Goal: Task Accomplishment & Management: Manage account settings

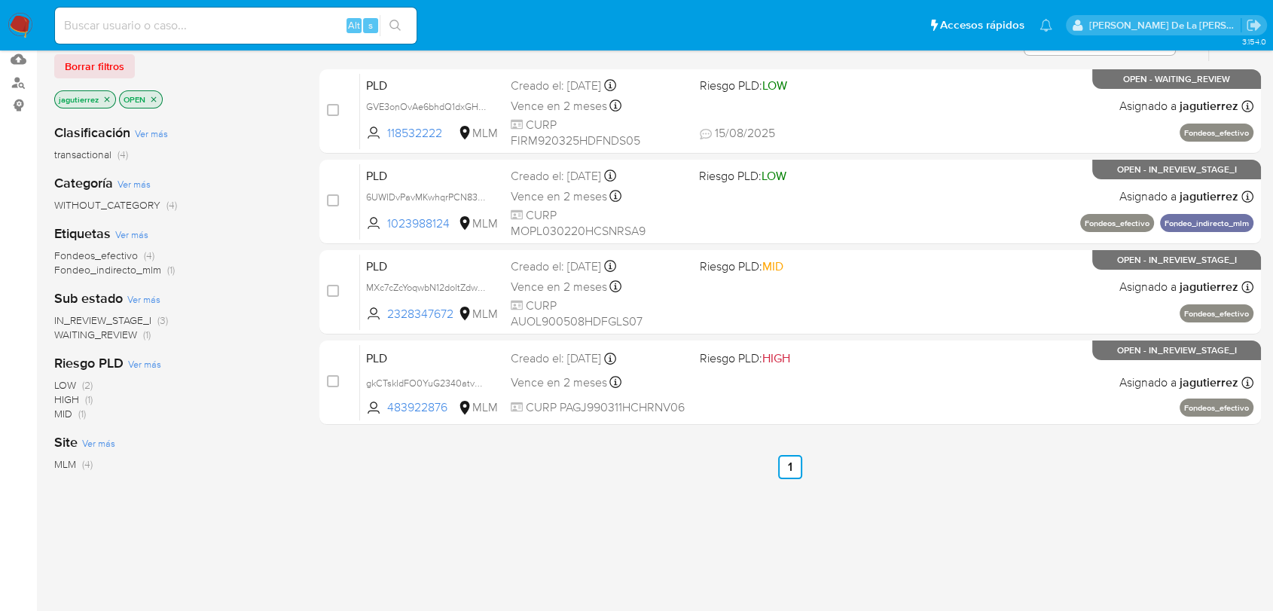
scroll to position [167, 0]
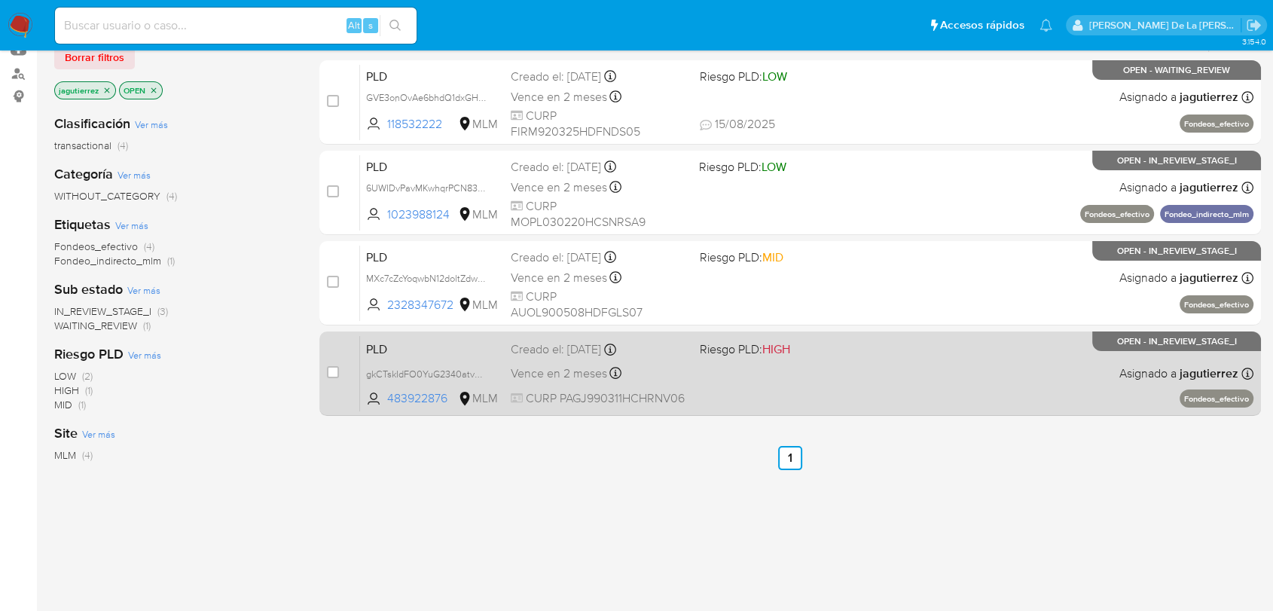
click at [735, 368] on div "PLD gkCTskIdFO0YuG2340atvWlK 483922876 MLM Riesgo PLD: HIGH Creado el: 12/08/20…" at bounding box center [806, 373] width 893 height 76
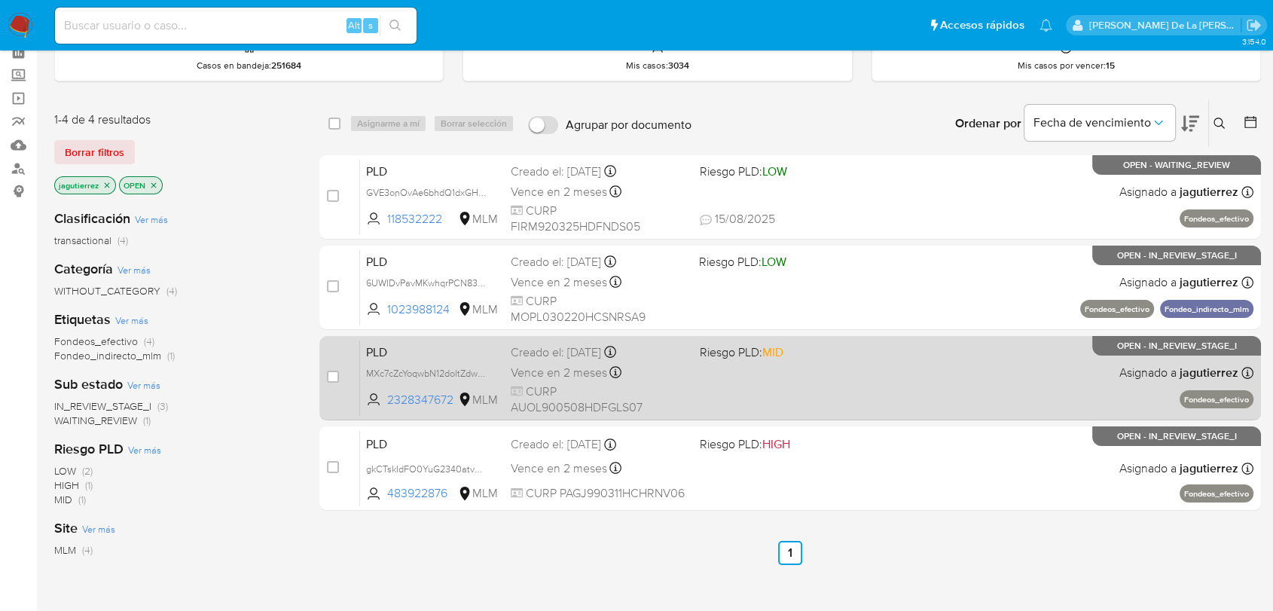
scroll to position [0, 0]
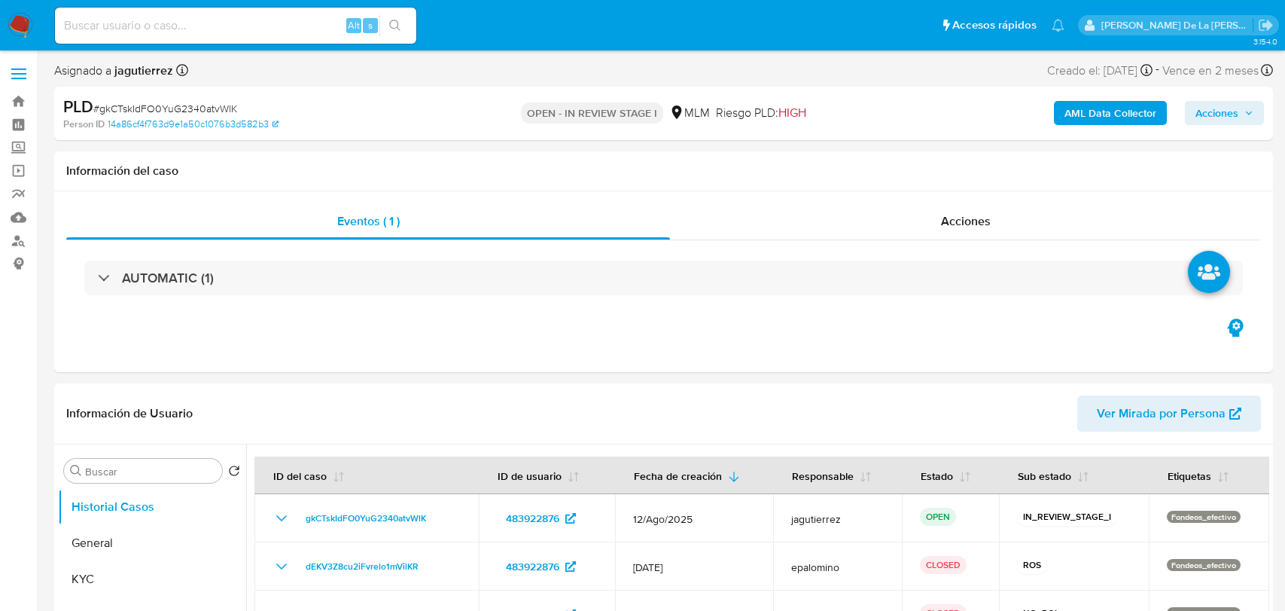
select select "10"
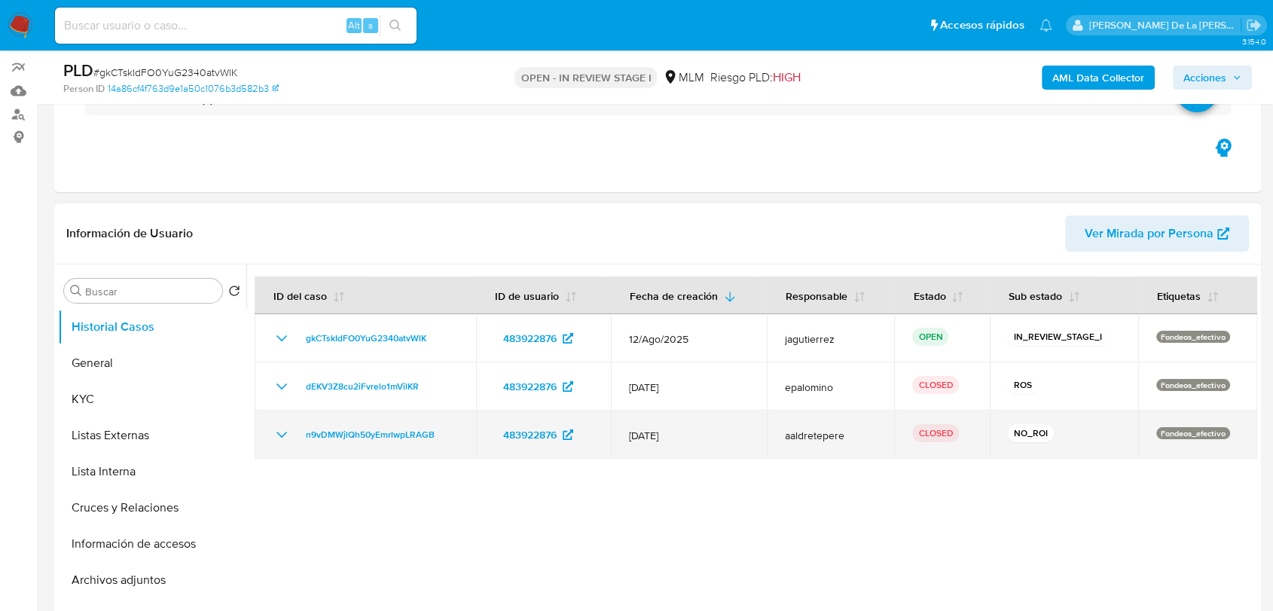
scroll to position [251, 0]
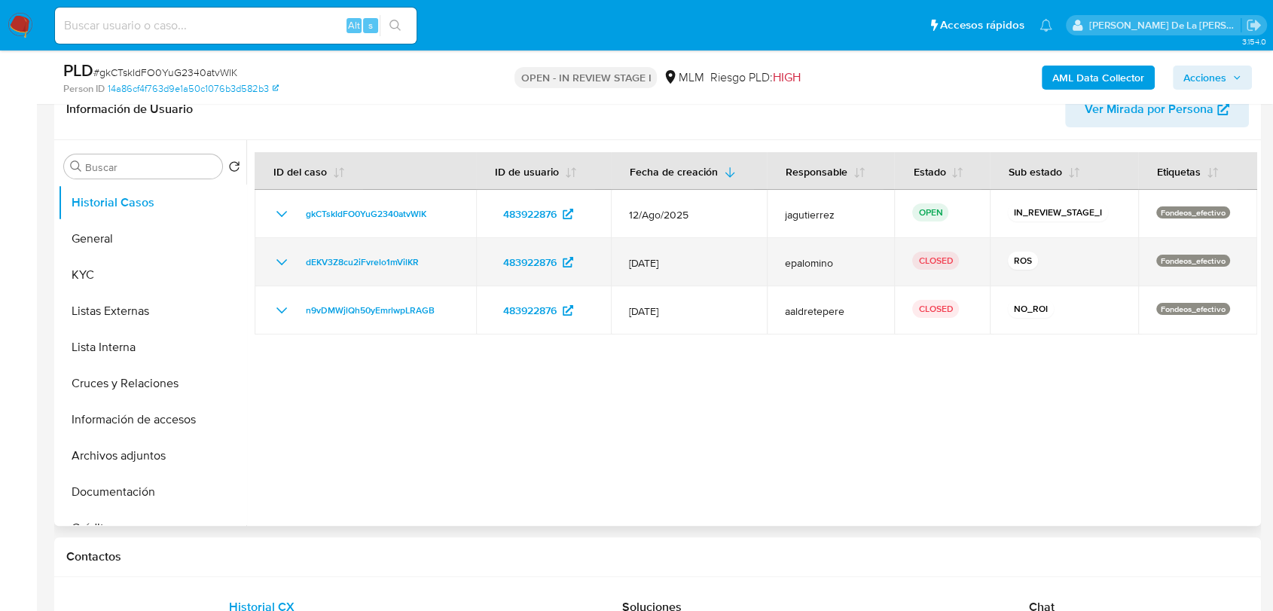
click at [279, 263] on icon "Mostrar/Ocultar" at bounding box center [282, 262] width 18 height 18
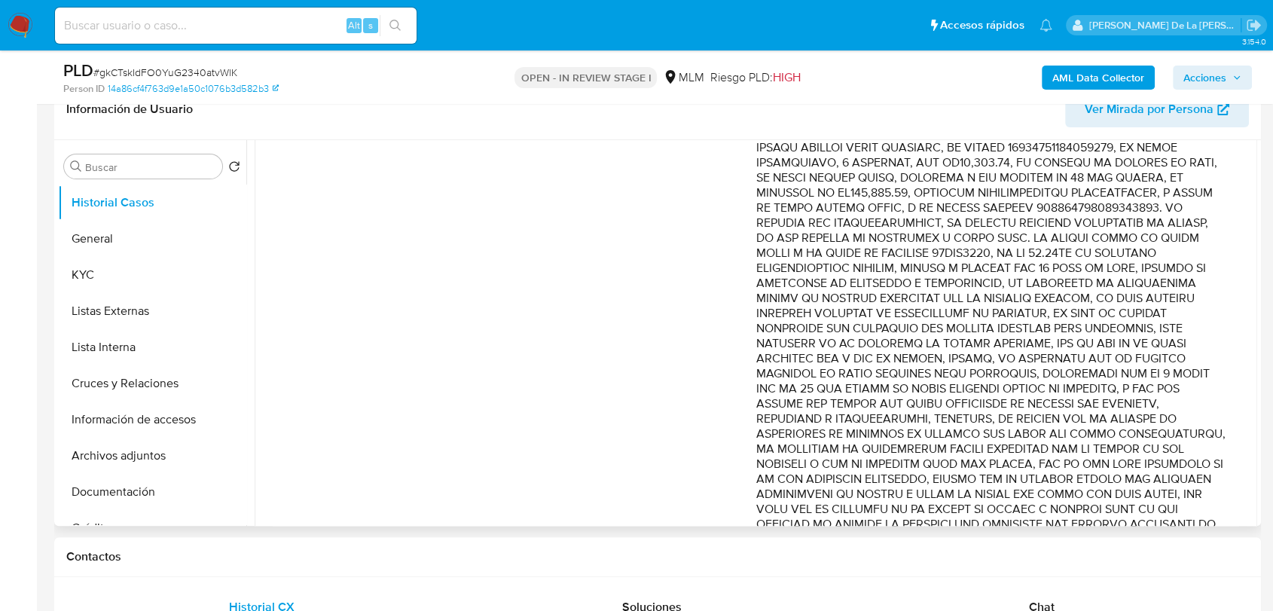
scroll to position [418, 0]
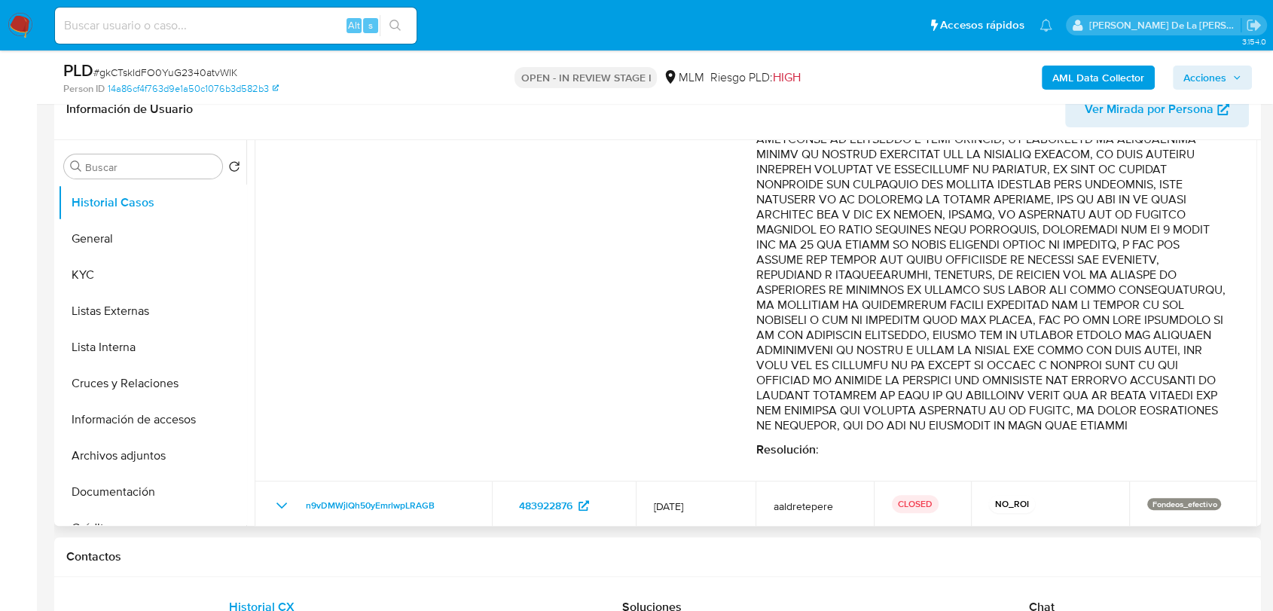
drag, startPoint x: 997, startPoint y: 272, endPoint x: 1018, endPoint y: 418, distance: 147.6
click at [1018, 418] on p "Comentario :" at bounding box center [991, 169] width 471 height 527
click at [1026, 407] on p "Comentario :" at bounding box center [991, 169] width 471 height 527
drag, startPoint x: 937, startPoint y: 348, endPoint x: 986, endPoint y: 417, distance: 84.8
click at [986, 417] on p "Comentario :" at bounding box center [991, 169] width 471 height 527
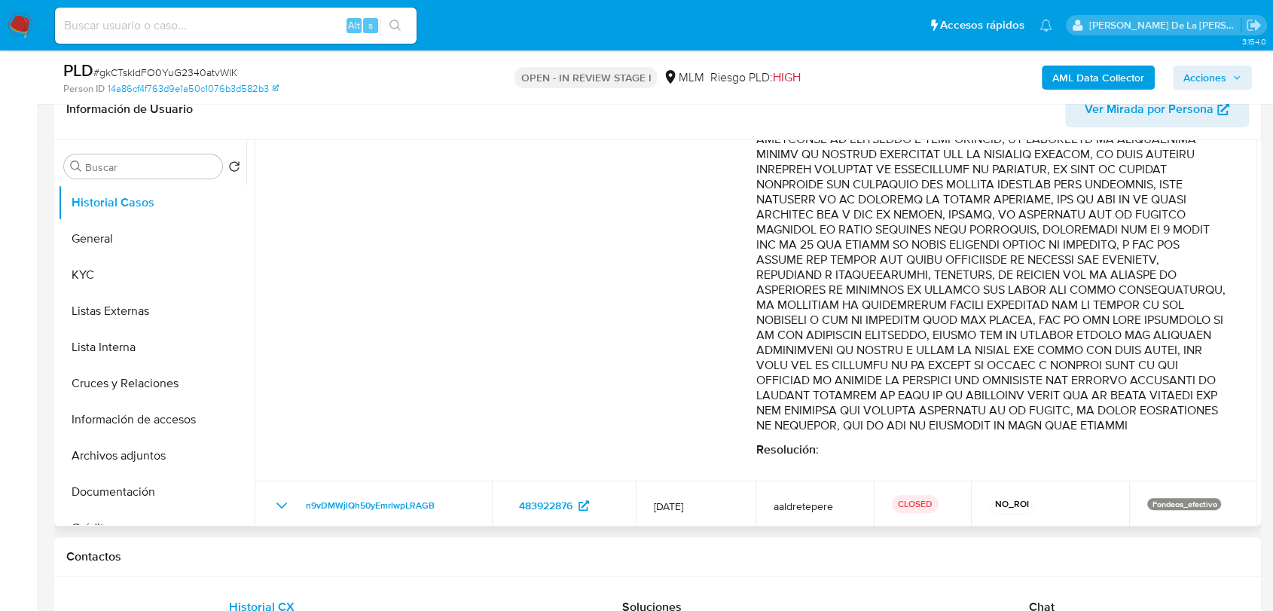
click at [987, 416] on p "Comentario :" at bounding box center [991, 169] width 471 height 527
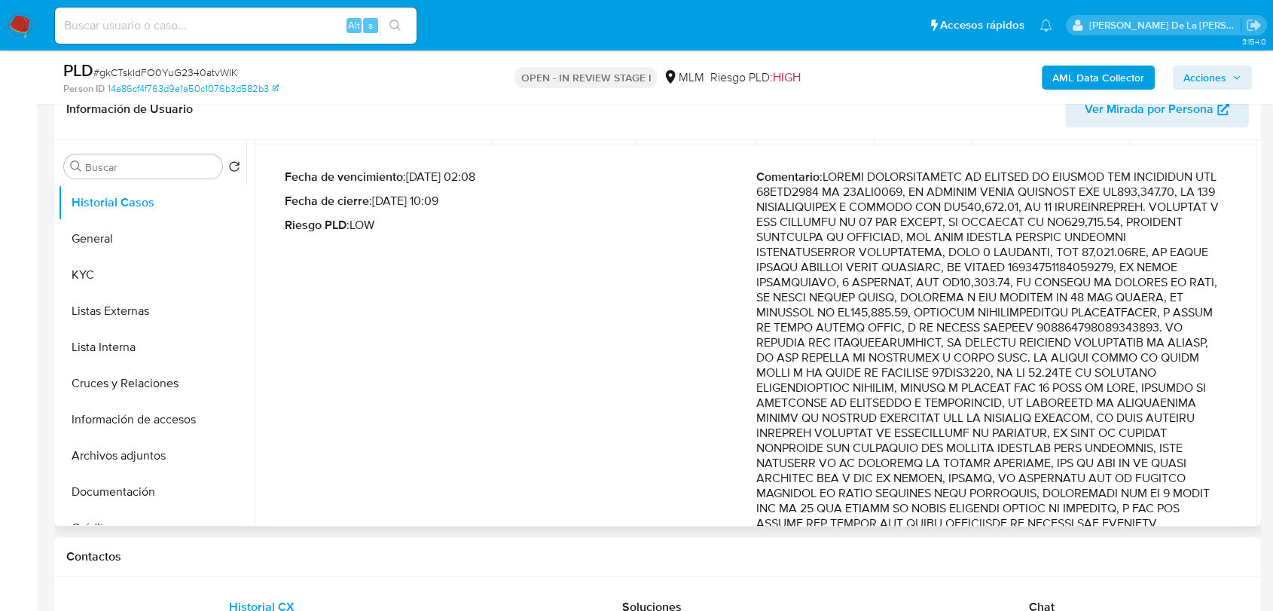
scroll to position [334, 0]
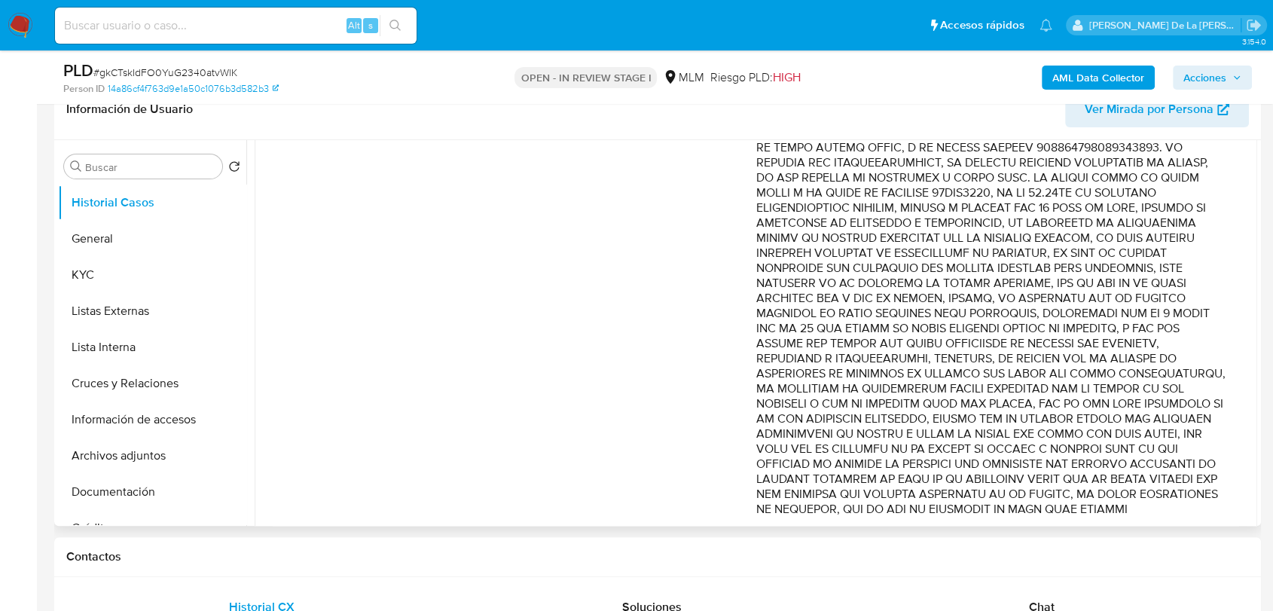
click at [959, 381] on p "Comentario :" at bounding box center [991, 252] width 471 height 527
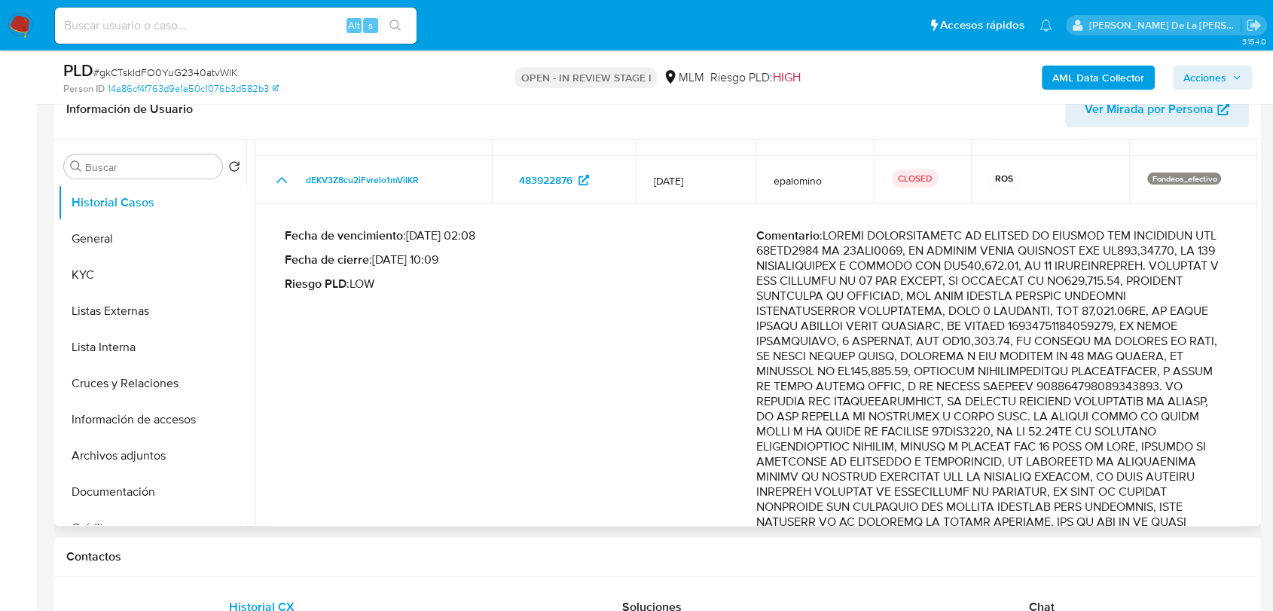
scroll to position [105, 0]
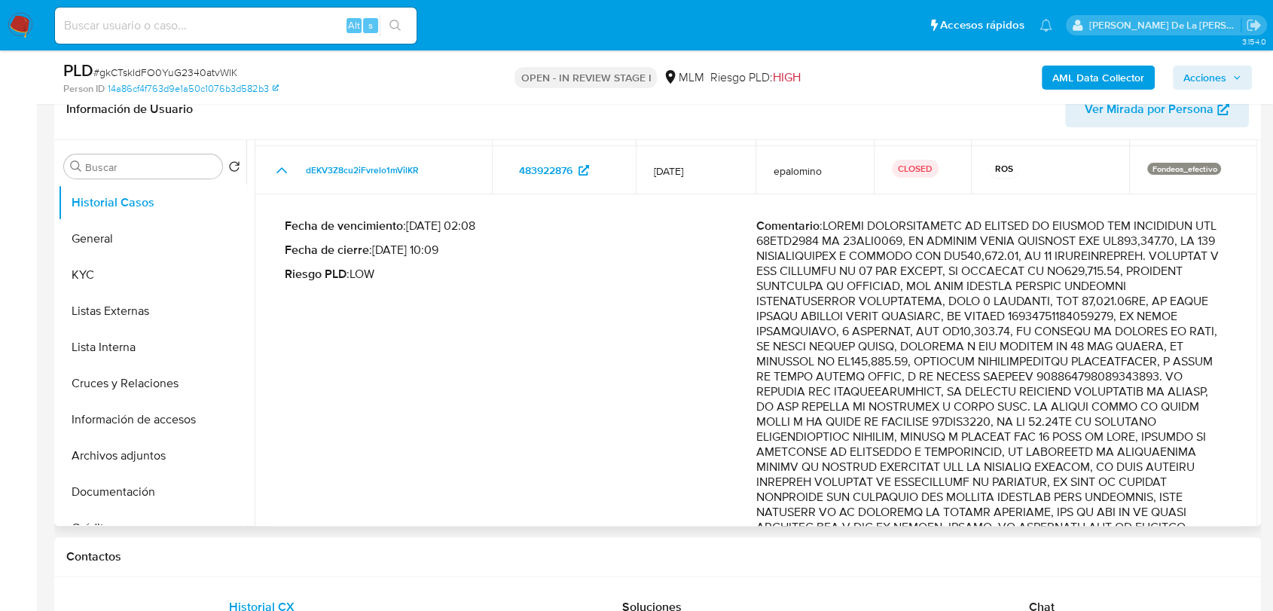
drag, startPoint x: 838, startPoint y: 431, endPoint x: 1135, endPoint y: 418, distance: 297.7
click at [1135, 418] on p "Comentario :" at bounding box center [991, 481] width 471 height 527
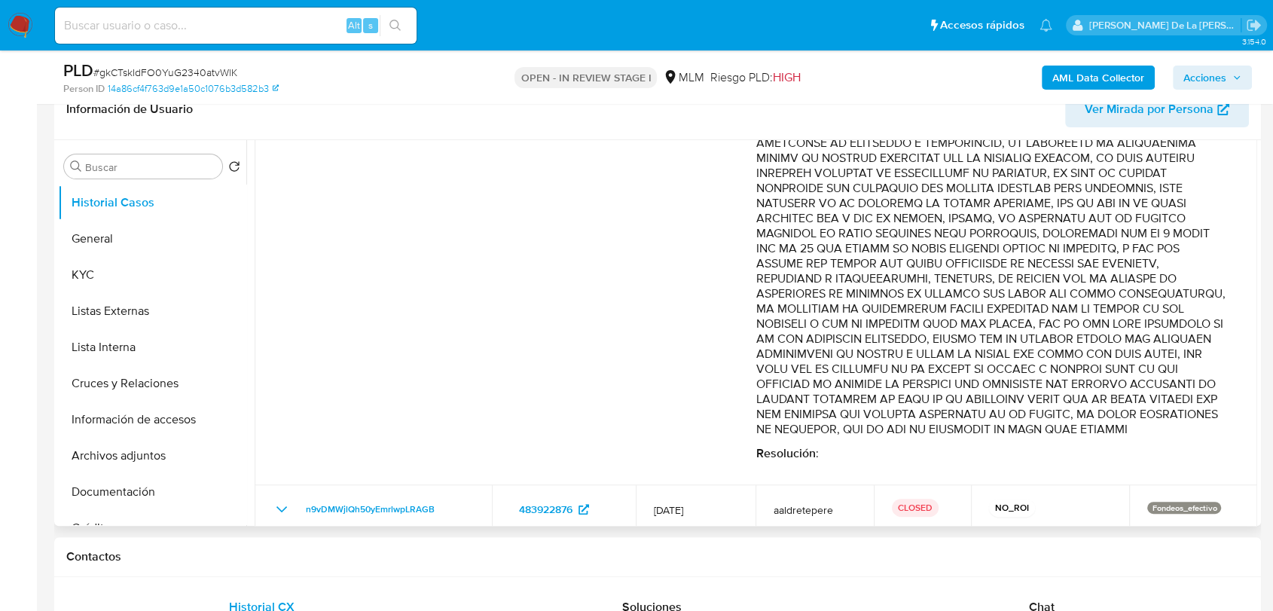
scroll to position [444, 0]
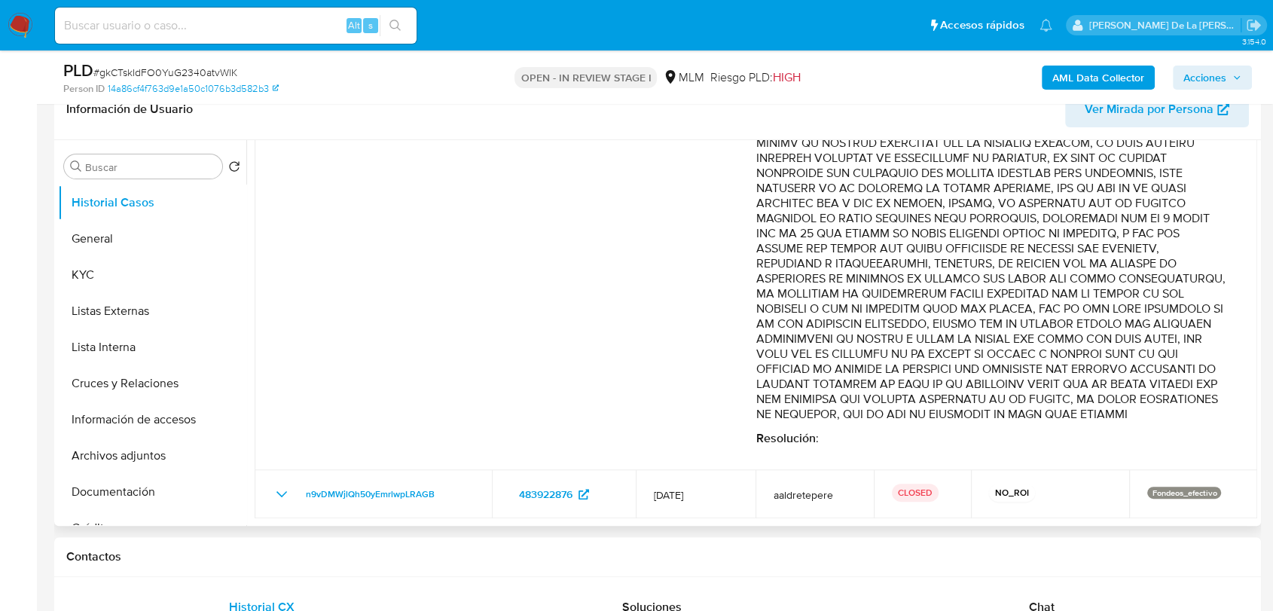
click at [849, 402] on p "Comentario :" at bounding box center [991, 158] width 471 height 527
drag, startPoint x: 790, startPoint y: 401, endPoint x: 799, endPoint y: 411, distance: 13.9
click at [799, 411] on p "Comentario :" at bounding box center [991, 158] width 471 height 527
click at [91, 225] on button "General" at bounding box center [146, 239] width 176 height 36
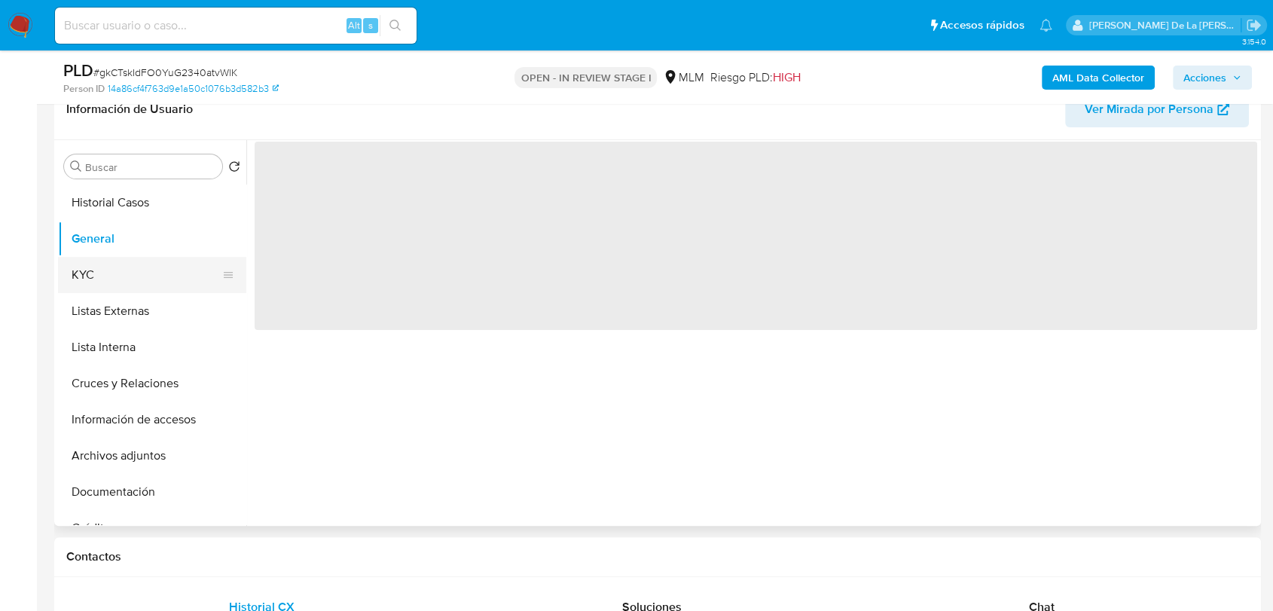
click at [126, 265] on button "KYC" at bounding box center [146, 275] width 176 height 36
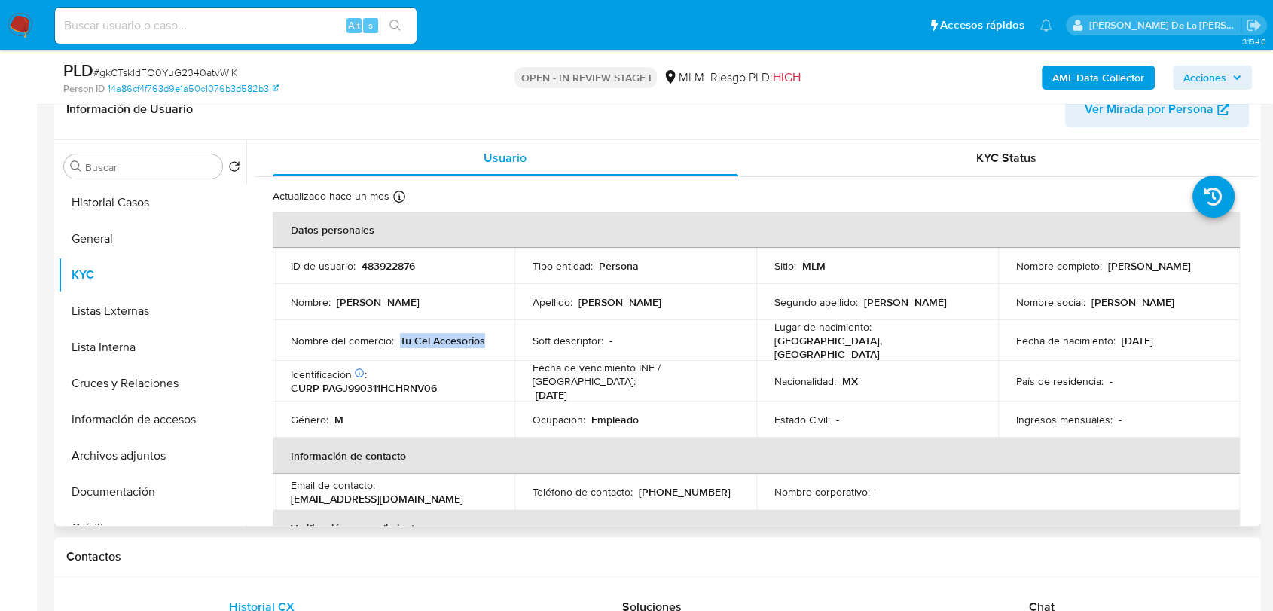
drag, startPoint x: 485, startPoint y: 337, endPoint x: 401, endPoint y: 340, distance: 84.4
click at [401, 340] on div "Nombre del comercio : Tu Cel Accesorios" at bounding box center [394, 341] width 206 height 14
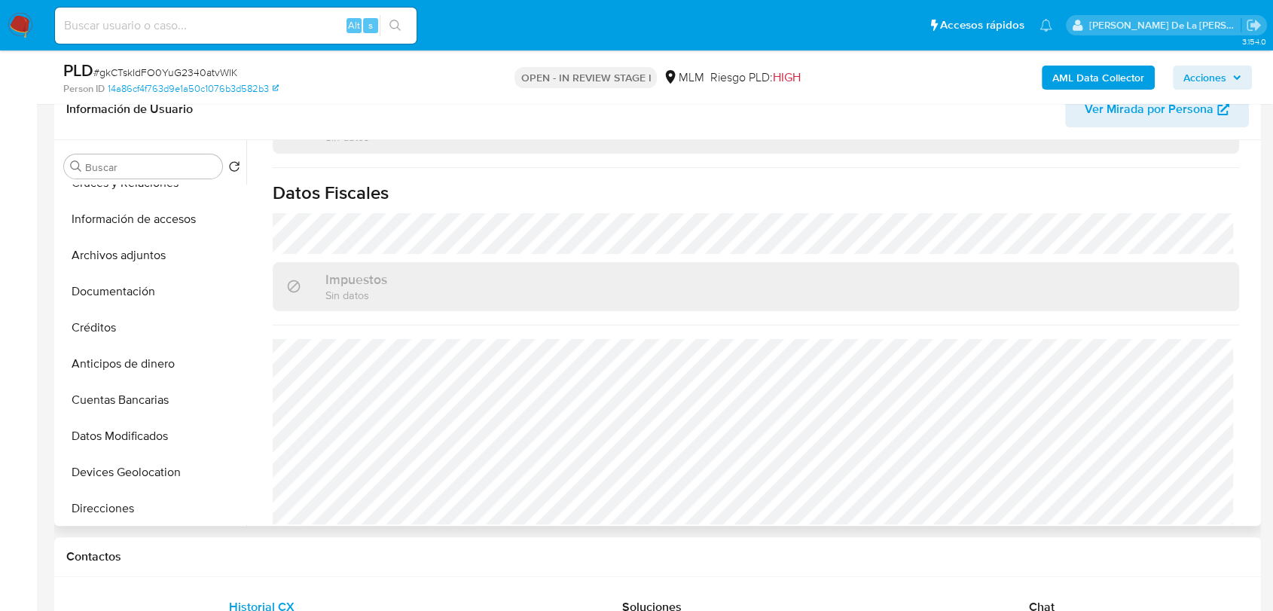
scroll to position [418, 0]
click at [154, 429] on button "Historial de conversaciones" at bounding box center [146, 435] width 176 height 36
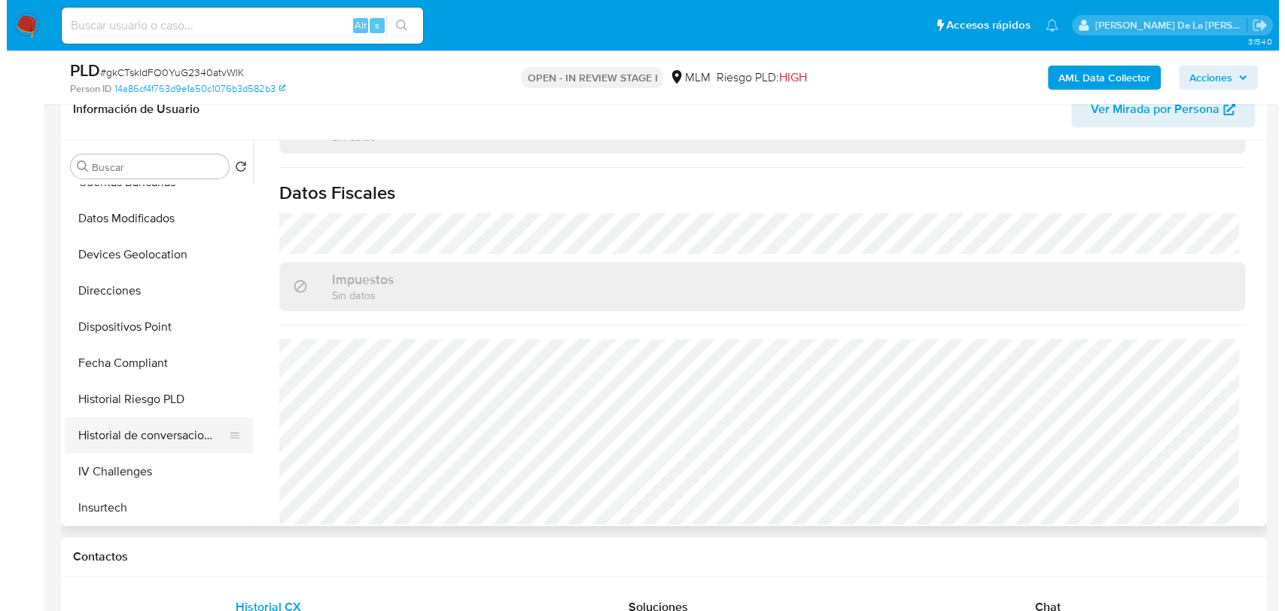
scroll to position [0, 0]
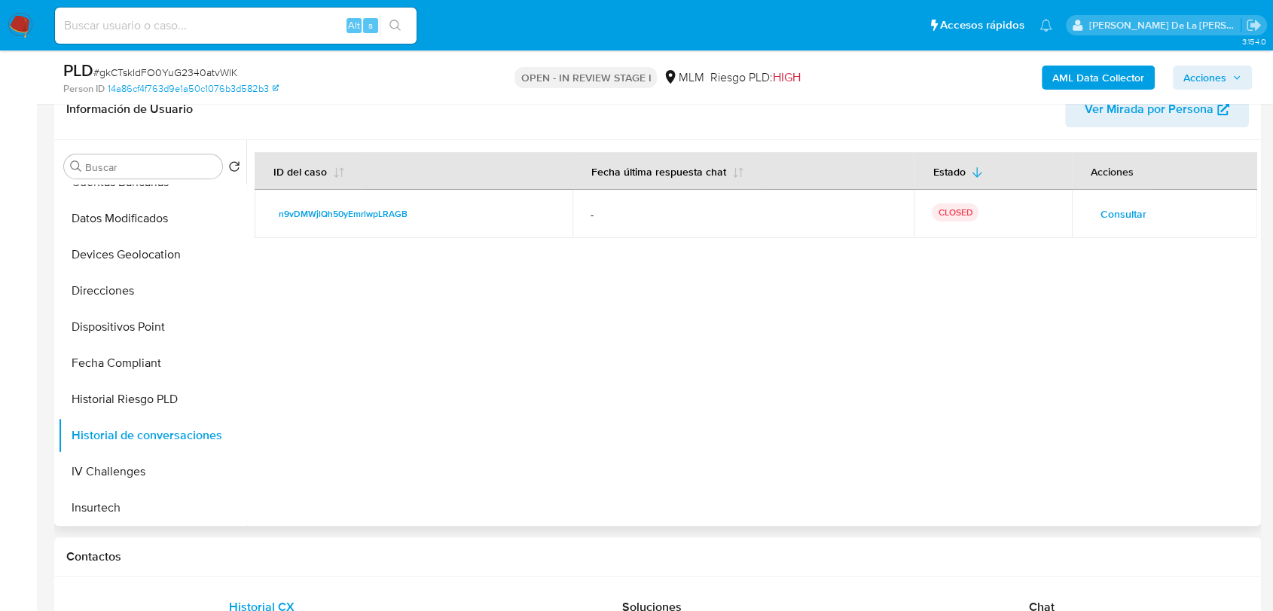
click at [1100, 207] on span "Consultar" at bounding box center [1123, 213] width 46 height 21
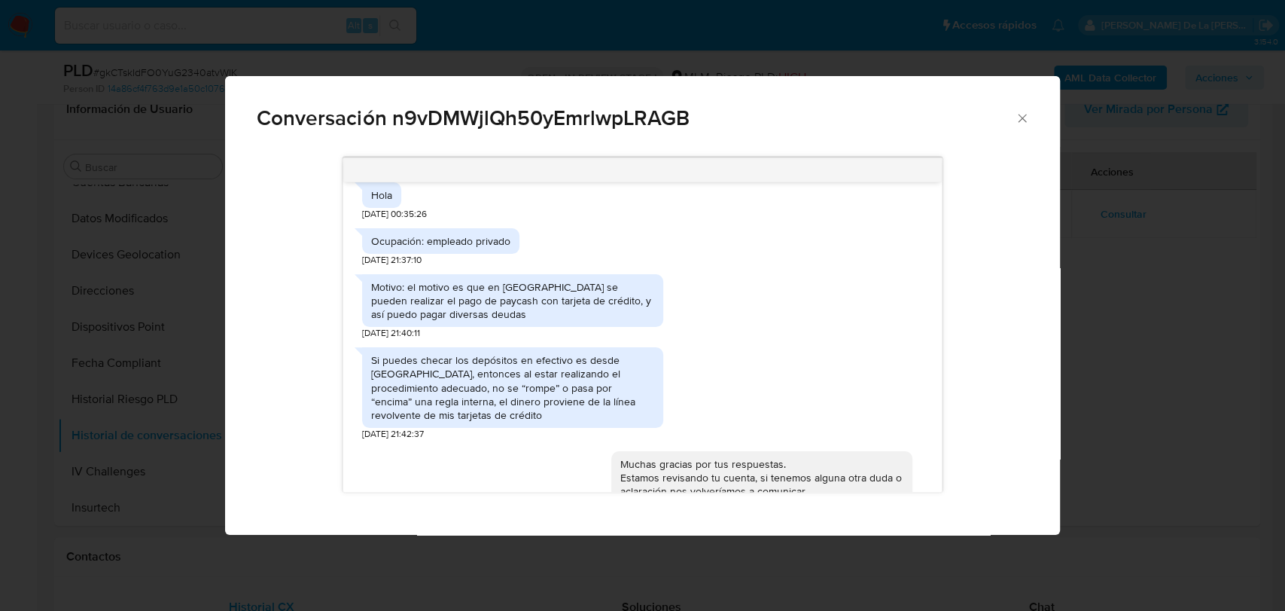
scroll to position [386, 0]
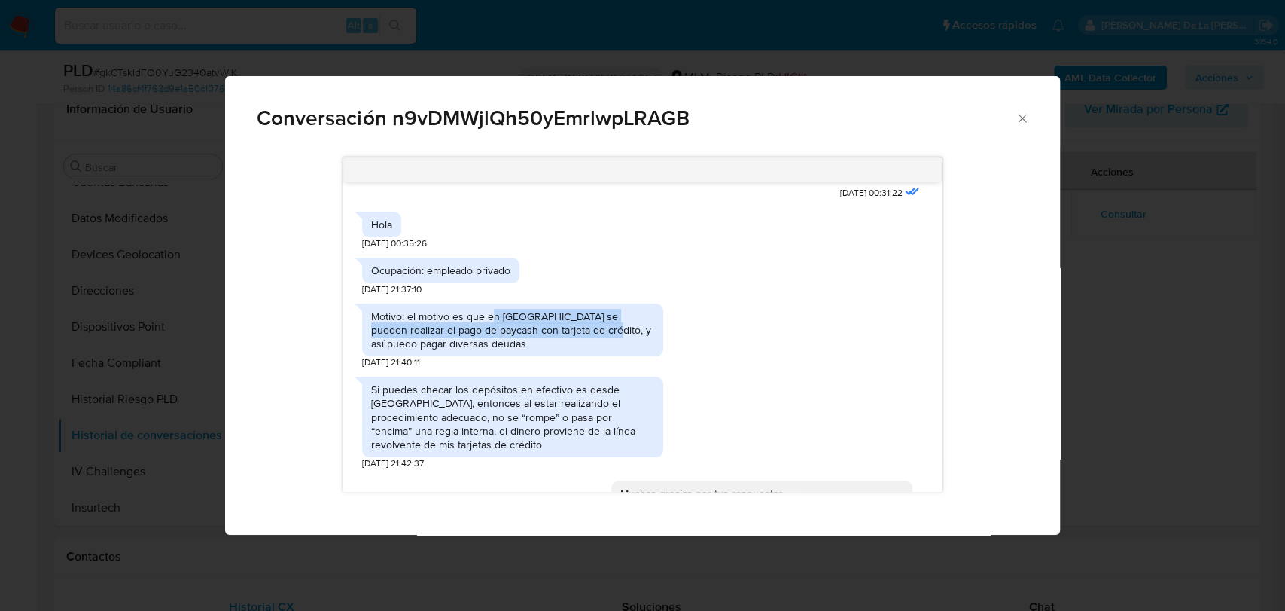
drag, startPoint x: 493, startPoint y: 315, endPoint x: 575, endPoint y: 333, distance: 84.0
click at [575, 333] on div "Motivo: el motivo es que en Soriana se pueden realizar el pago de paycash con t…" at bounding box center [512, 329] width 283 height 41
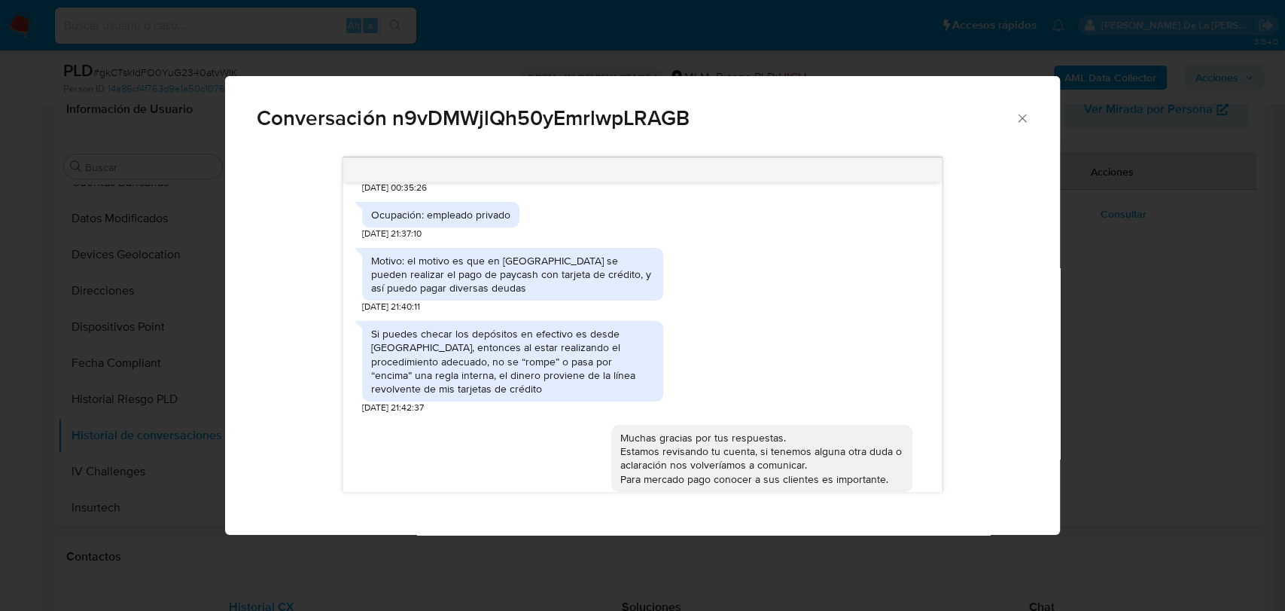
scroll to position [470, 0]
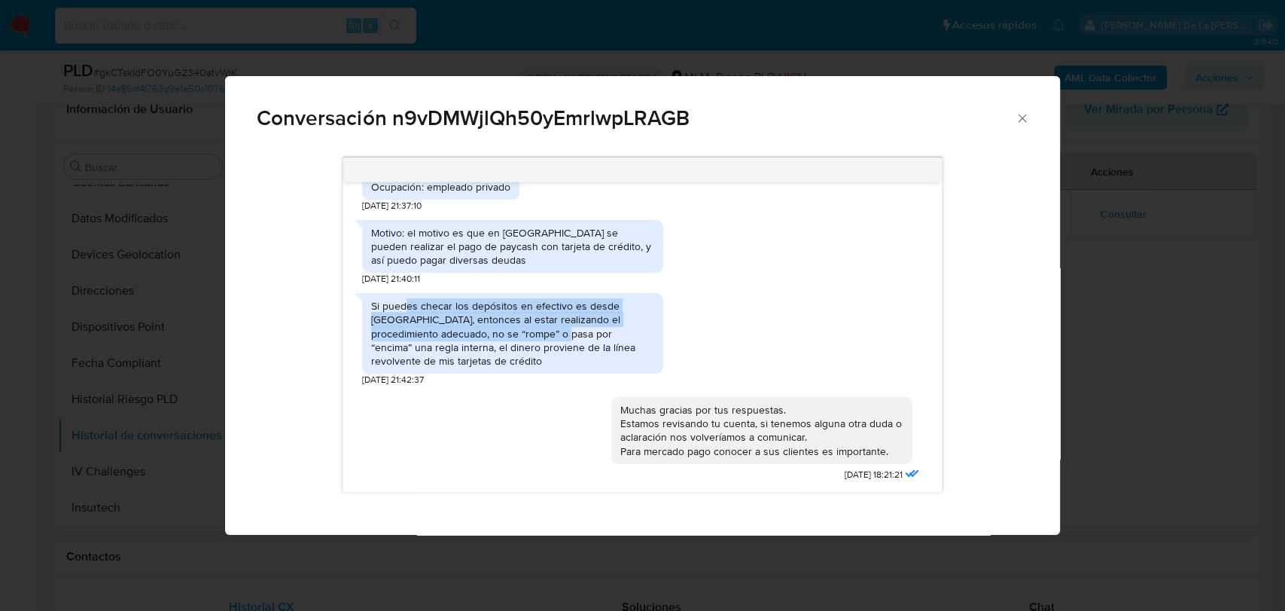
drag, startPoint x: 407, startPoint y: 303, endPoint x: 547, endPoint y: 339, distance: 145.4
click at [547, 339] on div "Si puedes checar los depósitos en efectivo es desde Soriana, entonces al estar …" at bounding box center [512, 333] width 283 height 69
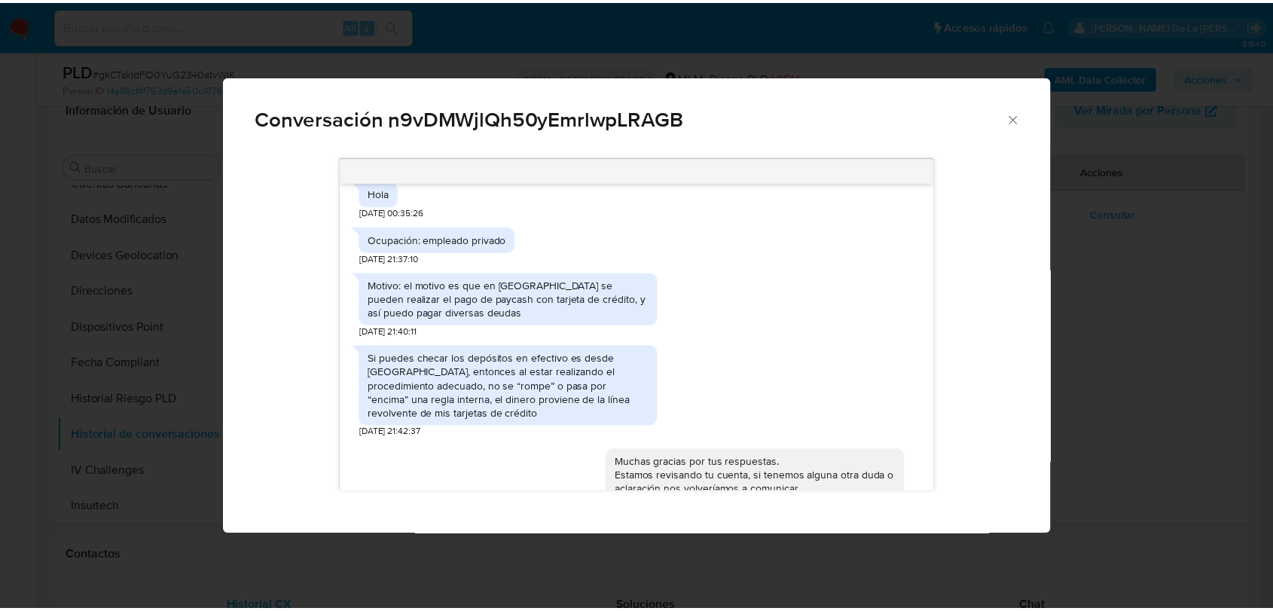
scroll to position [418, 0]
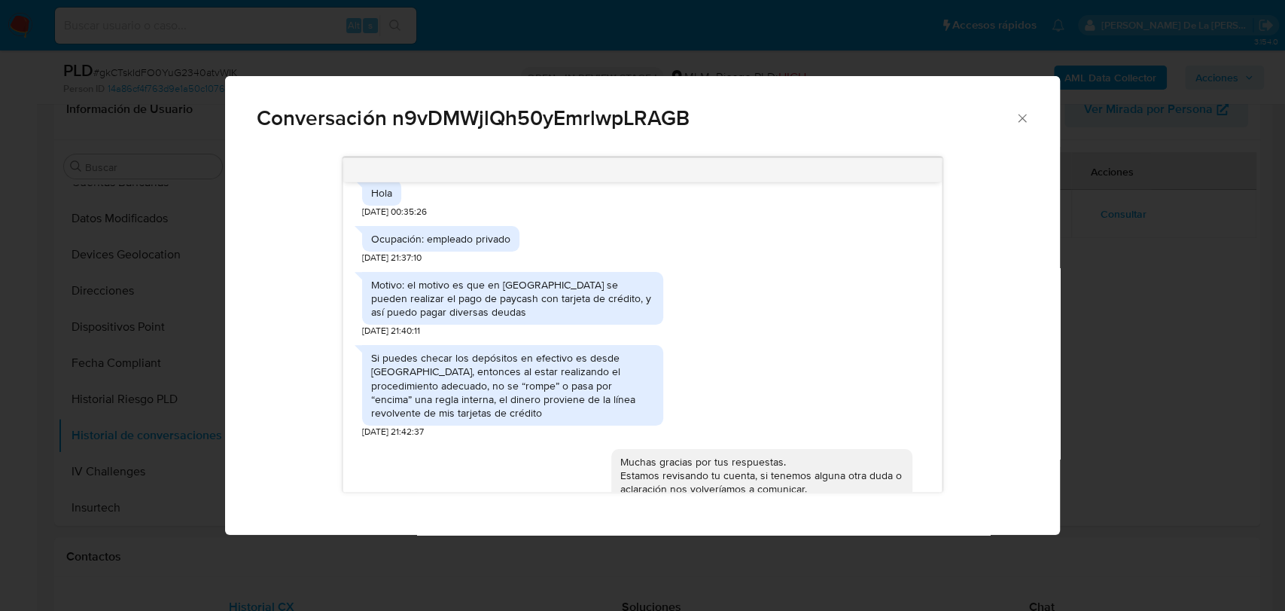
click at [1068, 369] on div "Conversación n9vDMWjlQh50yEmrlwpLRAGB 22/02/2025 00:31:22 Hola 22/02/2025 00:35…" at bounding box center [642, 305] width 1285 height 611
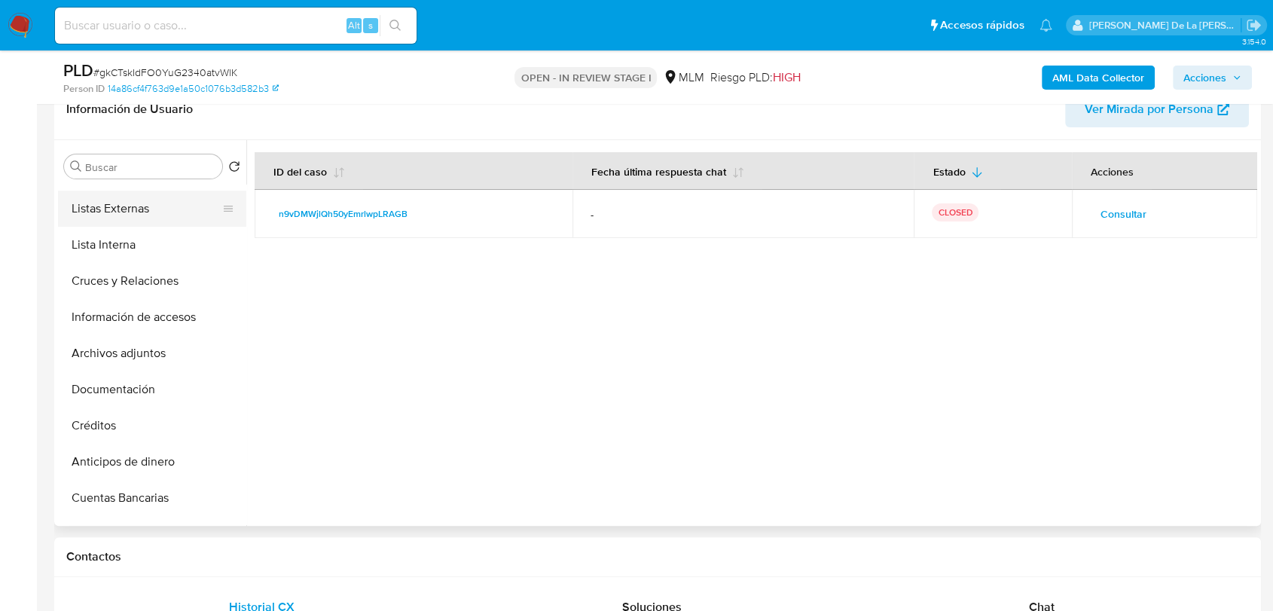
scroll to position [0, 0]
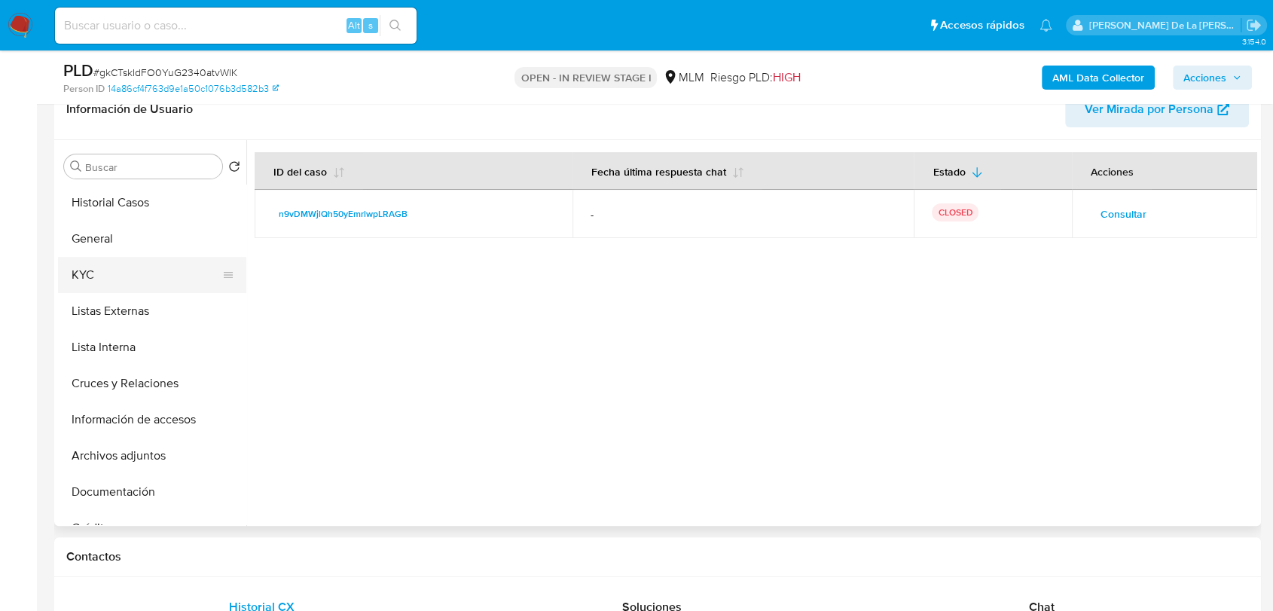
click at [136, 267] on button "KYC" at bounding box center [146, 275] width 176 height 36
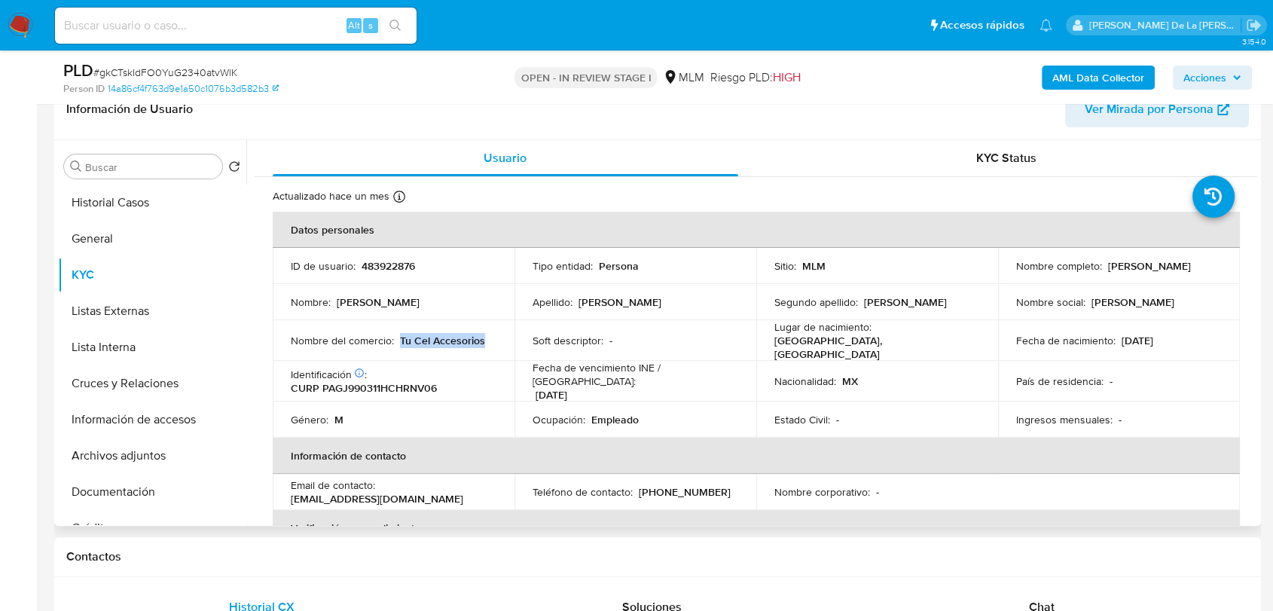
drag, startPoint x: 482, startPoint y: 339, endPoint x: 400, endPoint y: 340, distance: 82.1
click at [400, 340] on p "Tu Cel Accesorios" at bounding box center [442, 341] width 85 height 14
copy p "Tu Cel Accesorios"
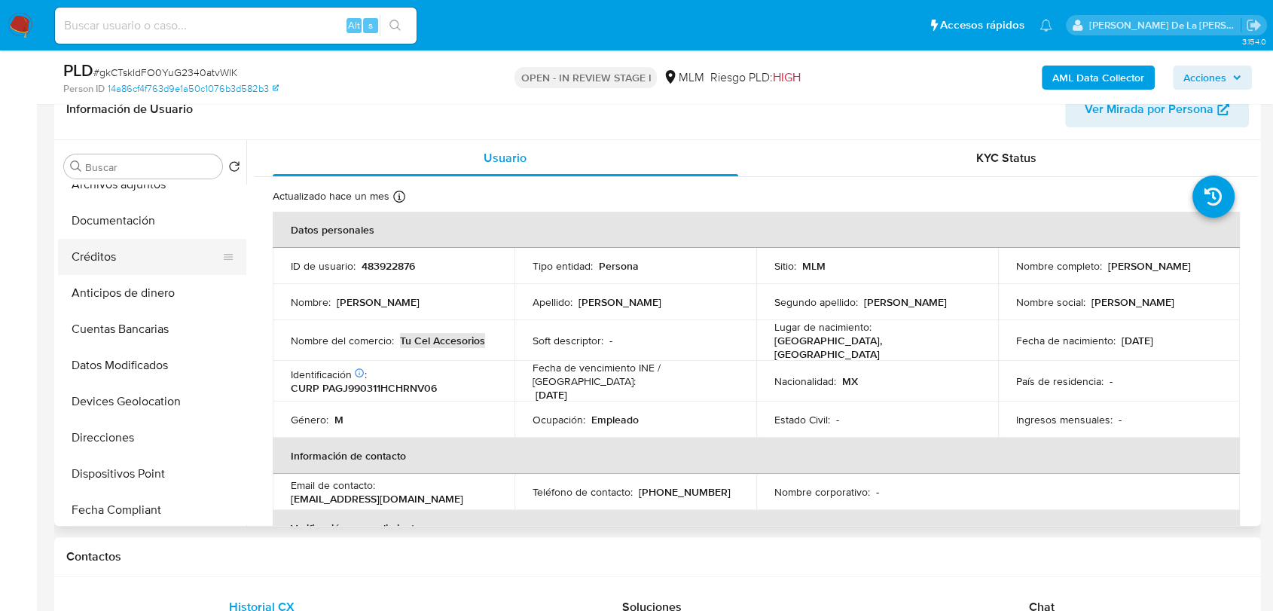
scroll to position [418, 0]
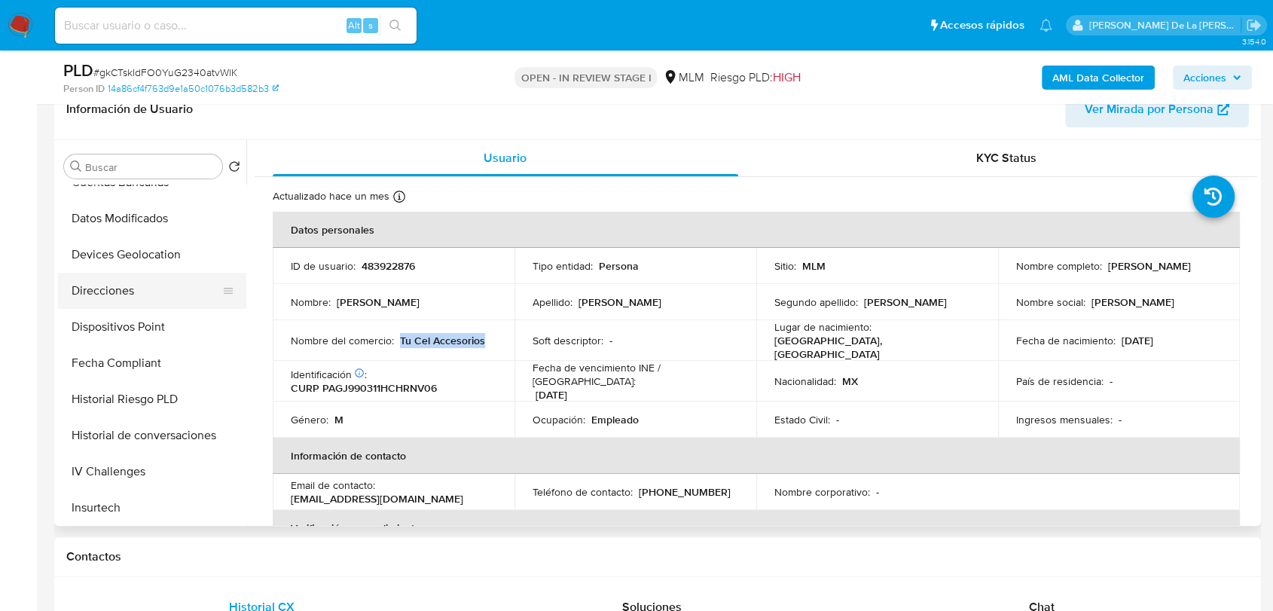
click at [165, 279] on button "Direcciones" at bounding box center [146, 291] width 176 height 36
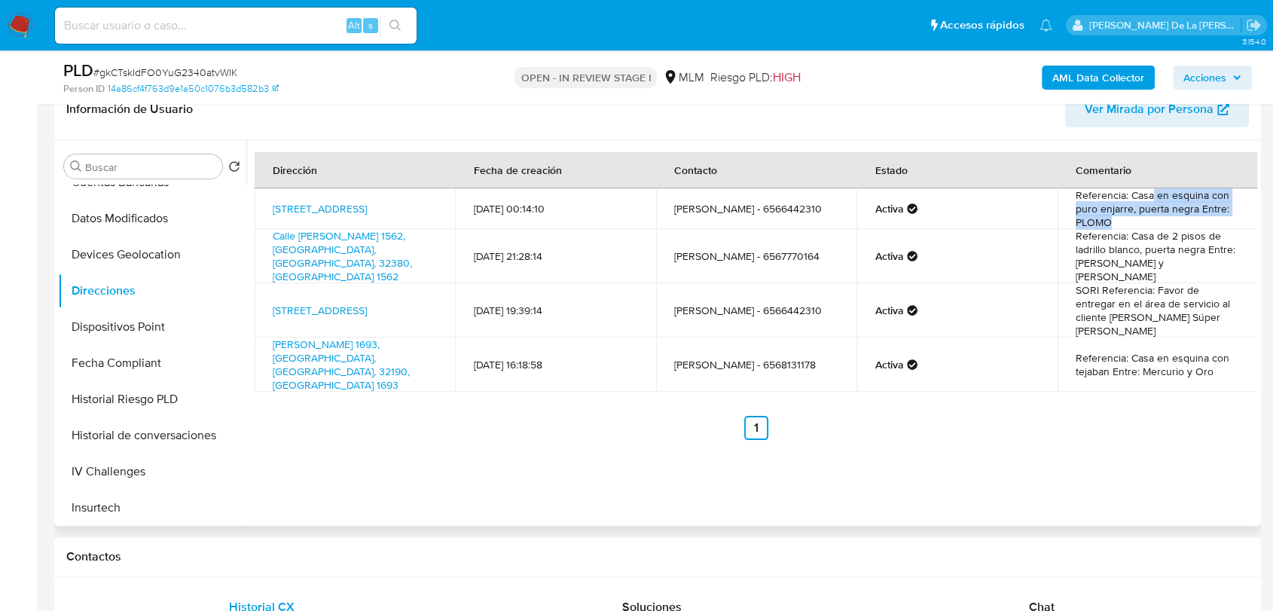
drag, startPoint x: 1145, startPoint y: 194, endPoint x: 1174, endPoint y: 219, distance: 38.5
click at [1174, 219] on td "Referencia: Casa en esquina con puro enjarre, puerta negra Entre: PLOMO" at bounding box center [1157, 208] width 201 height 41
drag, startPoint x: 1136, startPoint y: 239, endPoint x: 1152, endPoint y: 274, distance: 38.8
click at [1152, 274] on td "Referencia: Casa de 2 pisos de ladrillo blanco, puerta negra Entre: Ruben Posad…" at bounding box center [1157, 256] width 201 height 54
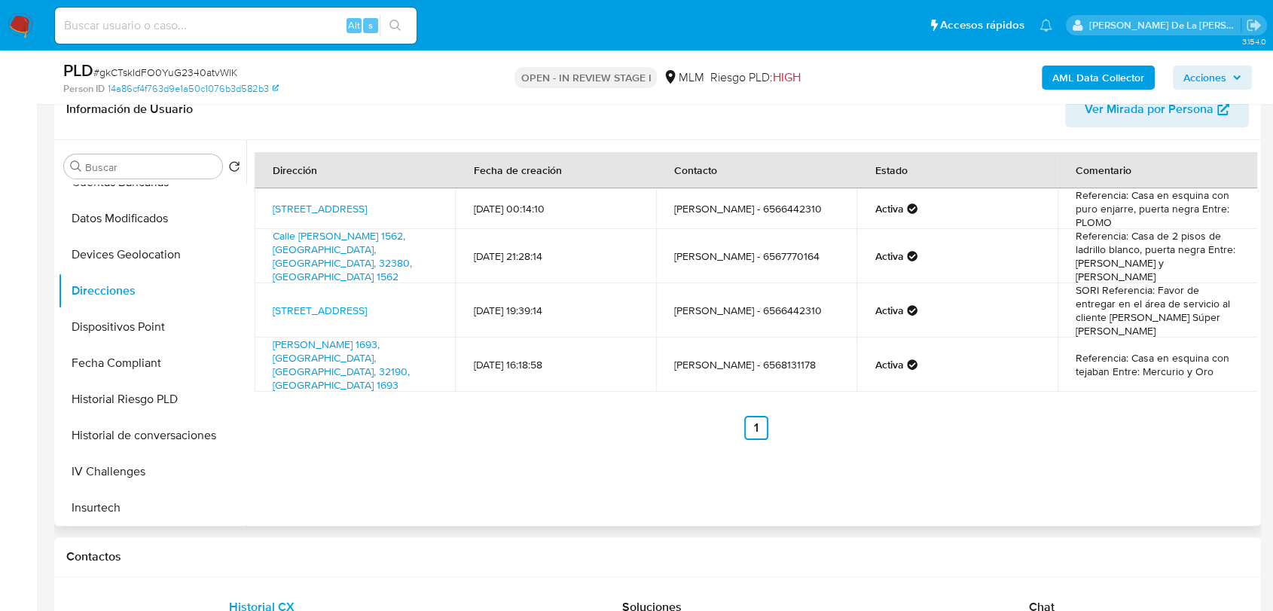
click at [1152, 274] on td "Referencia: Casa de 2 pisos de ladrillo blanco, puerta negra Entre: Ruben Posad…" at bounding box center [1157, 256] width 201 height 54
drag, startPoint x: 1151, startPoint y: 291, endPoint x: 1157, endPoint y: 317, distance: 27.0
click at [1157, 317] on td "SORI Referencia: Favor de entregar en el área de servicio al cliente de Soriana…" at bounding box center [1157, 310] width 201 height 54
drag, startPoint x: 1135, startPoint y: 333, endPoint x: 1164, endPoint y: 348, distance: 32.3
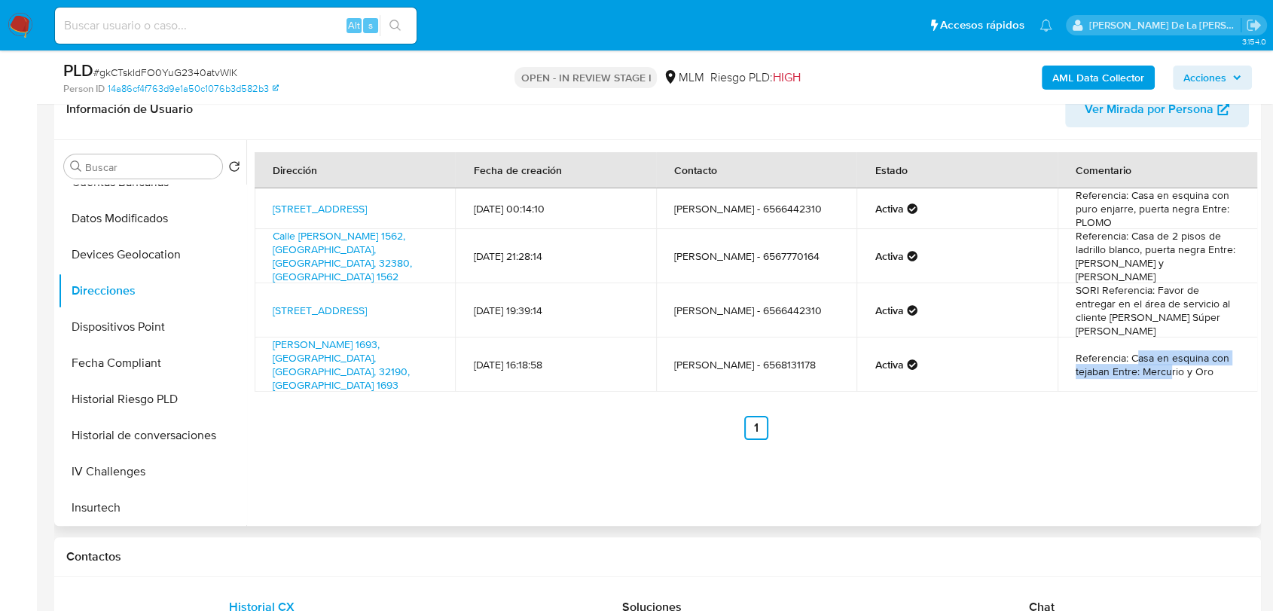
click at [1164, 348] on td "Referencia: Casa en esquina con tejaban Entre: Mercurio y Oro" at bounding box center [1157, 364] width 201 height 54
drag, startPoint x: 1164, startPoint y: 348, endPoint x: 1163, endPoint y: 357, distance: 9.2
click at [1164, 350] on td "Referencia: Casa en esquina con tejaban Entre: Mercurio y Oro" at bounding box center [1157, 364] width 201 height 54
click at [1042, 429] on div "Dirección Fecha de creación Contacto Estado Comentario Calle Artículo 123 2119,…" at bounding box center [751, 333] width 1010 height 386
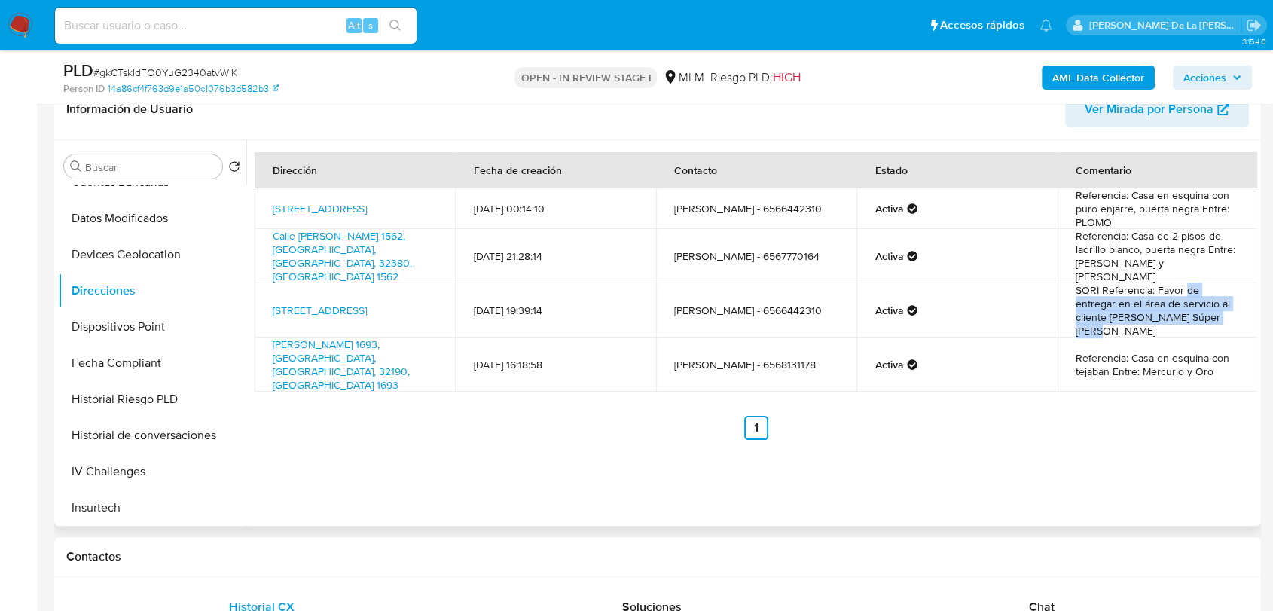
drag, startPoint x: 1181, startPoint y: 291, endPoint x: 1184, endPoint y: 312, distance: 22.0
click at [1184, 312] on td "SORI Referencia: Favor de entregar en el área de servicio al cliente de Soriana…" at bounding box center [1157, 310] width 201 height 54
click at [355, 303] on link "Avenida Ejército Nacional 5230, Juárez, Chihuahua, 32390, Mexico 5230" at bounding box center [320, 310] width 94 height 15
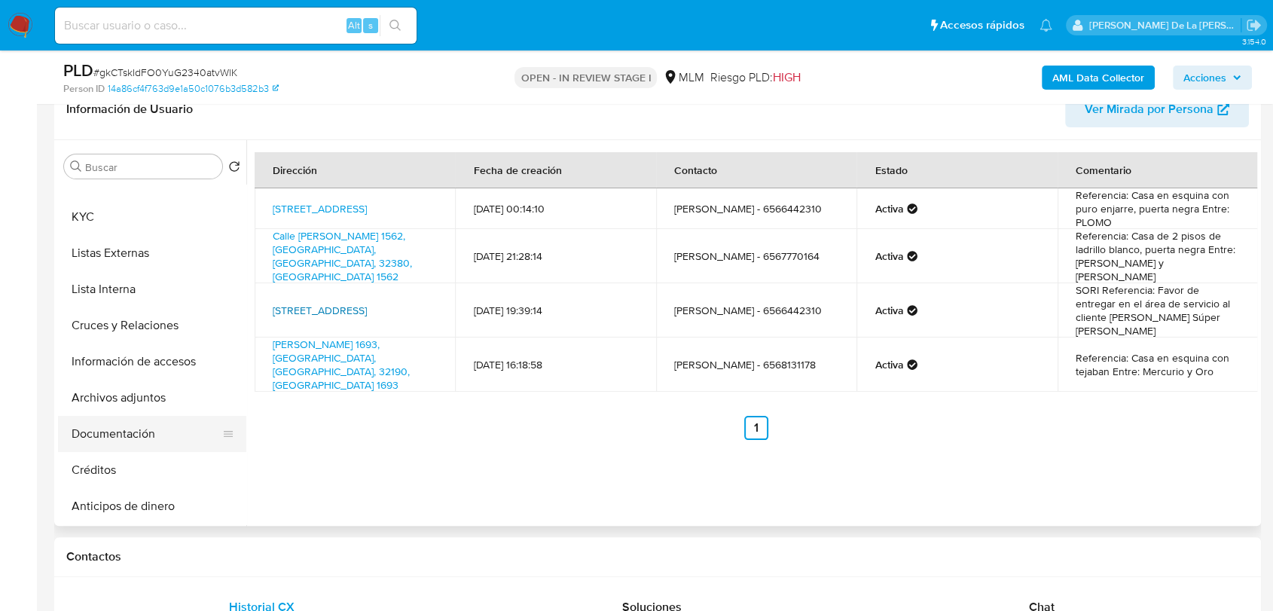
scroll to position [0, 0]
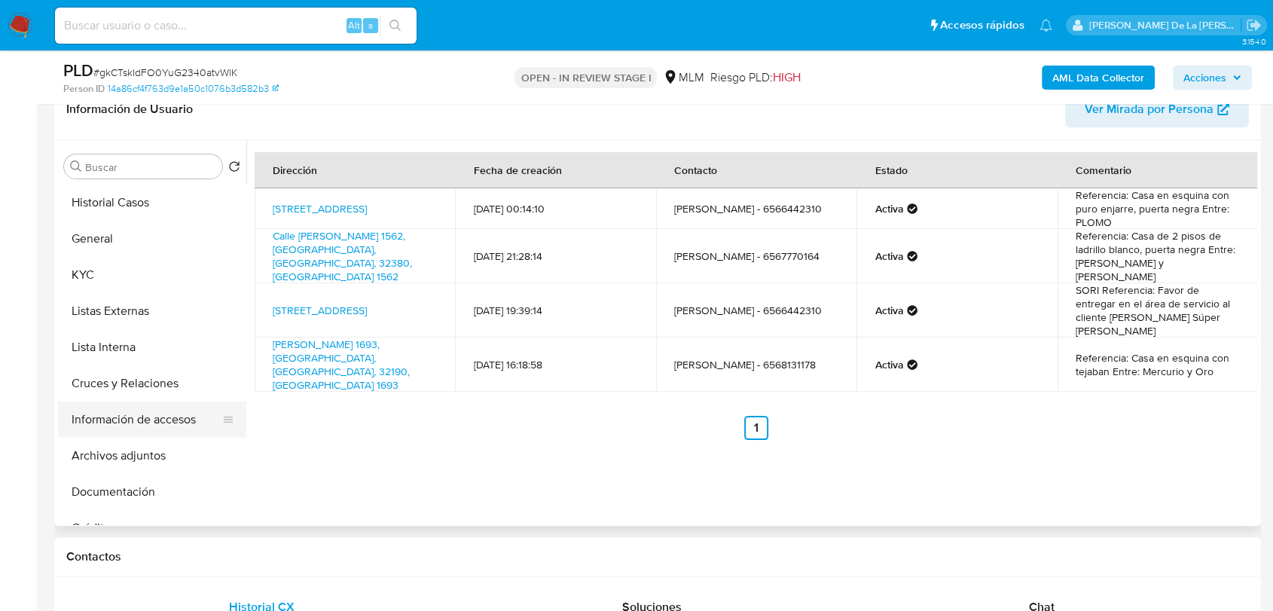
click at [154, 411] on button "Información de accesos" at bounding box center [146, 419] width 176 height 36
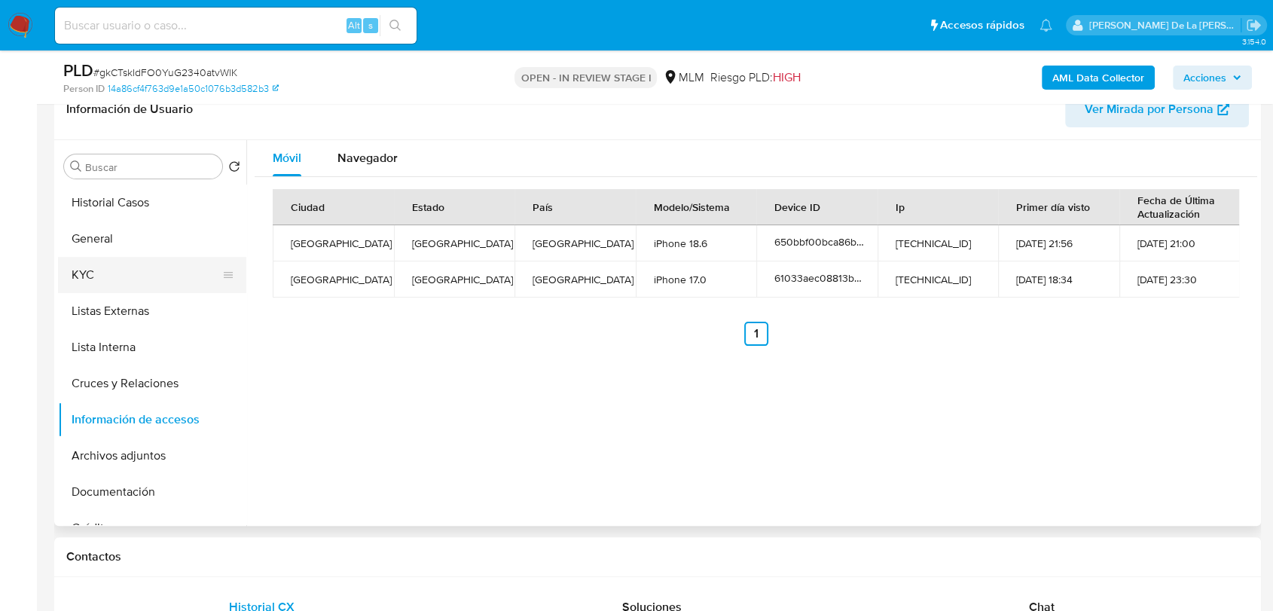
click at [93, 267] on button "KYC" at bounding box center [146, 275] width 176 height 36
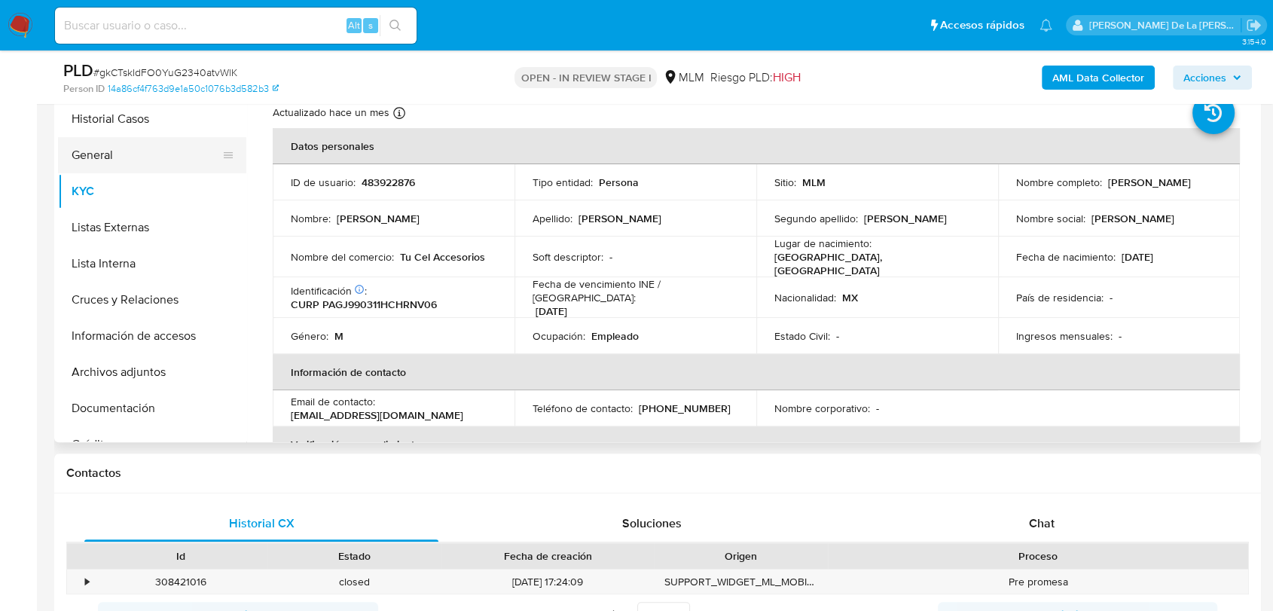
drag, startPoint x: 69, startPoint y: 126, endPoint x: 88, endPoint y: 141, distance: 24.1
click at [69, 127] on button "Historial Casos" at bounding box center [152, 119] width 188 height 36
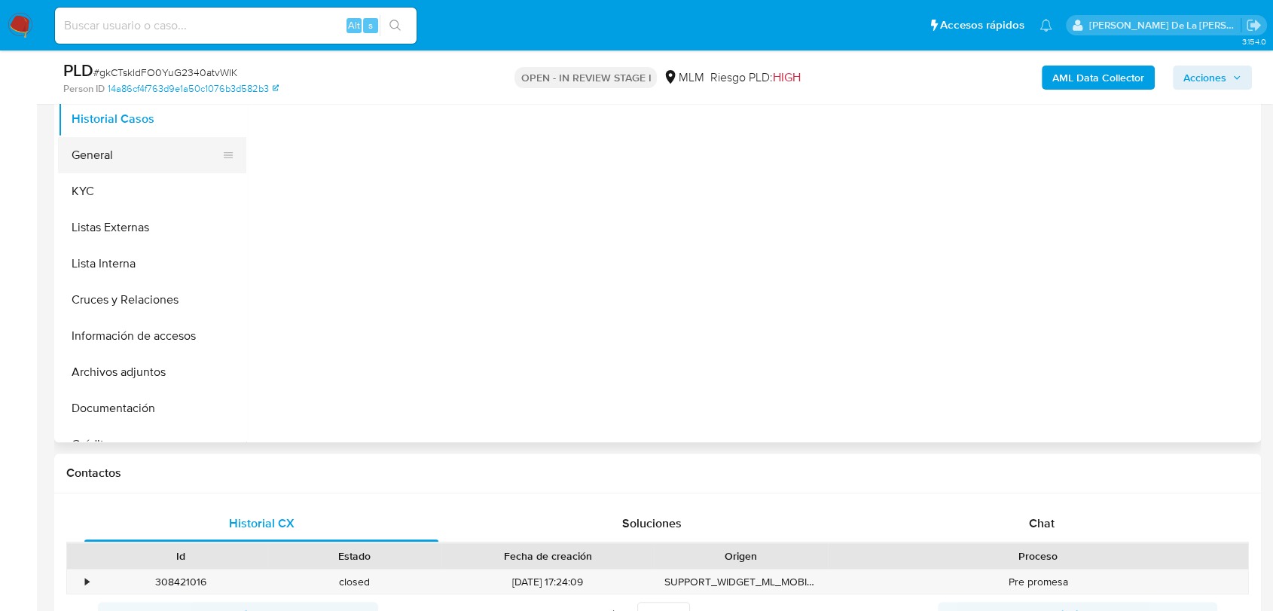
click at [89, 141] on button "General" at bounding box center [146, 155] width 176 height 36
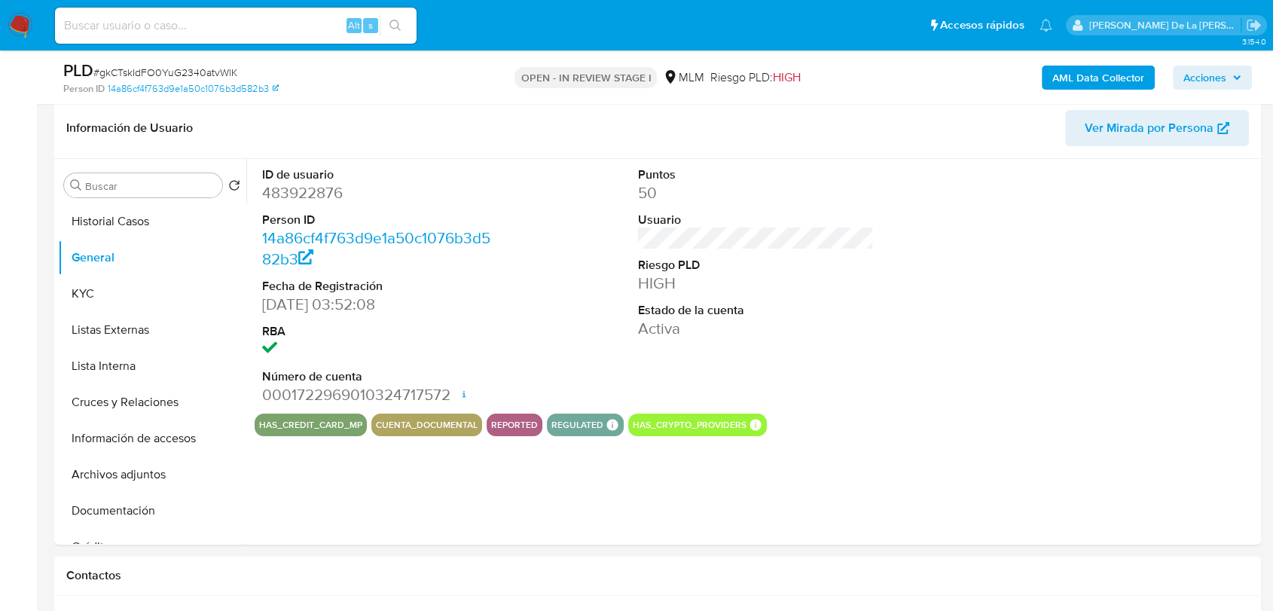
scroll to position [229, 0]
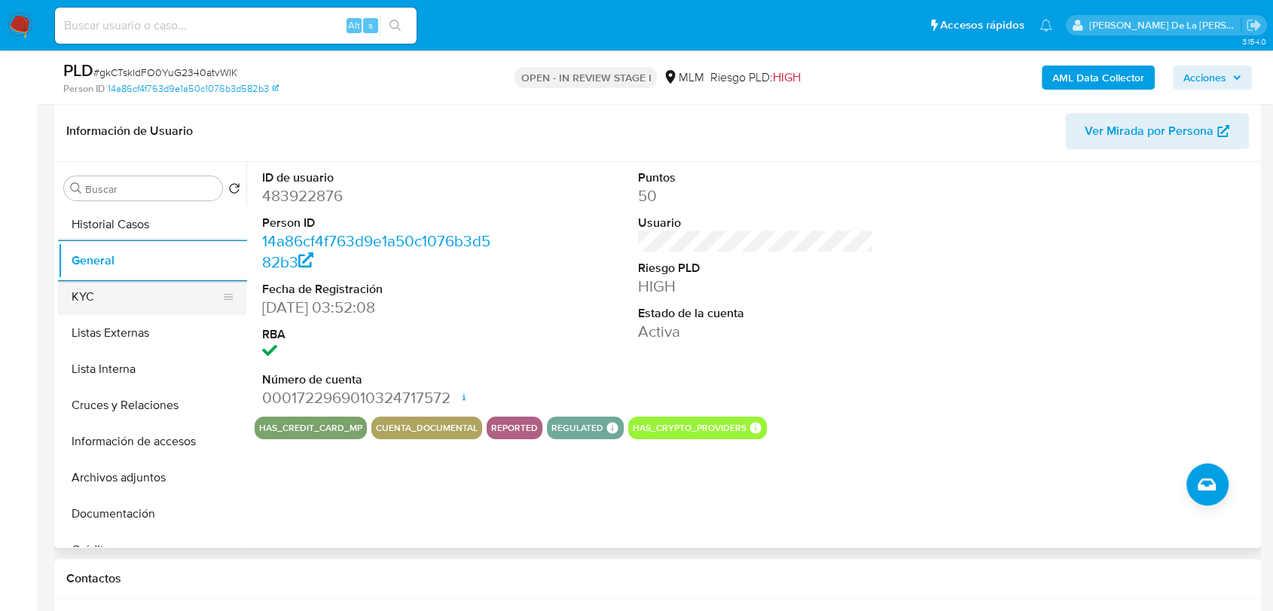
click at [165, 294] on button "KYC" at bounding box center [146, 297] width 176 height 36
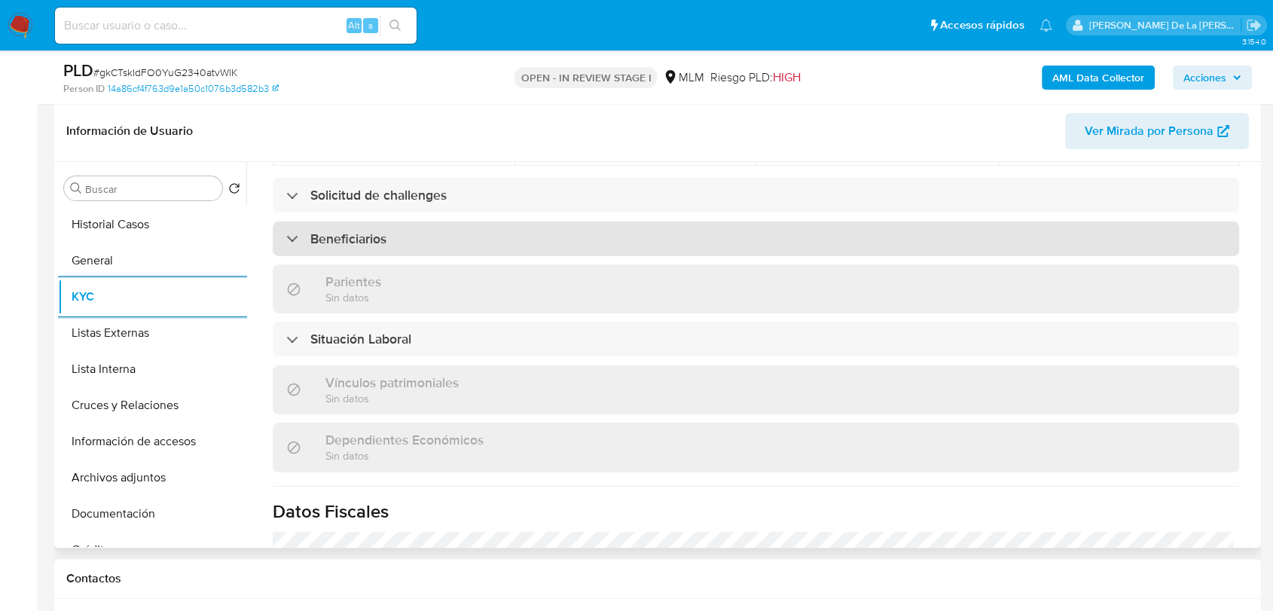
scroll to position [585, 0]
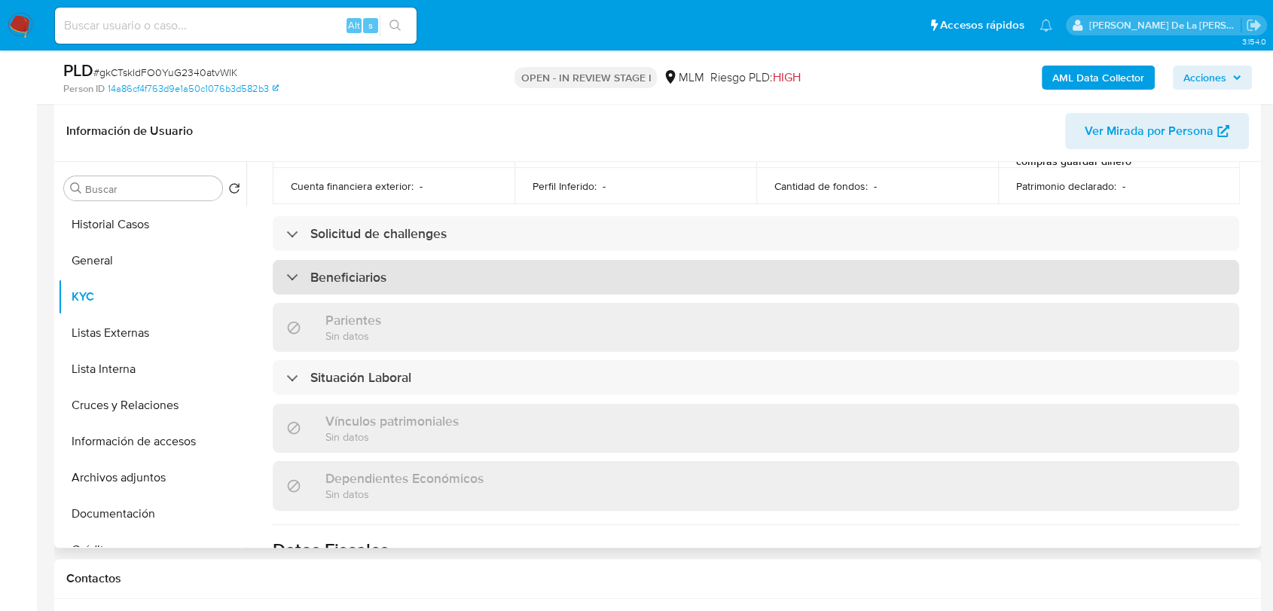
click at [295, 276] on div "Beneficiarios" at bounding box center [756, 277] width 966 height 35
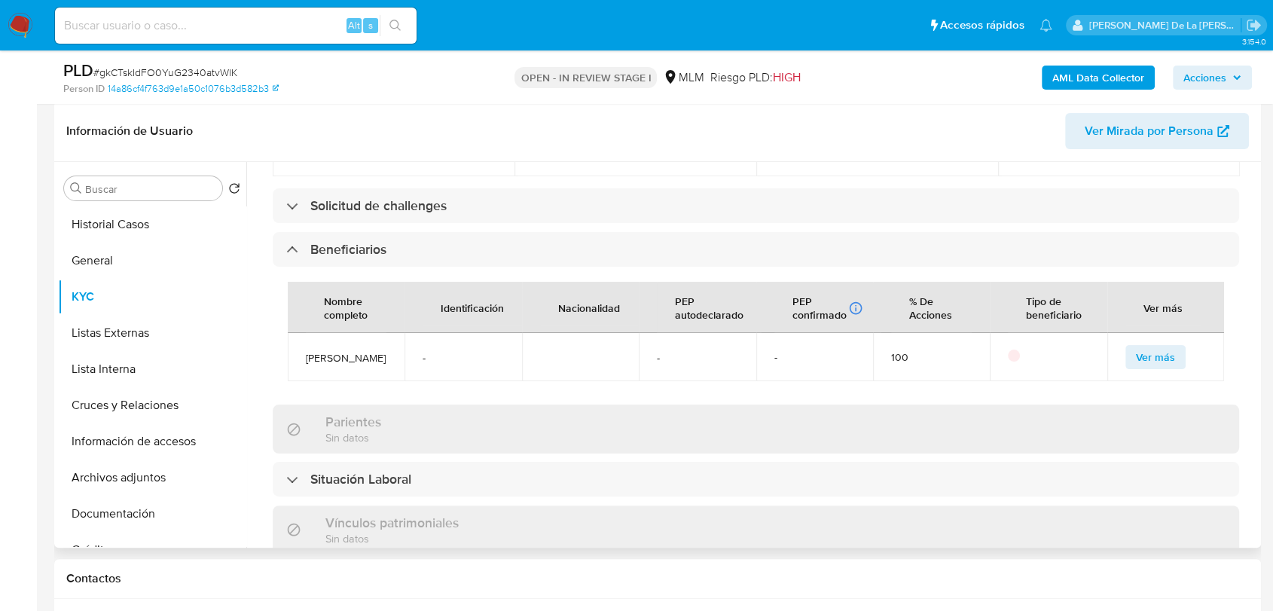
scroll to position [633, 0]
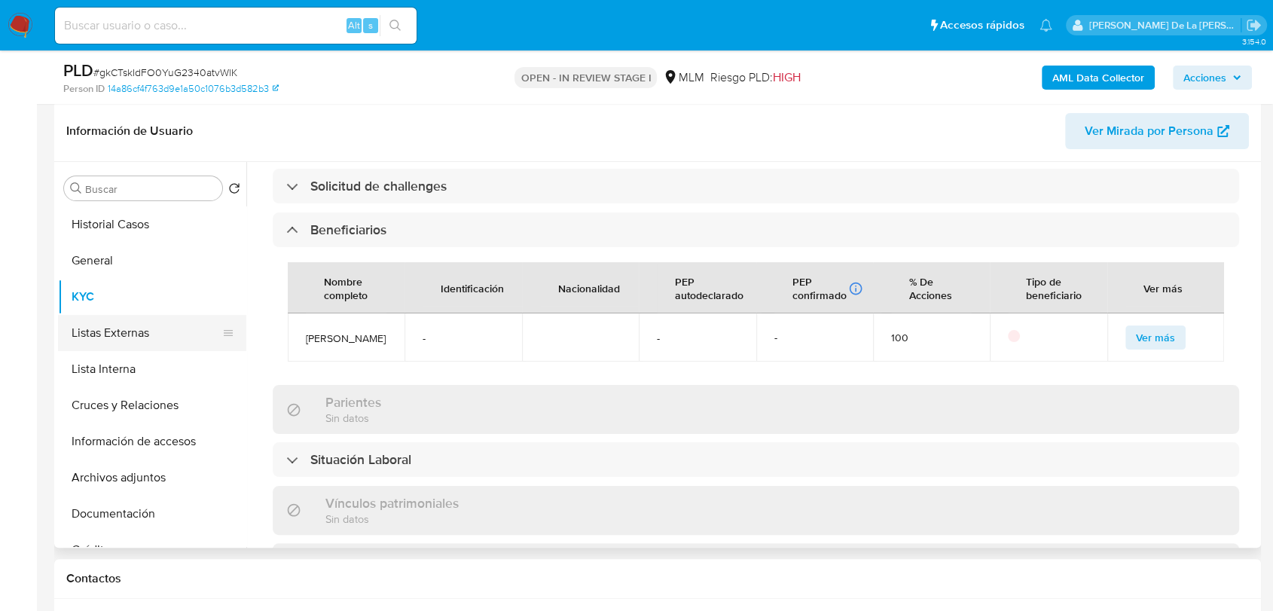
click at [137, 339] on button "Listas Externas" at bounding box center [146, 333] width 176 height 36
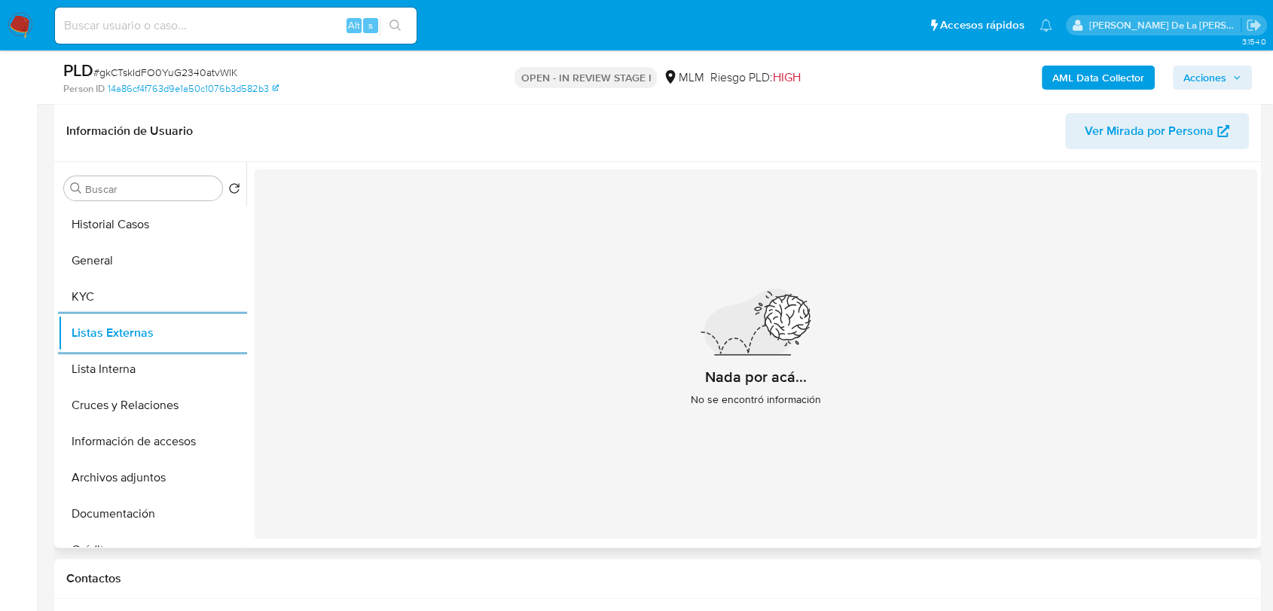
click at [681, 139] on header "Información de Usuario Ver Mirada por Persona" at bounding box center [657, 131] width 1182 height 36
click at [609, 208] on div "Nada por acá... No se encontró información" at bounding box center [756, 353] width 1002 height 369
click at [133, 401] on button "Cruces y Relaciones" at bounding box center [146, 405] width 176 height 36
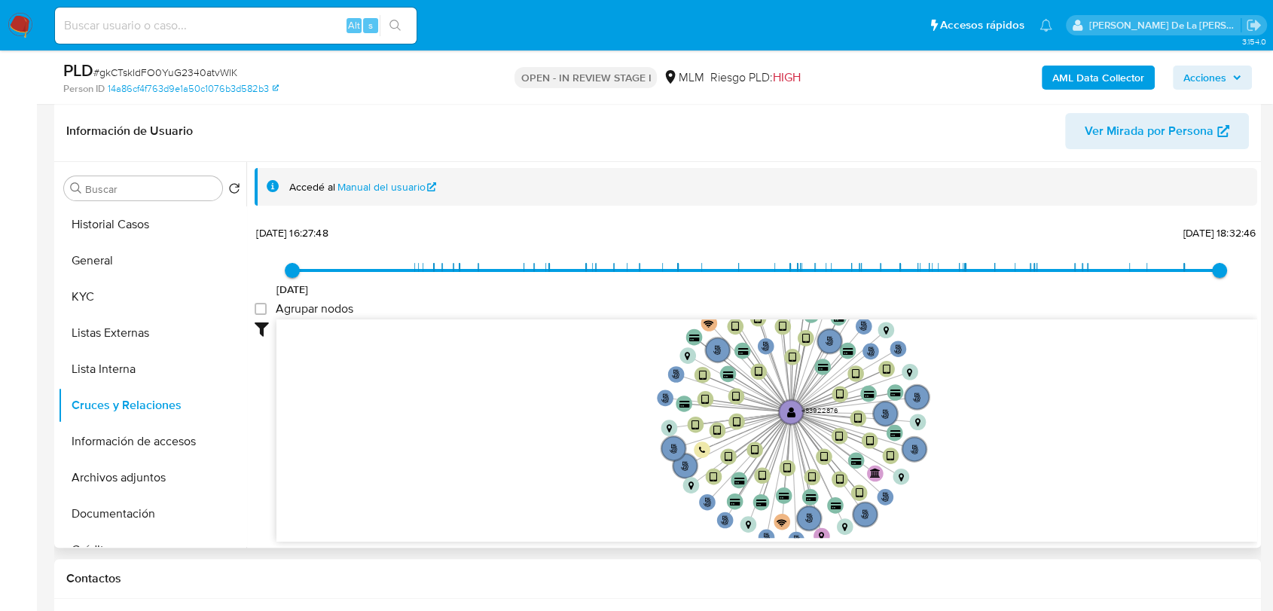
drag, startPoint x: 1073, startPoint y: 409, endPoint x: 1064, endPoint y: 434, distance: 26.4
click at [1064, 434] on icon "user-483922876  483922876 phone-7ff1fb105e20e28c2c70a90a960b2f2d  person-14a8…" at bounding box center [766, 428] width 980 height 218
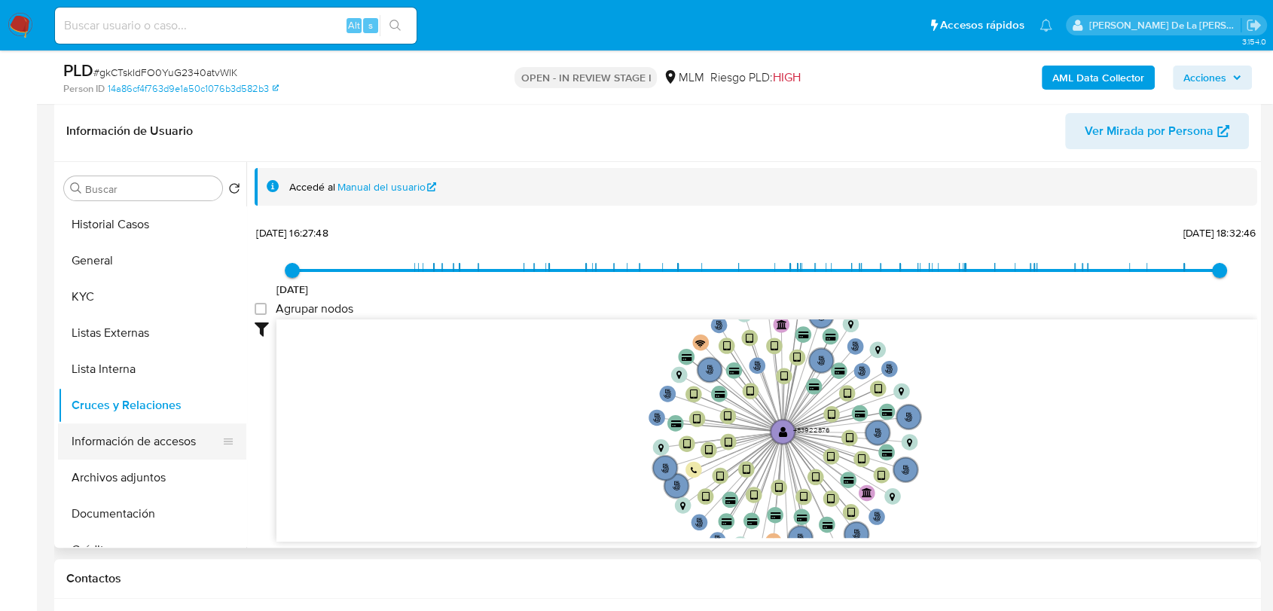
click at [157, 437] on button "Información de accesos" at bounding box center [146, 441] width 176 height 36
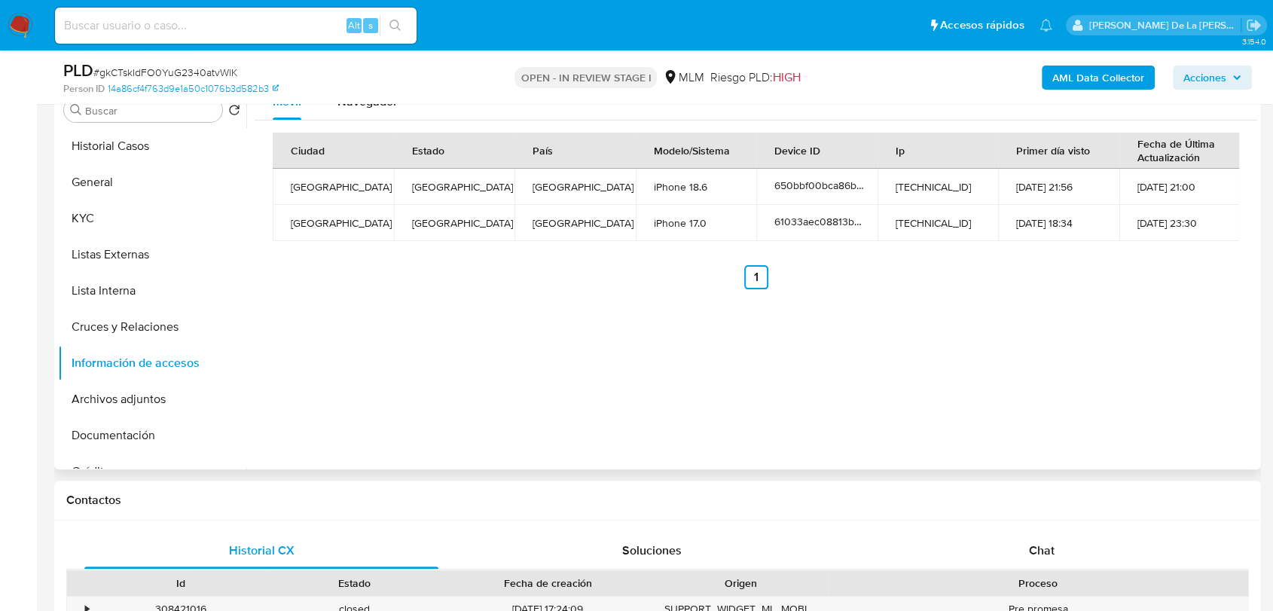
scroll to position [334, 0]
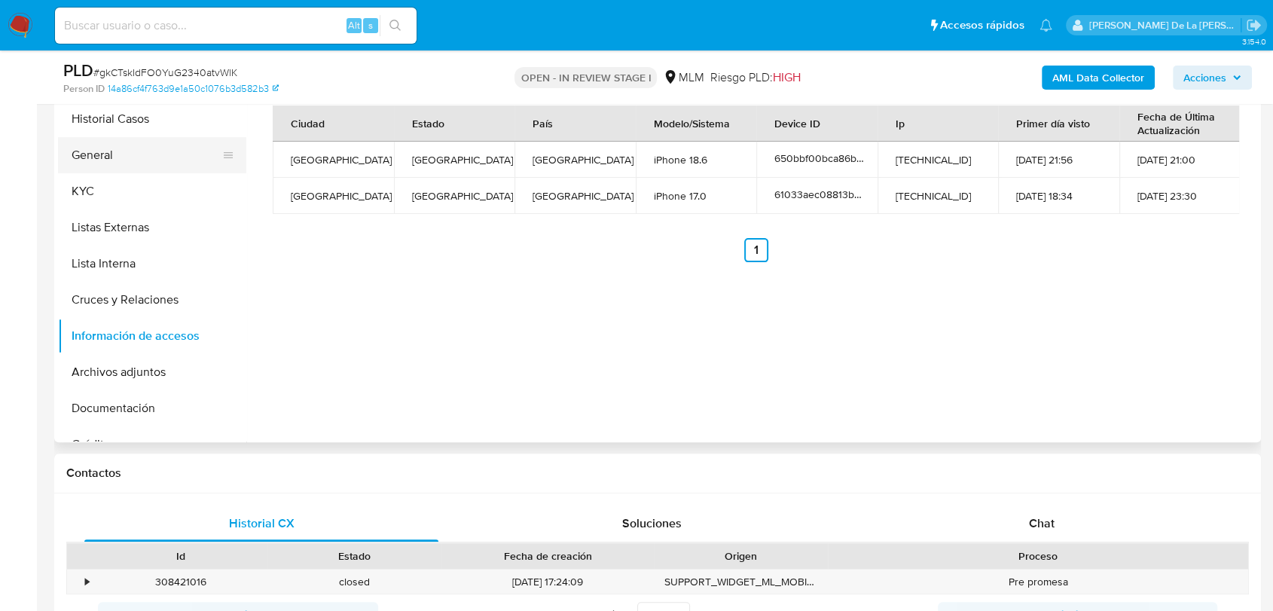
click at [108, 147] on button "General" at bounding box center [146, 155] width 176 height 36
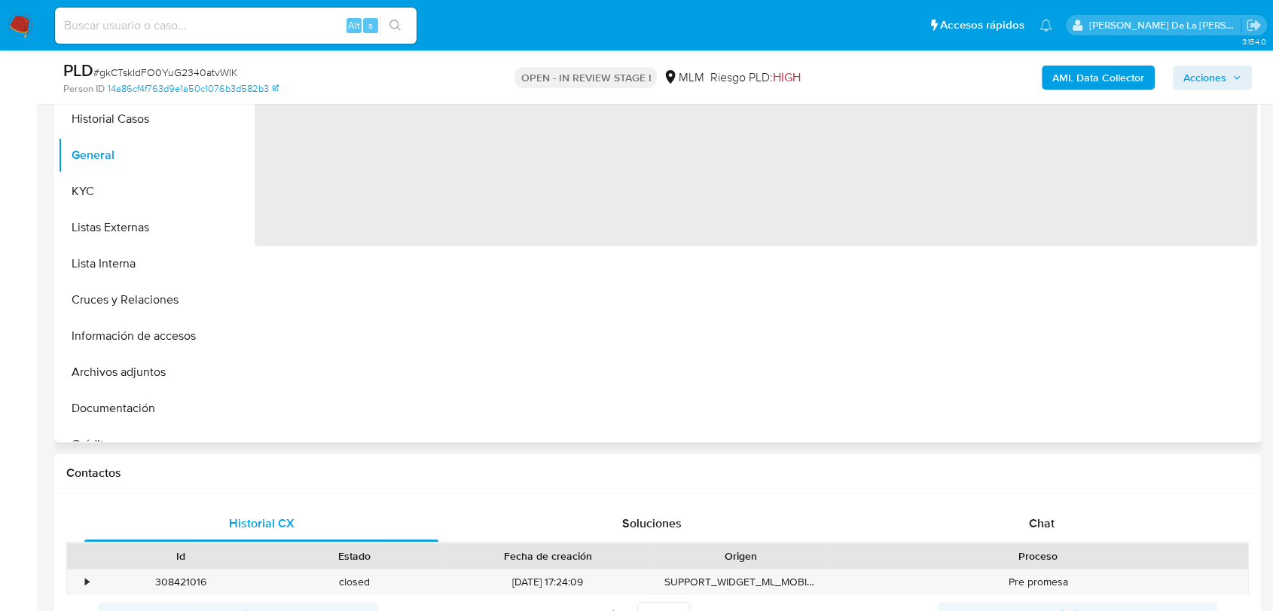
scroll to position [251, 0]
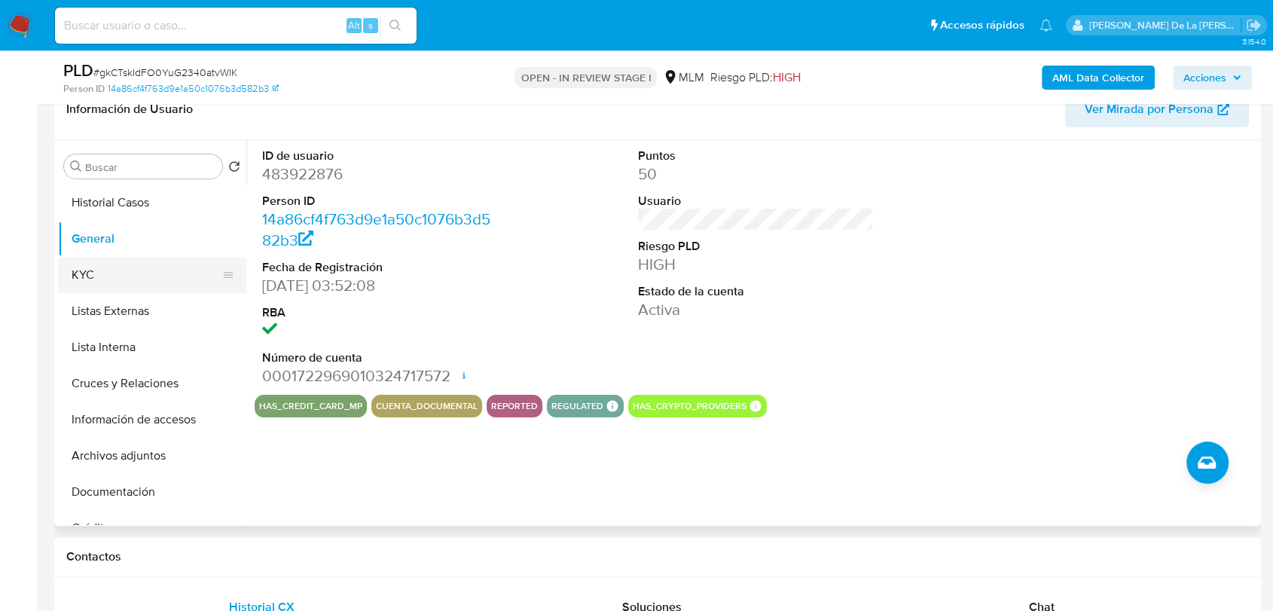
click at [142, 264] on button "KYC" at bounding box center [146, 275] width 176 height 36
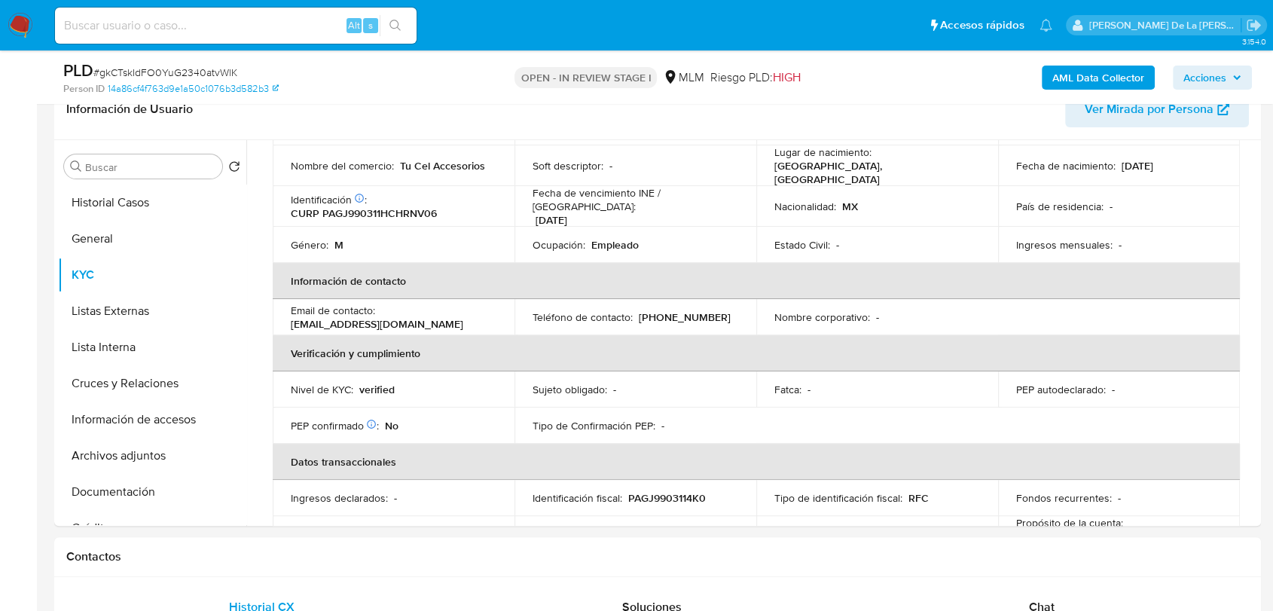
scroll to position [84, 0]
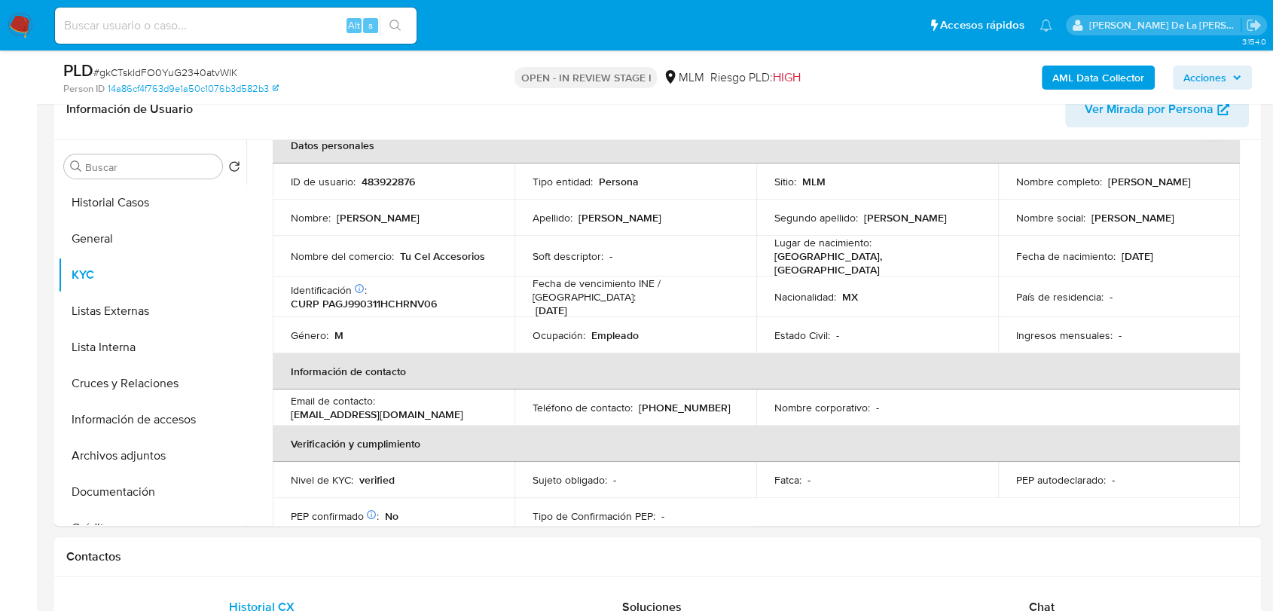
drag, startPoint x: 1010, startPoint y: 186, endPoint x: 1154, endPoint y: 187, distance: 143.8
click at [1154, 187] on div "Nombre completo : Jovani Enrique Pratz Gonzalez" at bounding box center [1119, 182] width 206 height 14
click at [1043, 75] on button "AML Data Collector" at bounding box center [1097, 78] width 113 height 24
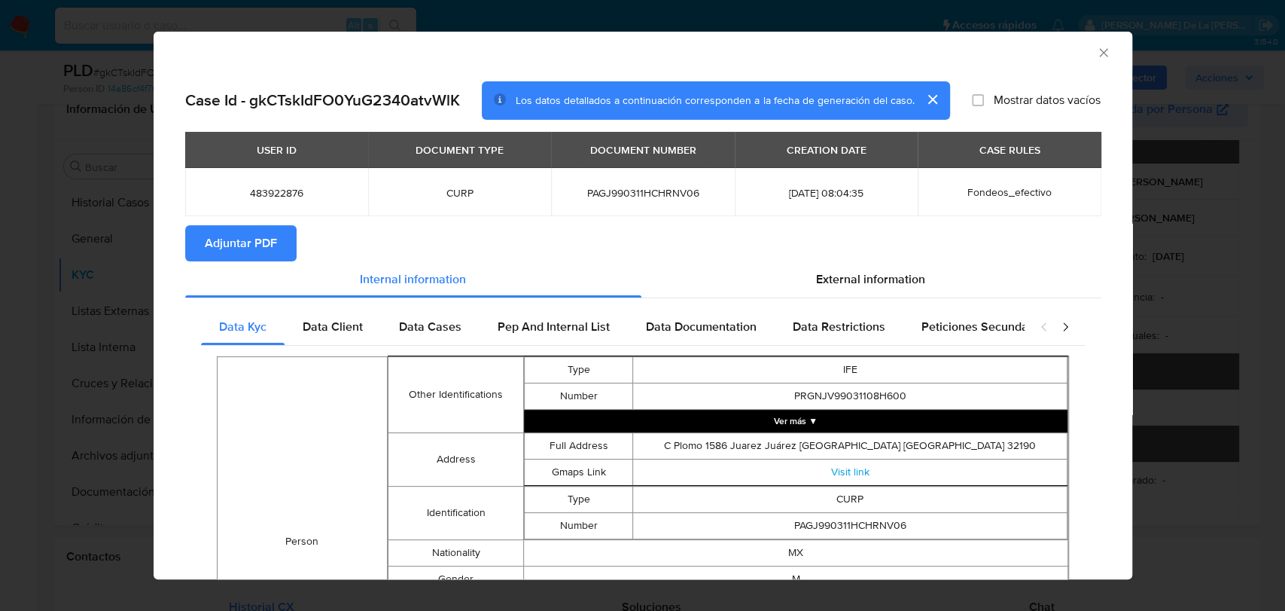
click at [229, 245] on span "Adjuntar PDF" at bounding box center [241, 243] width 72 height 33
click at [1096, 53] on icon "Cerrar ventana" at bounding box center [1103, 52] width 15 height 15
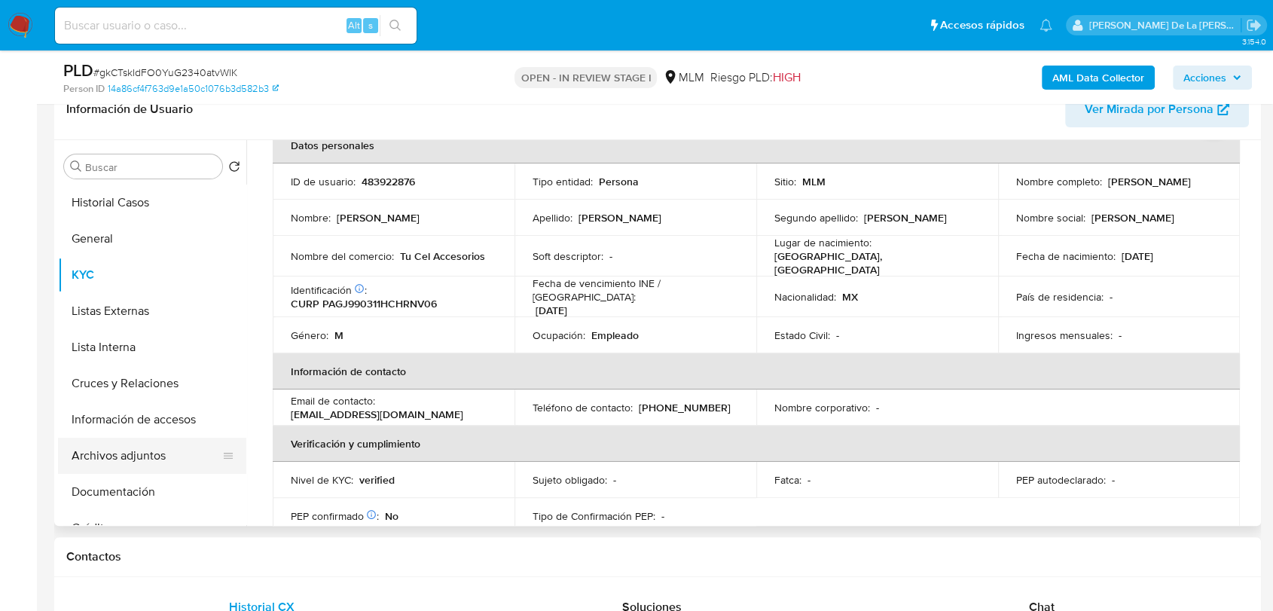
click at [145, 459] on button "Archivos adjuntos" at bounding box center [146, 455] width 176 height 36
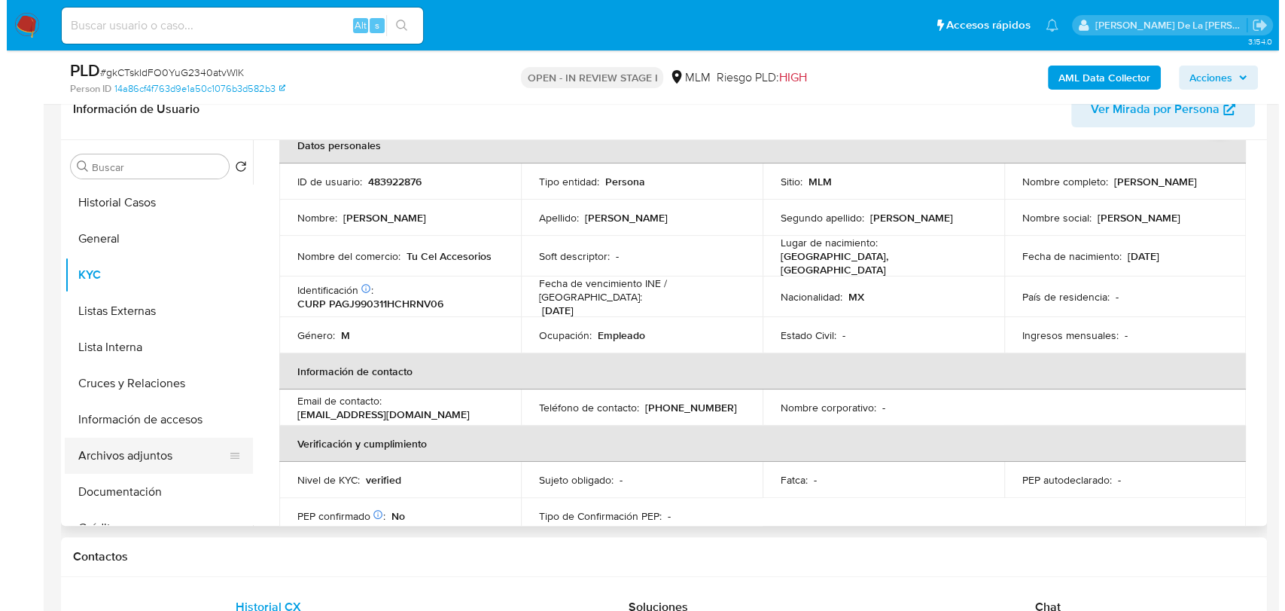
scroll to position [0, 0]
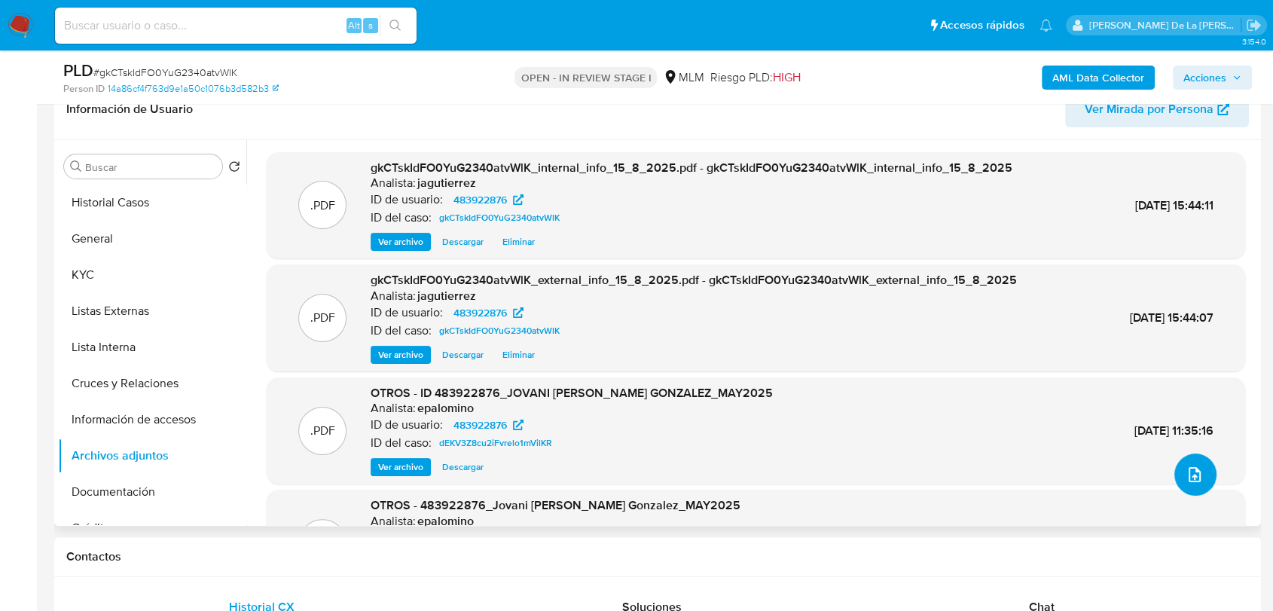
click at [1176, 469] on button "upload-file" at bounding box center [1195, 474] width 42 height 42
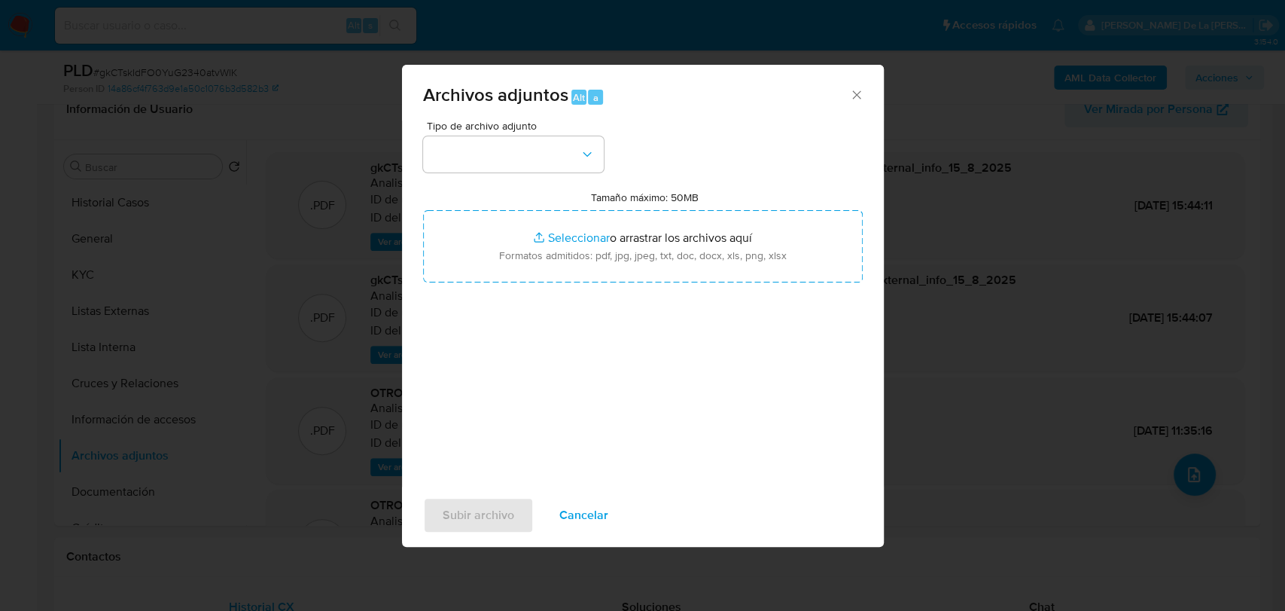
click at [526, 126] on span "Tipo de archivo adjunto" at bounding box center [517, 125] width 181 height 11
click at [518, 150] on button "button" at bounding box center [513, 154] width 181 height 36
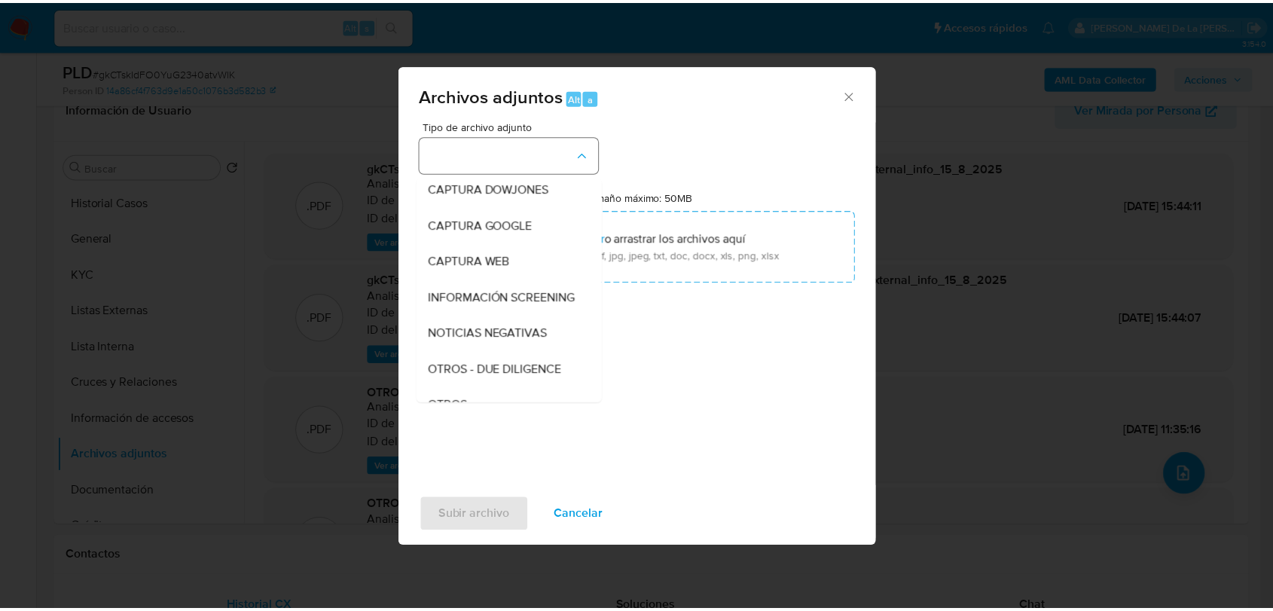
scroll to position [78, 0]
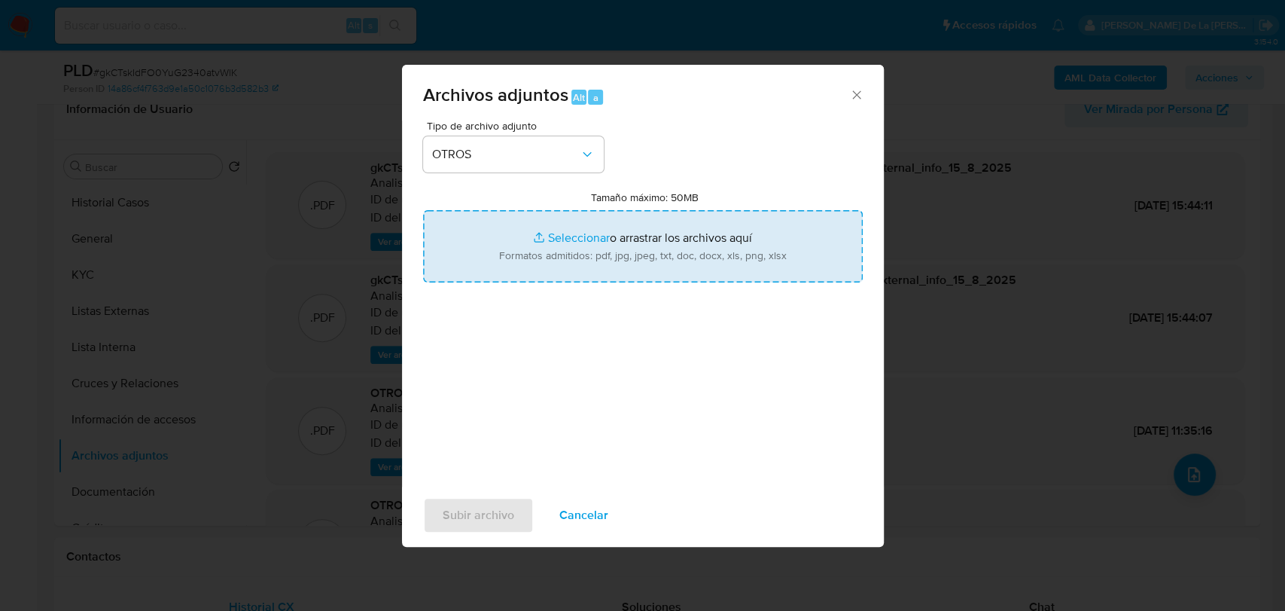
type input "C:\fakepath\483922876_JOVANI ENRIQUE PRATZ GONZALEZ_AGO2025.pdf"
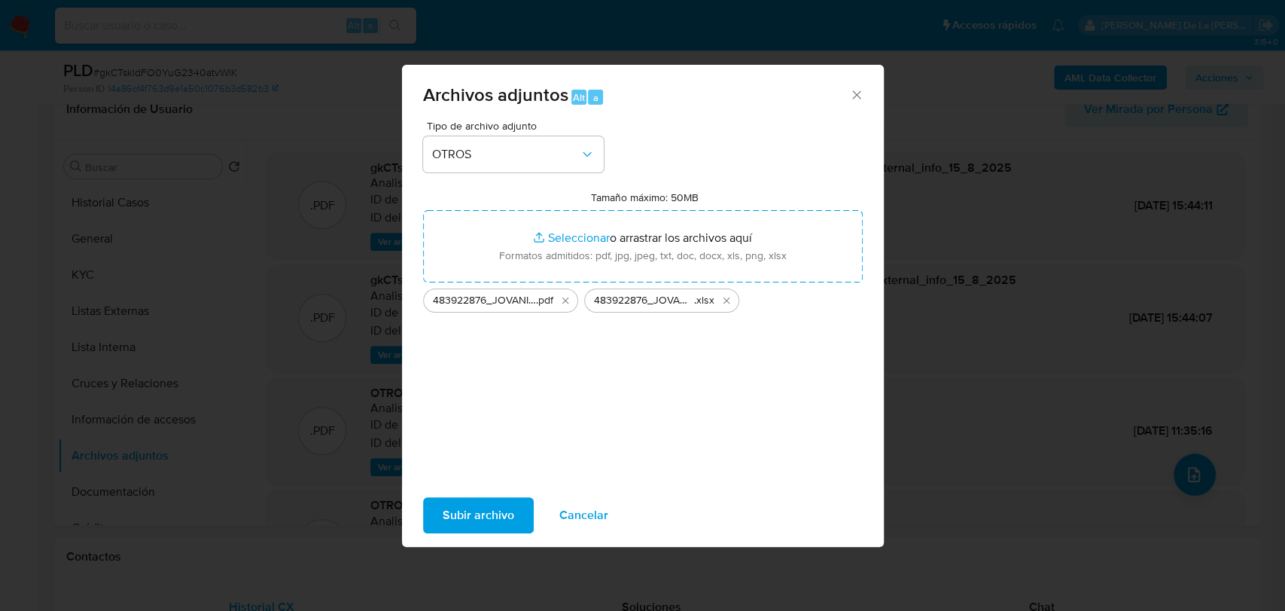
click at [495, 529] on span "Subir archivo" at bounding box center [479, 514] width 72 height 33
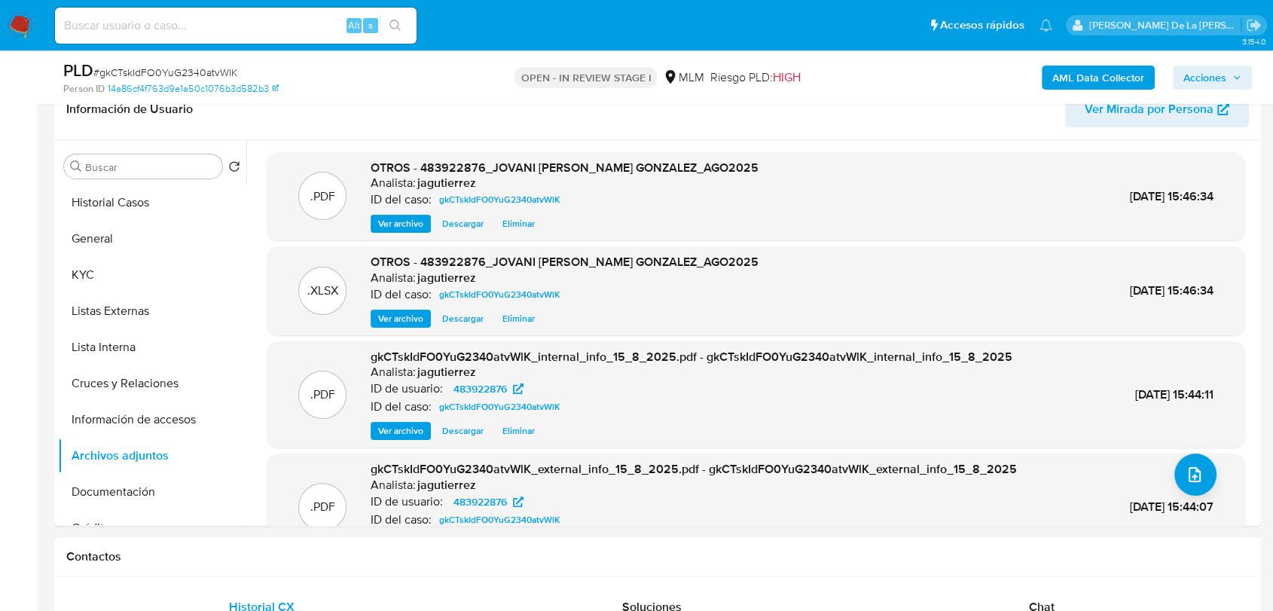
drag, startPoint x: 1217, startPoint y: 77, endPoint x: 1174, endPoint y: 82, distance: 43.2
click at [1212, 78] on span "Acciones" at bounding box center [1204, 78] width 43 height 24
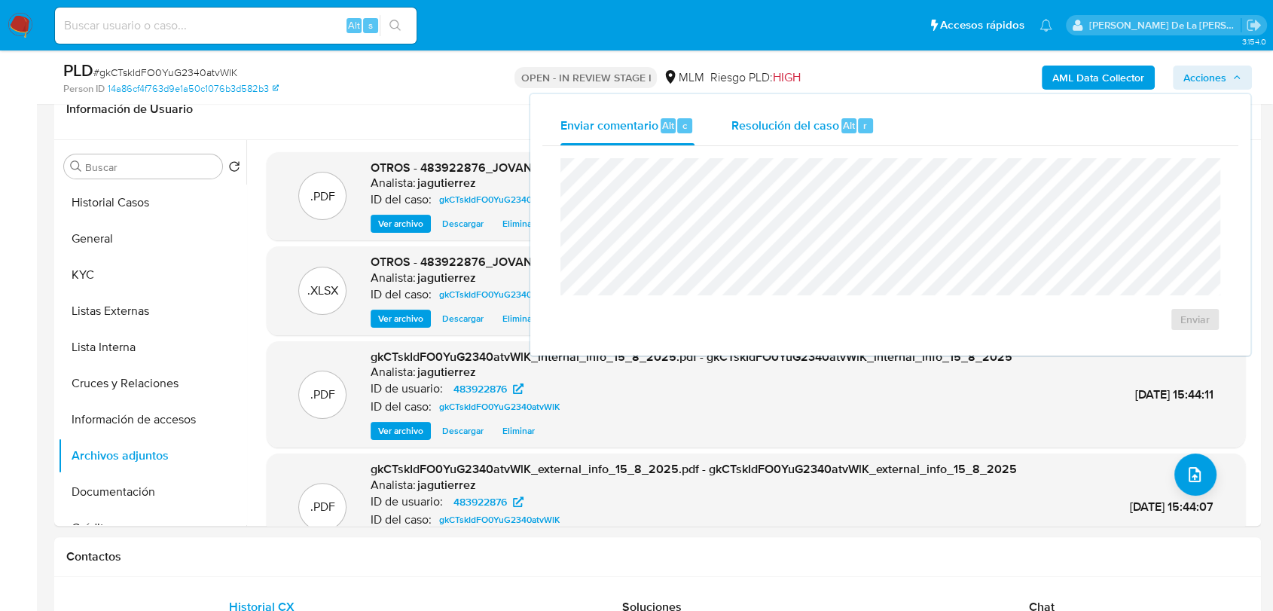
drag, startPoint x: 813, startPoint y: 123, endPoint x: 803, endPoint y: 142, distance: 20.6
click at [813, 124] on span "Resolución del caso" at bounding box center [784, 124] width 108 height 17
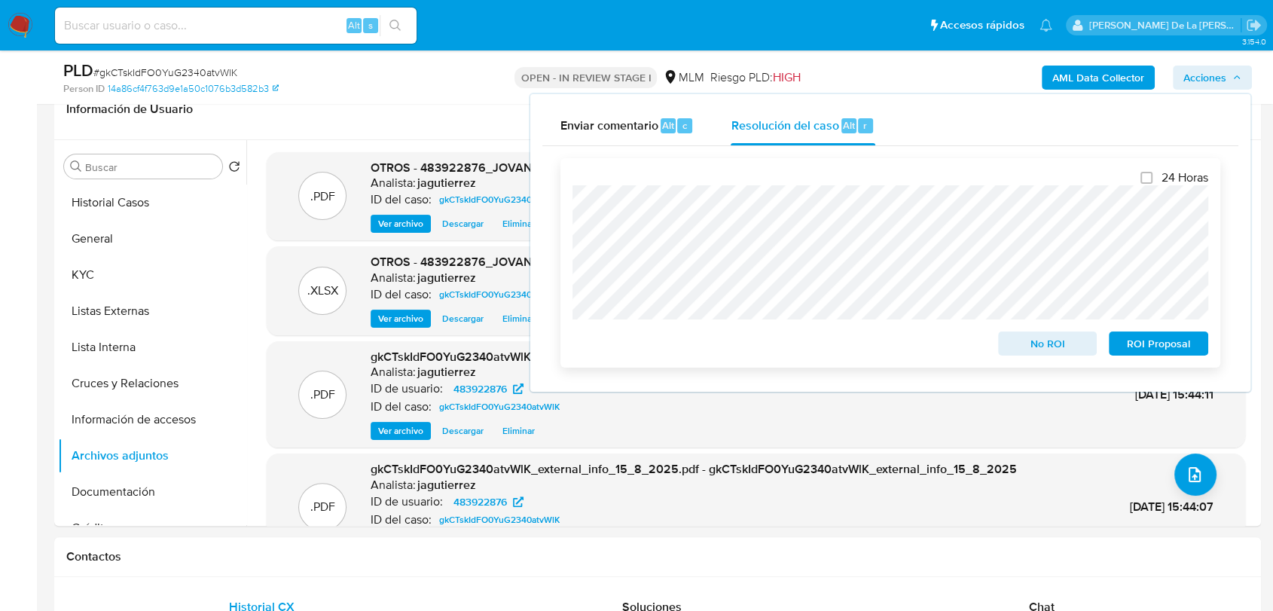
click at [1052, 346] on span "No ROI" at bounding box center [1047, 343] width 78 height 21
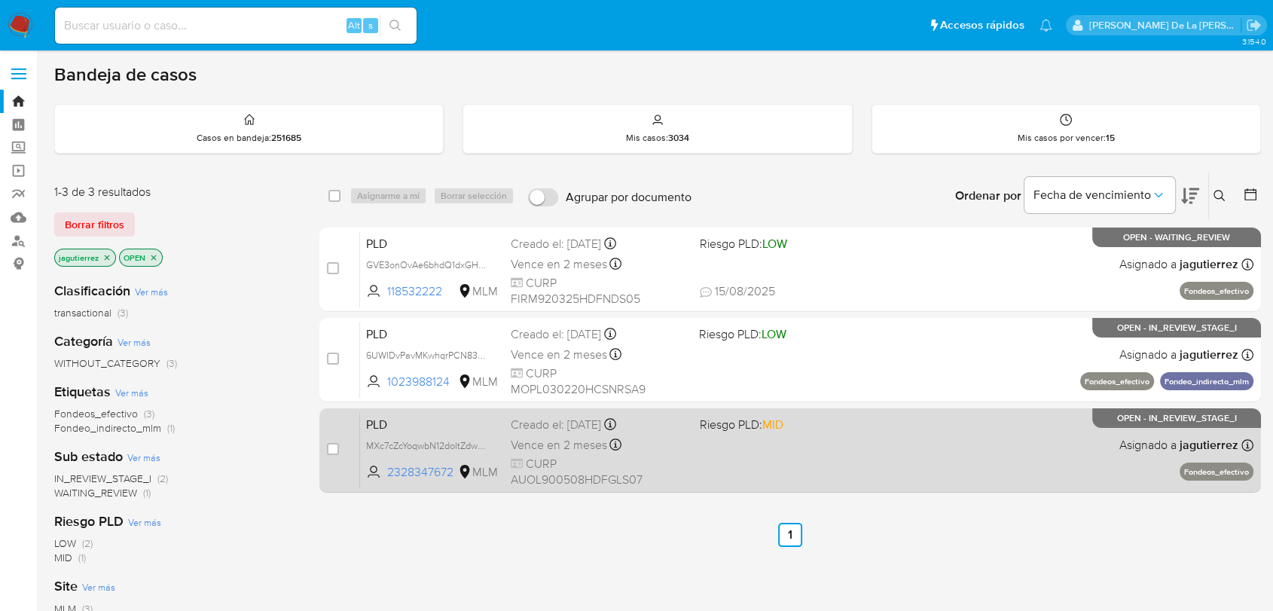
click at [884, 475] on div "PLD MXc7cZcYoqwbN12doltZdwW9 2328347672 MLM Riesgo PLD: MID Creado el: 12/08/20…" at bounding box center [806, 450] width 893 height 76
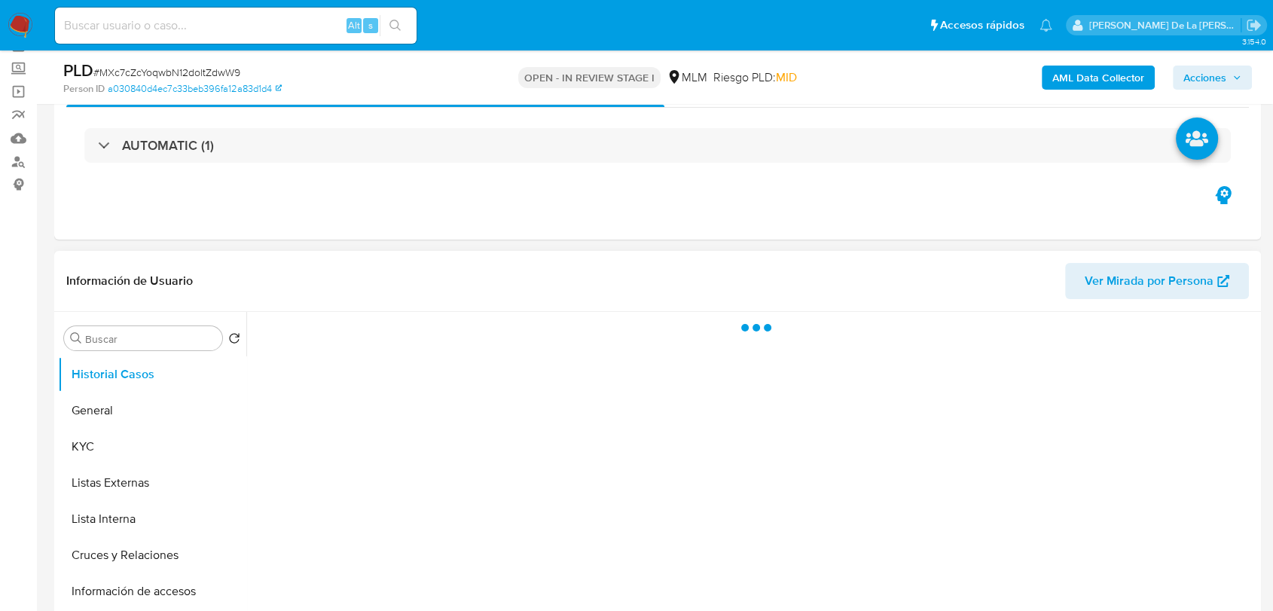
scroll to position [167, 0]
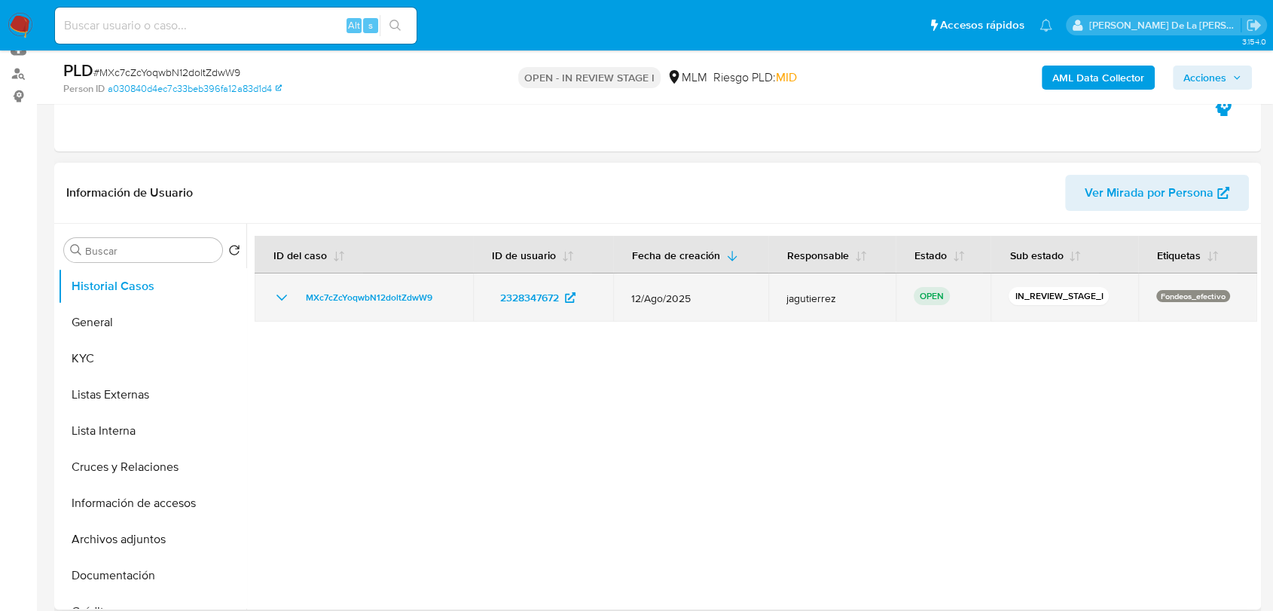
select select "10"
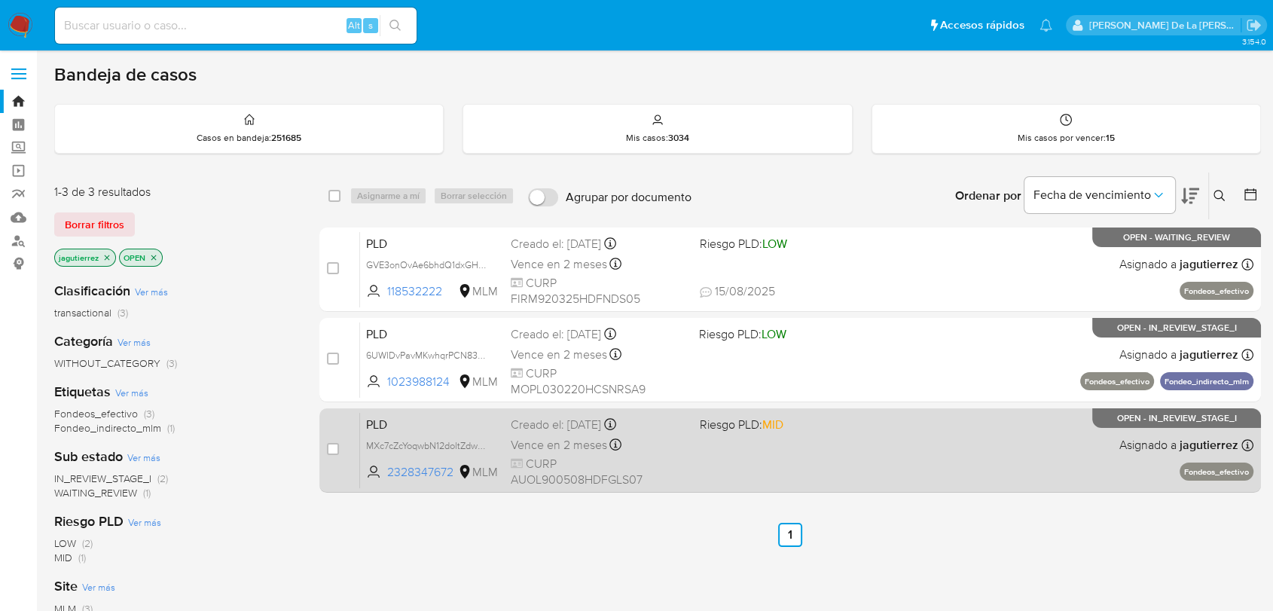
click at [800, 440] on div "PLD MXc7cZcYoqwbN12doltZdwW9 2328347672 MLM Riesgo PLD: MID Creado el: [DATE] C…" at bounding box center [806, 450] width 893 height 76
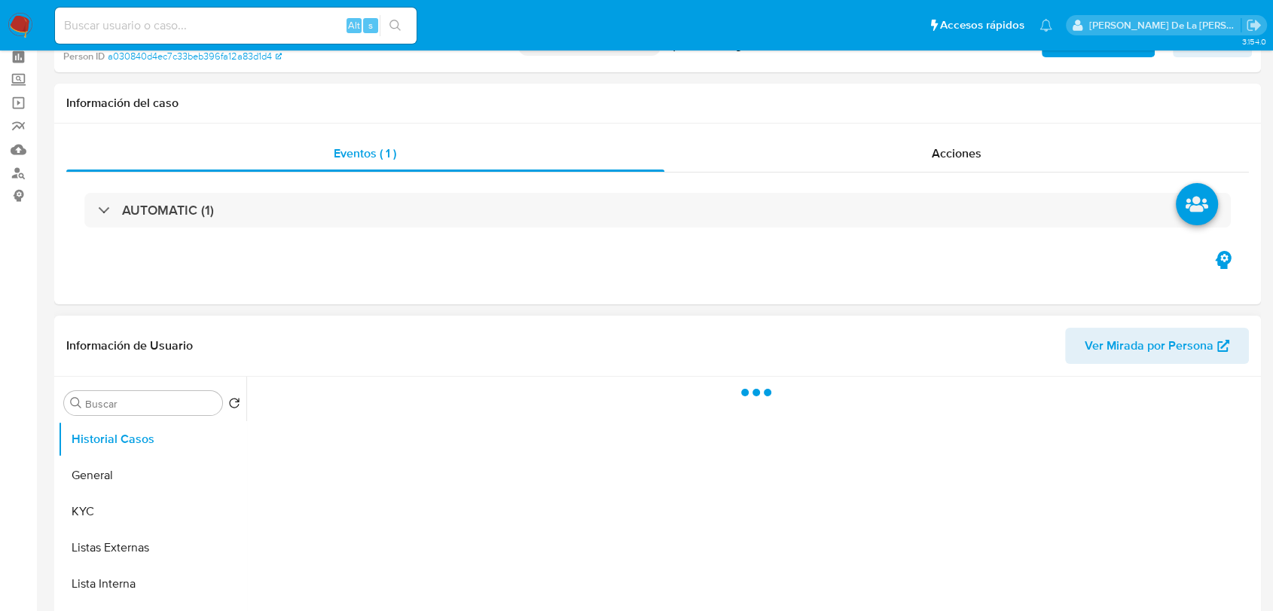
scroll to position [167, 0]
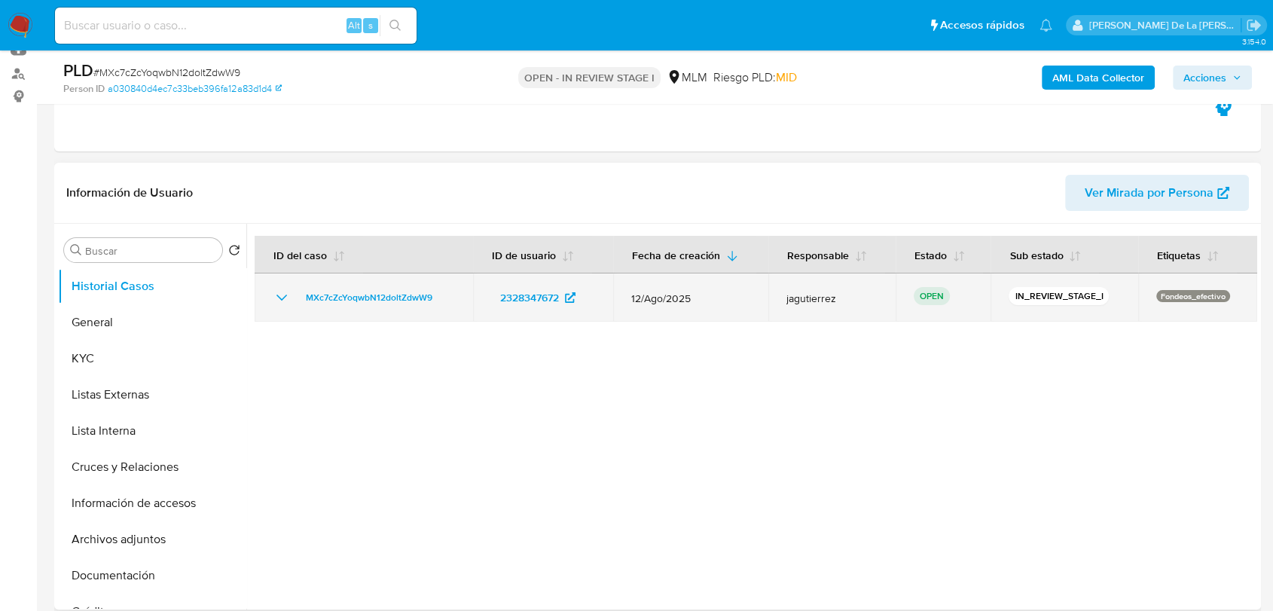
select select "10"
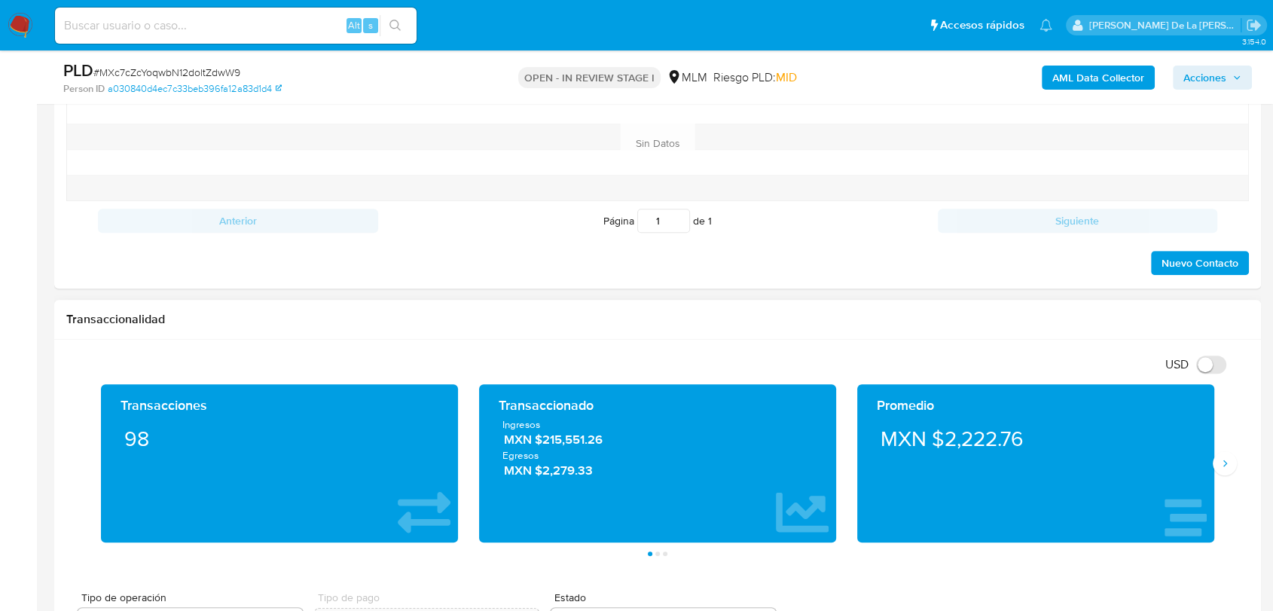
scroll to position [1004, 0]
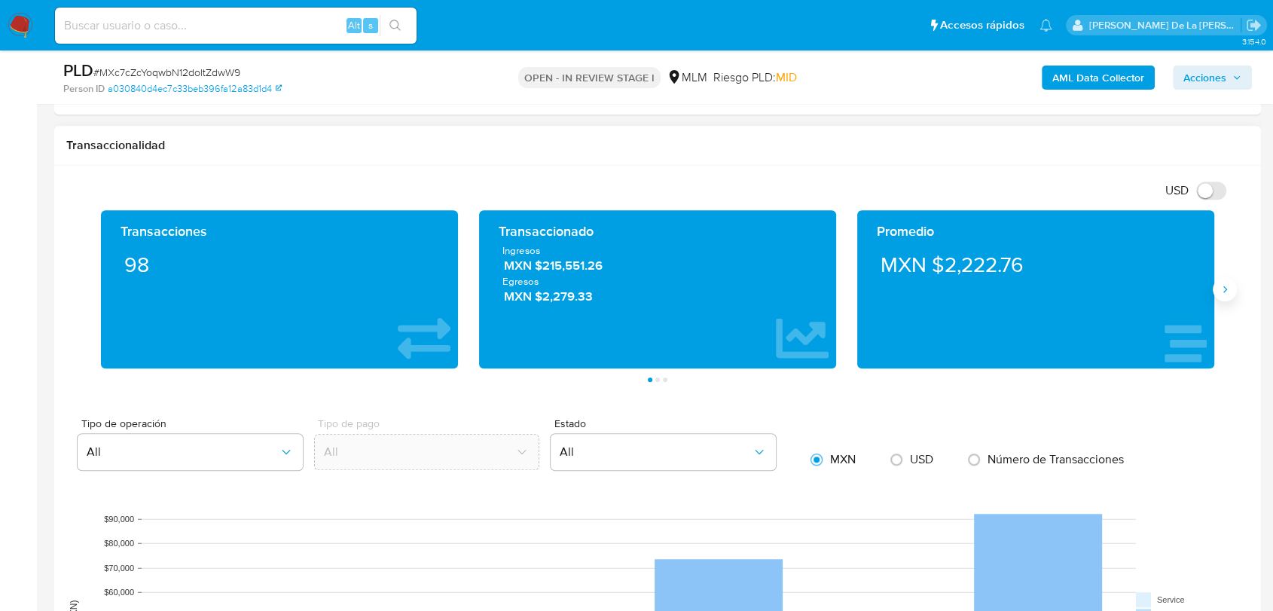
click at [1222, 296] on button "Siguiente" at bounding box center [1224, 289] width 24 height 24
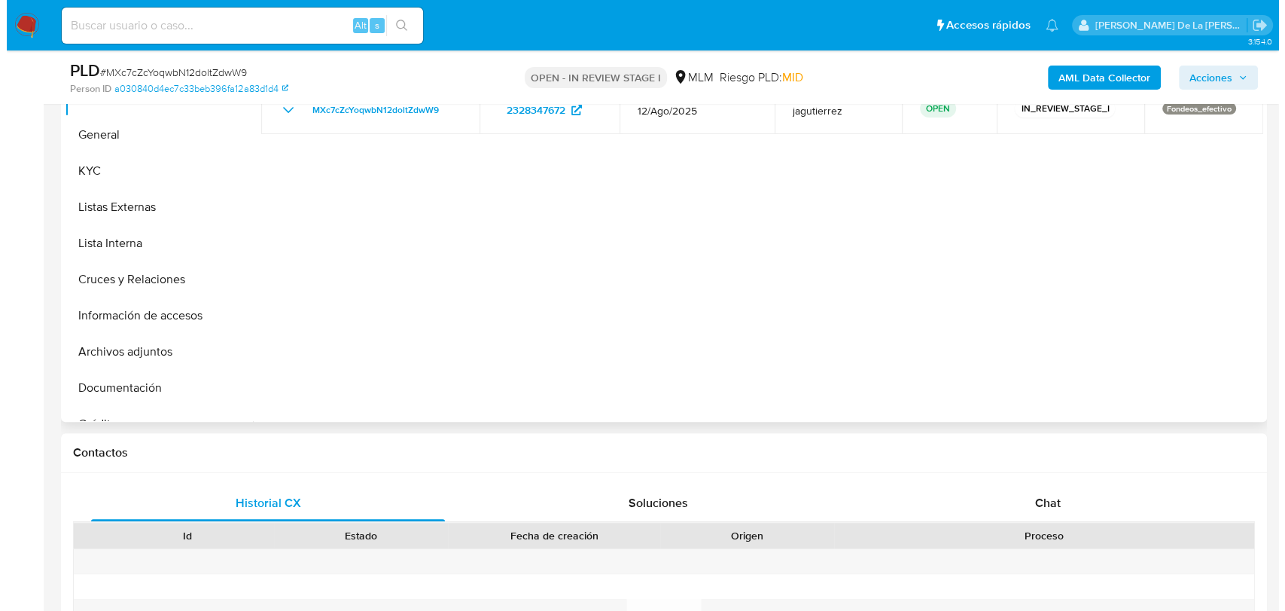
scroll to position [251, 0]
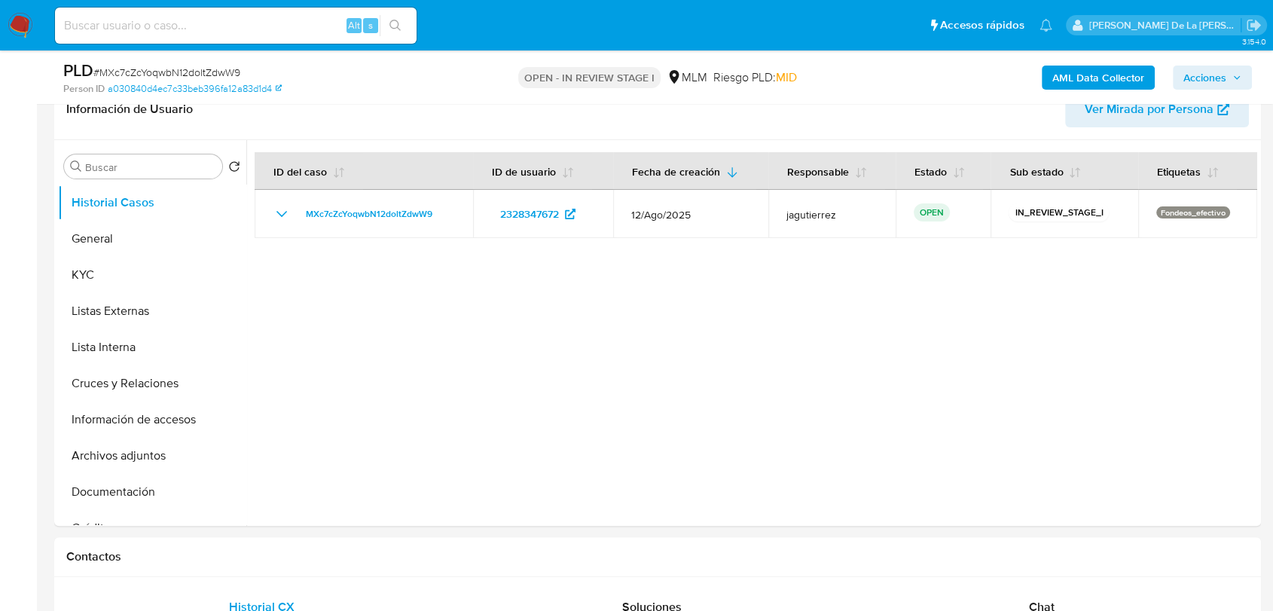
click at [1065, 78] on b "AML Data Collector" at bounding box center [1098, 78] width 92 height 24
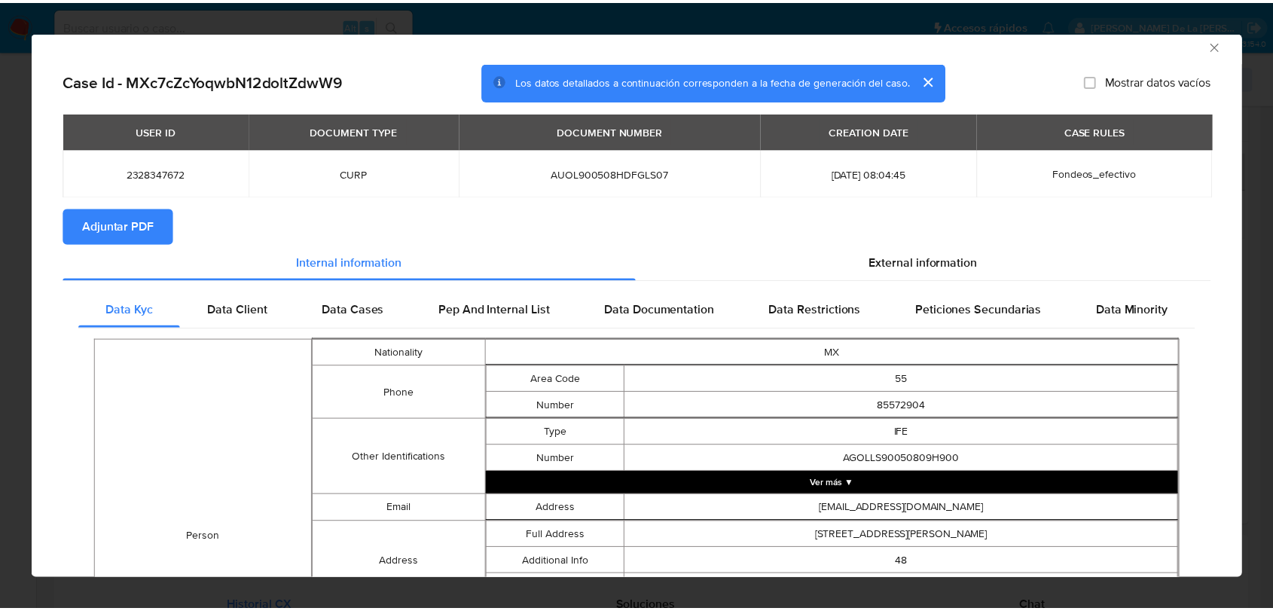
scroll to position [0, 0]
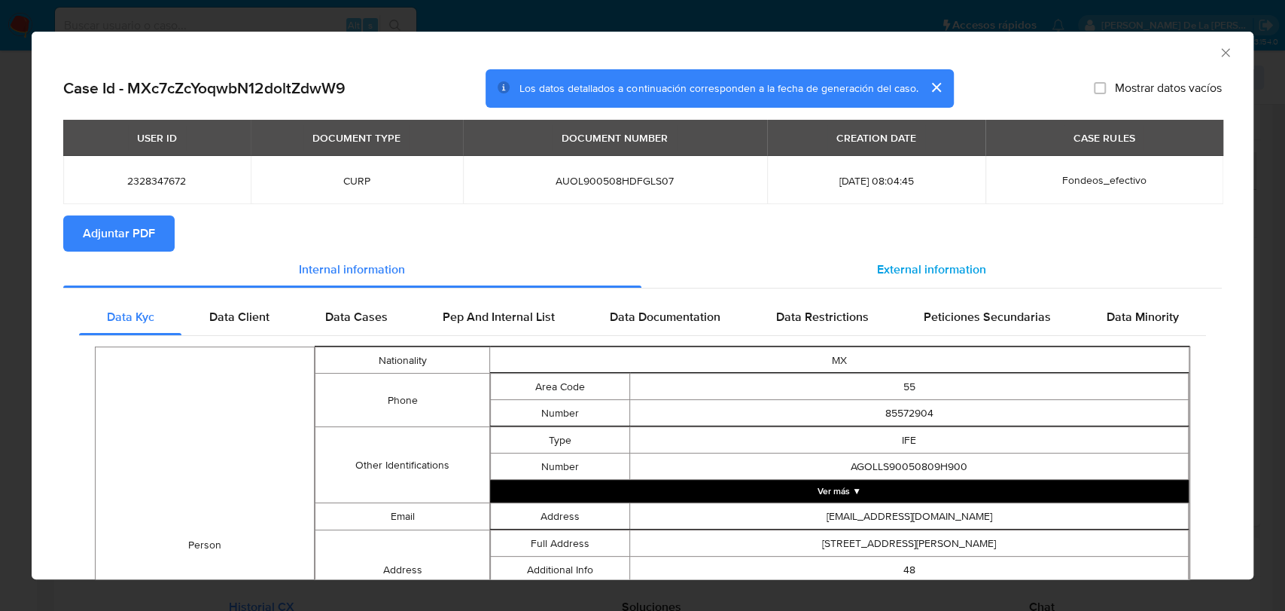
click at [907, 252] on div "External information" at bounding box center [932, 269] width 581 height 36
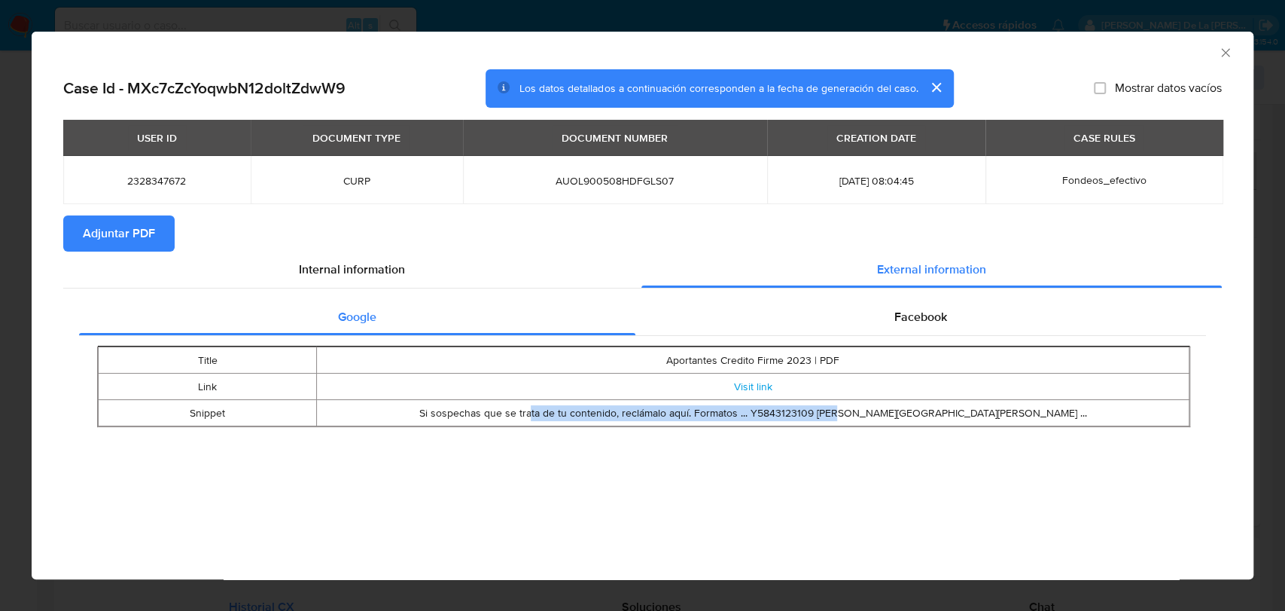
drag, startPoint x: 491, startPoint y: 416, endPoint x: 823, endPoint y: 407, distance: 332.2
click at [823, 407] on td "Si sospechas que se trata de tu contenido, reclámalo aquí. Formatos ... Y584312…" at bounding box center [752, 413] width 873 height 26
click at [755, 385] on link "Visit link" at bounding box center [752, 386] width 38 height 15
click at [1018, 407] on td "Si sospechas que se trata de tu contenido, reclámalo aquí. Formatos ... Y584312…" at bounding box center [752, 413] width 873 height 26
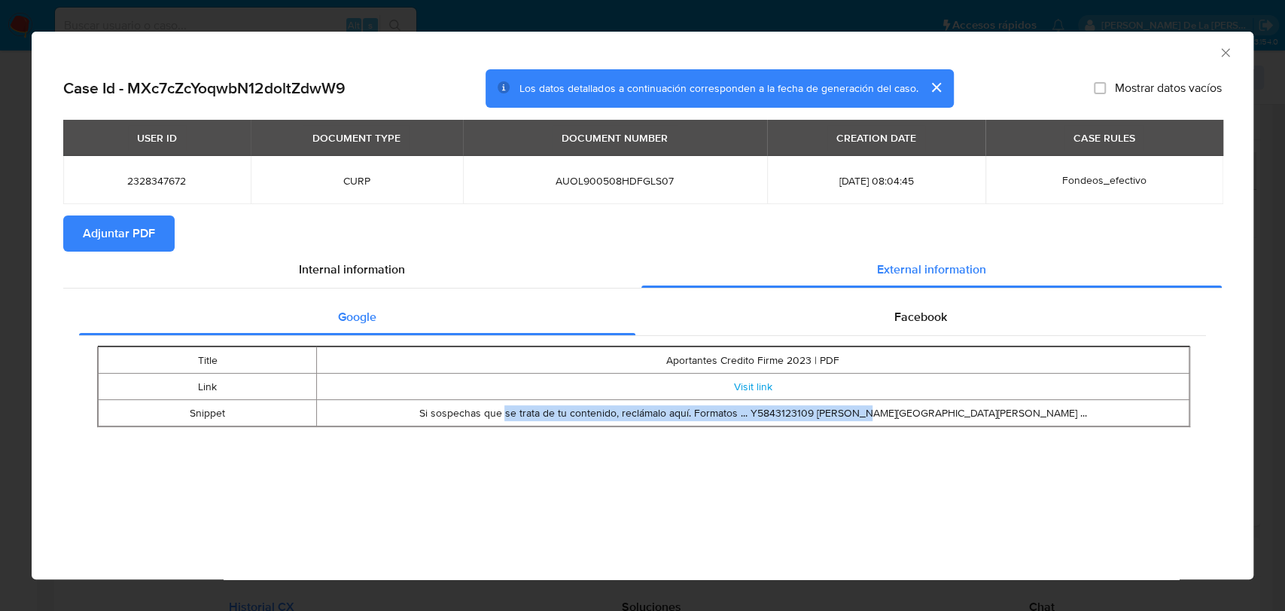
drag, startPoint x: 465, startPoint y: 411, endPoint x: 825, endPoint y: 415, distance: 359.2
click at [824, 416] on td "Si sospechas que se trata de tu contenido, reclámalo aquí. Formatos ... Y584312…" at bounding box center [752, 413] width 873 height 26
click at [825, 415] on td "Si sospechas que se trata de tu contenido, reclámalo aquí. Formatos ... Y584312…" at bounding box center [752, 413] width 873 height 26
click at [139, 240] on span "Adjuntar PDF" at bounding box center [119, 233] width 72 height 33
click at [459, 270] on div "Internal information" at bounding box center [352, 269] width 578 height 36
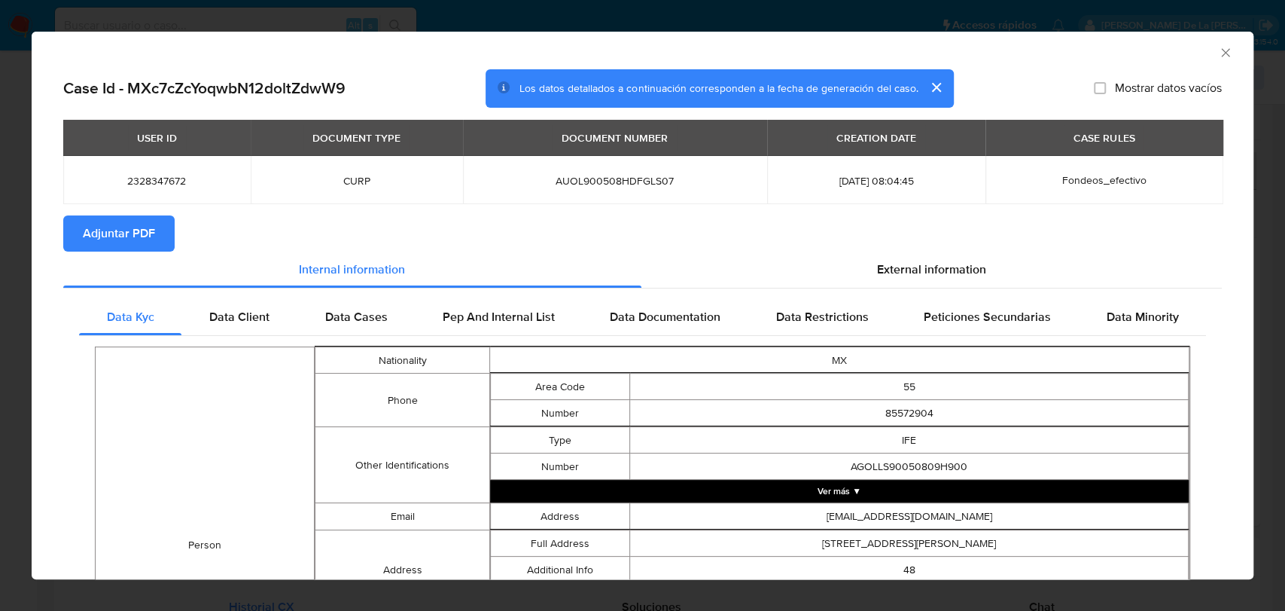
click at [1223, 50] on div "AML Data Collector" at bounding box center [643, 51] width 1222 height 38
click at [1218, 50] on icon "Cerrar ventana" at bounding box center [1225, 52] width 15 height 15
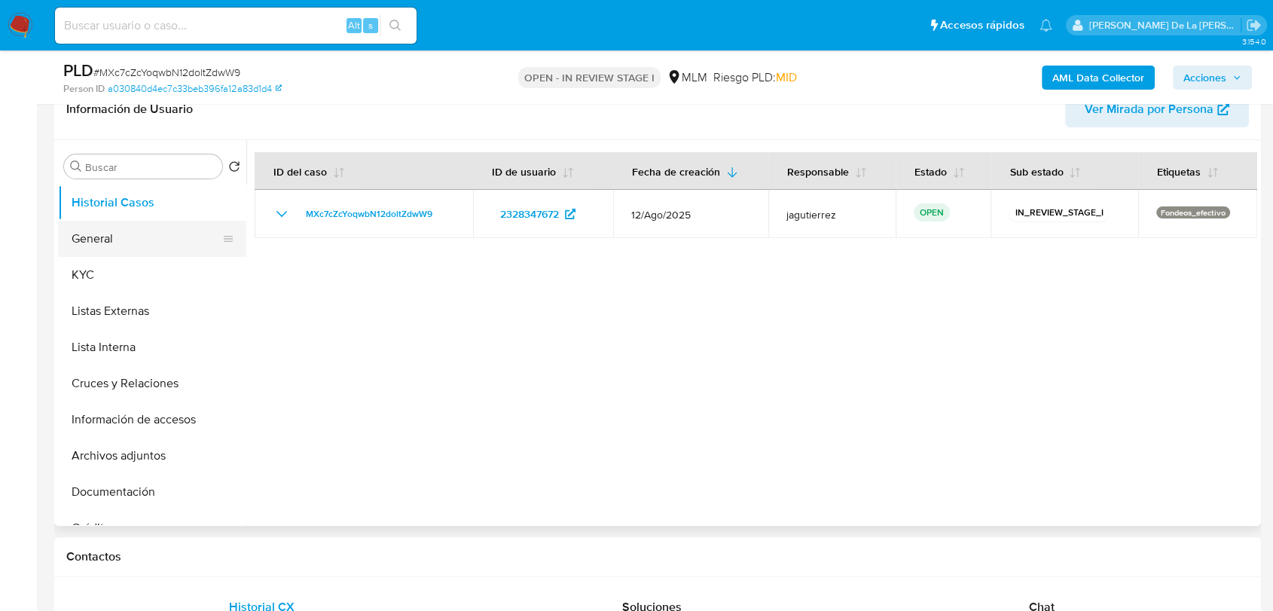
click at [142, 236] on button "General" at bounding box center [146, 239] width 176 height 36
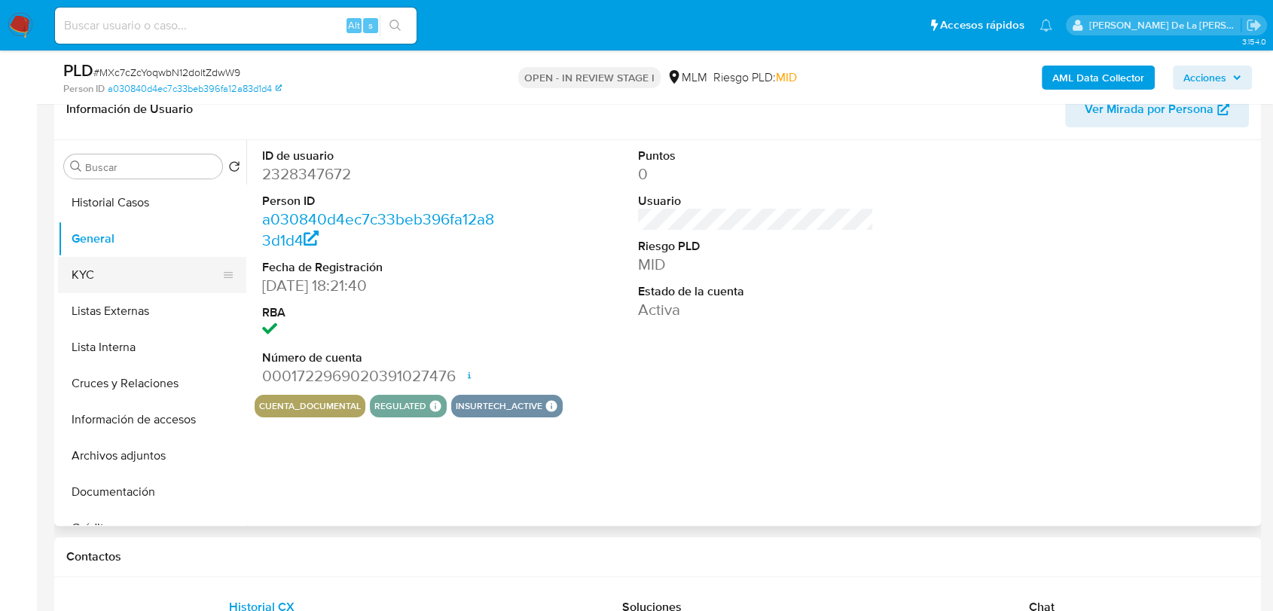
click at [110, 271] on button "KYC" at bounding box center [146, 275] width 176 height 36
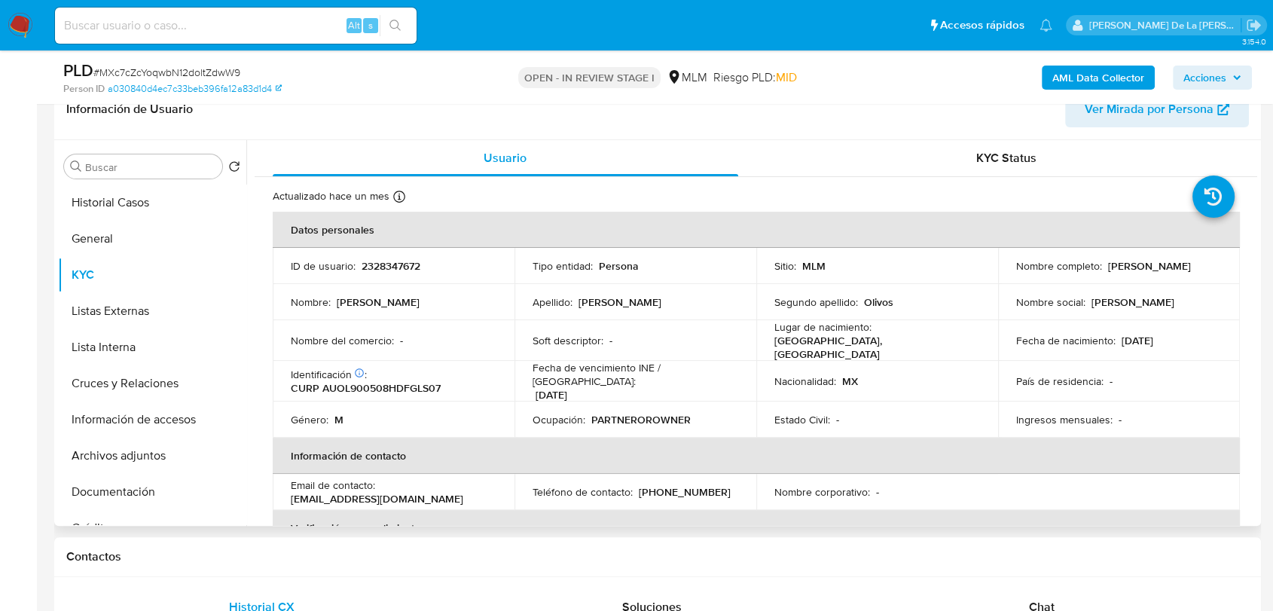
drag, startPoint x: 1005, startPoint y: 272, endPoint x: 1145, endPoint y: 277, distance: 140.2
click at [1145, 277] on td "Nombre completo : Luis Angel Aguilar Olivos" at bounding box center [1119, 266] width 242 height 36
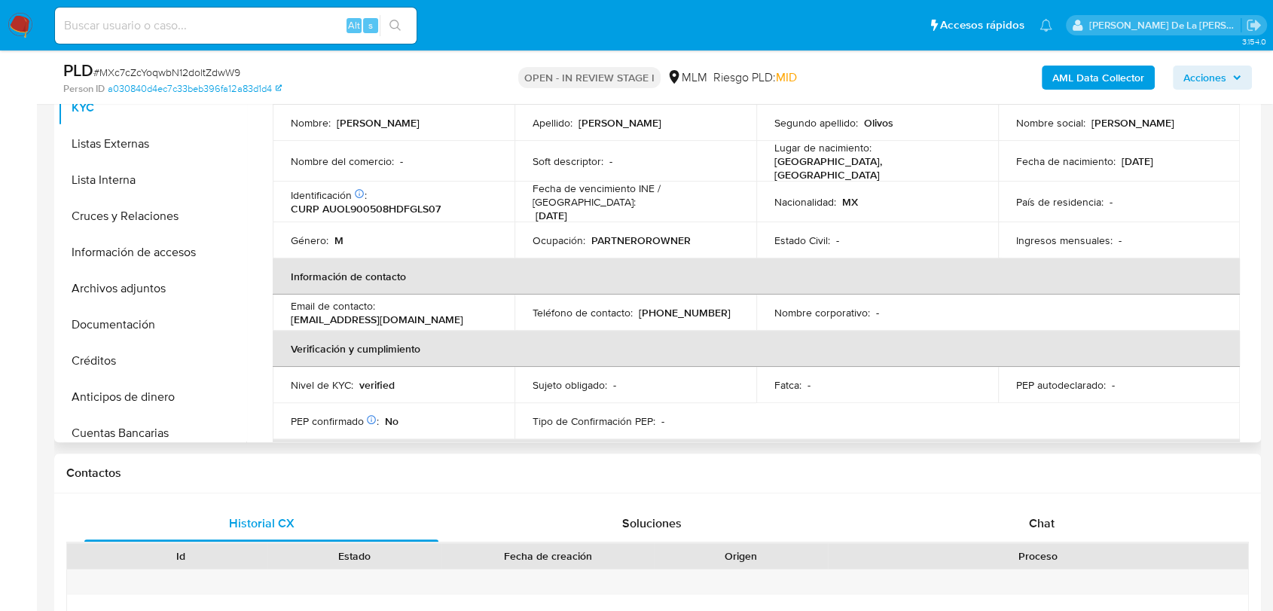
scroll to position [11, 0]
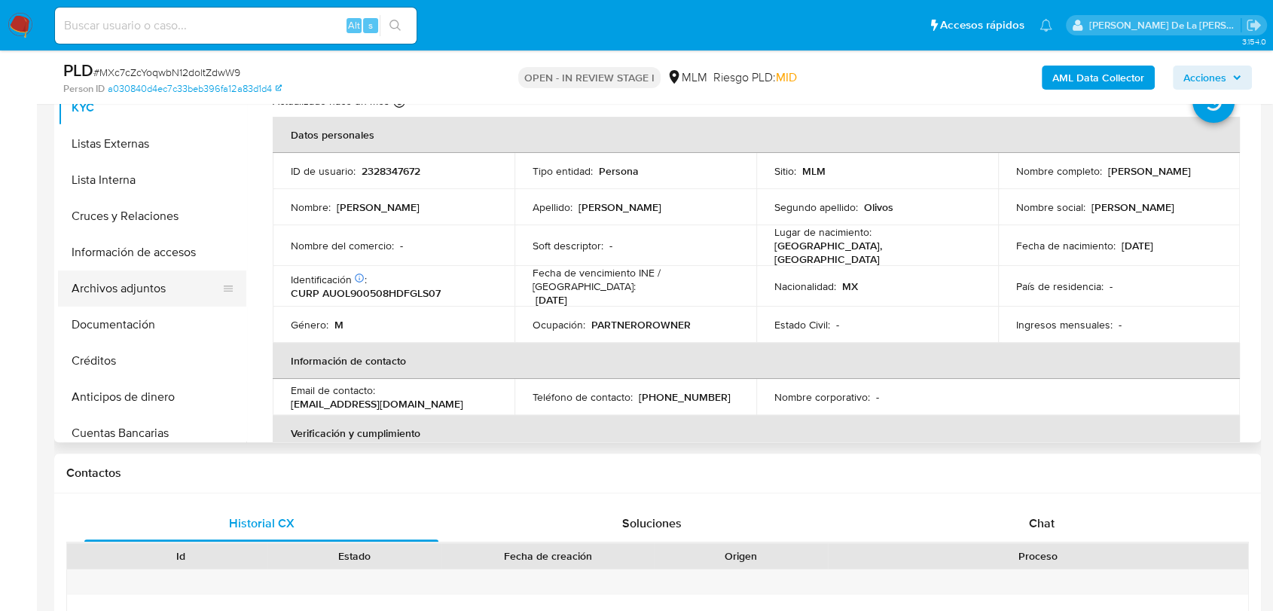
click at [139, 290] on button "Archivos adjuntos" at bounding box center [146, 288] width 176 height 36
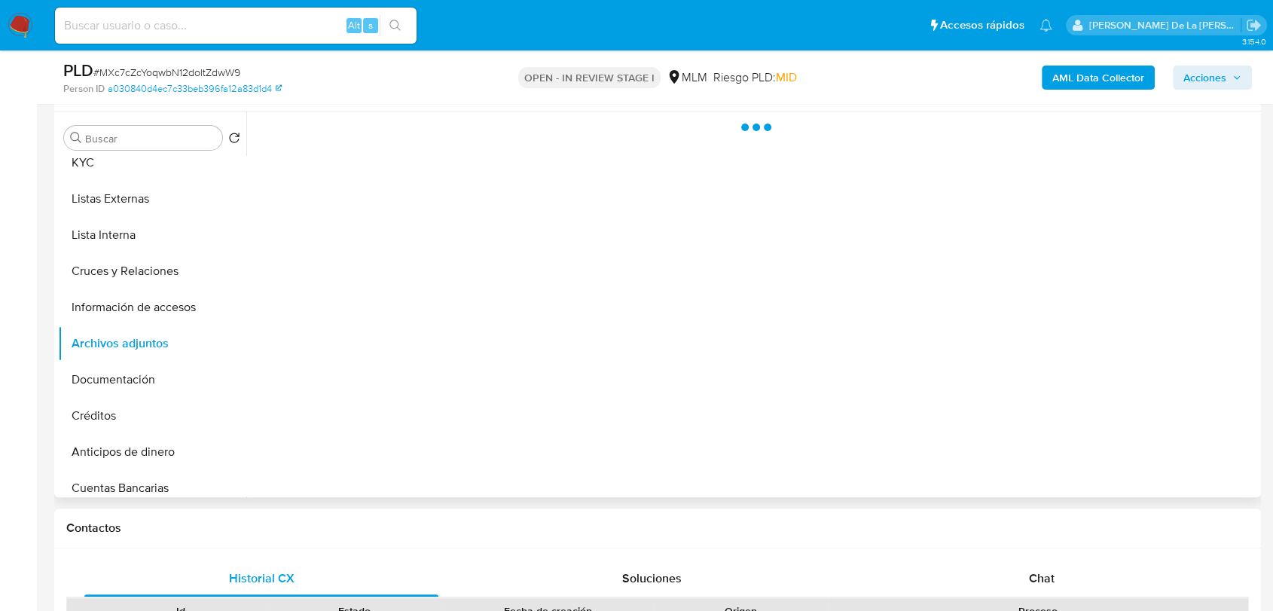
scroll to position [251, 0]
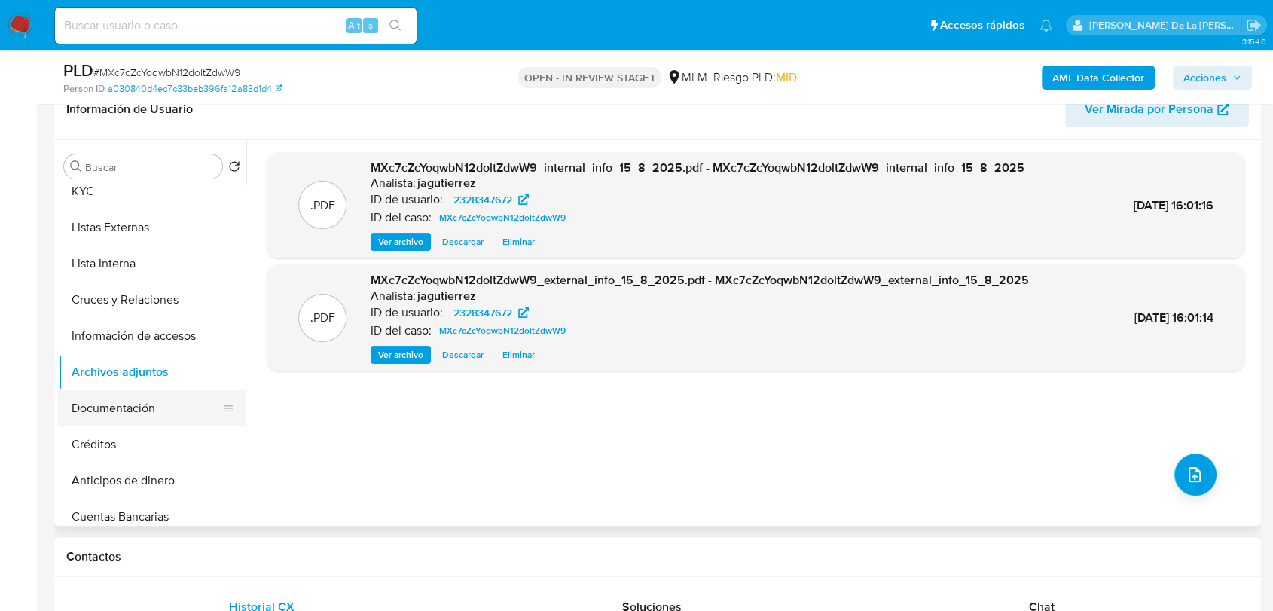
click at [139, 410] on button "Documentación" at bounding box center [146, 408] width 176 height 36
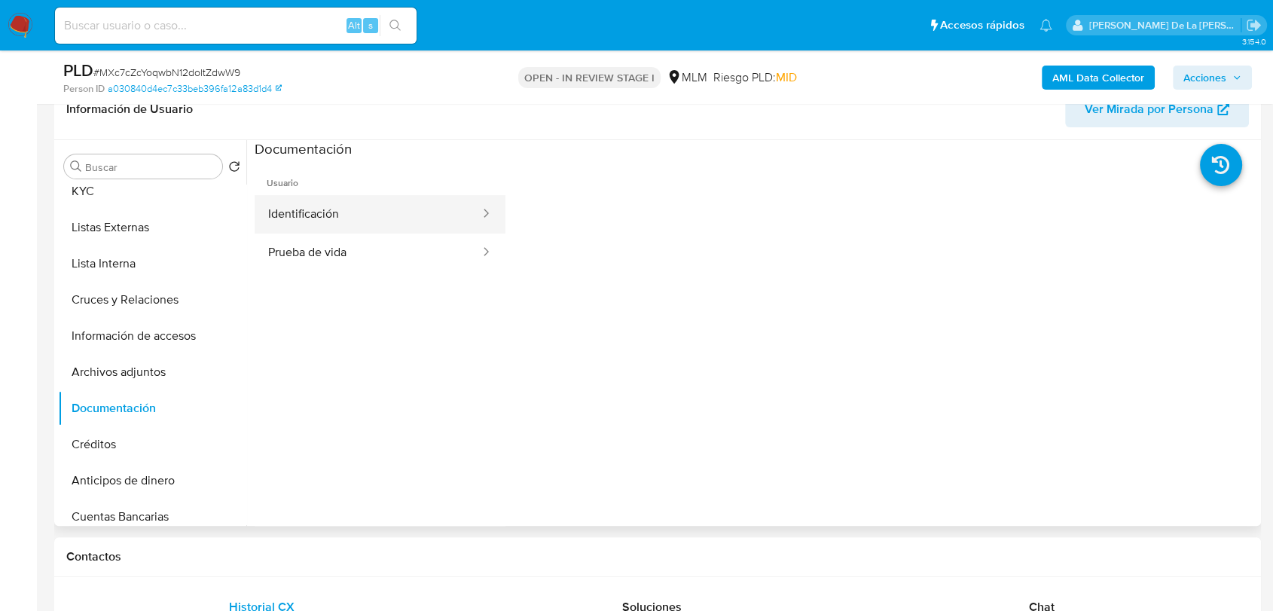
click at [367, 224] on button "Identificación" at bounding box center [368, 214] width 227 height 38
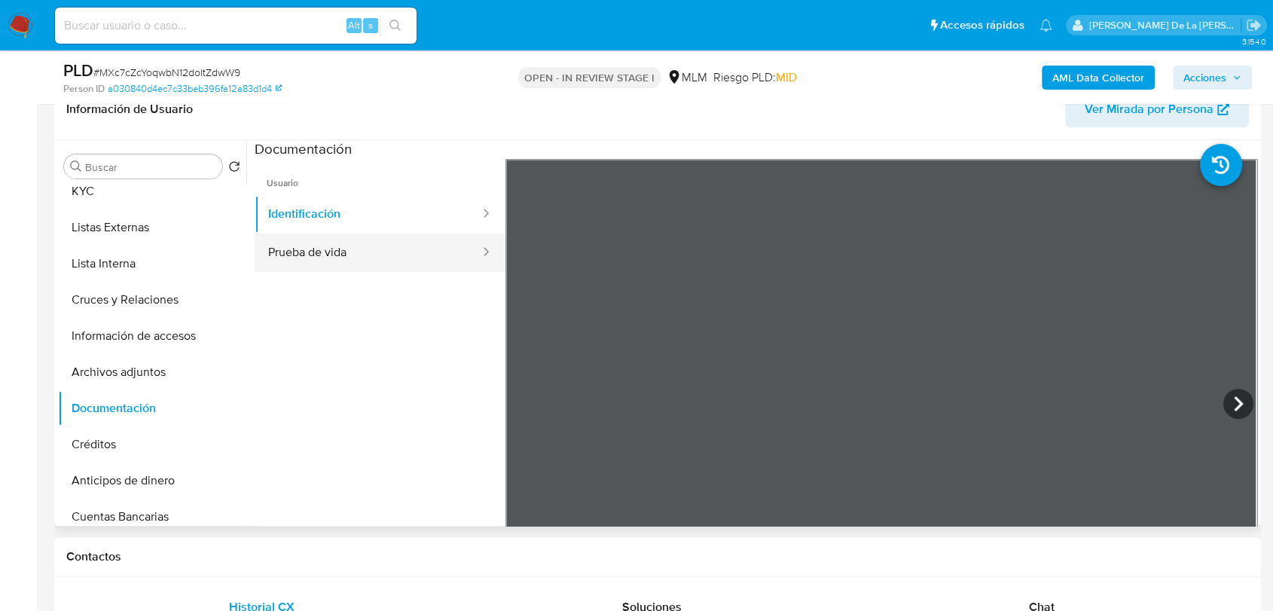
click at [406, 264] on button "Prueba de vida" at bounding box center [368, 252] width 227 height 38
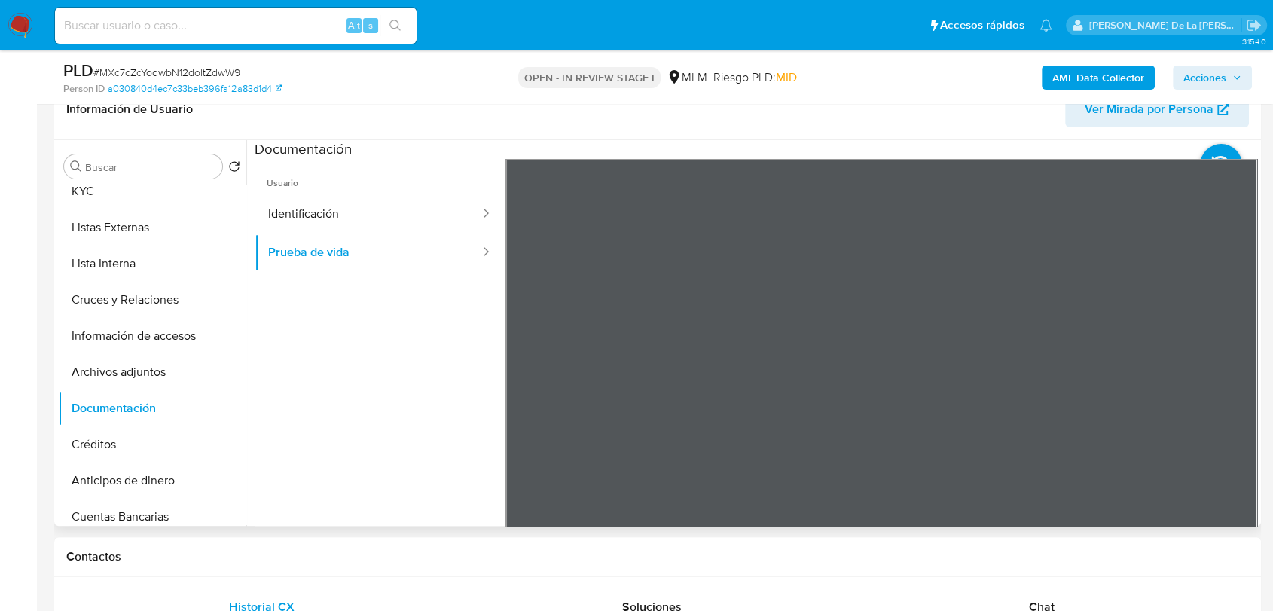
click at [135, 150] on div "Buscar Volver al orden por defecto Historial Casos General KYC Listas Externas …" at bounding box center [152, 333] width 188 height 383
click at [140, 176] on div "Buscar" at bounding box center [143, 166] width 158 height 24
click at [141, 170] on input "Buscar" at bounding box center [150, 167] width 131 height 14
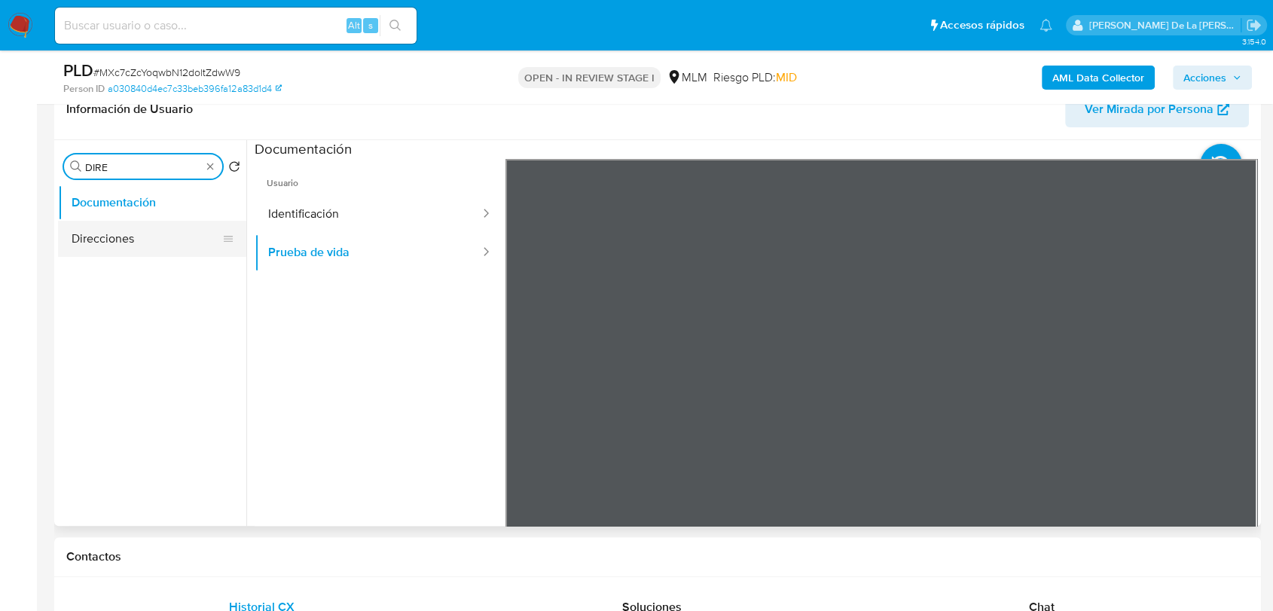
type input "DIRE"
click at [108, 230] on button "Direcciones" at bounding box center [146, 239] width 176 height 36
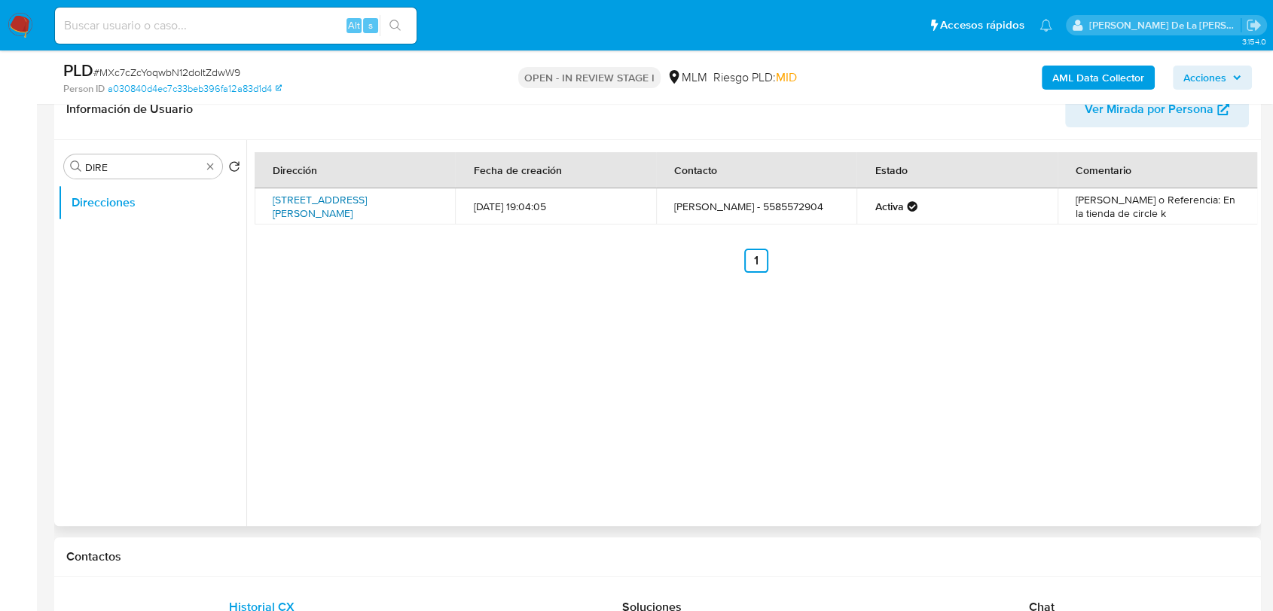
click at [346, 206] on link "Calzada Legaria 703, Miguel Hidalgo, Distrito Federal, 11260, Mexico 703" at bounding box center [320, 206] width 94 height 29
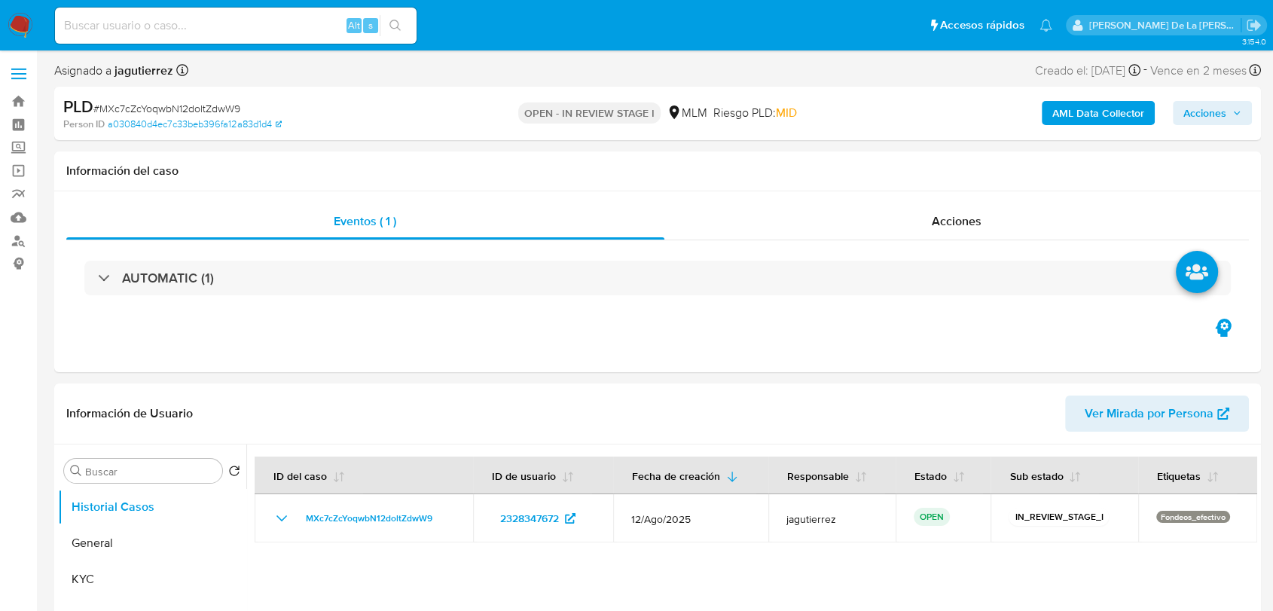
select select "10"
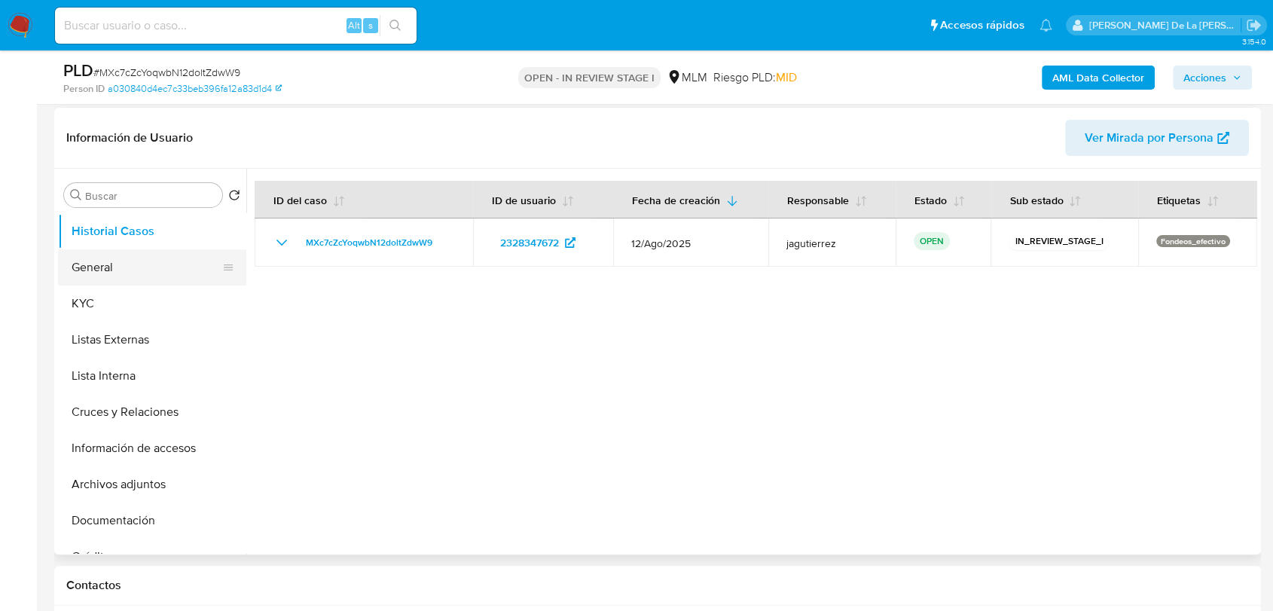
scroll to position [251, 0]
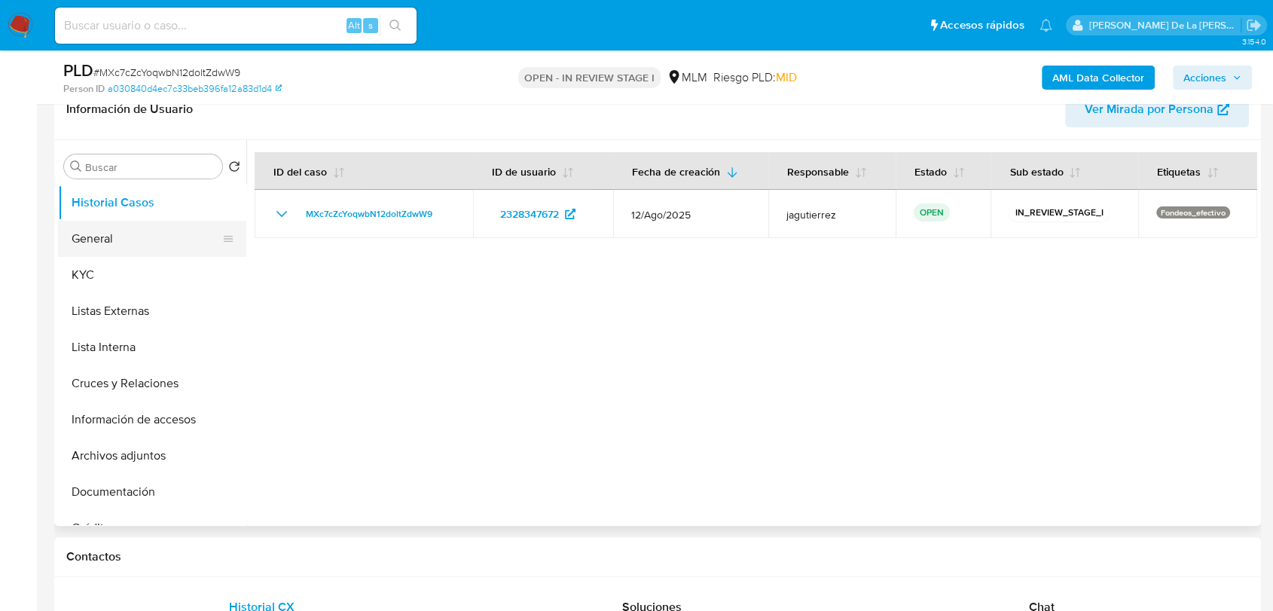
click at [160, 240] on button "General" at bounding box center [146, 239] width 176 height 36
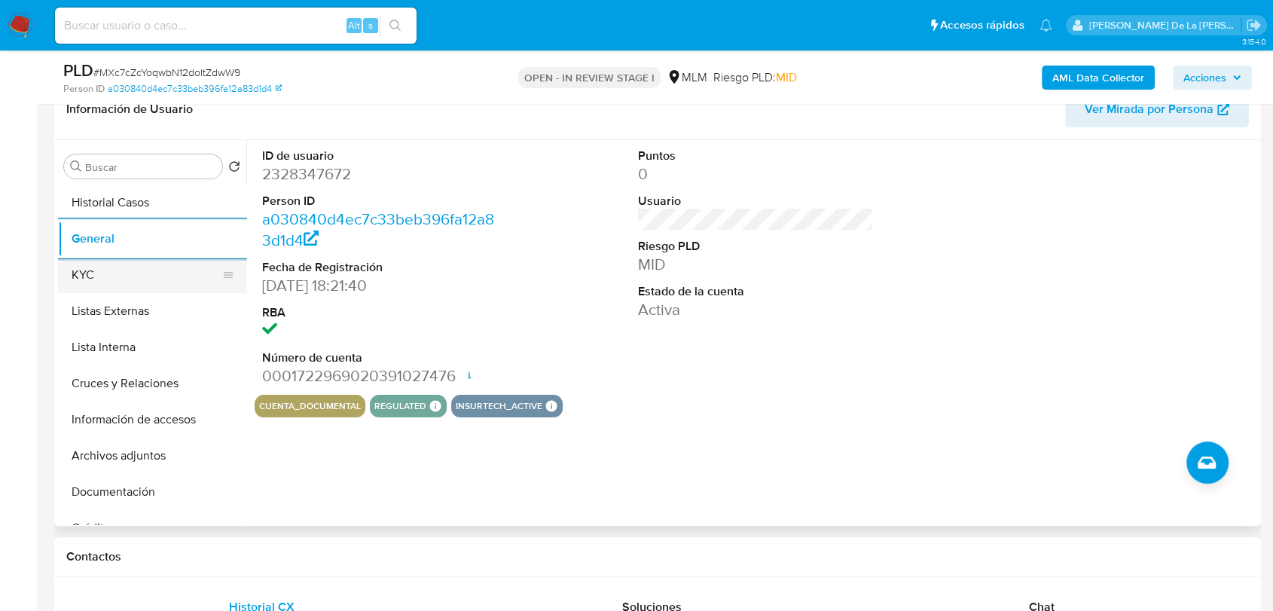
click at [139, 270] on button "KYC" at bounding box center [146, 275] width 176 height 36
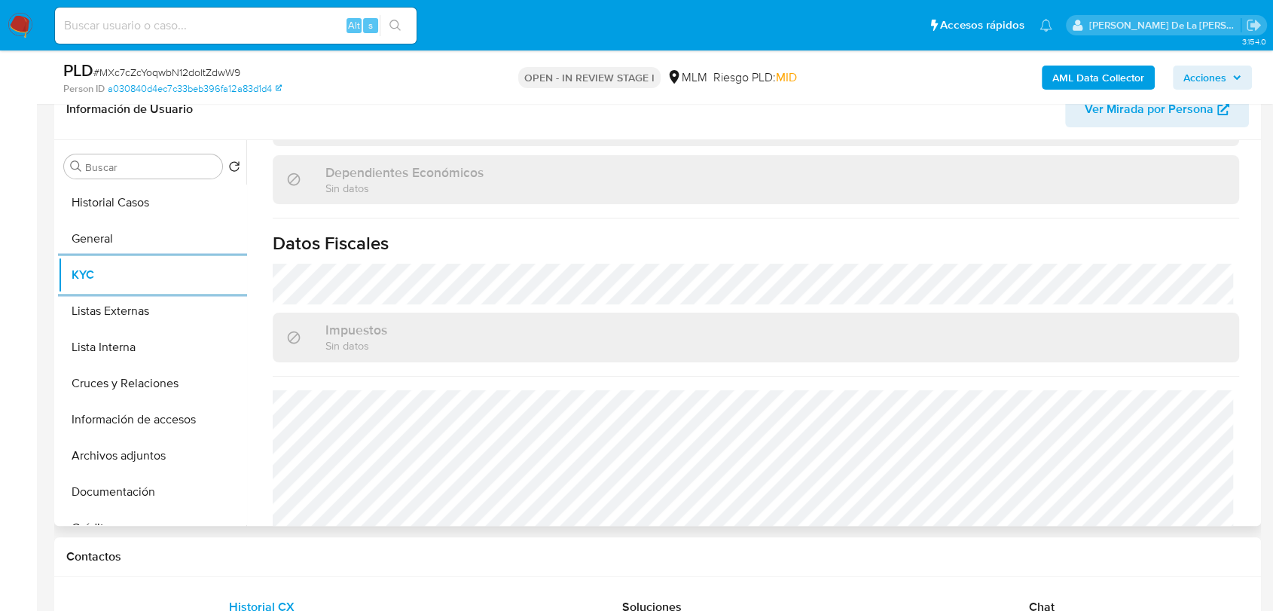
scroll to position [931, 0]
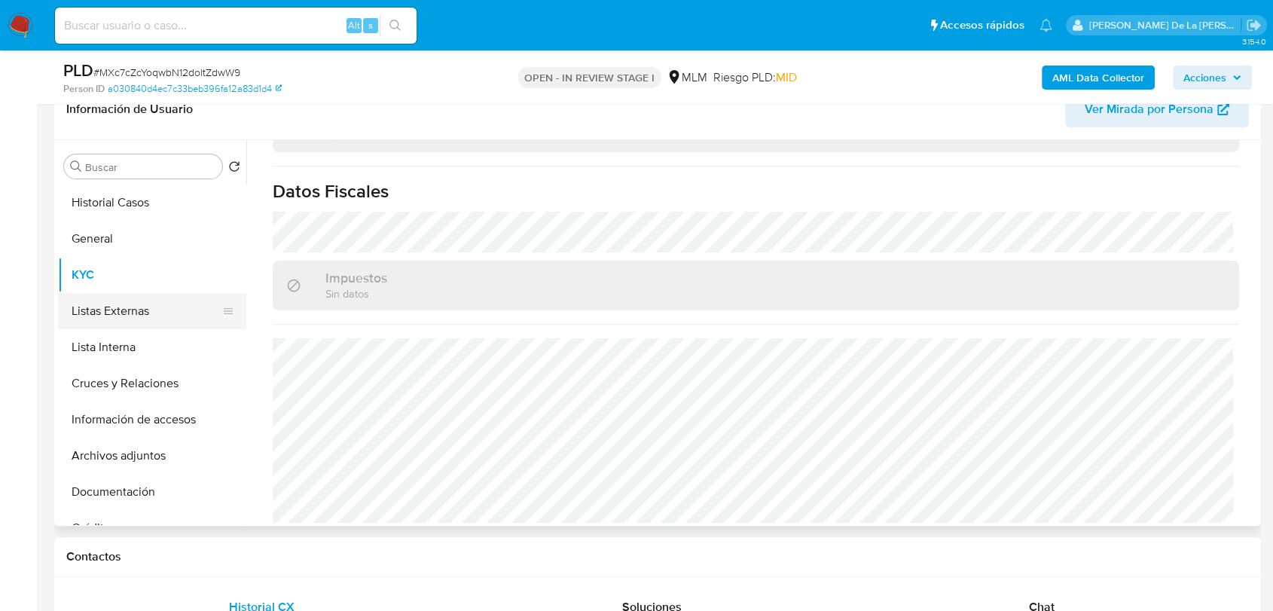
click at [133, 307] on button "Listas Externas" at bounding box center [146, 311] width 176 height 36
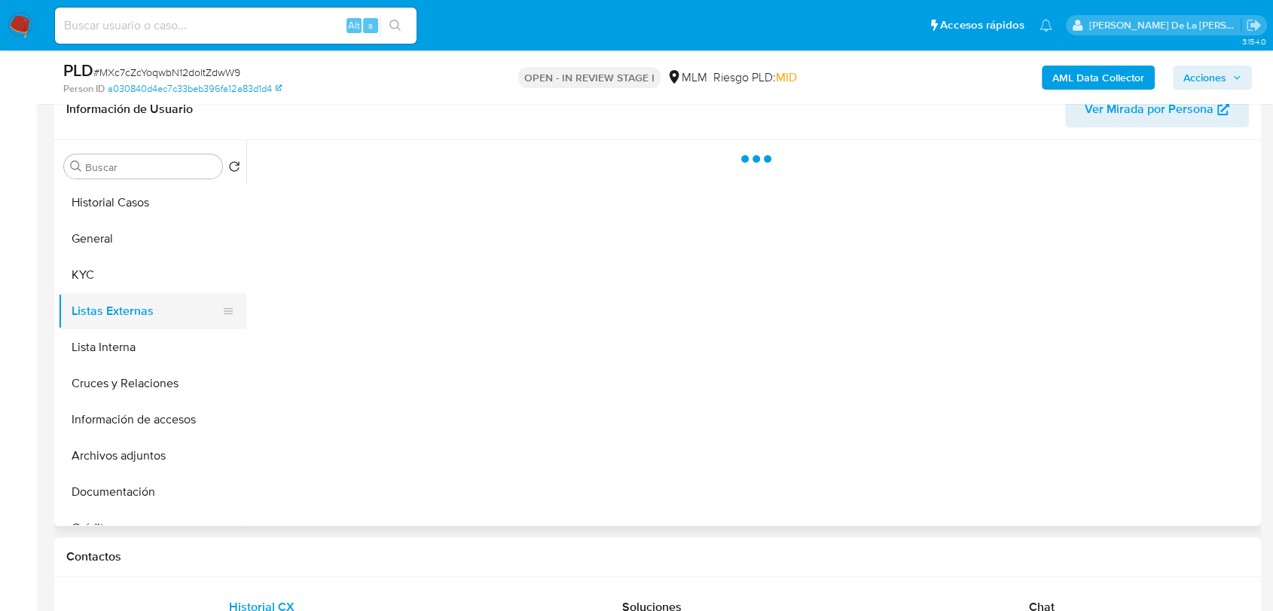
scroll to position [0, 0]
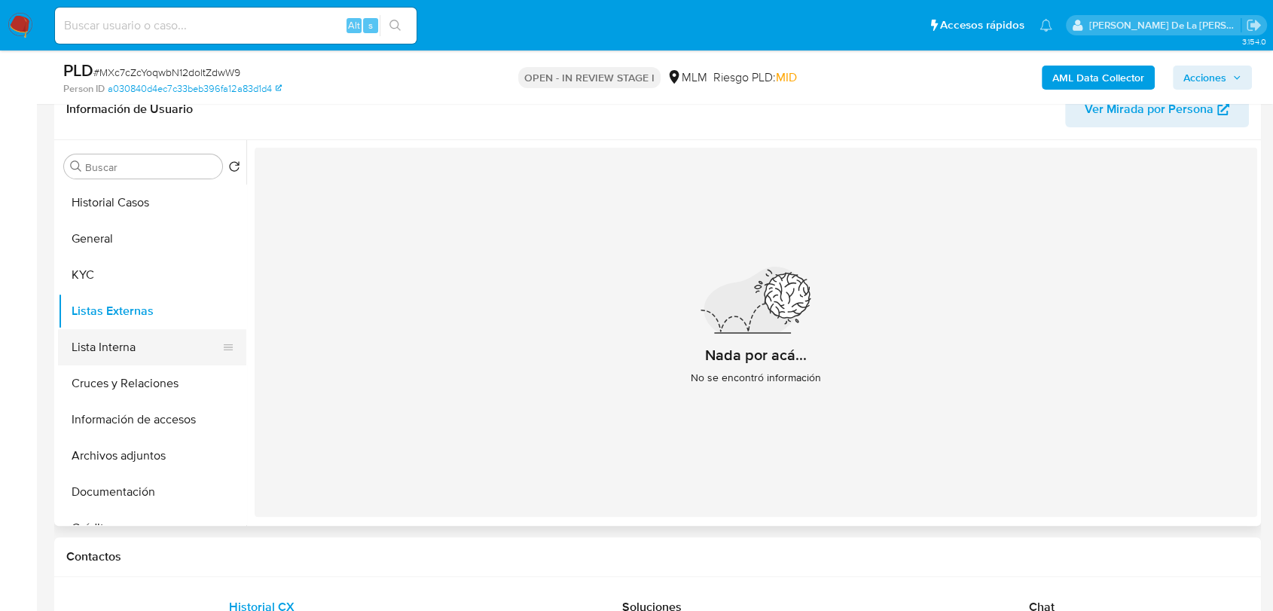
click at [139, 354] on button "Lista Interna" at bounding box center [146, 347] width 176 height 36
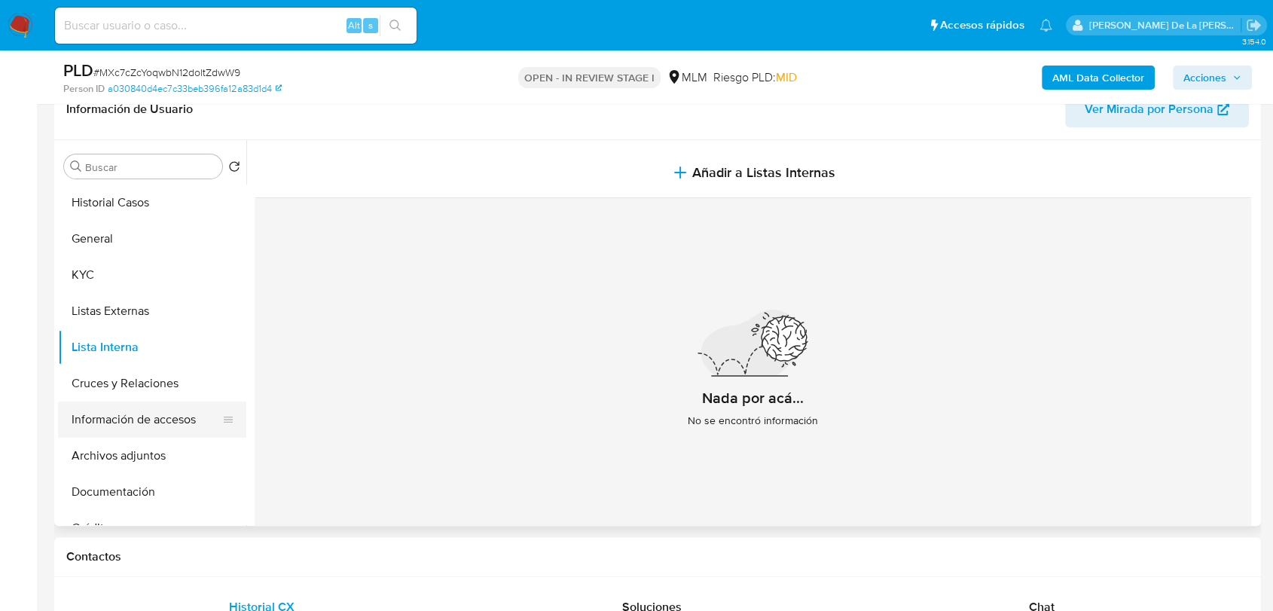
click at [141, 416] on button "Información de accesos" at bounding box center [146, 419] width 176 height 36
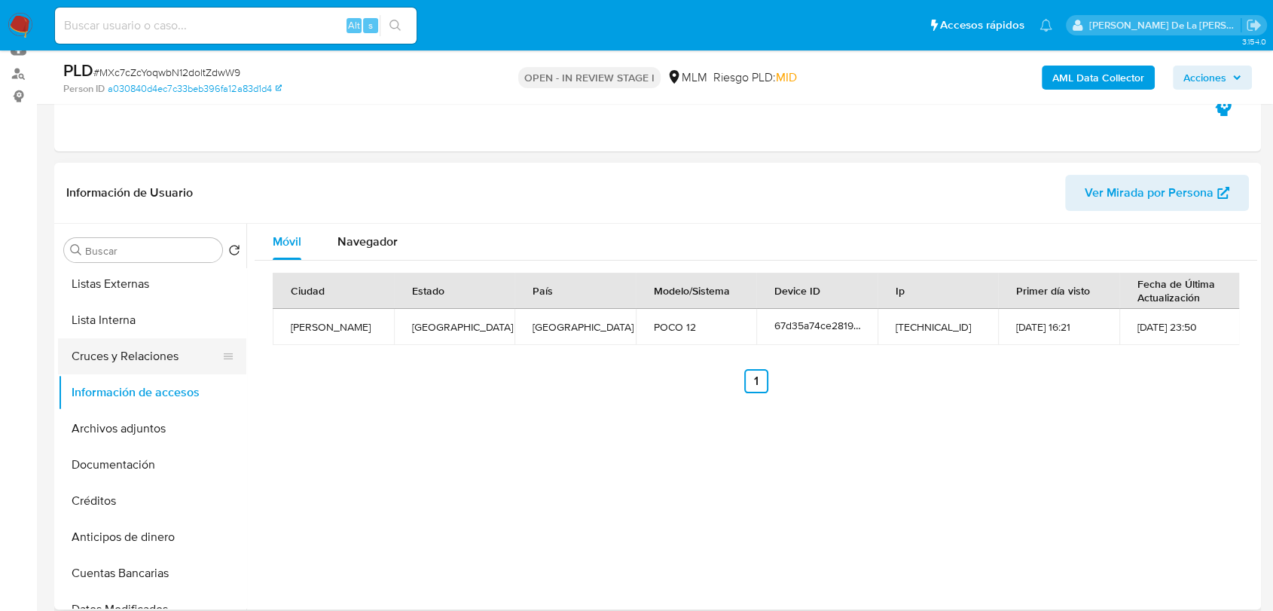
scroll to position [334, 0]
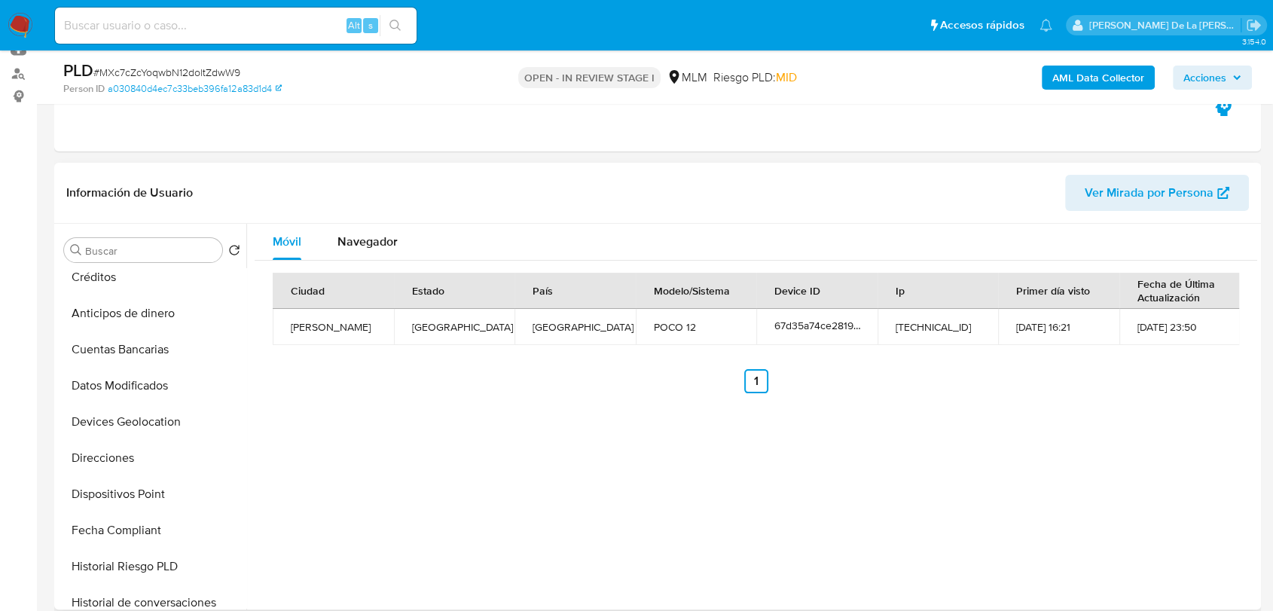
click at [123, 236] on div "Buscar Volver al orden por defecto Historial Casos General KYC Listas Externas …" at bounding box center [152, 417] width 188 height 383
click at [120, 245] on input "Buscar" at bounding box center [150, 251] width 131 height 14
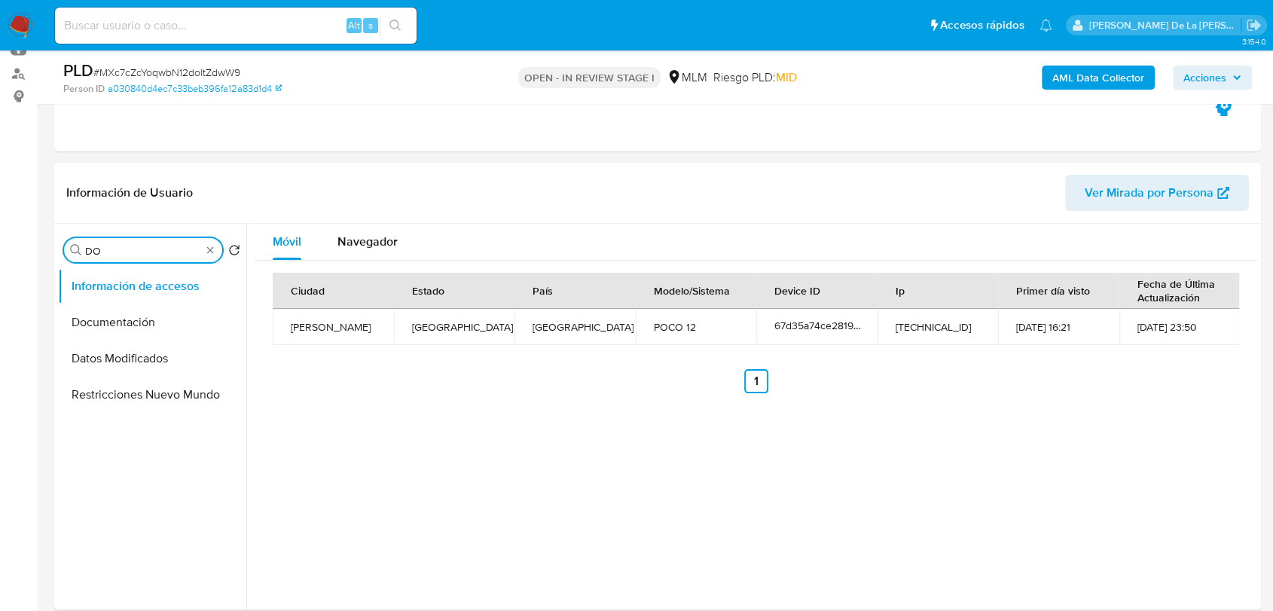
scroll to position [0, 0]
type input "D"
type input "DIRE"
click at [127, 324] on button "Direcciones" at bounding box center [146, 322] width 176 height 36
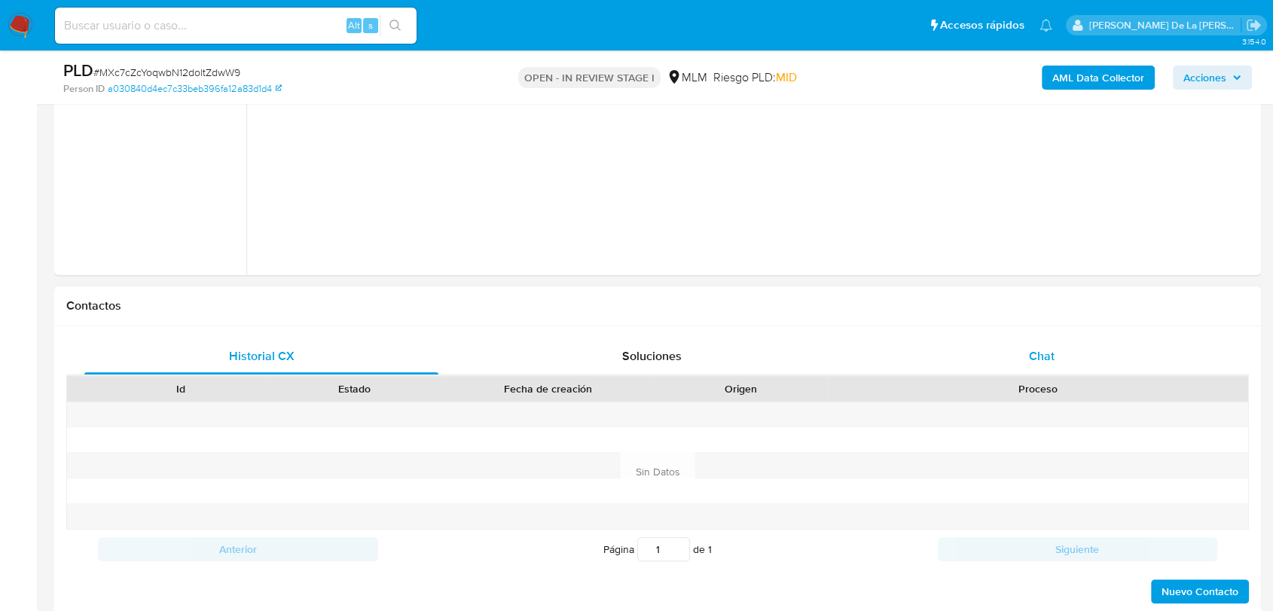
click at [1051, 356] on span "Chat" at bounding box center [1042, 355] width 26 height 17
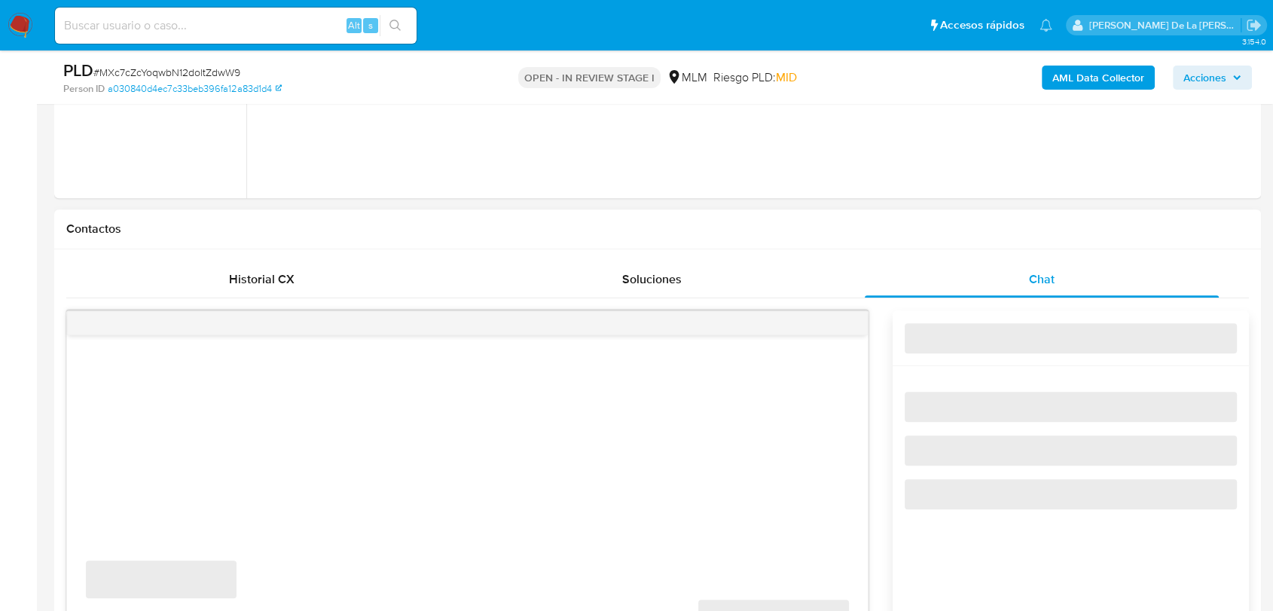
scroll to position [753, 0]
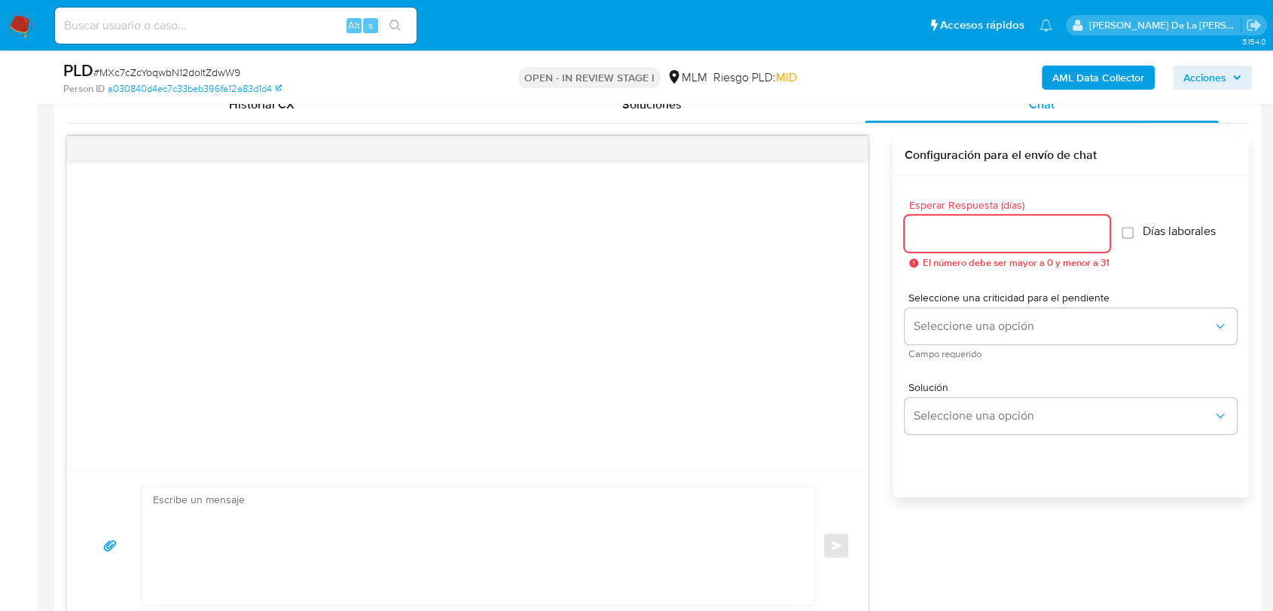
click at [983, 238] on input "Esperar Respuesta (días)" at bounding box center [1006, 234] width 205 height 20
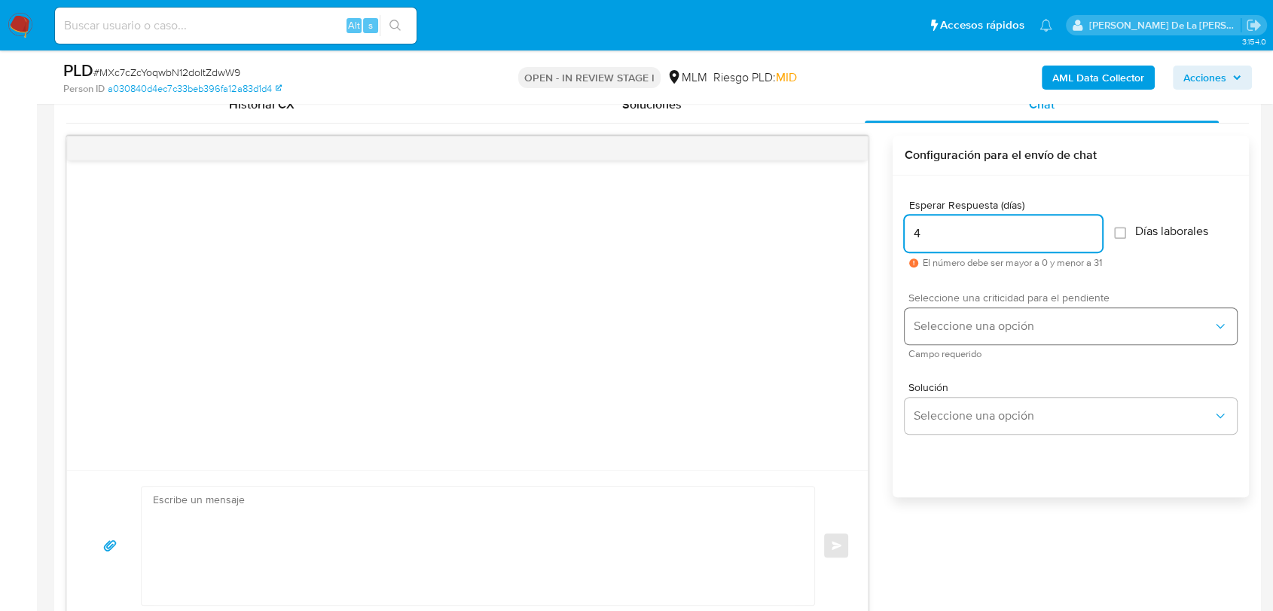
type input "4"
click at [982, 331] on span "Seleccione una opción" at bounding box center [1062, 326] width 299 height 15
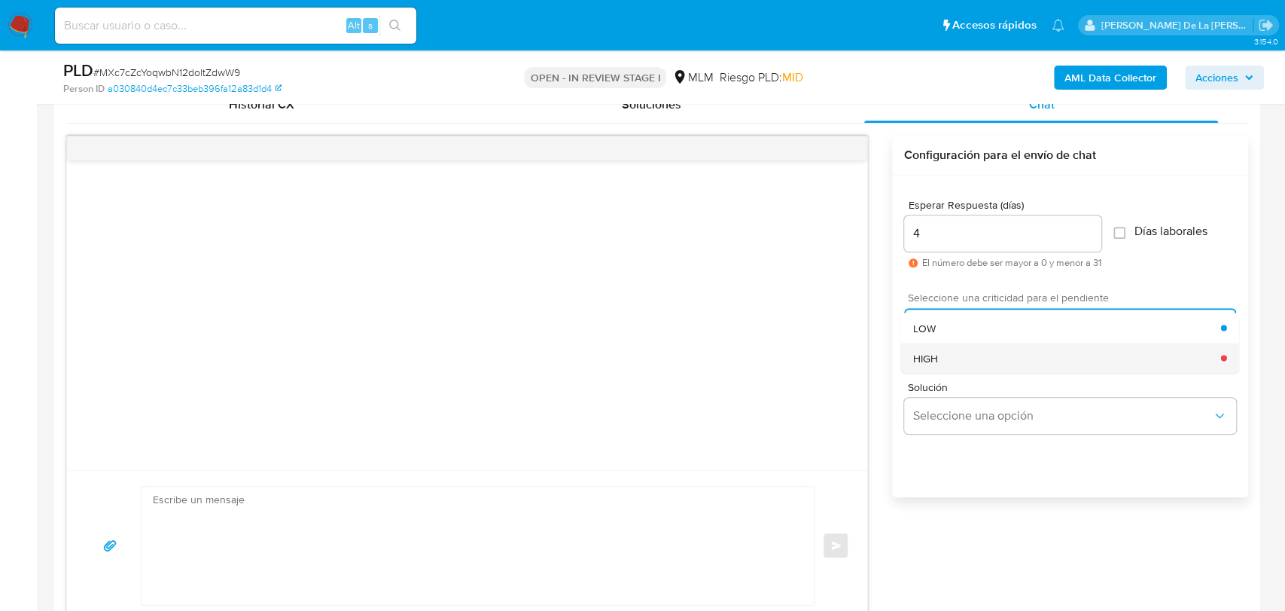
click at [971, 366] on div "HIGH" at bounding box center [1067, 358] width 308 height 30
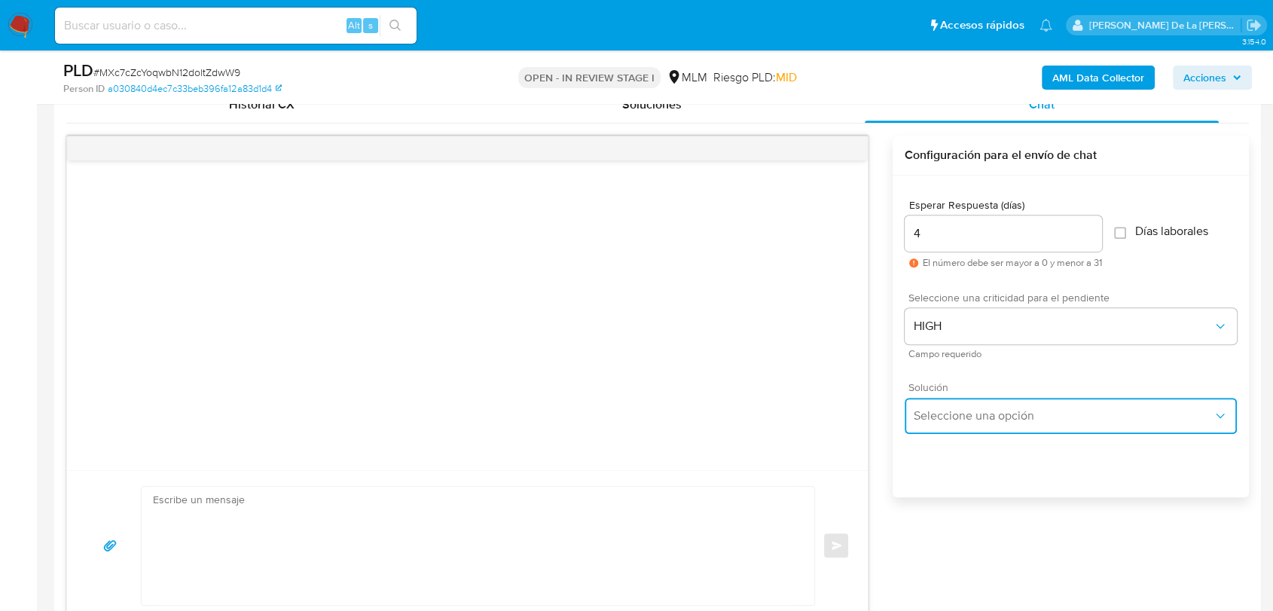
click at [959, 402] on button "Seleccione una opción" at bounding box center [1070, 416] width 332 height 36
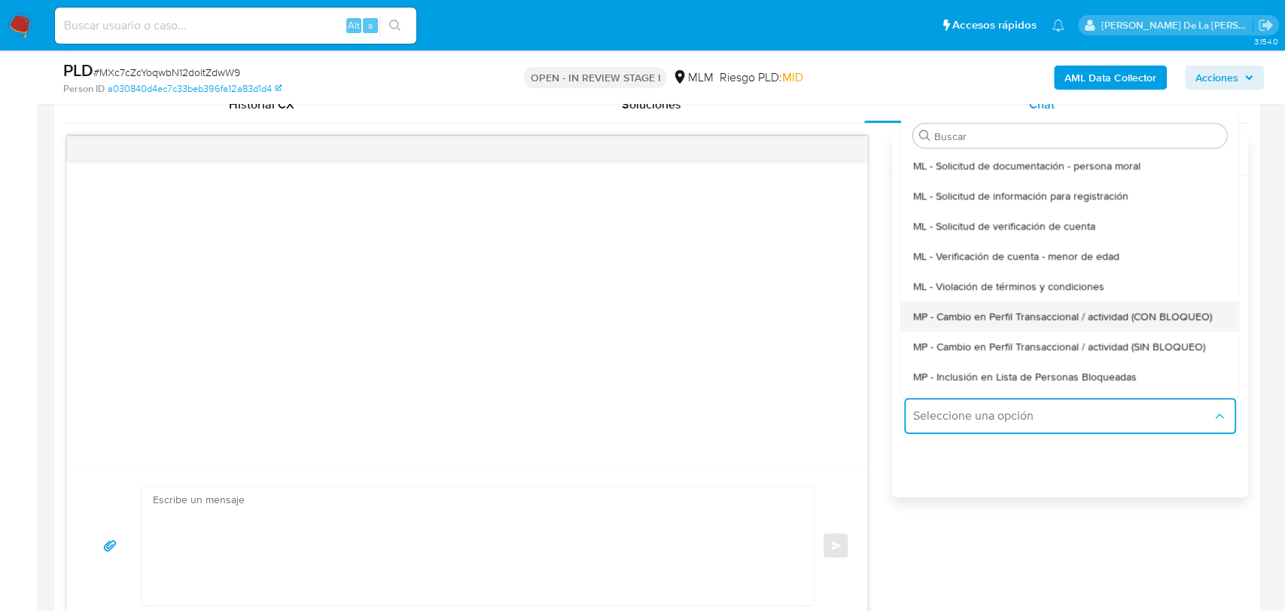
click at [1004, 305] on div "MP - Cambio en Perfil Transaccional / actividad (CON BLOQUEO)" at bounding box center [1070, 316] width 314 height 30
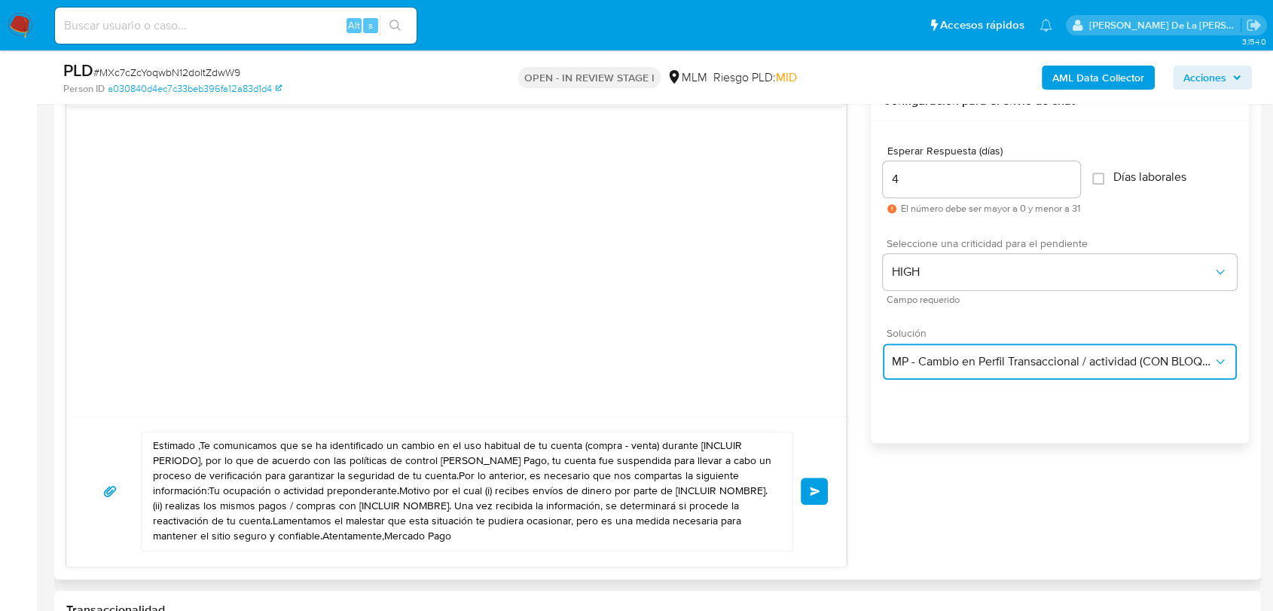
scroll to position [837, 0]
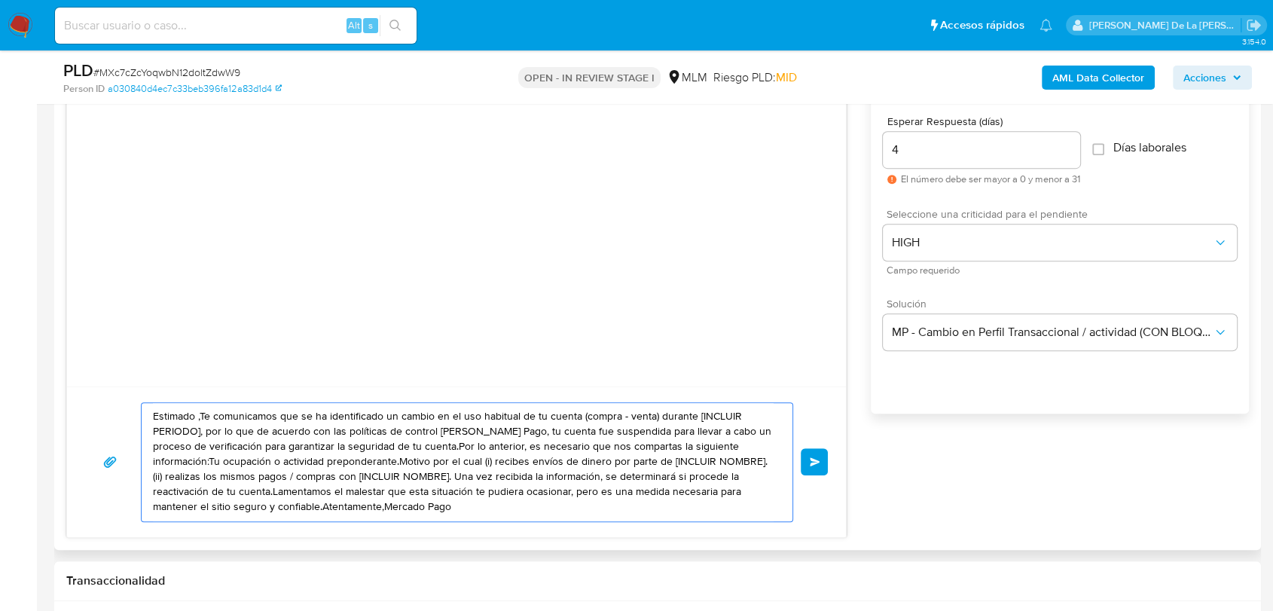
click at [192, 419] on textarea "Estimado ,Te comunicamos que se ha identificado un cambio en el uso habitual de…" at bounding box center [463, 462] width 620 height 118
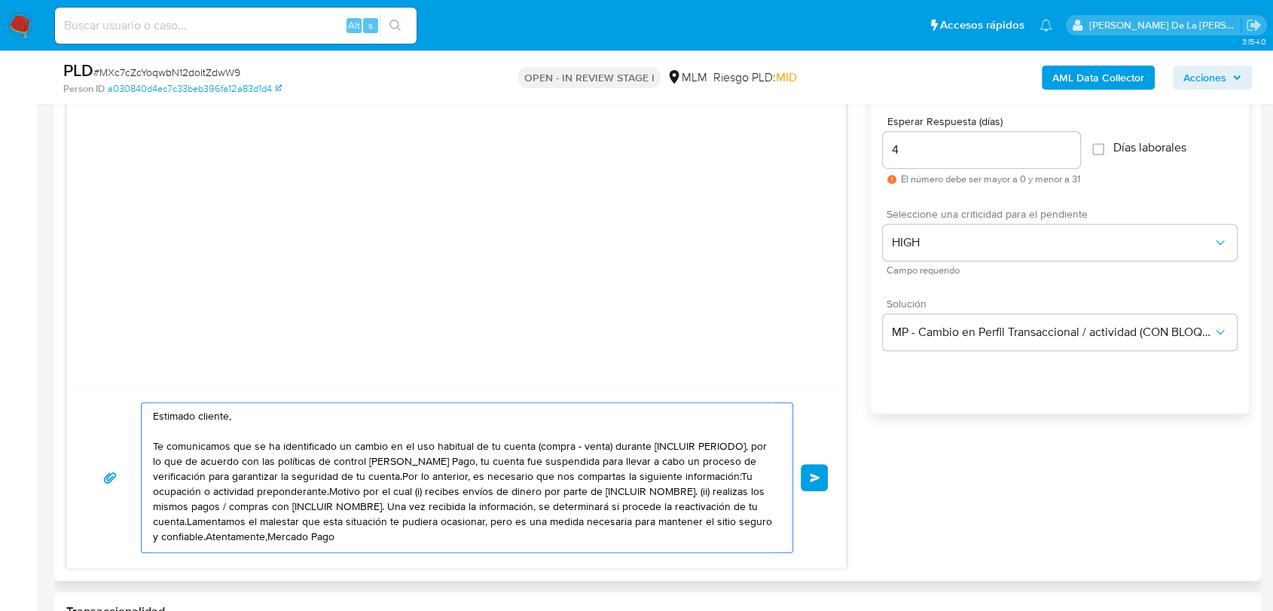
click at [745, 446] on textarea "Estimado cliente, Te comunicamos que se ha identificado un cambio en el uso hab…" at bounding box center [463, 477] width 620 height 149
drag, startPoint x: 151, startPoint y: 460, endPoint x: 257, endPoint y: 448, distance: 106.9
click at [257, 448] on div "Estimado cliente, Te comunicamos que se ha identificado un cambio en el uso hab…" at bounding box center [463, 477] width 643 height 149
drag, startPoint x: 256, startPoint y: 447, endPoint x: 169, endPoint y: 464, distance: 88.3
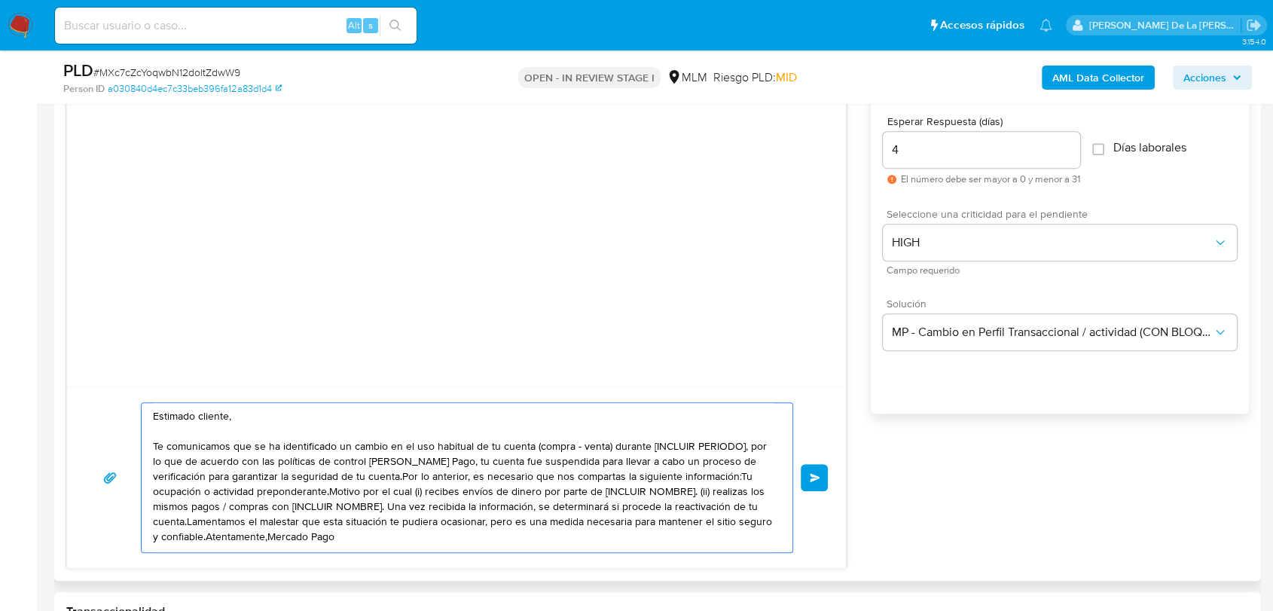
click at [169, 464] on textarea "Estimado cliente, Te comunicamos que se ha identificado un cambio en el uso hab…" at bounding box center [463, 477] width 620 height 149
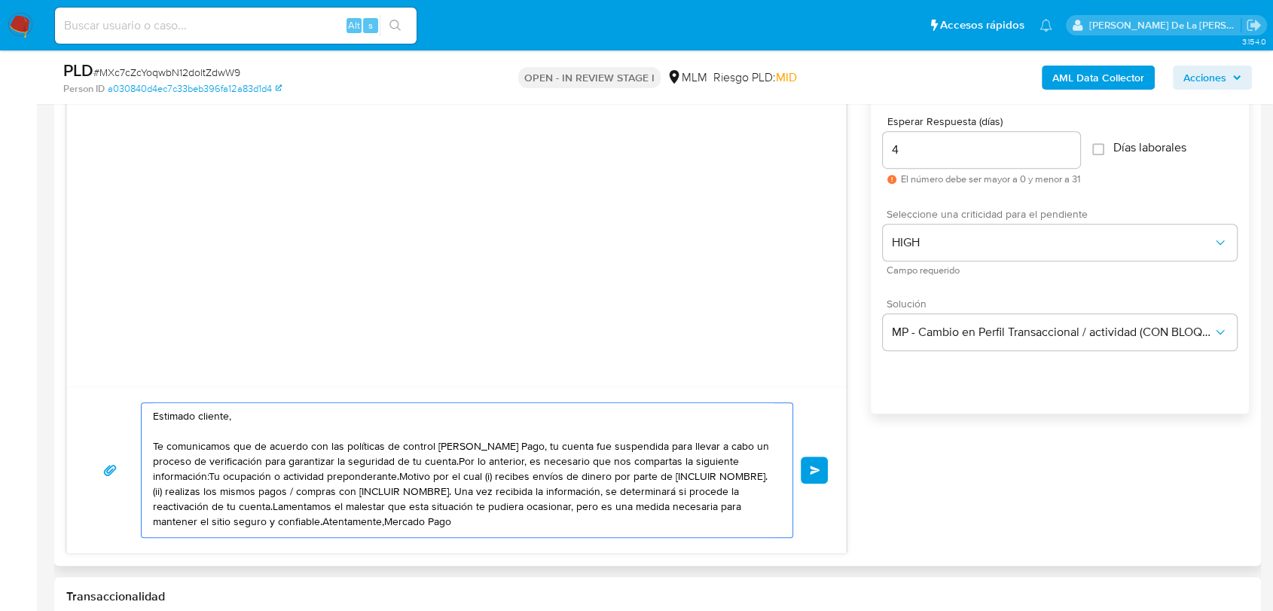
click at [457, 459] on textarea "Estimado cliente, Te comunicamos que de acuerdo con las políticas de control de…" at bounding box center [463, 470] width 620 height 134
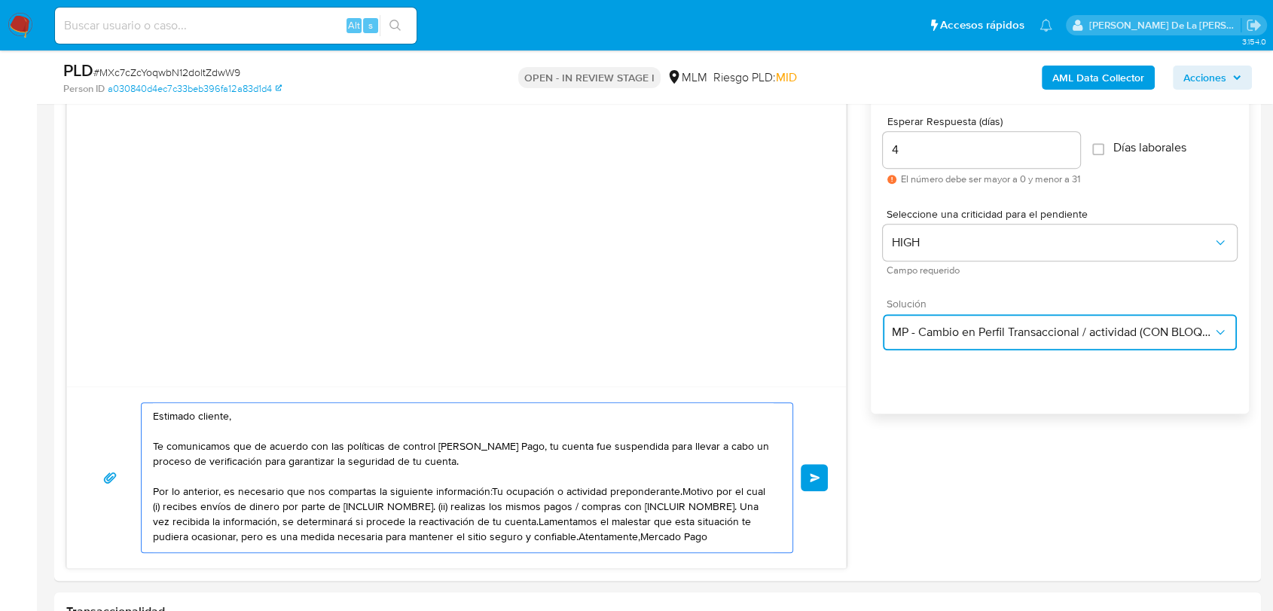
click at [989, 328] on span "MP - Cambio en Perfil Transaccional / actividad (CON BLOQUEO)" at bounding box center [1052, 332] width 321 height 15
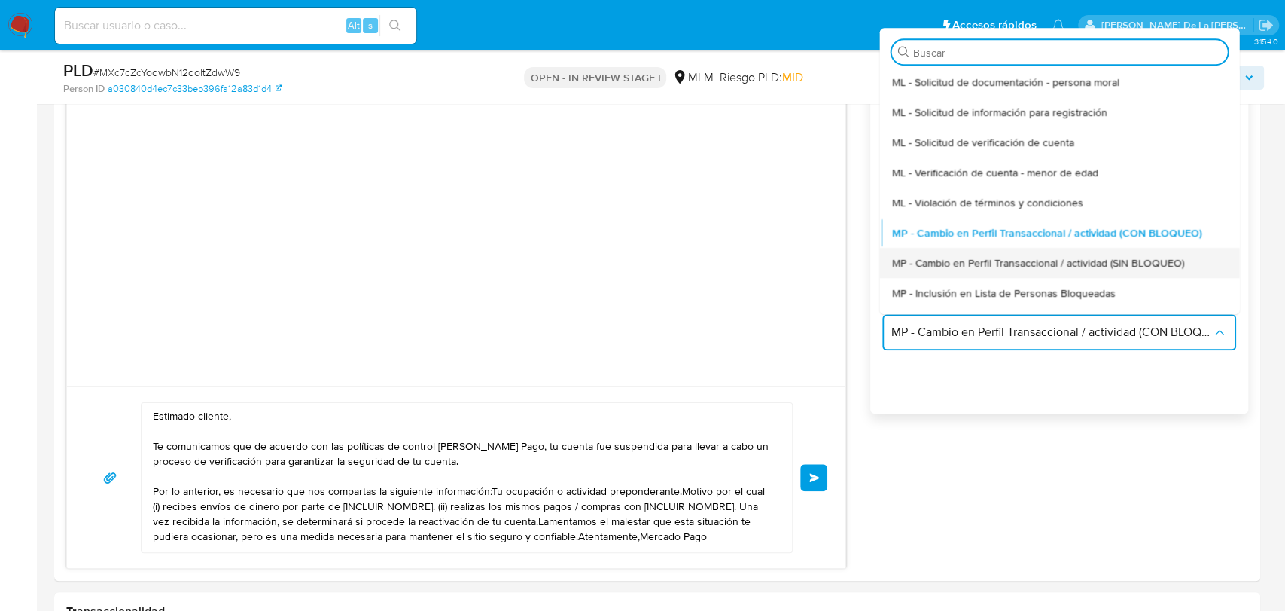
click at [1003, 256] on span "MP - Cambio en Perfil Transaccional / actividad (SIN BLOQUEO)" at bounding box center [1038, 263] width 292 height 14
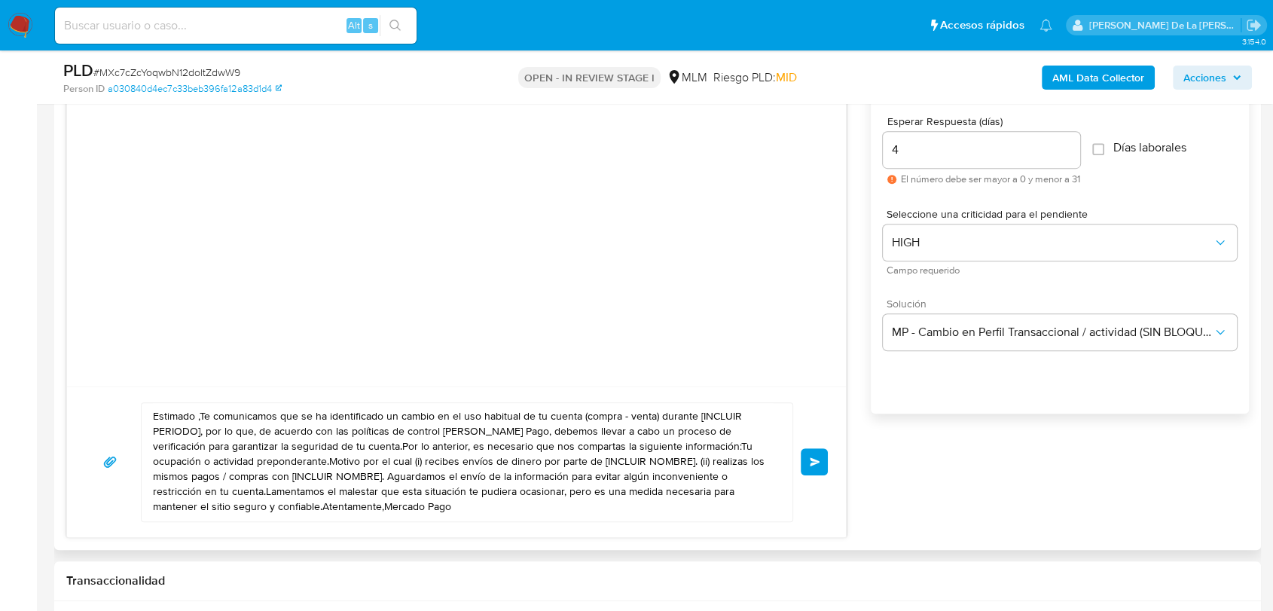
click at [185, 411] on textarea "Estimado ,Te comunicamos que se ha identificado un cambio en el uso habitual de…" at bounding box center [463, 462] width 620 height 118
drag, startPoint x: 194, startPoint y: 415, endPoint x: 235, endPoint y: 444, distance: 50.8
click at [195, 416] on textarea "Estimado ,Te comunicamos que se ha identificado un cambio en el uso habitual de…" at bounding box center [463, 462] width 620 height 118
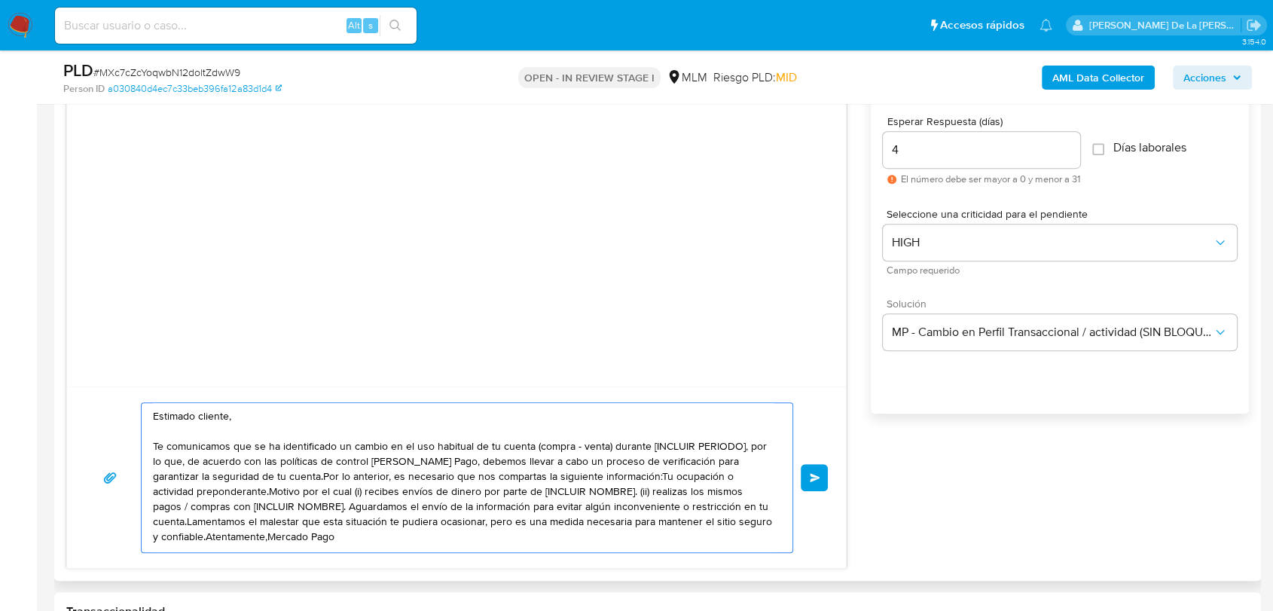
click at [270, 511] on textarea "Estimado cliente, Te comunicamos que se ha identificado un cambio en el uso hab…" at bounding box center [463, 477] width 620 height 149
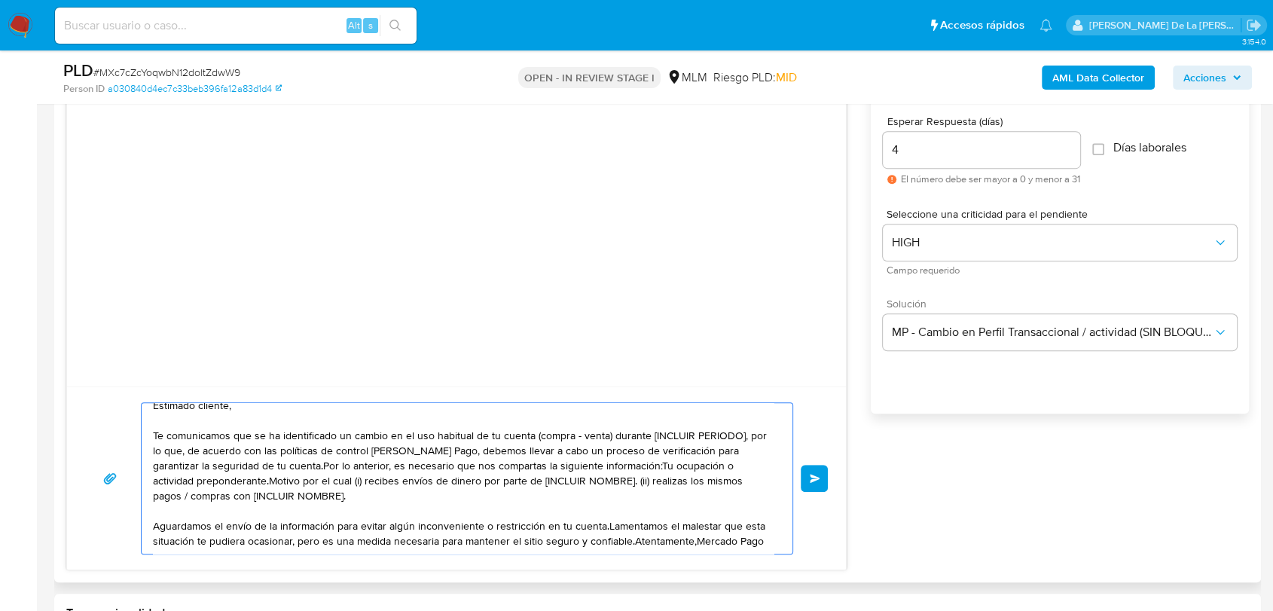
scroll to position [14, 0]
click at [607, 527] on textarea "Estimado cliente, Te comunicamos que se ha identificado un cambio en el uso hab…" at bounding box center [463, 478] width 620 height 151
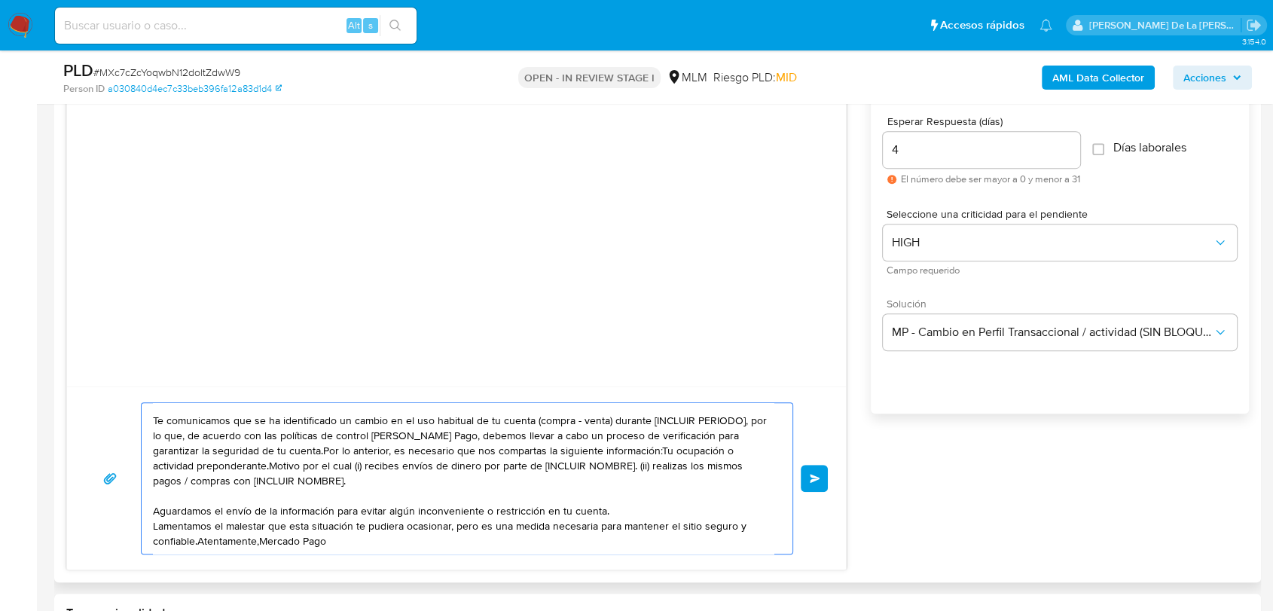
click at [202, 543] on textarea "Estimado cliente, Te comunicamos que se ha identificado un cambio en el uso hab…" at bounding box center [463, 478] width 620 height 151
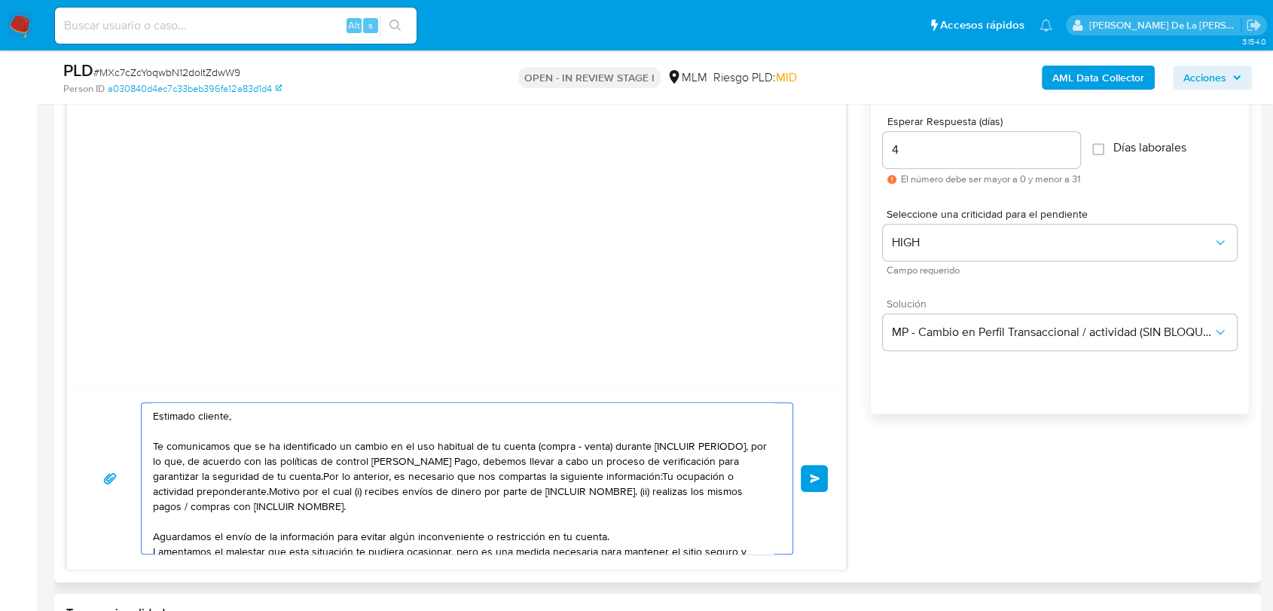
drag, startPoint x: 318, startPoint y: 508, endPoint x: 606, endPoint y: 480, distance: 289.7
click at [606, 480] on textarea "Estimado cliente, Te comunicamos que se ha identificado un cambio en el uso hab…" at bounding box center [463, 478] width 620 height 151
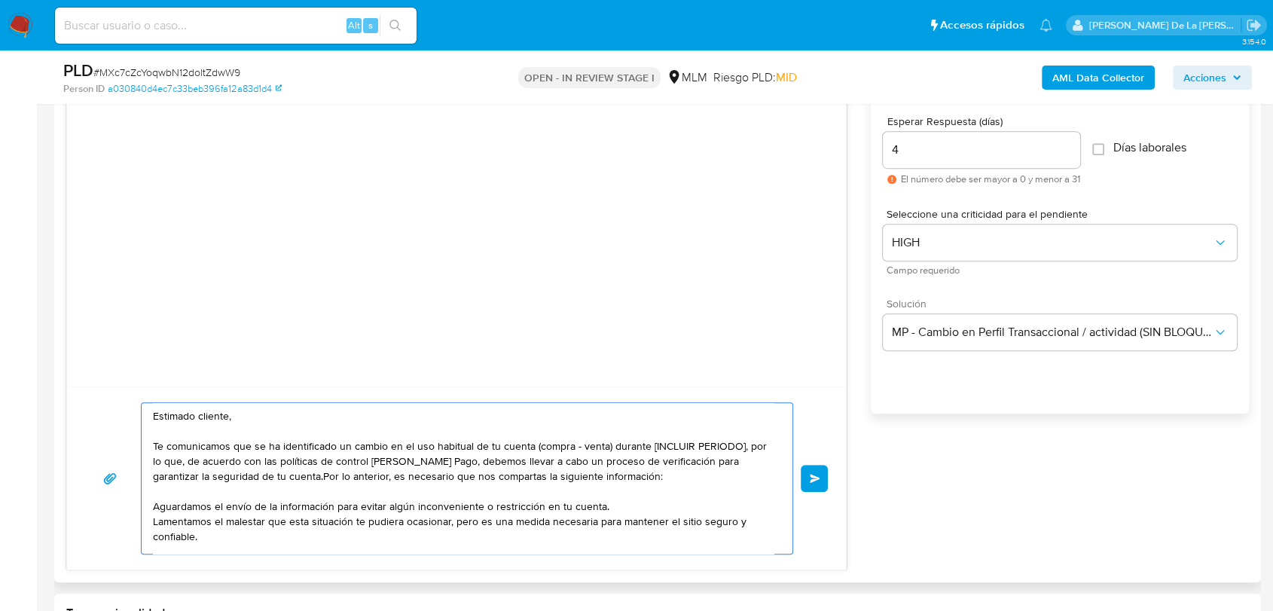
click at [271, 477] on textarea "Estimado cliente, Te comunicamos que se ha identificado un cambio en el uso hab…" at bounding box center [463, 478] width 620 height 151
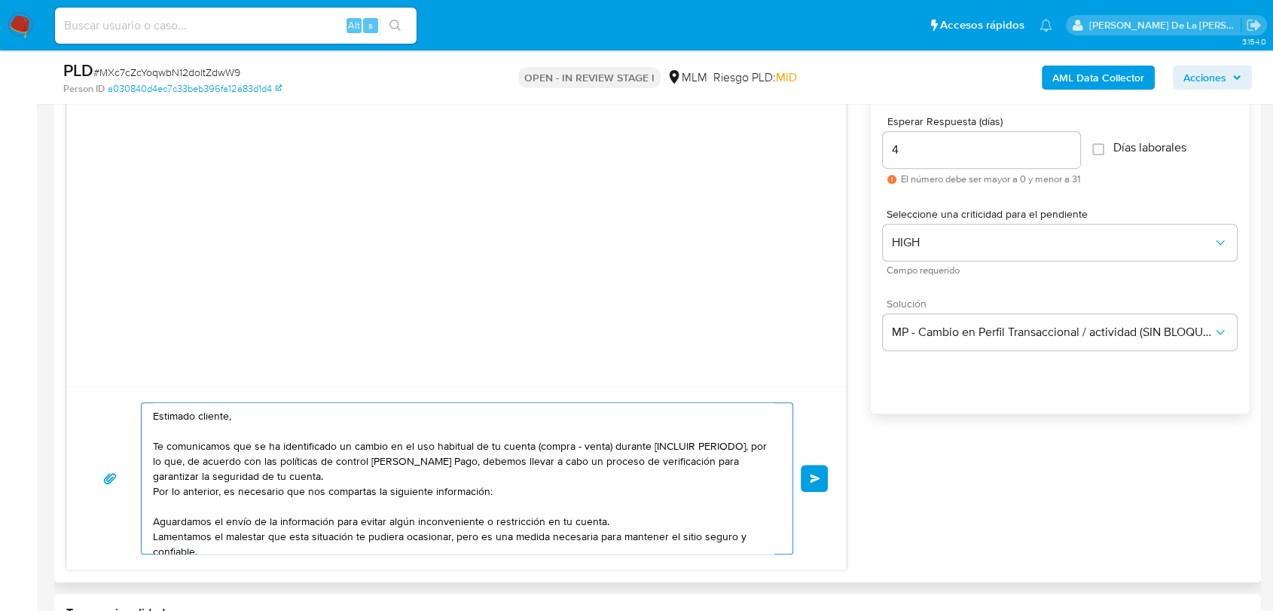
drag, startPoint x: 252, startPoint y: 447, endPoint x: 188, endPoint y: 462, distance: 65.8
click at [188, 462] on textarea "Estimado cliente, Te comunicamos que se ha identificado un cambio en el uso hab…" at bounding box center [463, 478] width 620 height 151
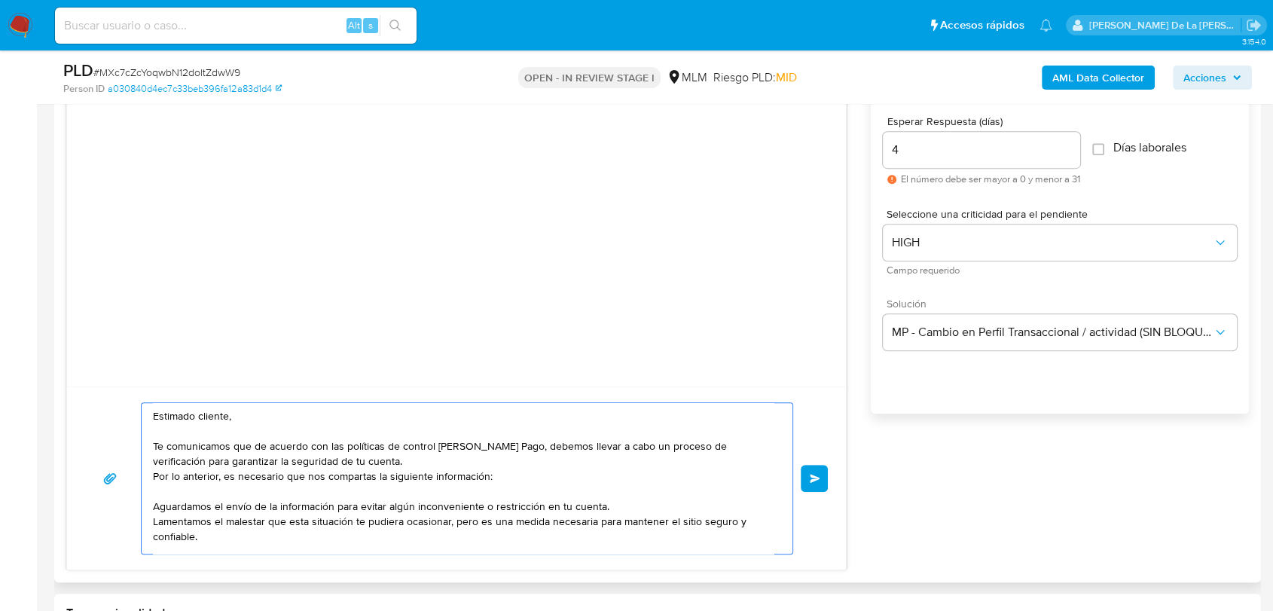
click at [631, 475] on textarea "Estimado cliente, Te comunicamos que de acuerdo con las políticas de control de…" at bounding box center [463, 478] width 620 height 151
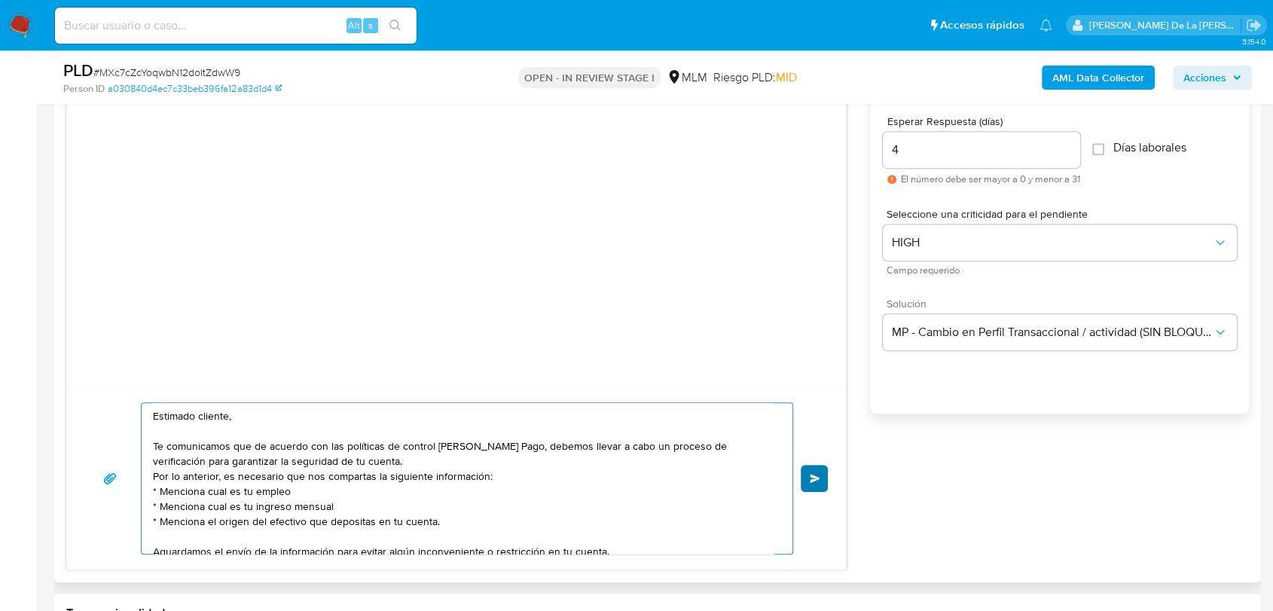
type textarea "Estimado cliente, Te comunicamos que de acuerdo con las políticas de control de…"
click at [807, 483] on button "Enviar" at bounding box center [813, 478] width 27 height 27
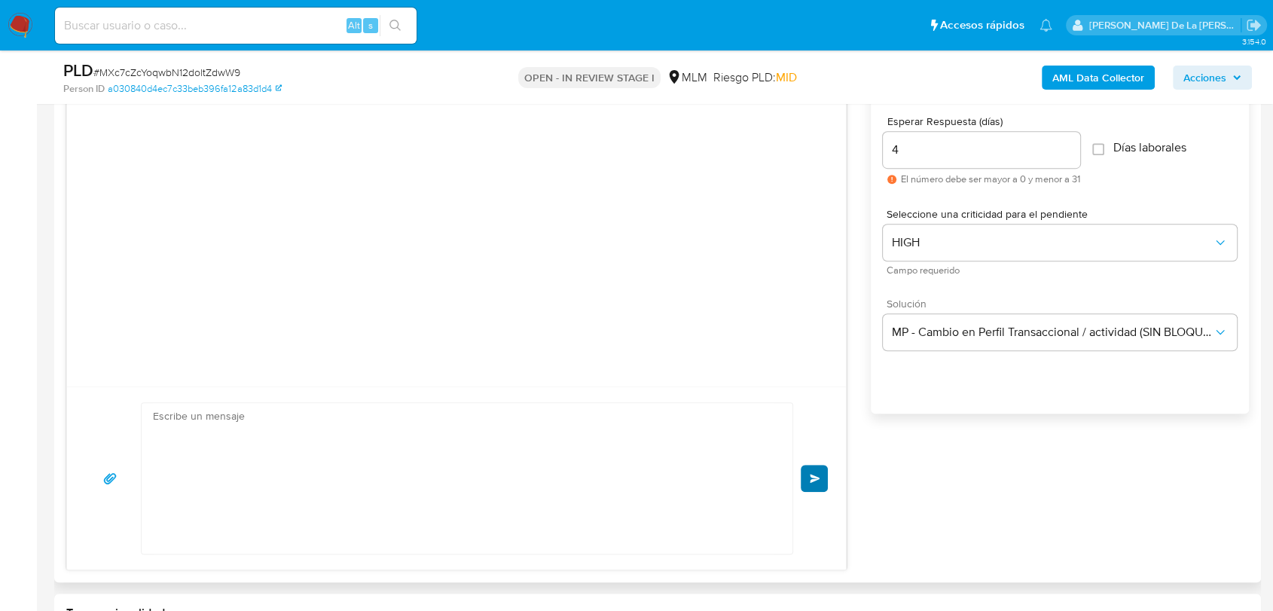
scroll to position [9, 0]
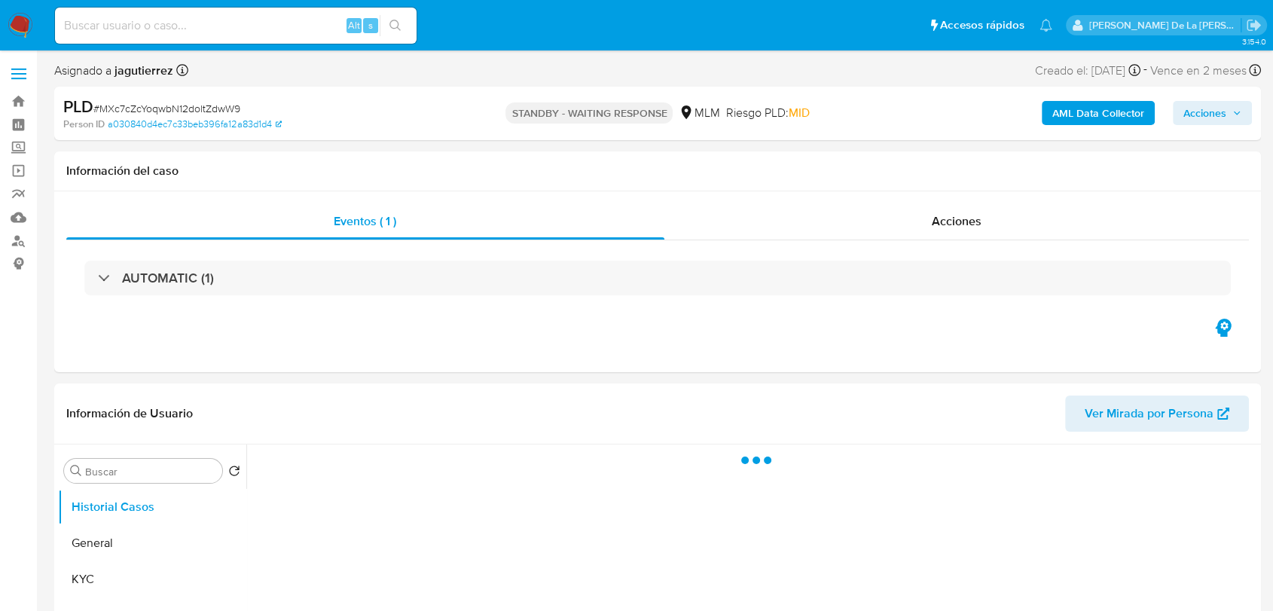
select select "10"
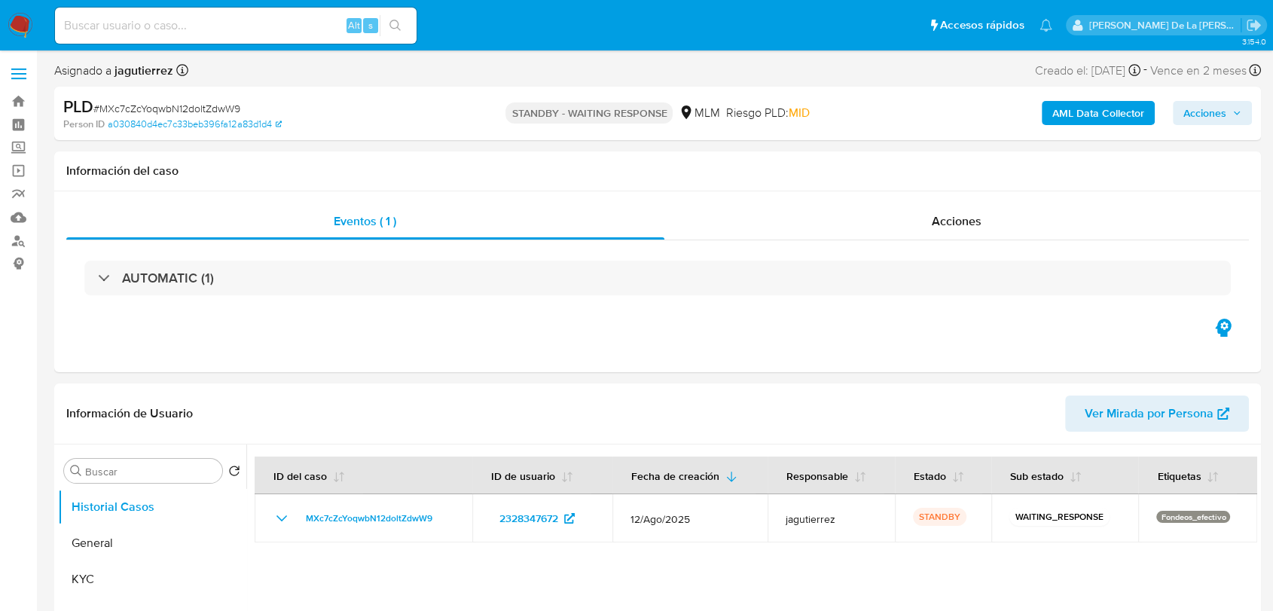
click at [15, 28] on img at bounding box center [21, 26] width 26 height 26
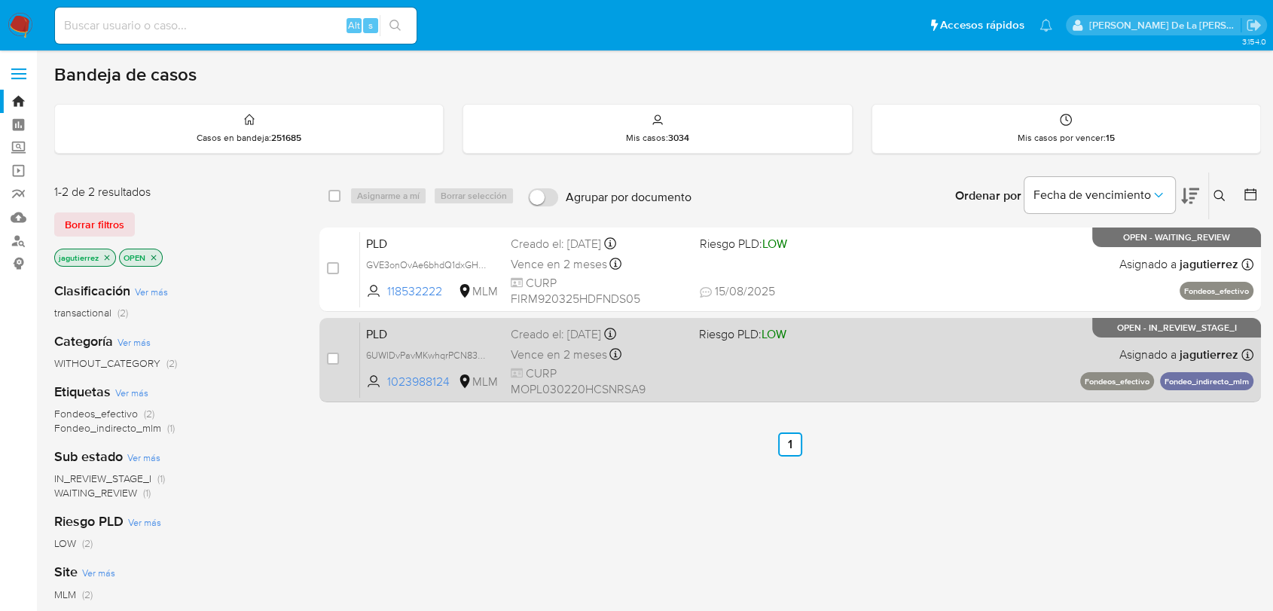
click at [902, 368] on div "PLD 6UWIDvPavMKwhqrPCN83L1MD 1023988124 MLM Riesgo PLD: LOW Creado el: [DATE] C…" at bounding box center [806, 360] width 893 height 76
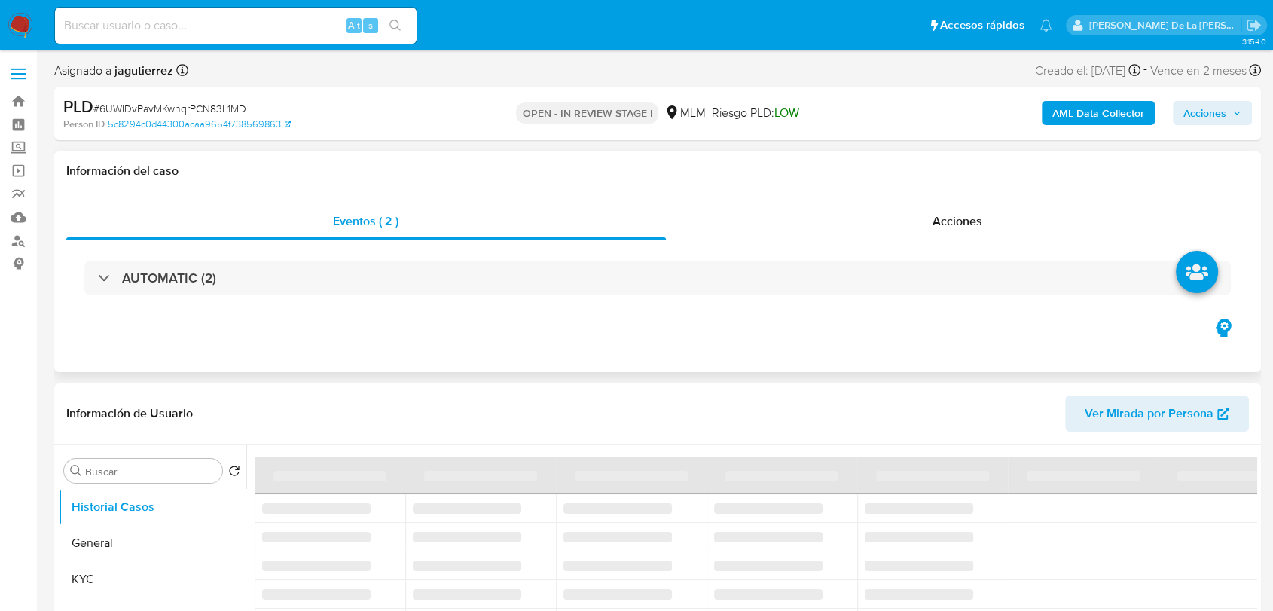
select select "10"
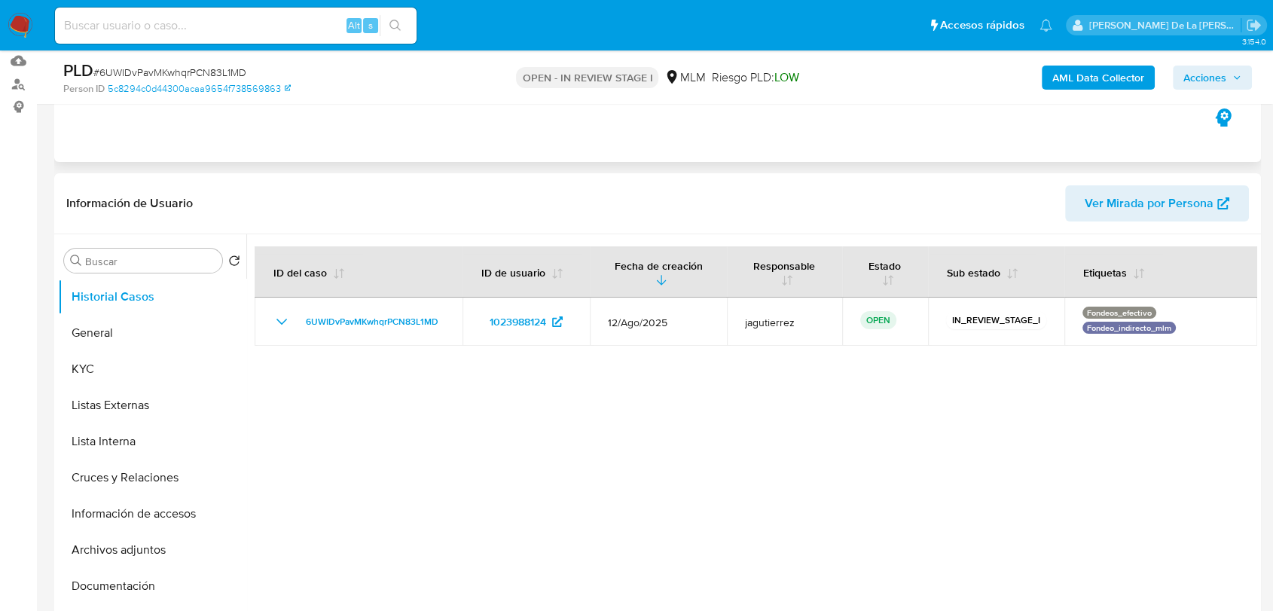
scroll to position [167, 0]
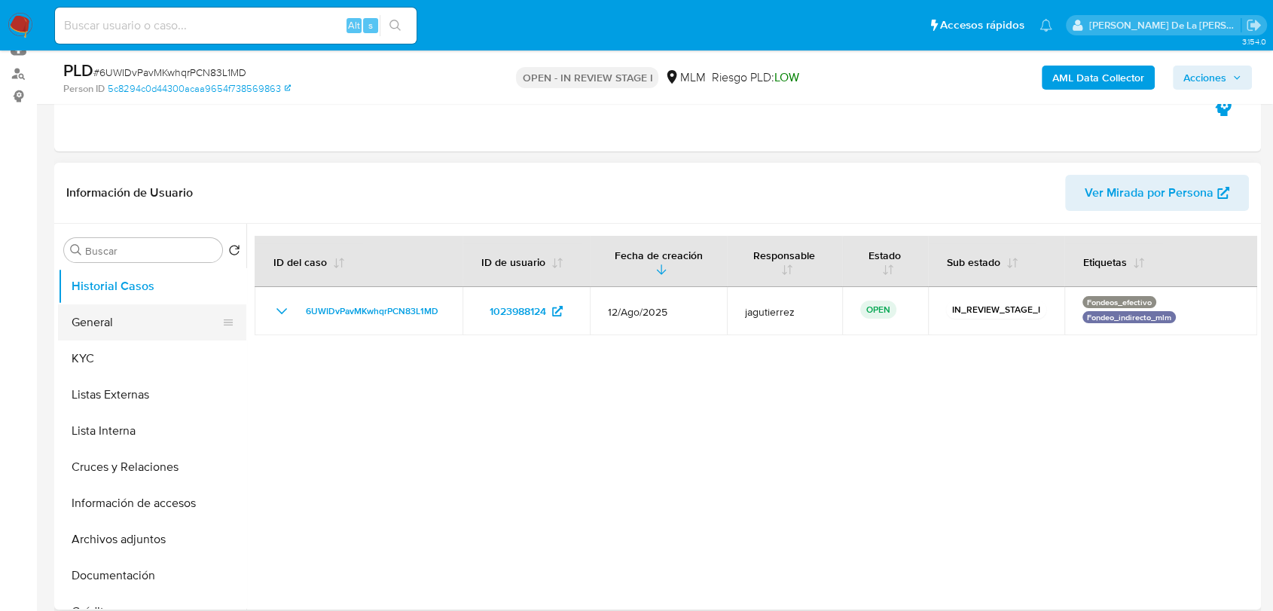
click at [102, 321] on button "General" at bounding box center [146, 322] width 176 height 36
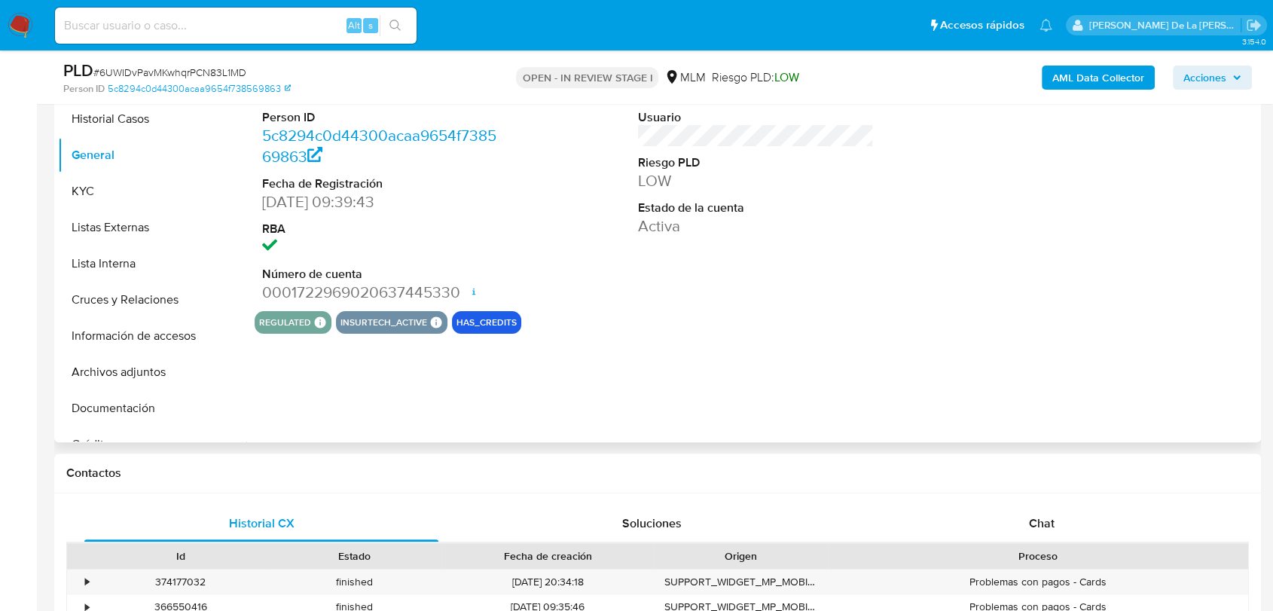
scroll to position [251, 0]
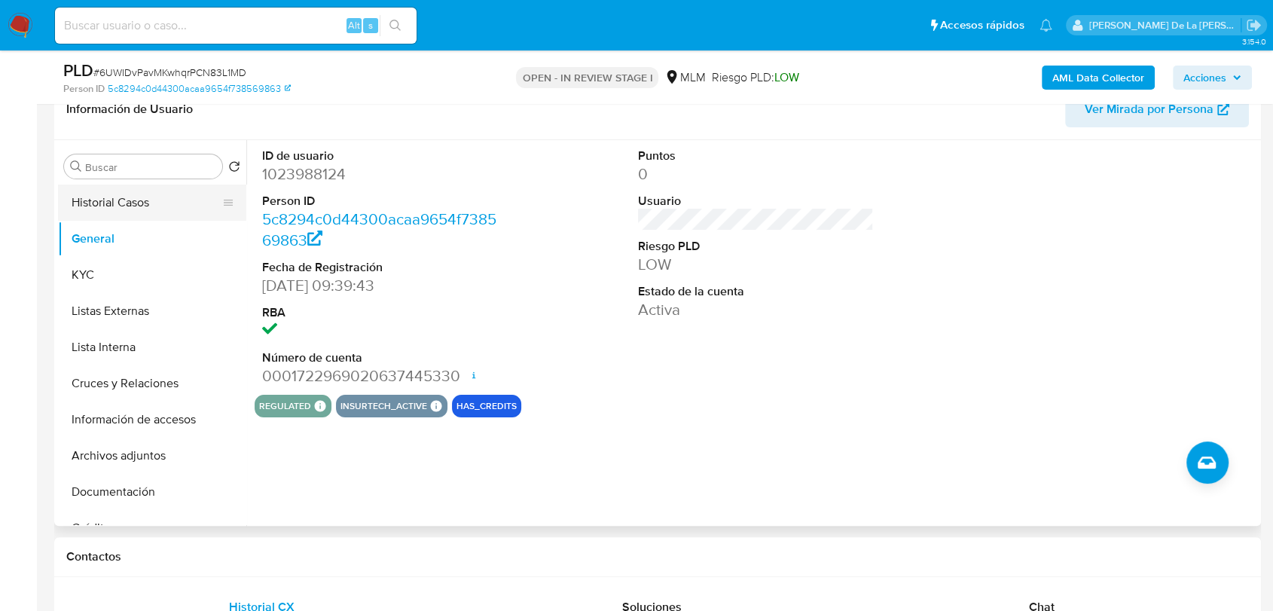
click at [130, 206] on button "Historial Casos" at bounding box center [146, 202] width 176 height 36
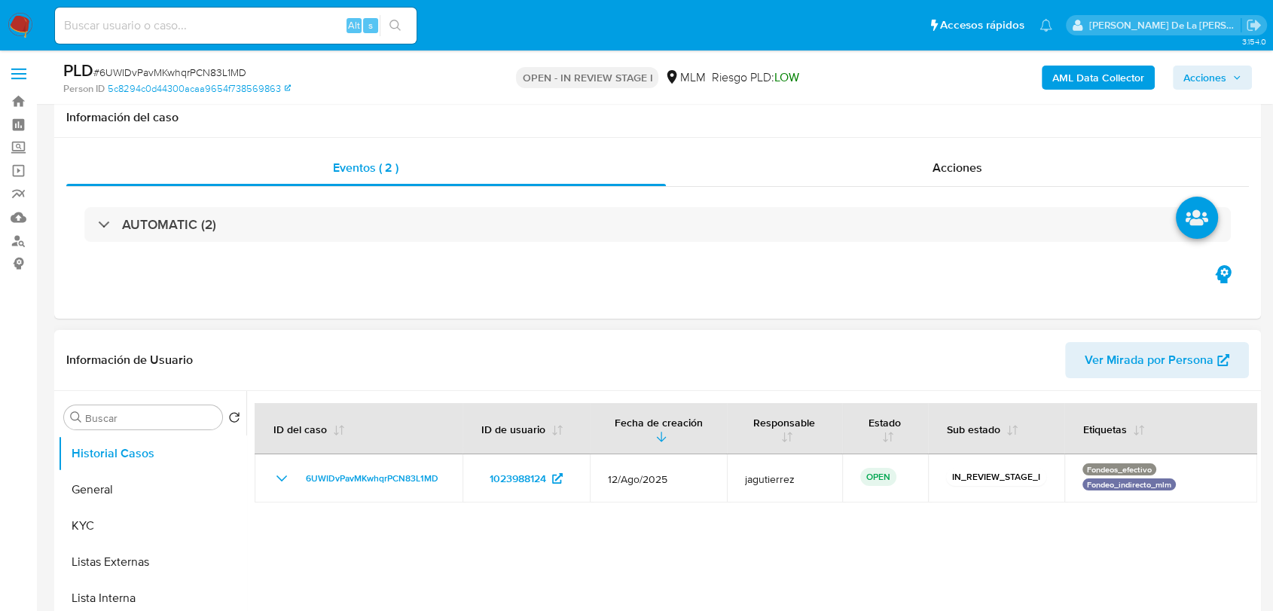
scroll to position [251, 0]
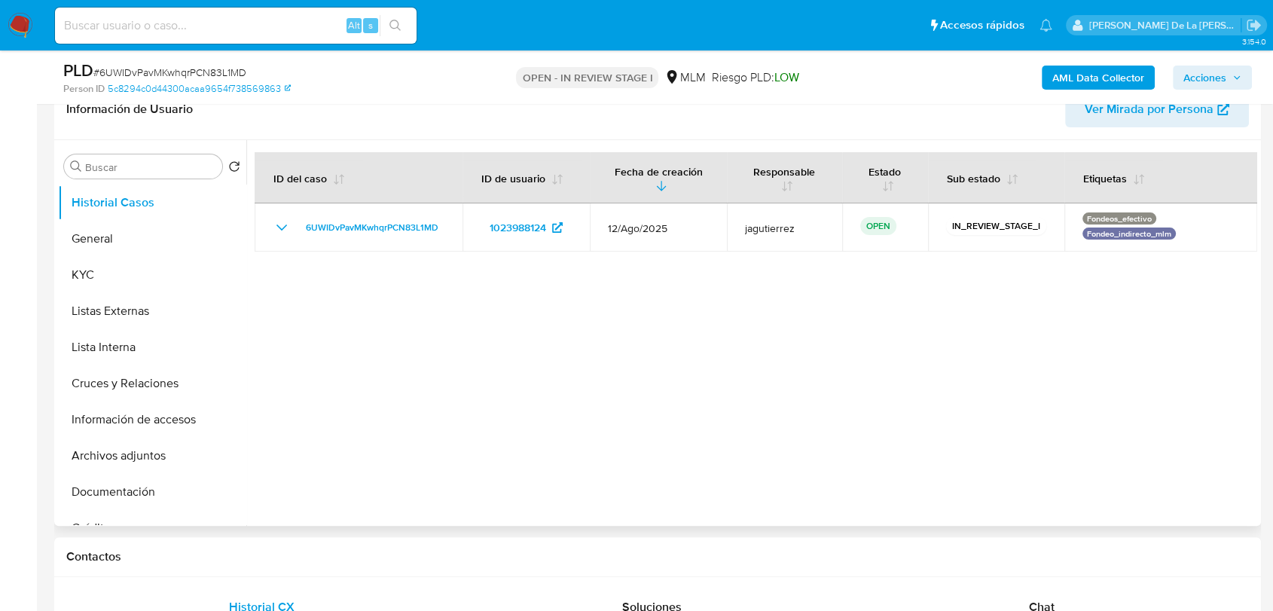
select select "10"
click at [140, 239] on button "General" at bounding box center [146, 239] width 176 height 36
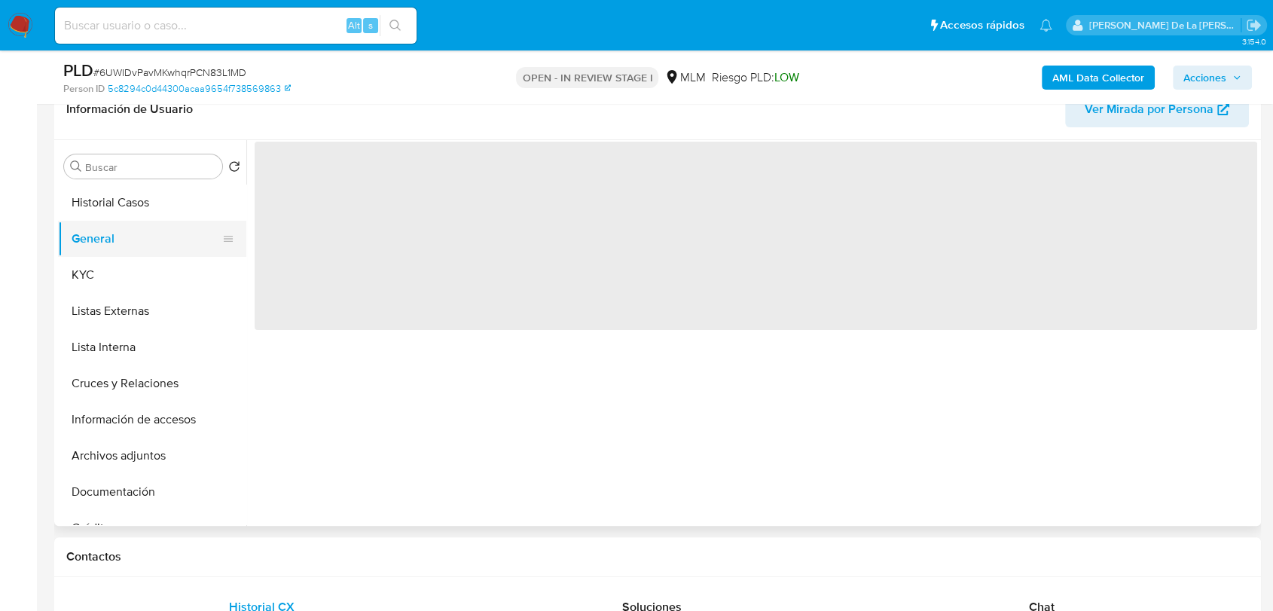
click at [133, 253] on button "General" at bounding box center [146, 239] width 176 height 36
click at [139, 275] on button "KYC" at bounding box center [146, 275] width 176 height 36
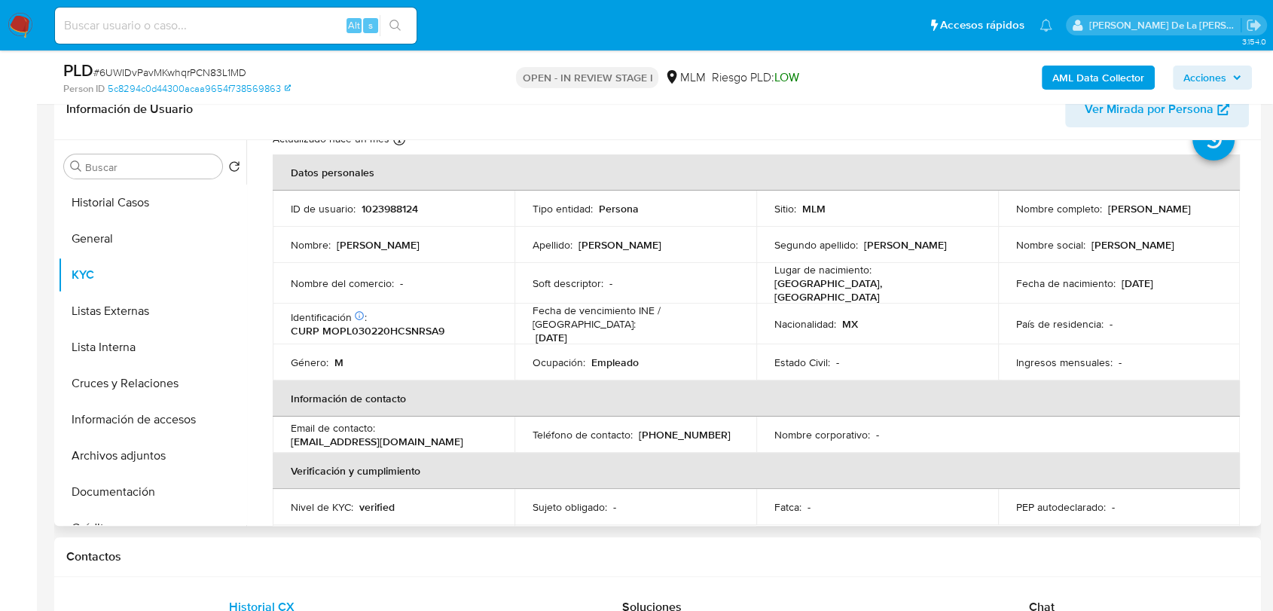
scroll to position [84, 0]
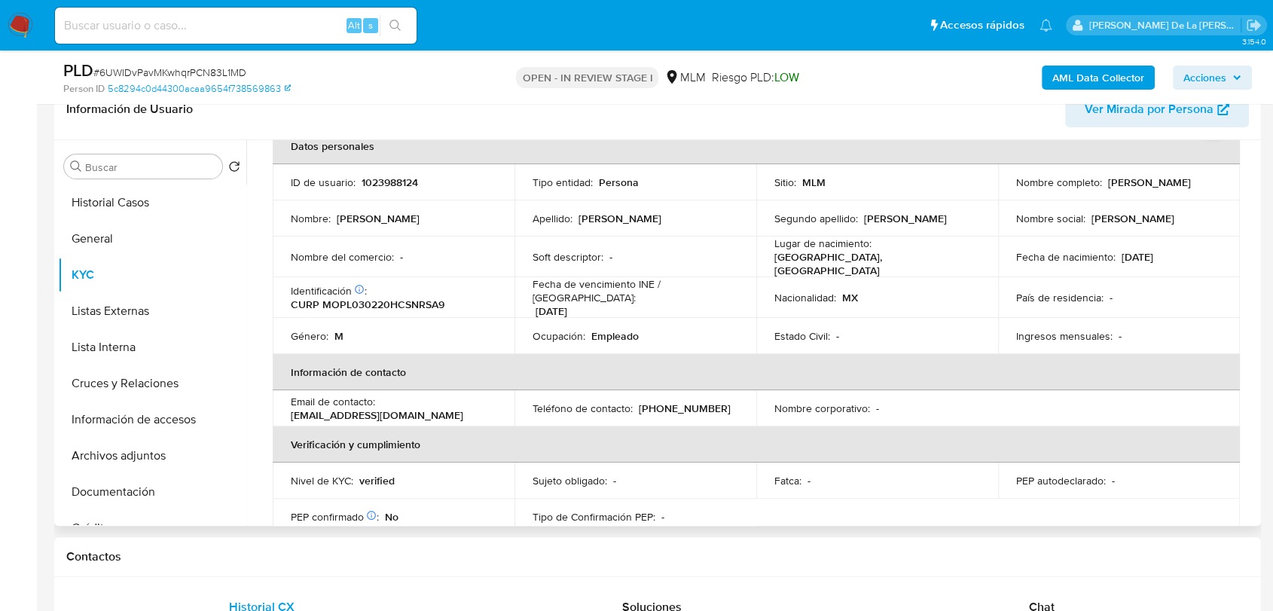
drag, startPoint x: 1006, startPoint y: 191, endPoint x: 1147, endPoint y: 194, distance: 140.9
click at [1147, 194] on td "Nombre completo : Luis Enrique Montejo Perez" at bounding box center [1119, 182] width 242 height 36
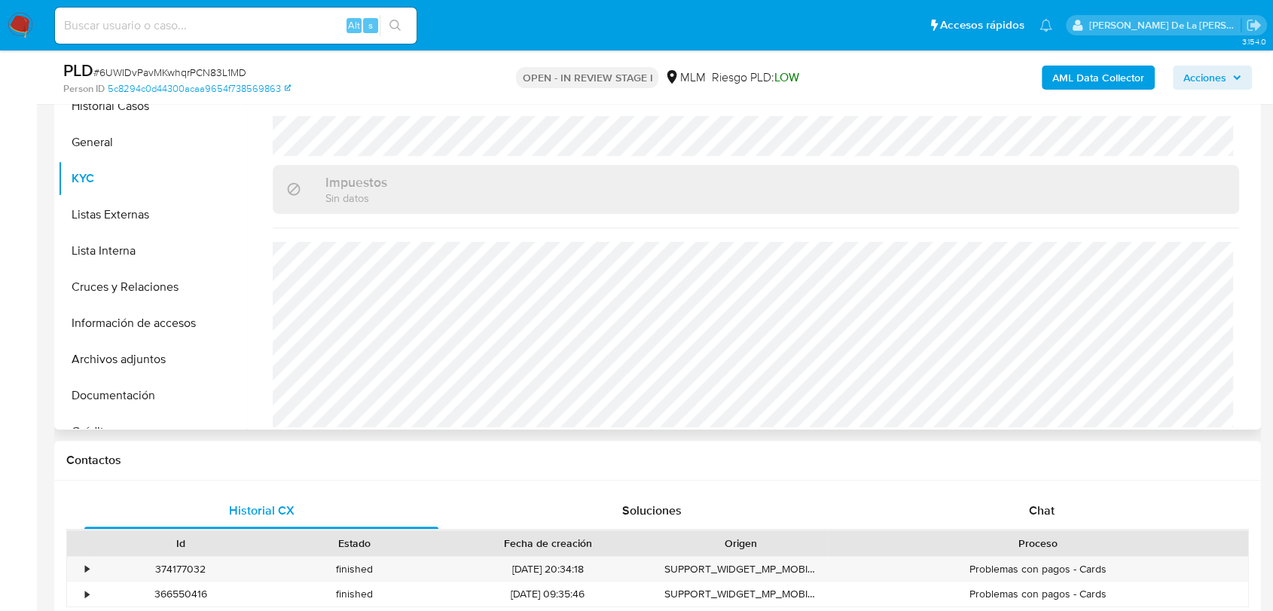
scroll to position [251, 0]
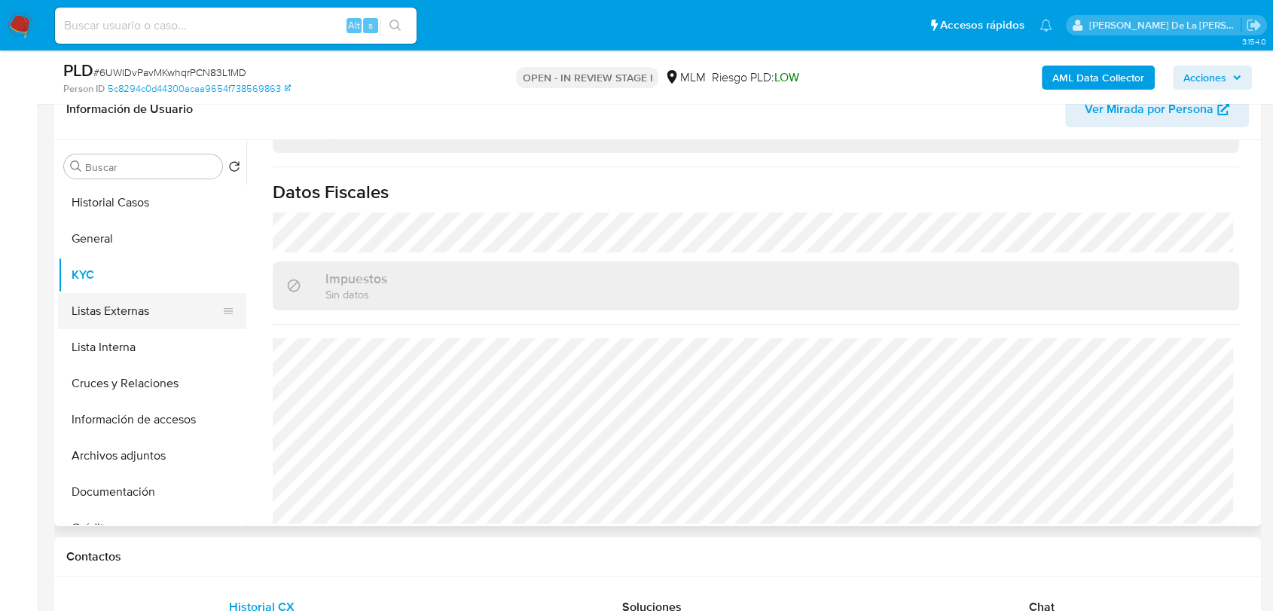
click at [149, 318] on button "Listas Externas" at bounding box center [146, 311] width 176 height 36
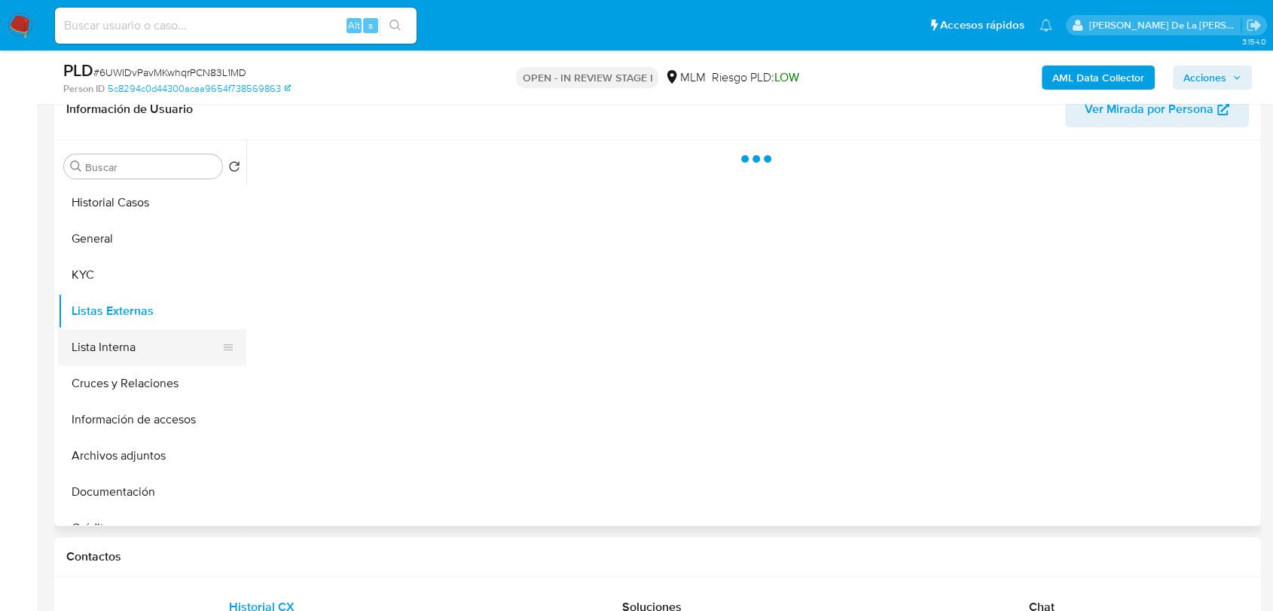
scroll to position [0, 0]
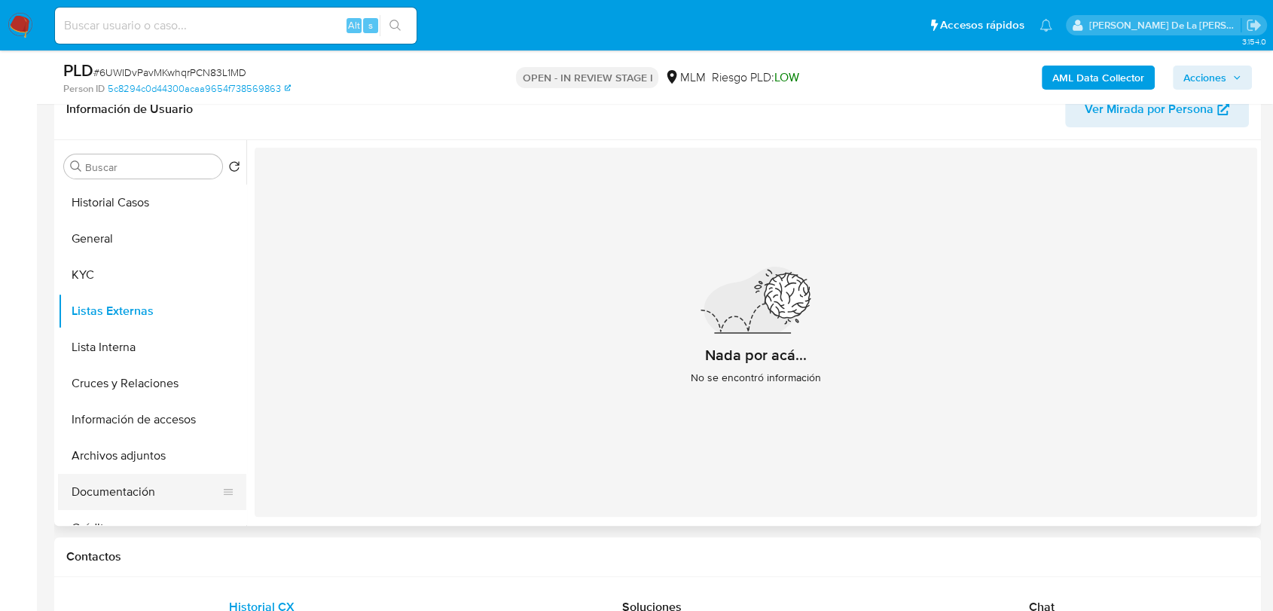
click at [66, 493] on button "Documentación" at bounding box center [146, 492] width 176 height 36
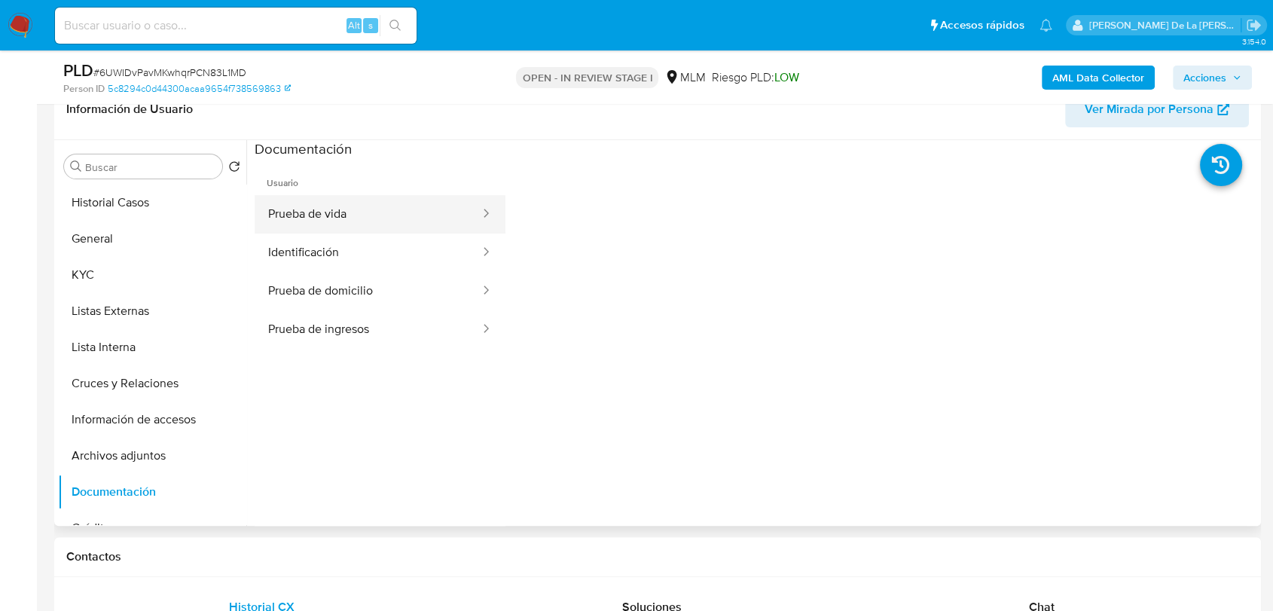
click at [407, 197] on button "Prueba de vida" at bounding box center [368, 214] width 227 height 38
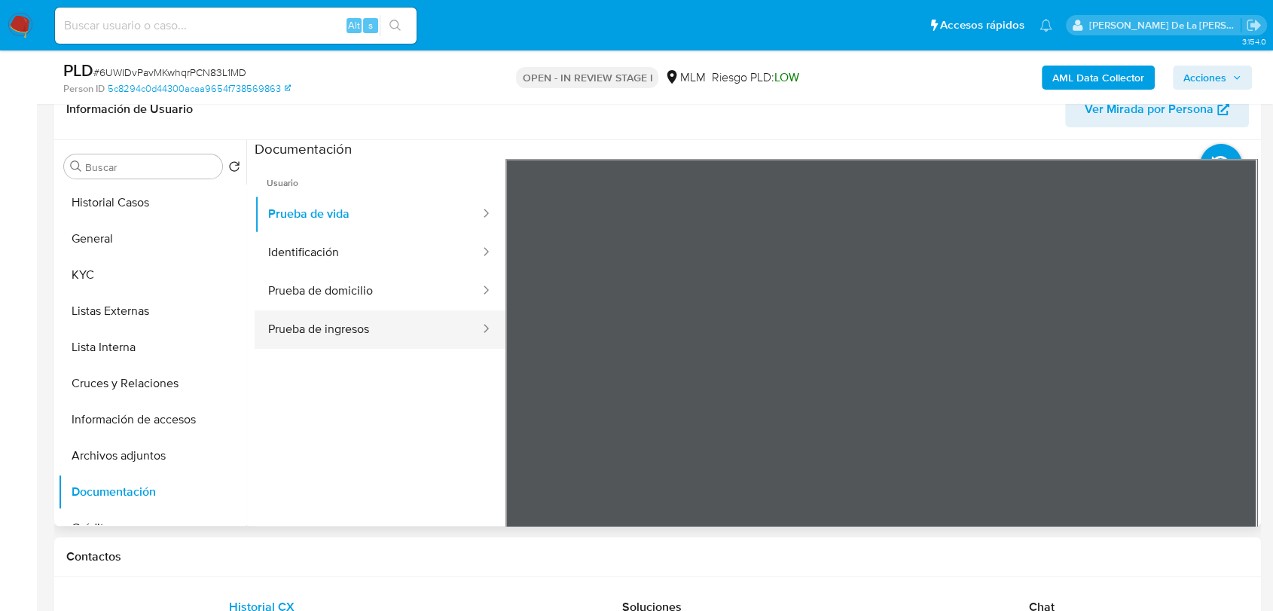
click at [441, 331] on button "Prueba de ingresos" at bounding box center [368, 329] width 227 height 38
click at [355, 178] on span "Usuario" at bounding box center [380, 177] width 251 height 36
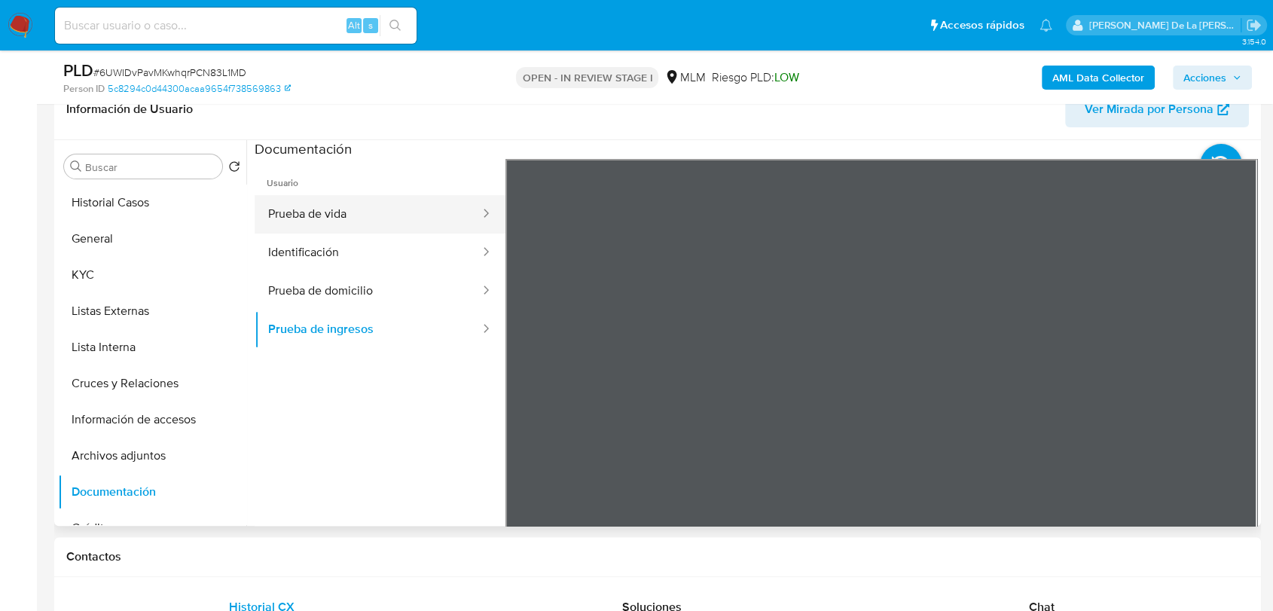
click at [348, 209] on button "Prueba de vida" at bounding box center [368, 214] width 227 height 38
click at [346, 230] on button "Prueba de vida" at bounding box center [368, 214] width 227 height 38
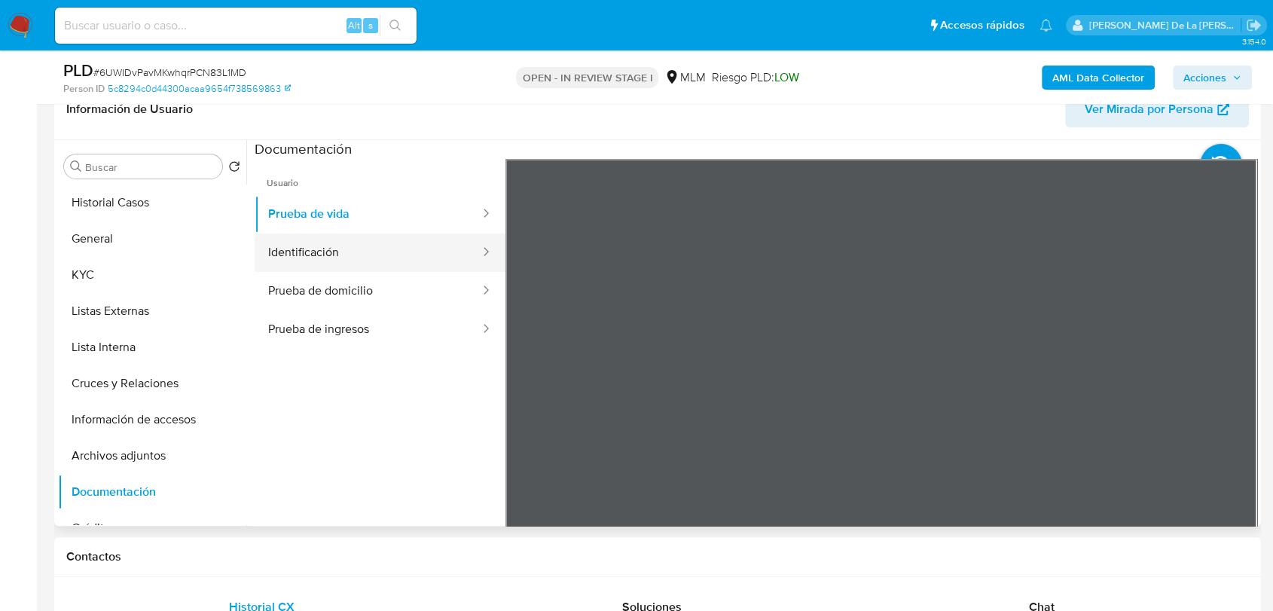
click at [341, 255] on button "Identificación" at bounding box center [368, 252] width 227 height 38
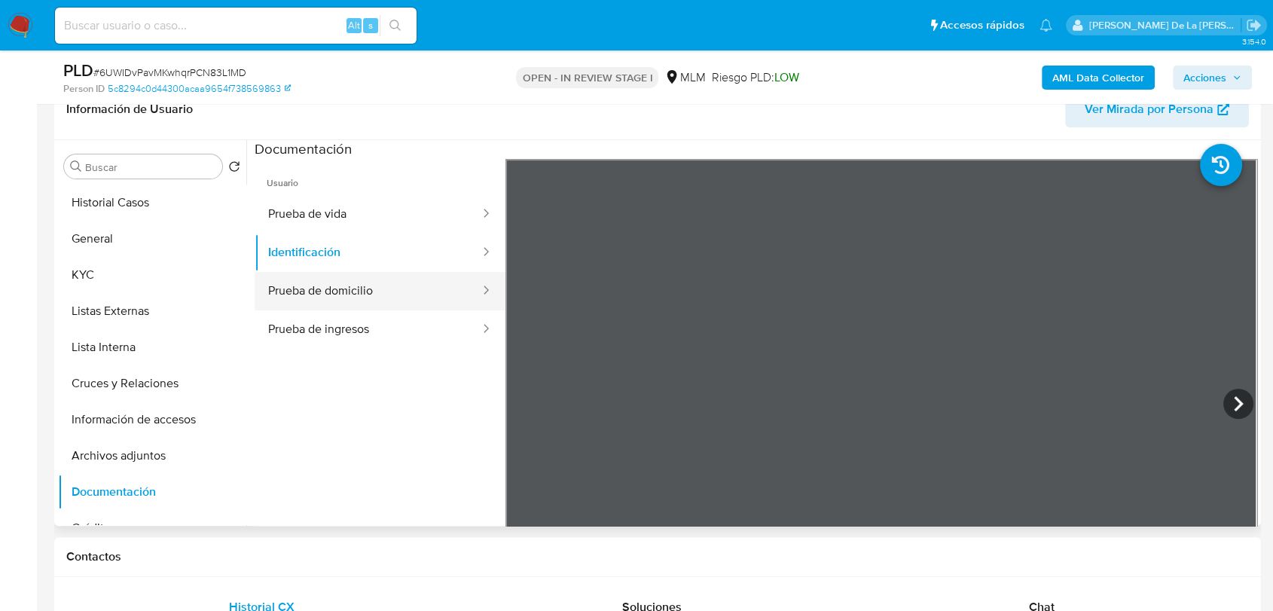
click at [349, 296] on button "Prueba de domicilio" at bounding box center [368, 291] width 227 height 38
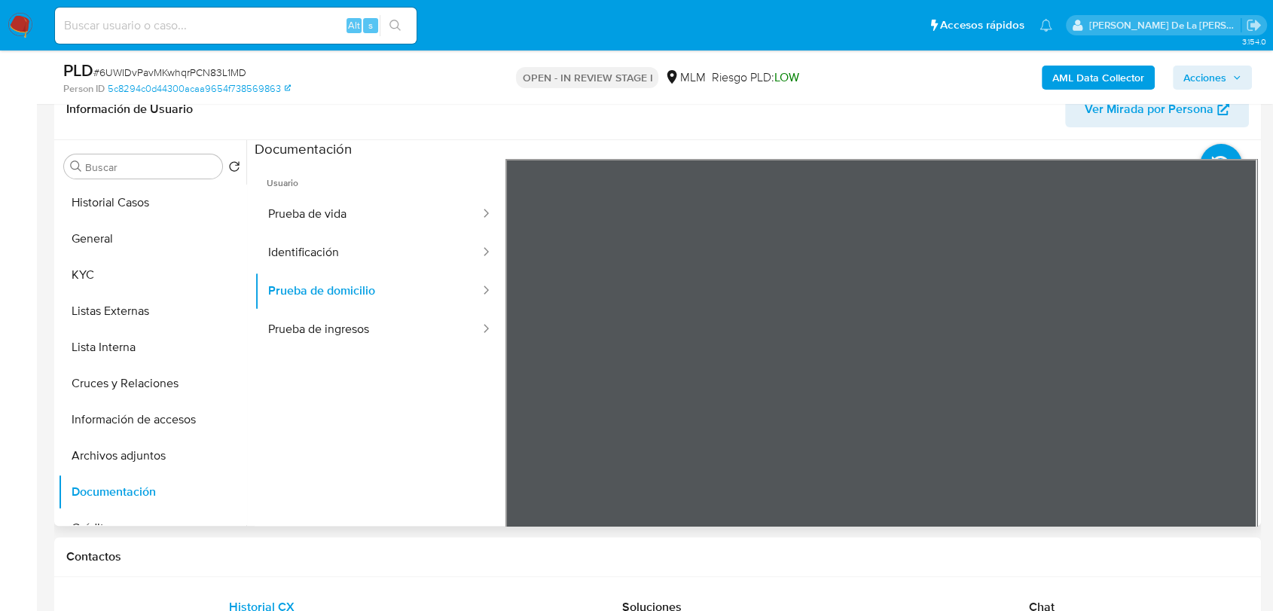
click at [361, 348] on ul "Usuario Prueba de vida Identificación Prueba de domicilio Prueba de ingresos" at bounding box center [380, 376] width 251 height 434
click at [441, 310] on button "Prueba de ingresos" at bounding box center [368, 329] width 227 height 38
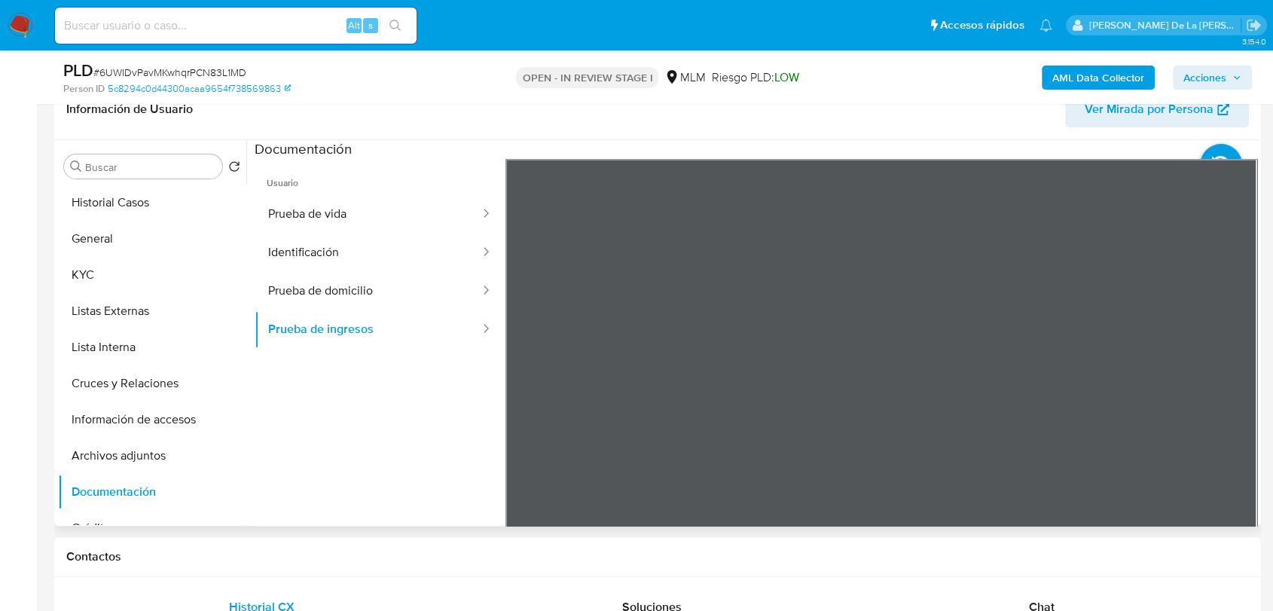
click at [880, 146] on section at bounding box center [756, 390] width 1002 height 501
click at [816, 121] on div "Información de Usuario Ver Mirada por Persona Buscar Volver al orden por defect…" at bounding box center [657, 302] width 1206 height 447
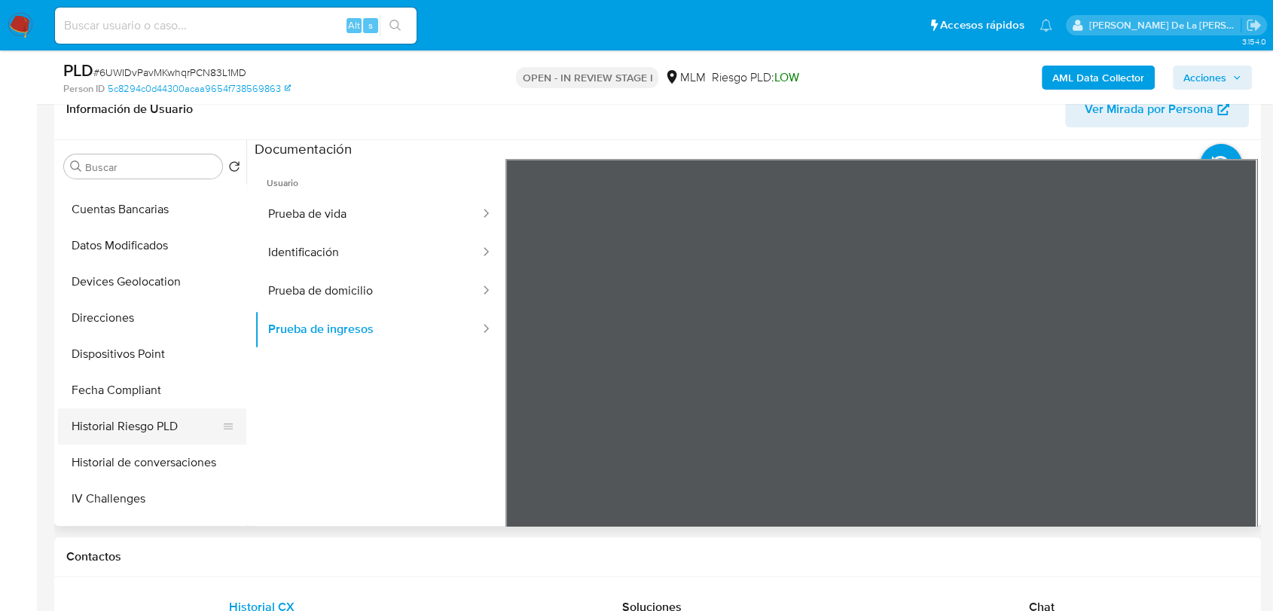
scroll to position [418, 0]
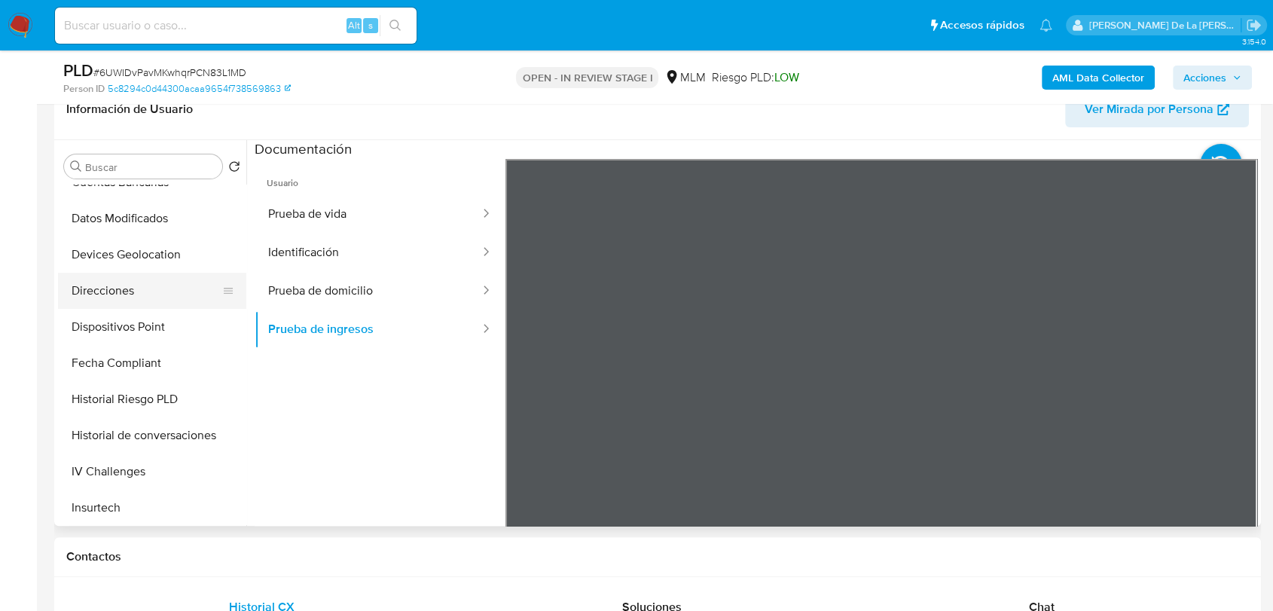
click at [136, 291] on button "Direcciones" at bounding box center [146, 291] width 176 height 36
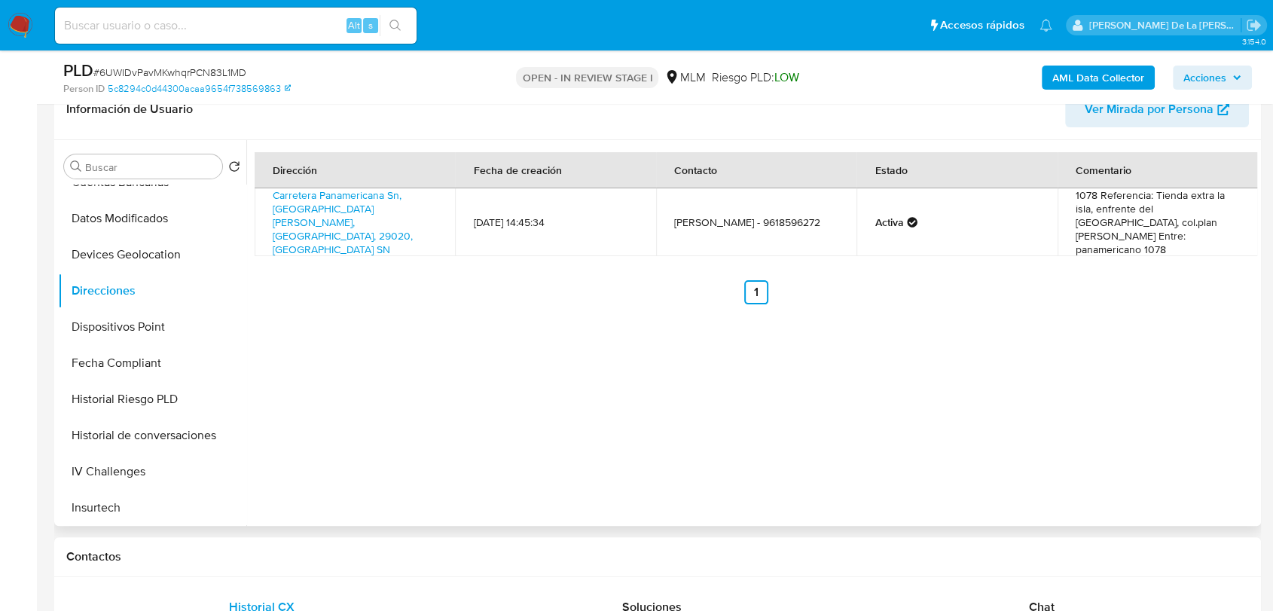
click at [348, 226] on td "Carretera Panamericana Sn, Tuxtla Gutiérrez, Chiapas, 29020, Mexico SN" at bounding box center [355, 222] width 200 height 68
click at [346, 215] on link "Carretera Panamericana Sn, Tuxtla Gutiérrez, Chiapas, 29020, Mexico SN" at bounding box center [343, 221] width 140 height 69
click at [1079, 188] on td "1078 Referencia: Tienda extra la isla, enfrente del hotel la isla, col.plan de …" at bounding box center [1157, 222] width 201 height 68
drag, startPoint x: 1074, startPoint y: 197, endPoint x: 987, endPoint y: 204, distance: 86.9
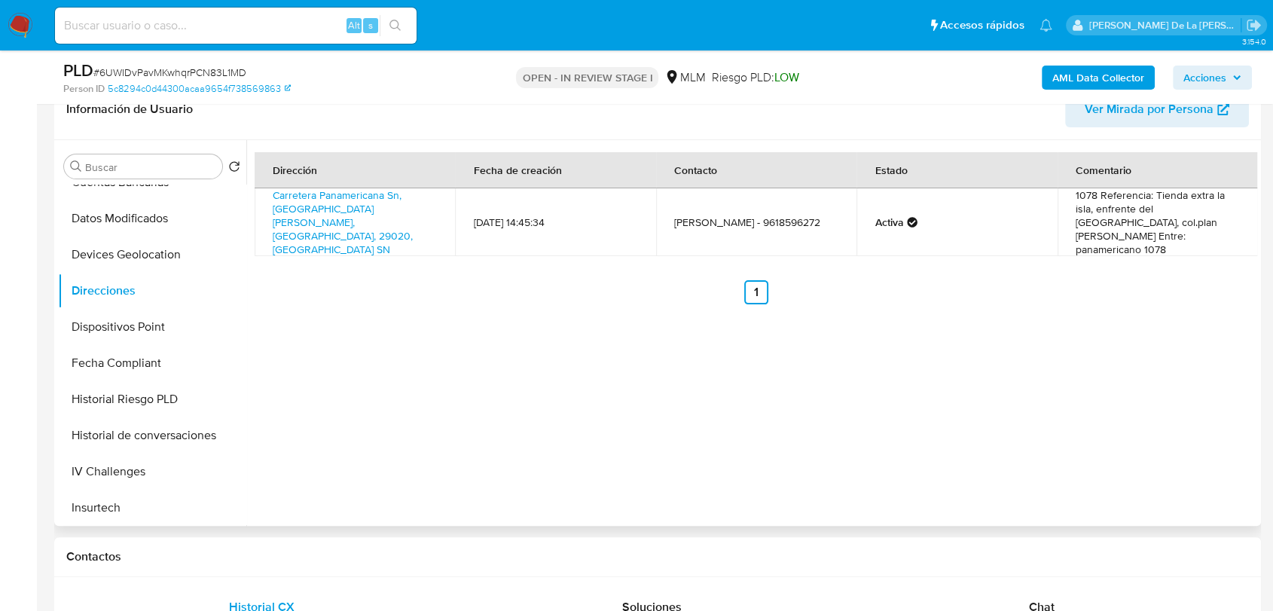
click at [987, 204] on td "Activa" at bounding box center [956, 222] width 200 height 68
click at [1074, 192] on td "1078 Referencia: Tienda extra la isla, enfrente del [GEOGRAPHIC_DATA], col.plan…" at bounding box center [1157, 222] width 201 height 68
click at [1075, 193] on td "1078 Referencia: Tienda extra la isla, enfrente del [GEOGRAPHIC_DATA], col.plan…" at bounding box center [1157, 222] width 201 height 68
copy td "1078"
click at [169, 431] on button "Historial de conversaciones" at bounding box center [146, 435] width 176 height 36
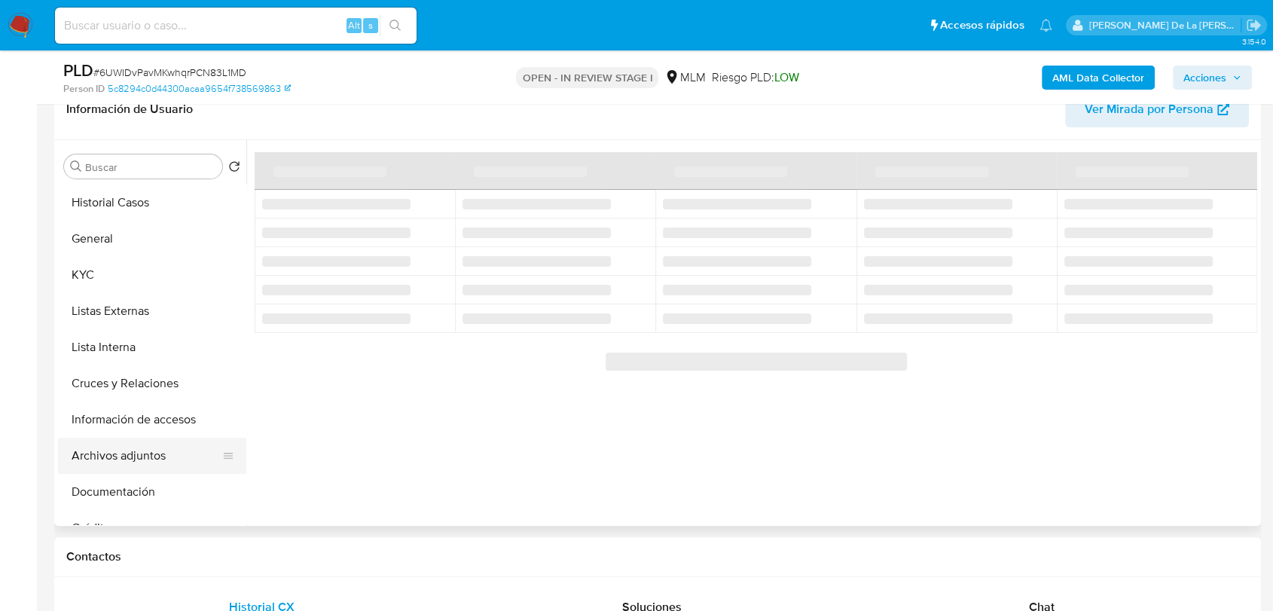
scroll to position [0, 0]
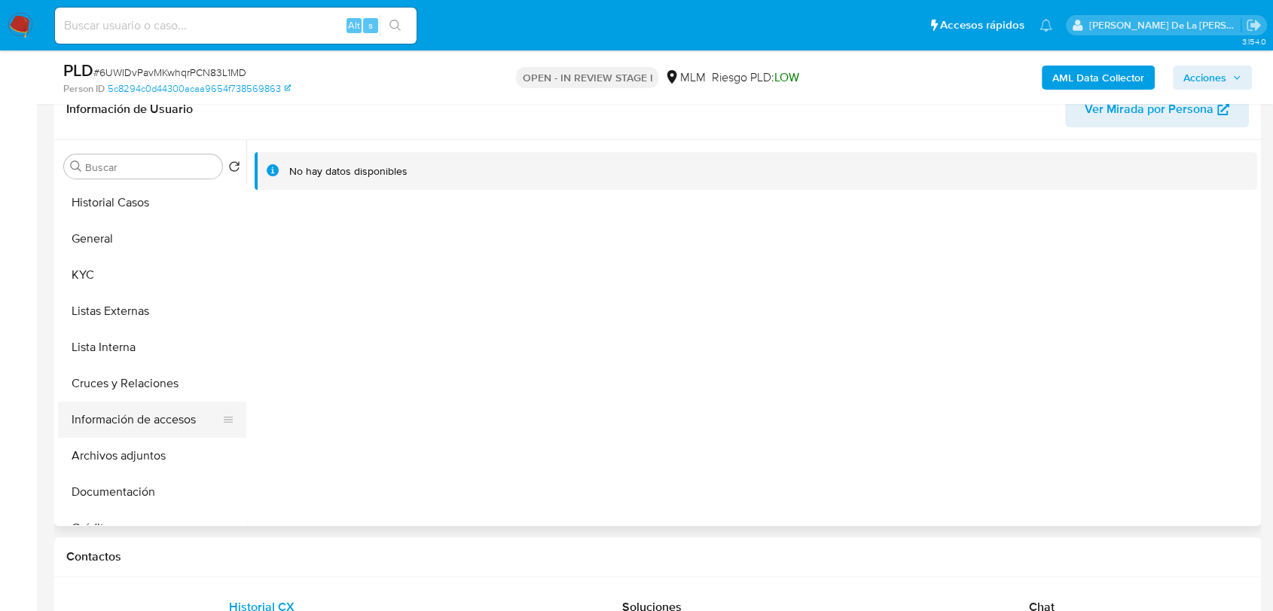
click at [133, 418] on button "Información de accesos" at bounding box center [146, 419] width 176 height 36
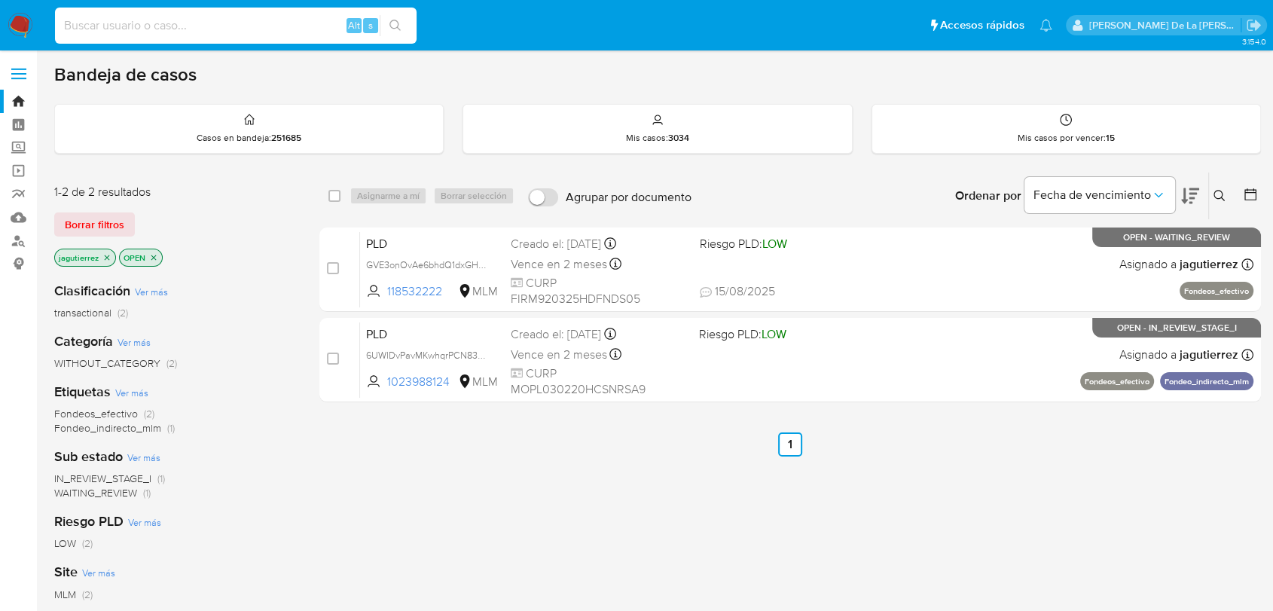
click at [90, 31] on input at bounding box center [235, 26] width 361 height 20
paste input "1589682491"
type input "1589682491"
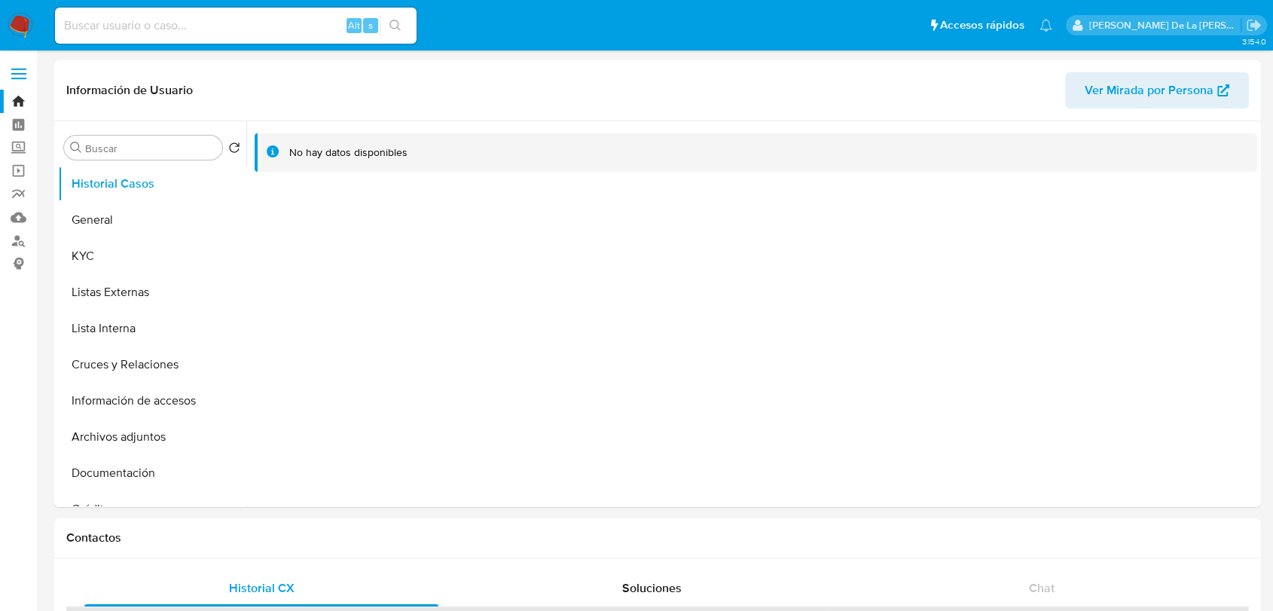
select select "10"
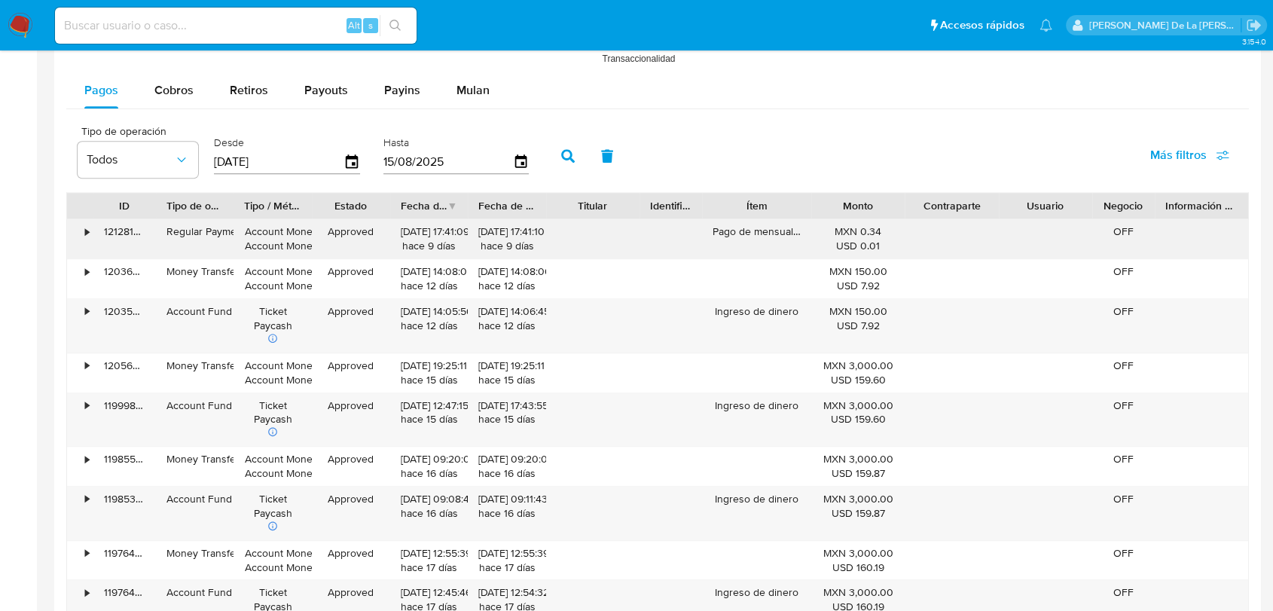
scroll to position [1338, 0]
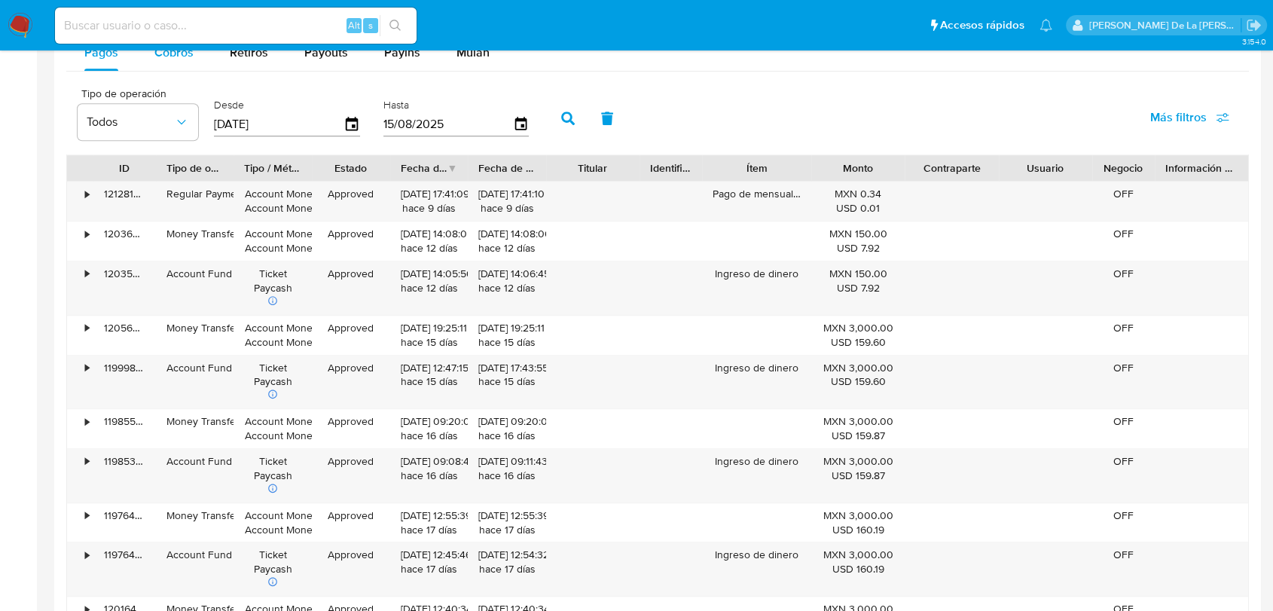
click at [181, 66] on div "Cobros" at bounding box center [173, 53] width 39 height 36
select select "10"
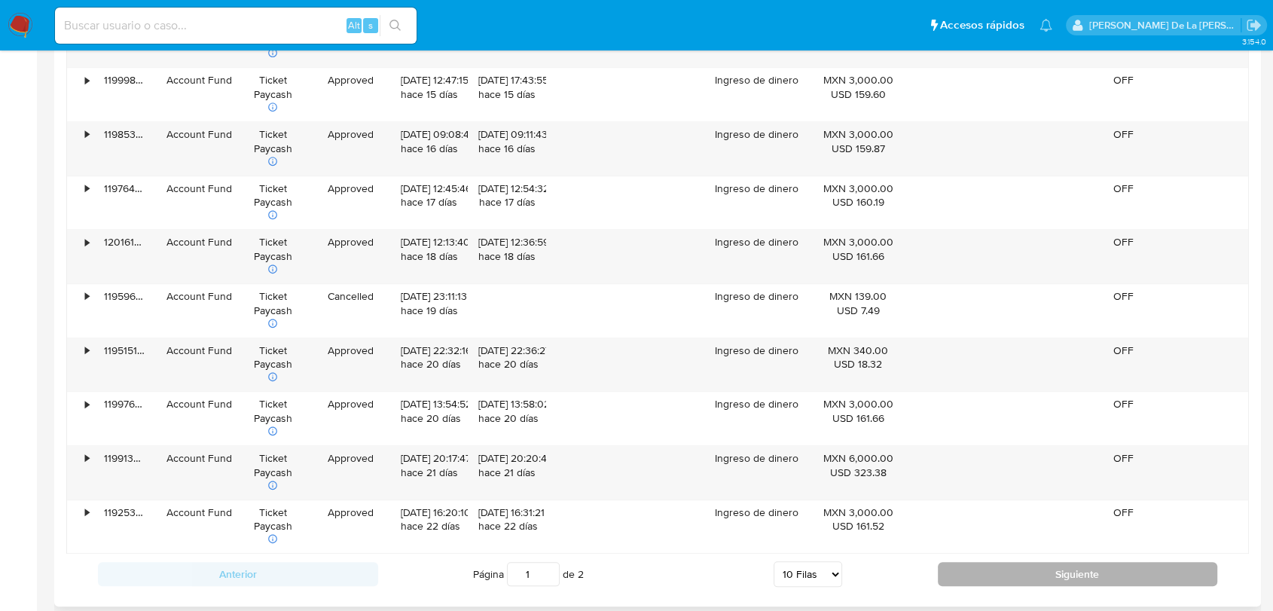
click at [1015, 568] on button "Siguiente" at bounding box center [1077, 574] width 280 height 24
type input "2"
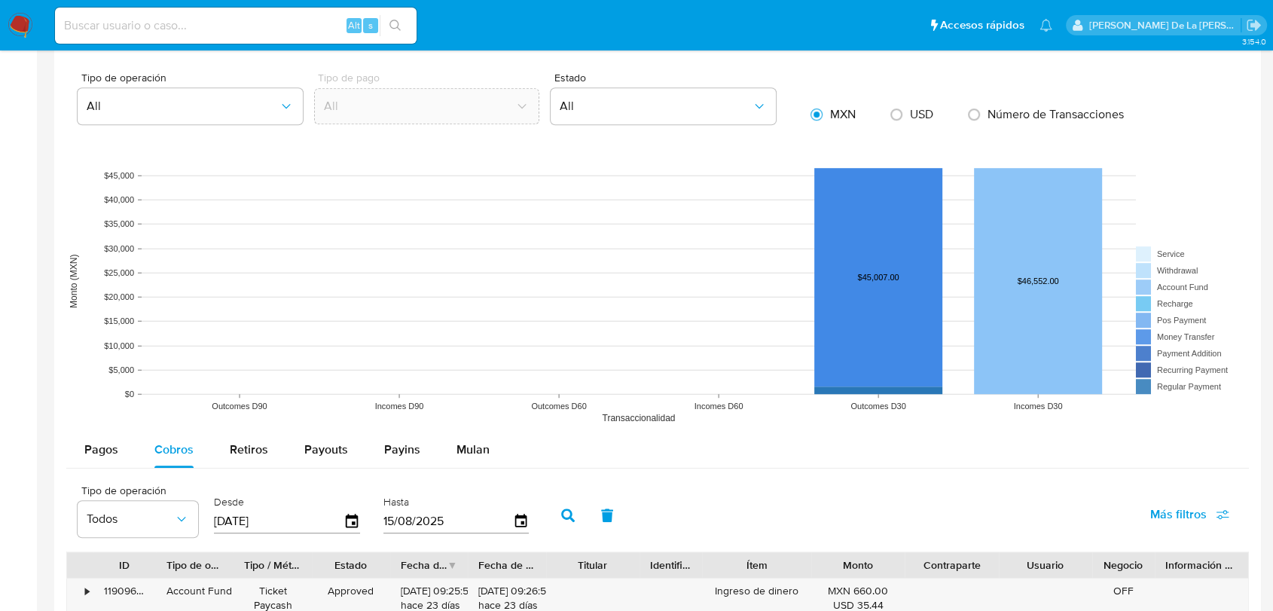
scroll to position [837, 0]
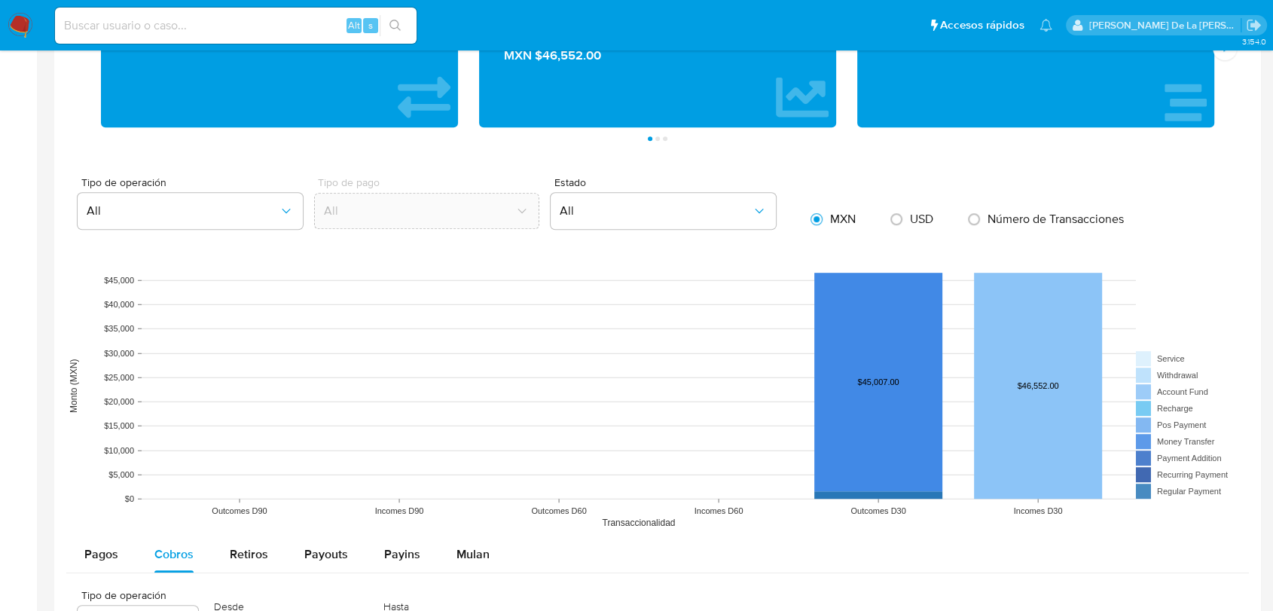
click at [98, 26] on input at bounding box center [235, 26] width 361 height 20
paste input "2101004899"
type input "2101004899"
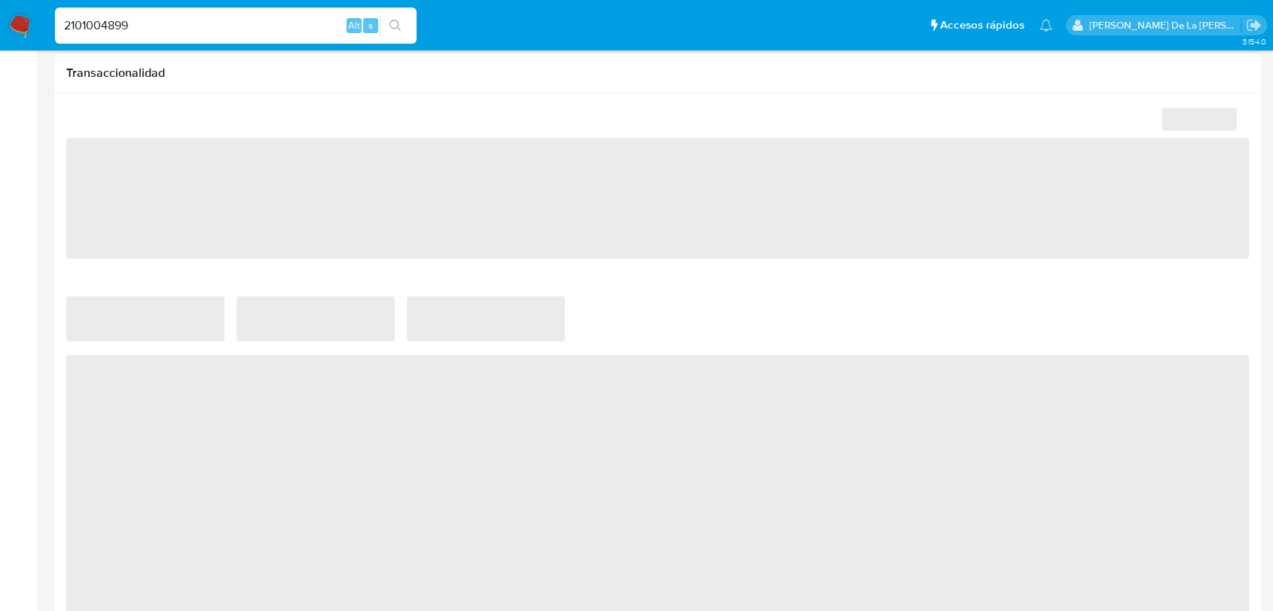
select select "10"
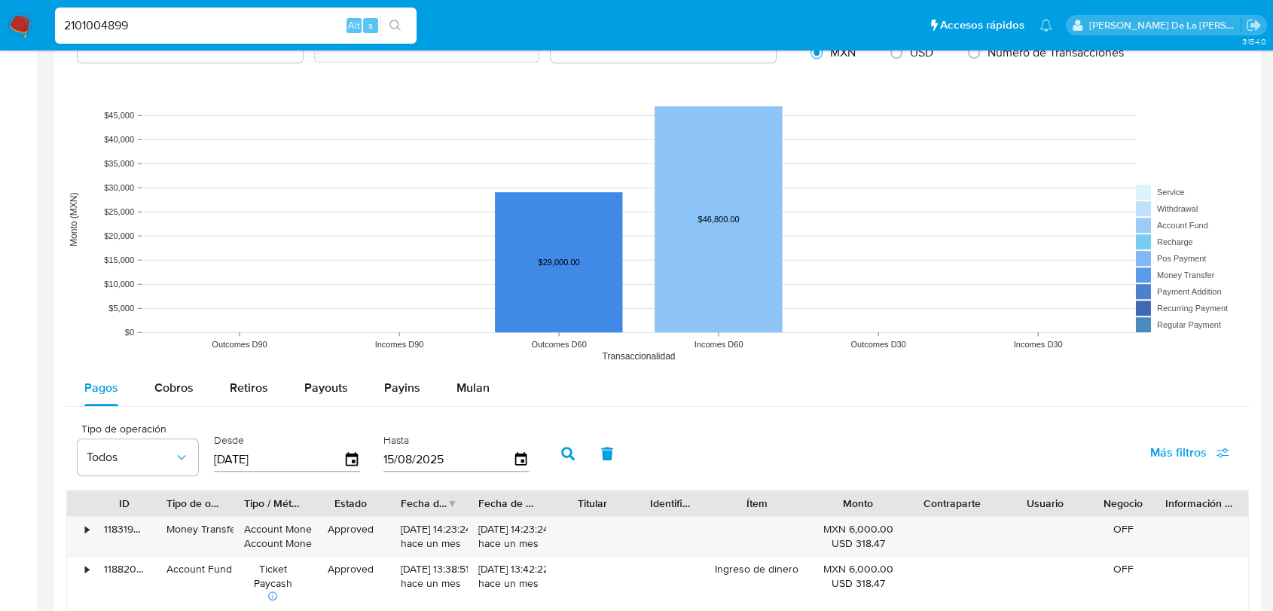
scroll to position [1171, 0]
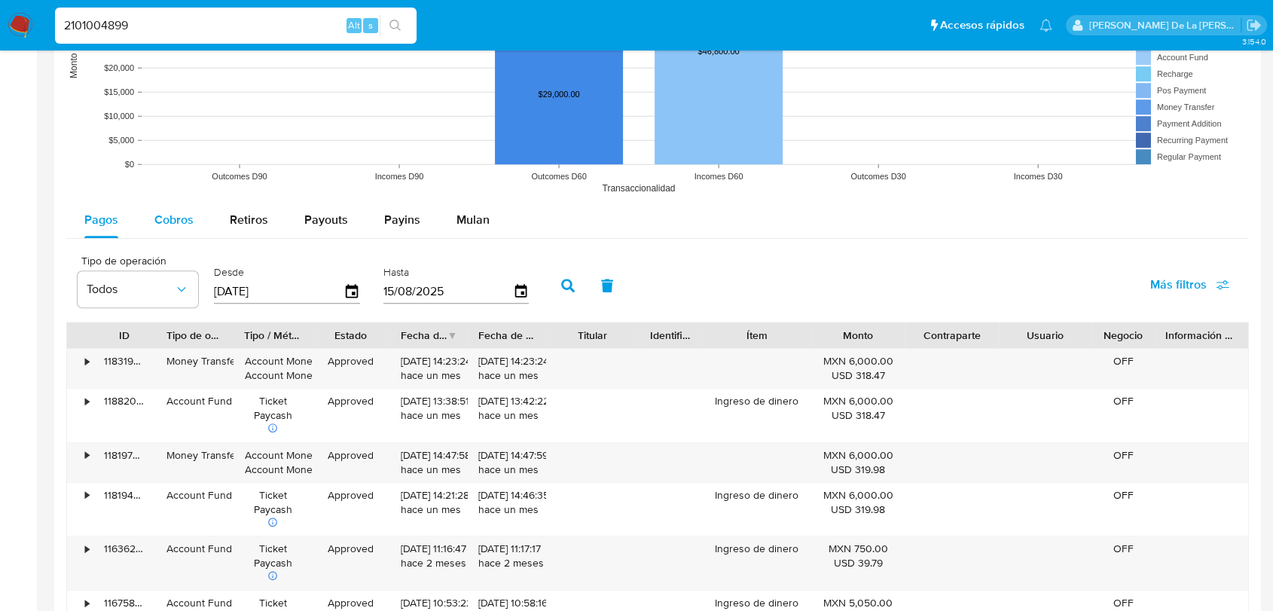
click at [175, 220] on span "Cobros" at bounding box center [173, 219] width 39 height 17
select select "10"
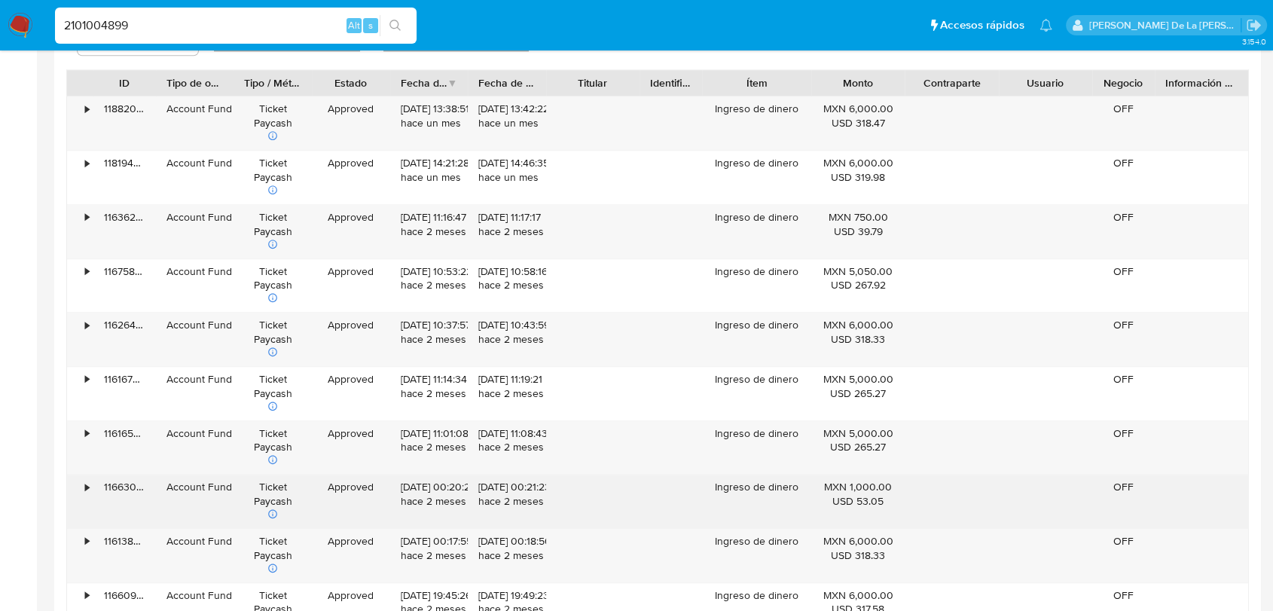
scroll to position [1506, 0]
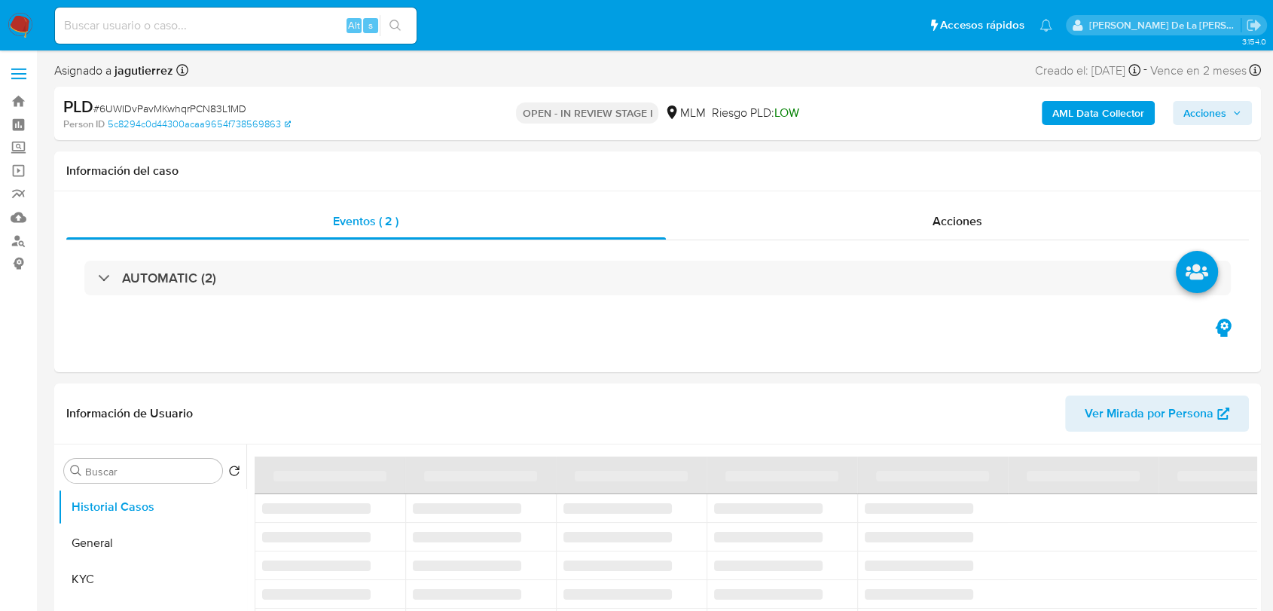
select select "10"
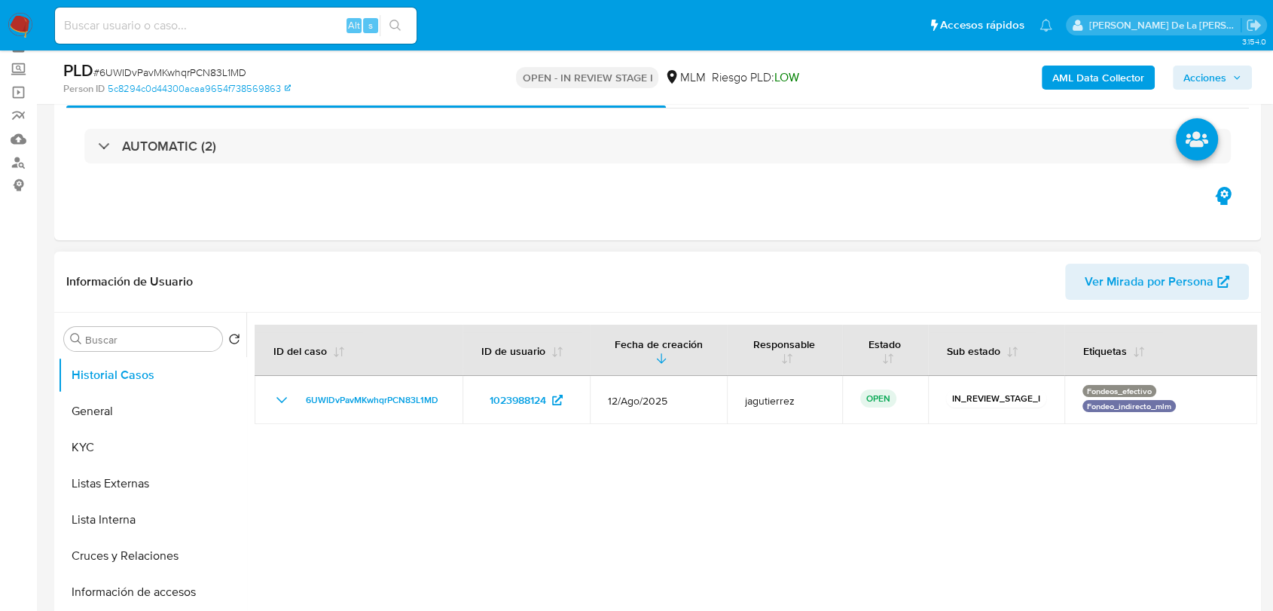
scroll to position [167, 0]
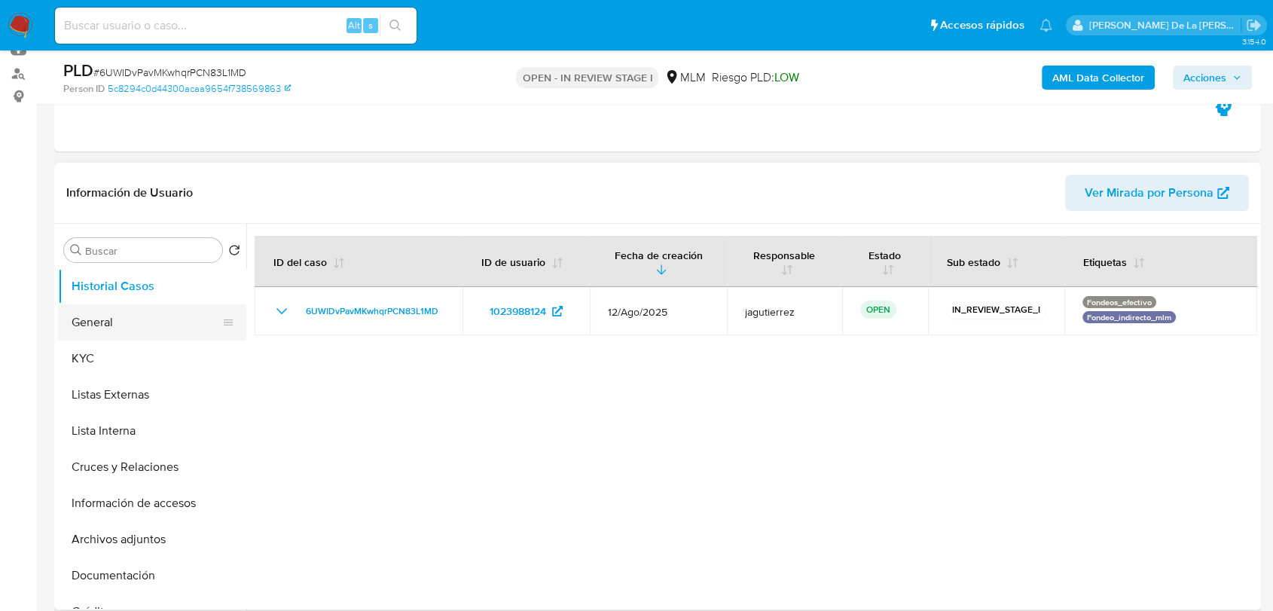
click at [96, 315] on button "General" at bounding box center [146, 322] width 176 height 36
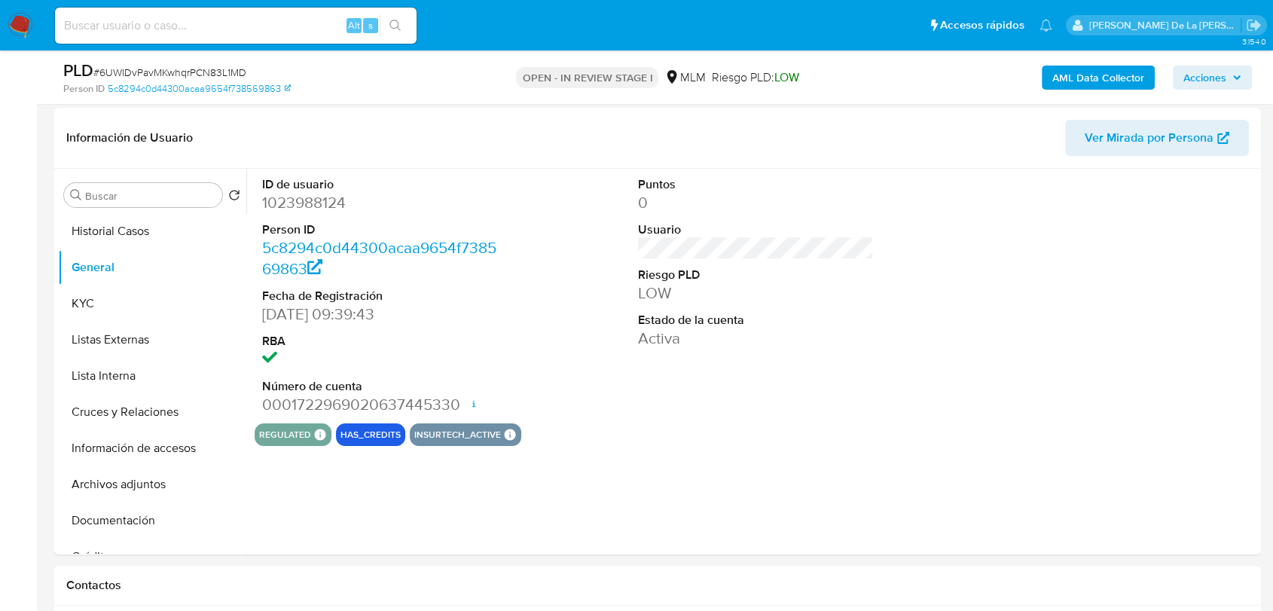
scroll to position [218, 0]
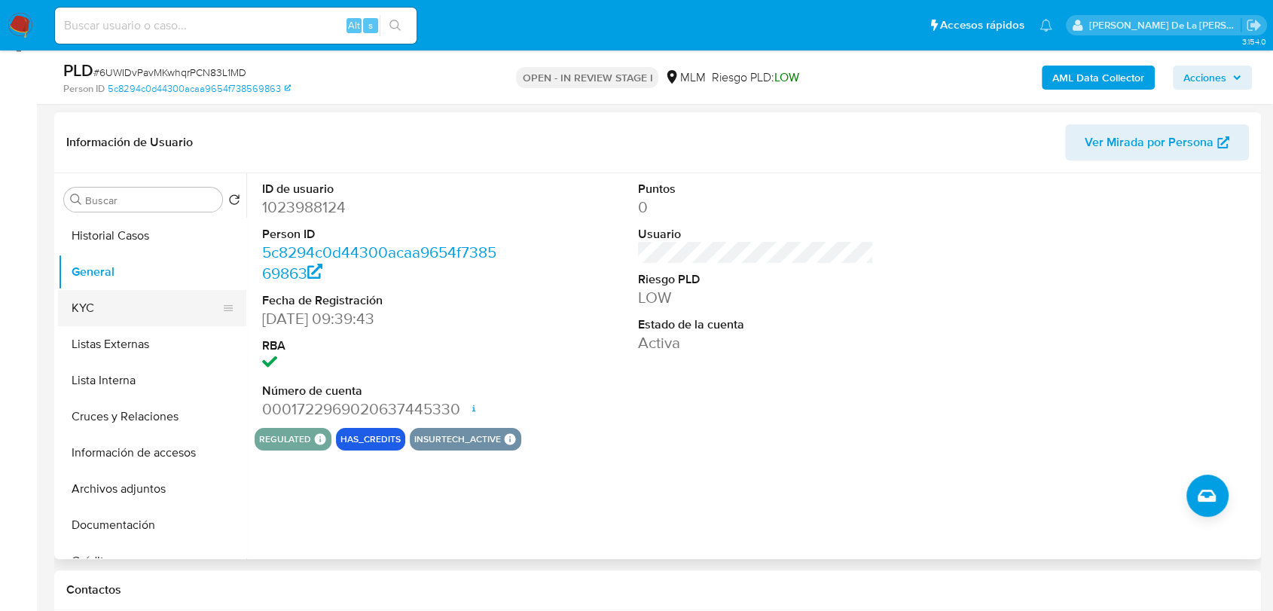
drag, startPoint x: 93, startPoint y: 297, endPoint x: 85, endPoint y: 299, distance: 8.6
click at [93, 297] on button "KYC" at bounding box center [146, 308] width 176 height 36
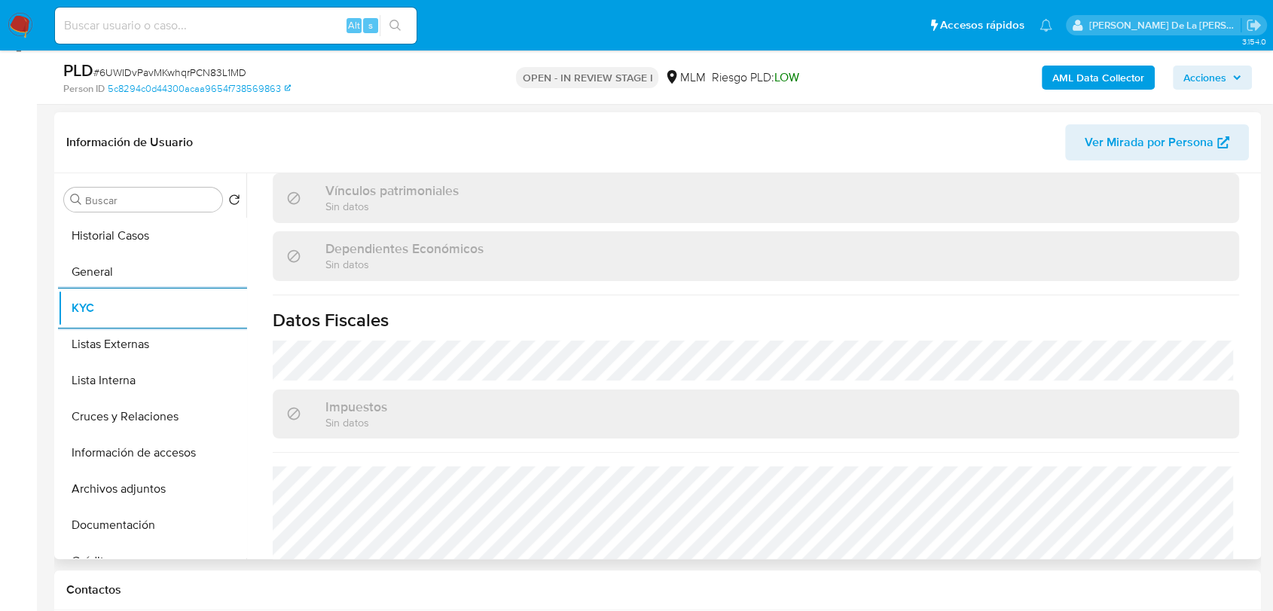
scroll to position [946, 0]
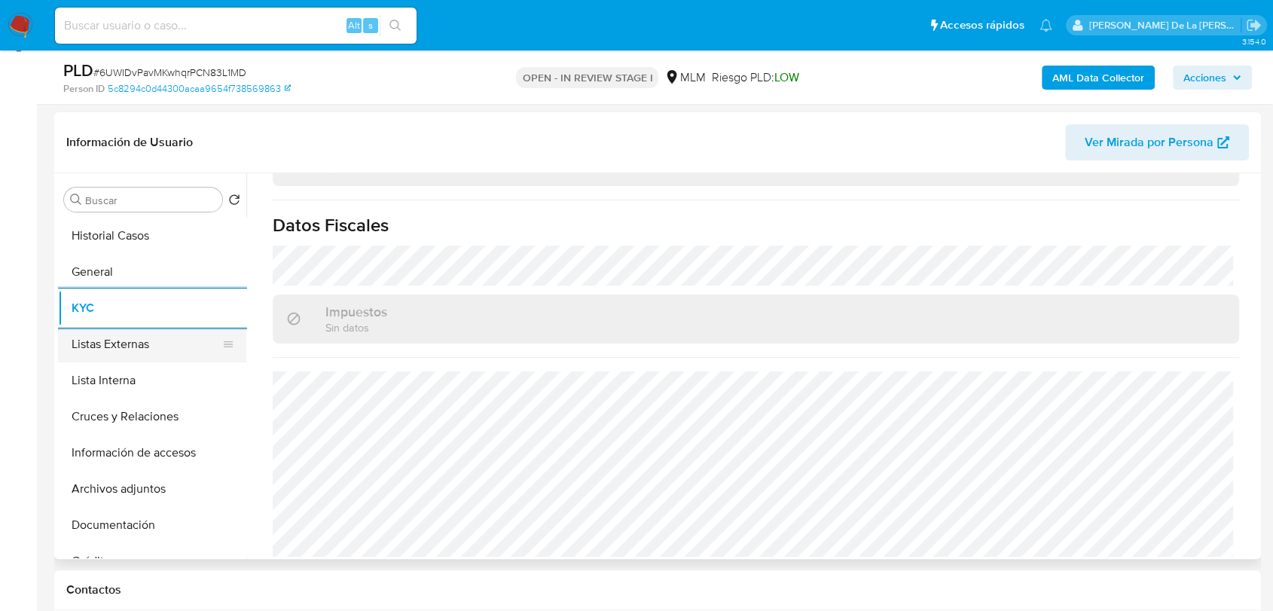
click at [120, 332] on button "Listas Externas" at bounding box center [146, 344] width 176 height 36
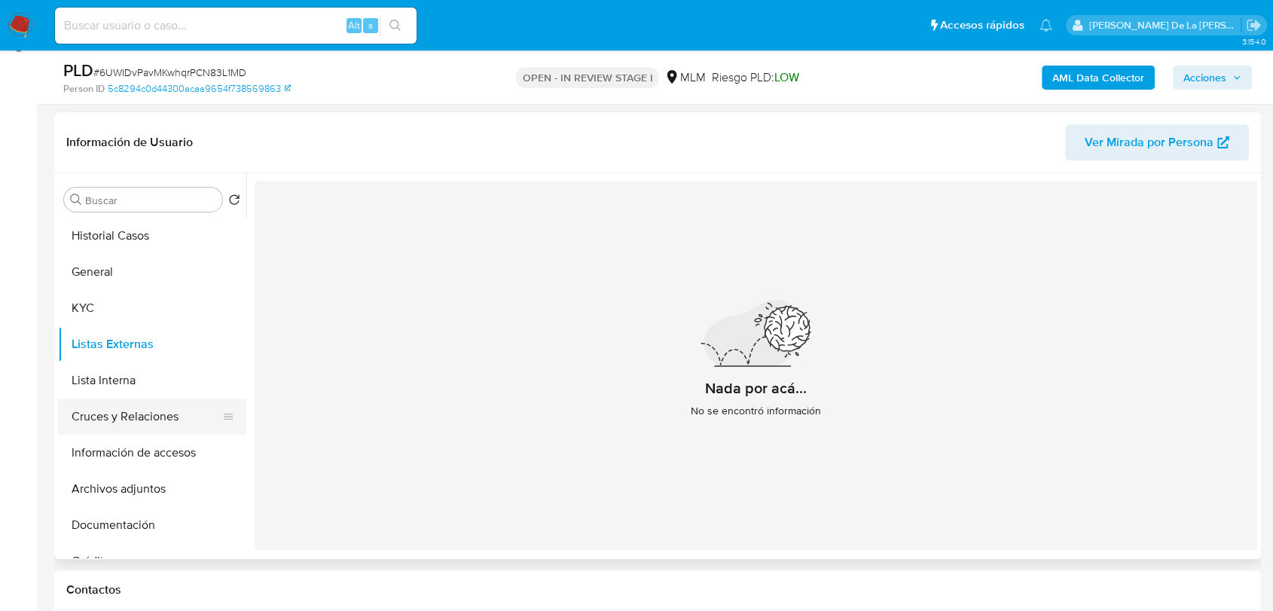
click at [120, 417] on button "Cruces y Relaciones" at bounding box center [146, 416] width 176 height 36
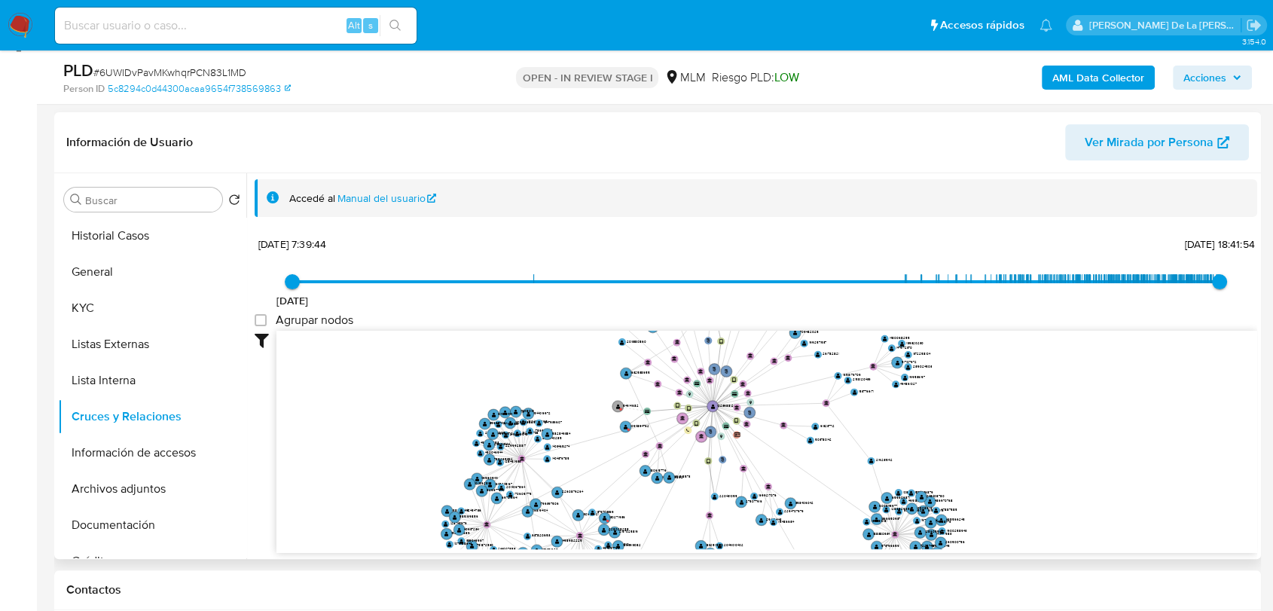
drag, startPoint x: 757, startPoint y: 404, endPoint x: 730, endPoint y: 455, distance: 57.6
click at [730, 455] on icon "user-1023988124  1023988124 phone-74abdd9aa46fdcd240b8f8d73290b376  phone-2c3…" at bounding box center [766, 440] width 980 height 218
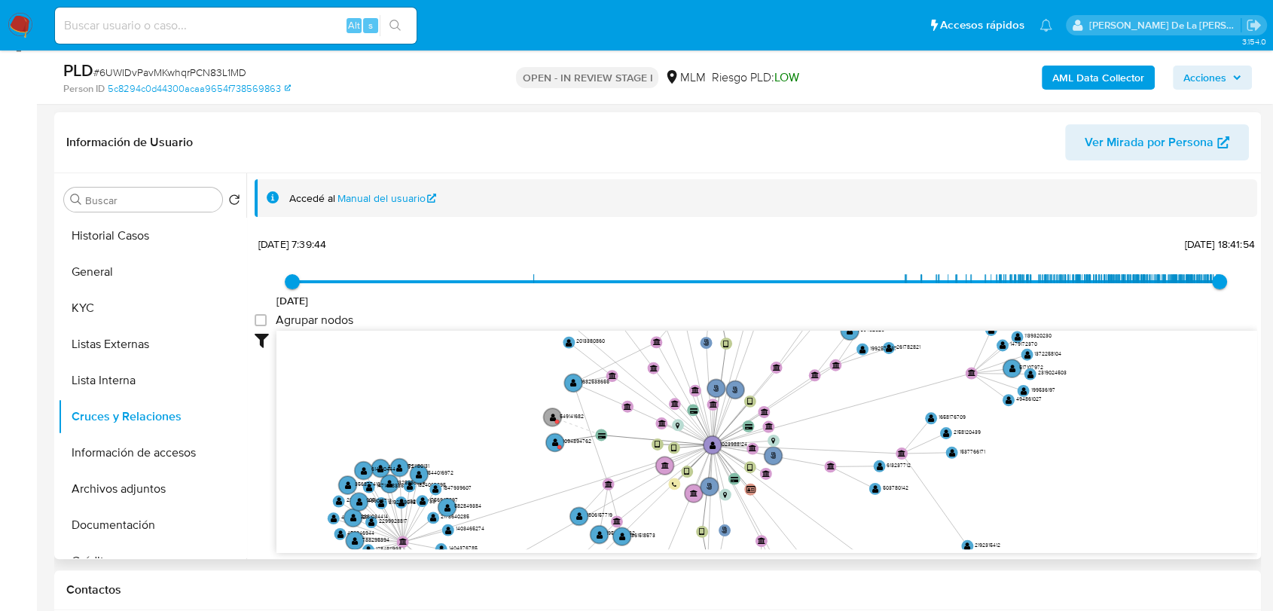
drag, startPoint x: 1012, startPoint y: 387, endPoint x: 1075, endPoint y: 433, distance: 78.2
click at [1075, 433] on icon "user-1023988124  1023988124 phone-74abdd9aa46fdcd240b8f8d73290b376  phone-2c3…" at bounding box center [766, 440] width 980 height 218
click at [139, 463] on button "Información de accesos" at bounding box center [146, 452] width 176 height 36
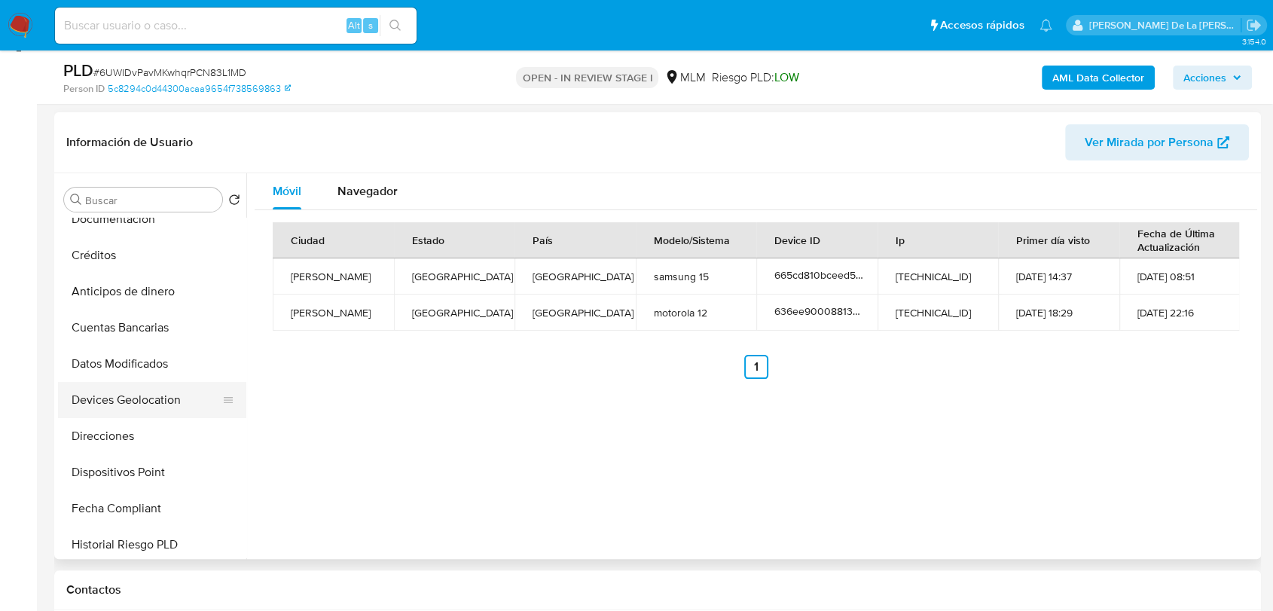
scroll to position [334, 0]
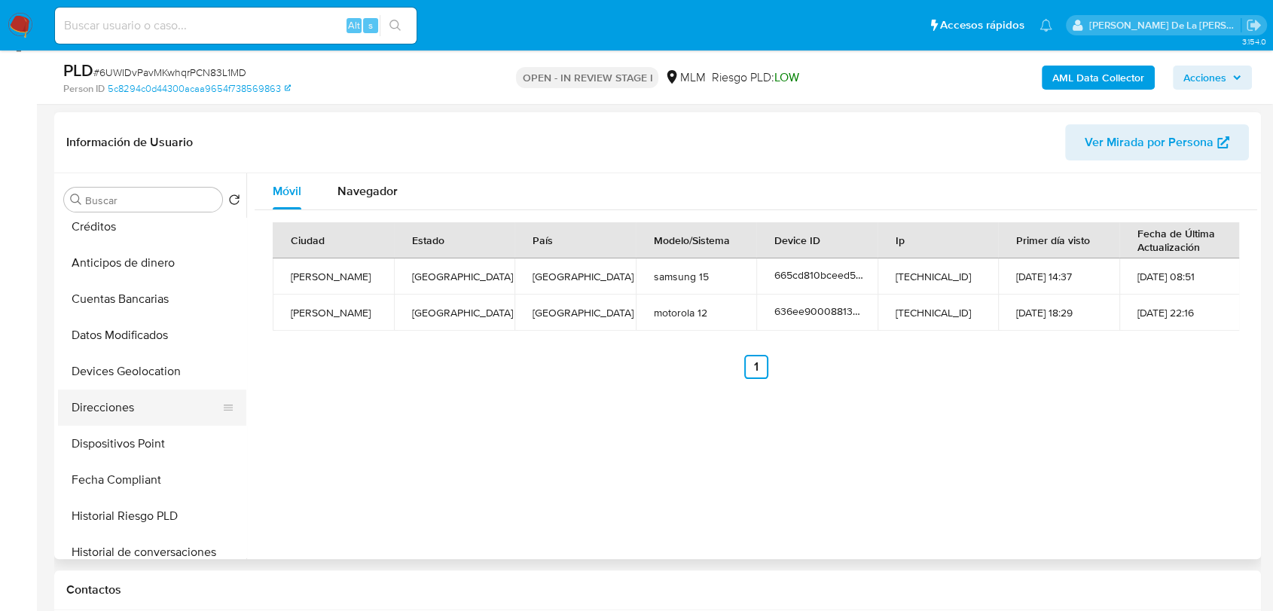
click at [124, 397] on button "Direcciones" at bounding box center [146, 407] width 176 height 36
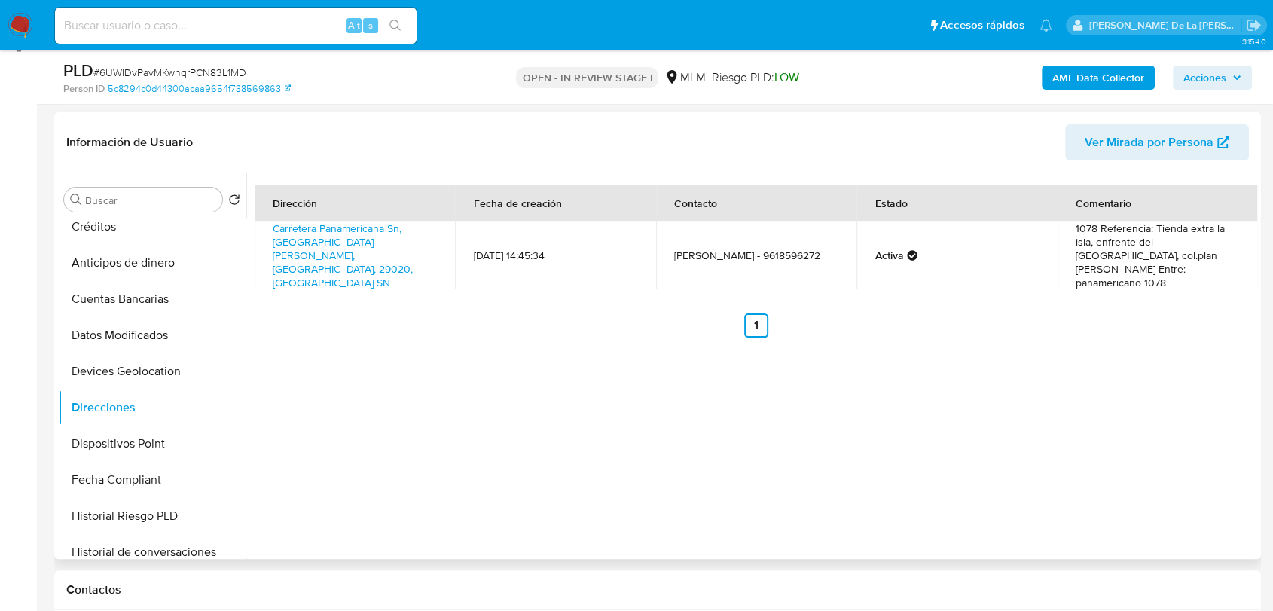
drag, startPoint x: 520, startPoint y: 278, endPoint x: 349, endPoint y: 334, distance: 179.1
click at [520, 279] on div "Dirección Fecha de creación Contacto Estado Comentario Carretera Panamericana S…" at bounding box center [756, 261] width 1002 height 152
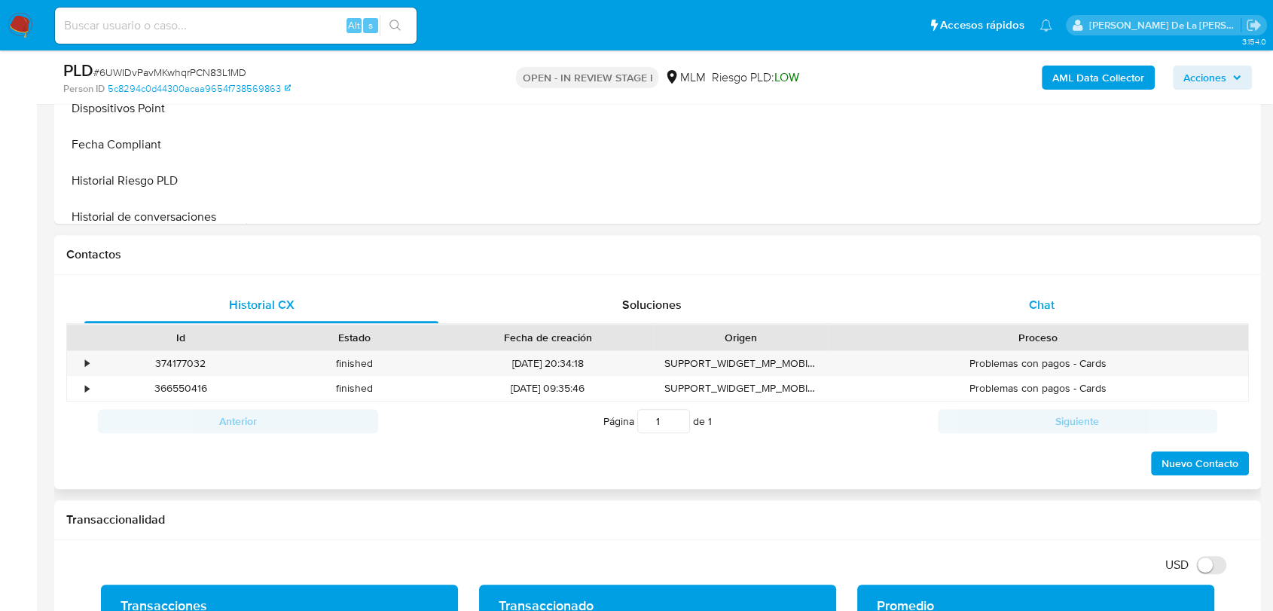
click at [1054, 294] on div "Chat" at bounding box center [1041, 305] width 354 height 36
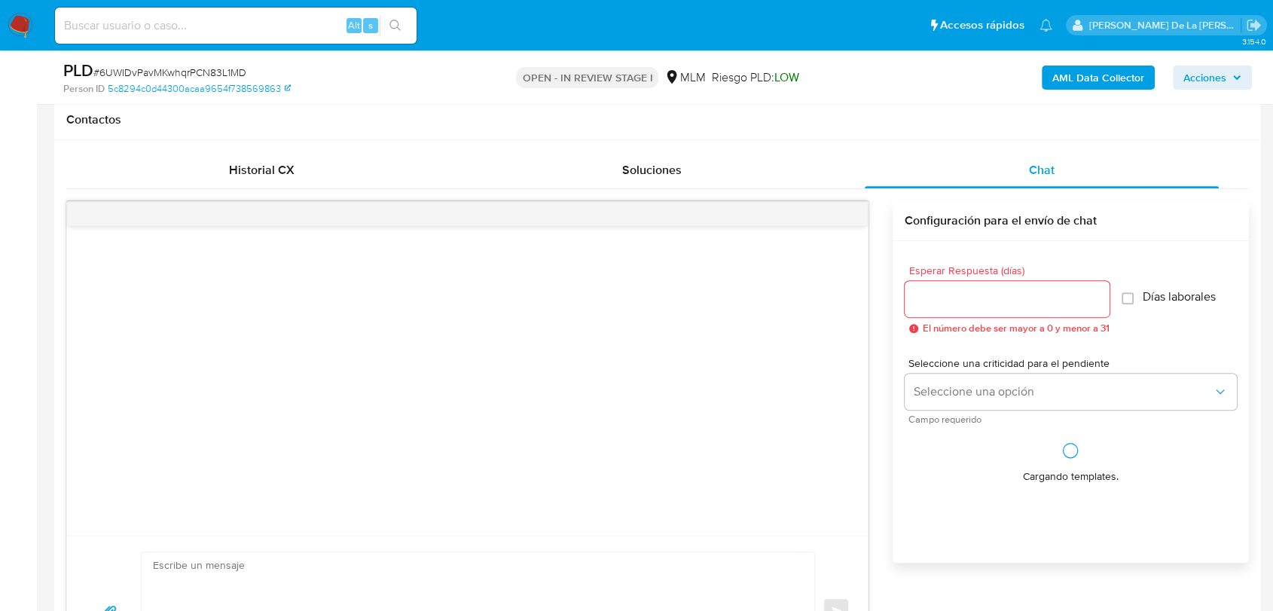
scroll to position [803, 0]
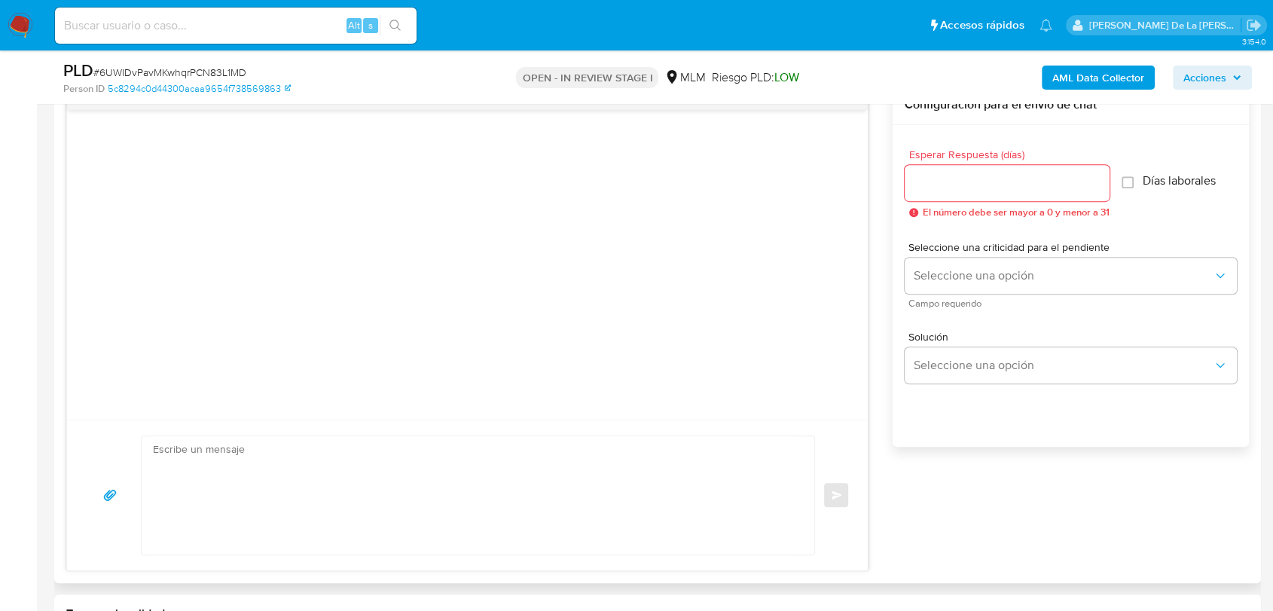
click at [965, 159] on div "Esperar Respuesta (días) El número debe ser mayor a 0 y menor a 31" at bounding box center [1006, 183] width 205 height 69
click at [952, 183] on input "Esperar Respuesta (días)" at bounding box center [1006, 183] width 205 height 20
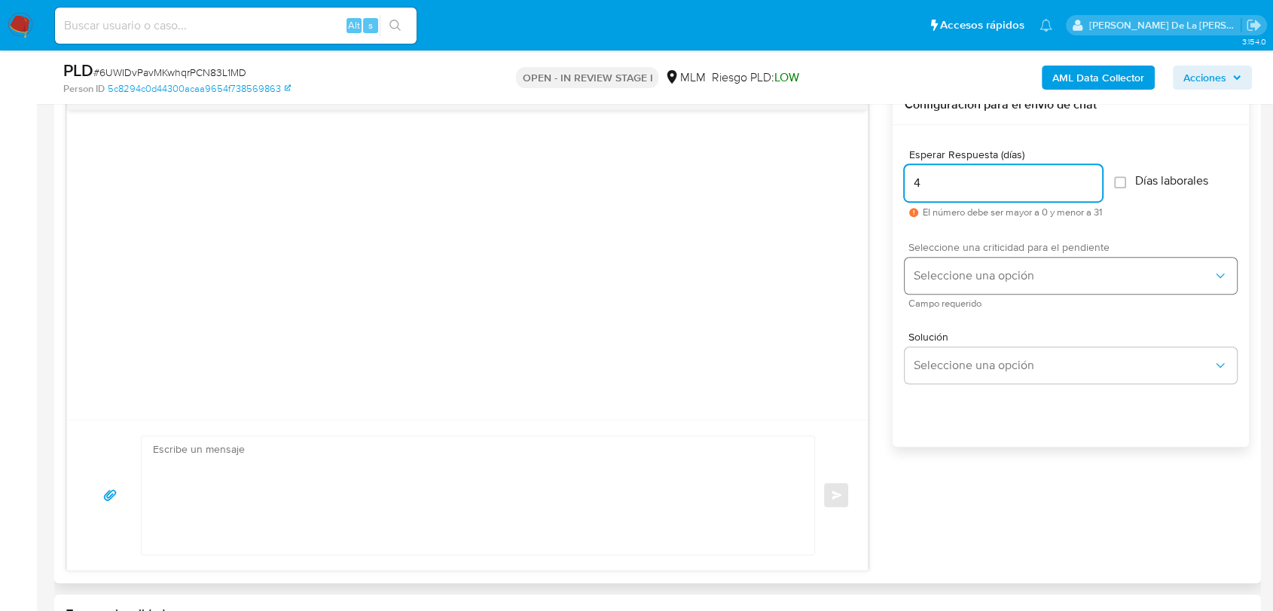
type input "4"
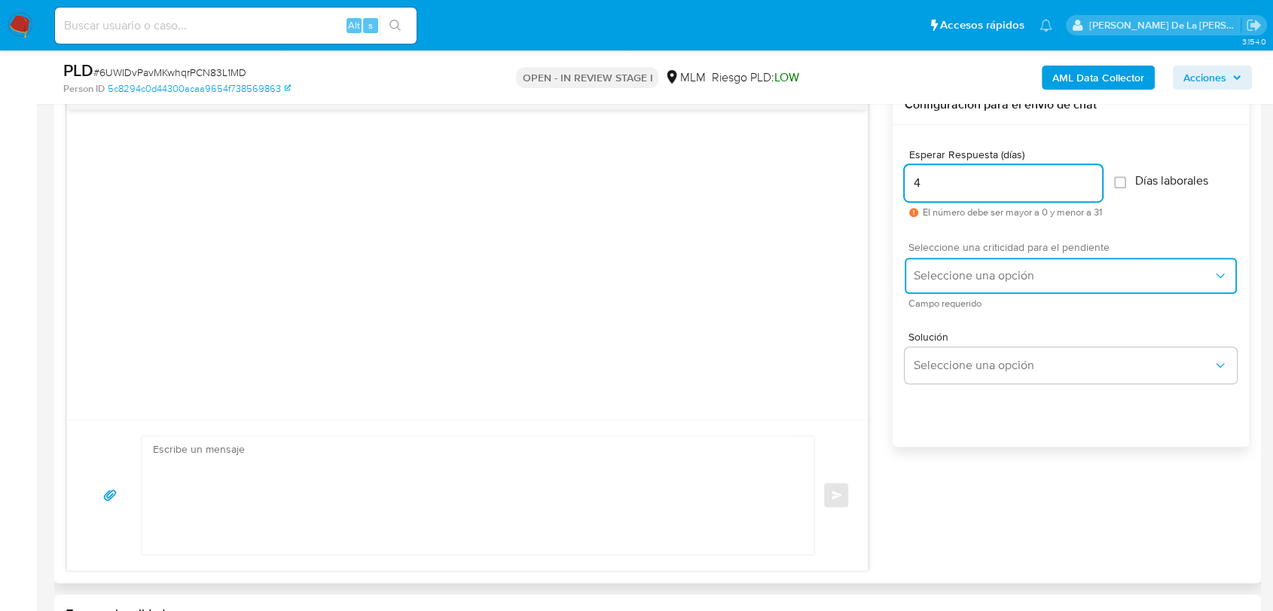
click at [952, 261] on button "Seleccione una opción" at bounding box center [1070, 276] width 332 height 36
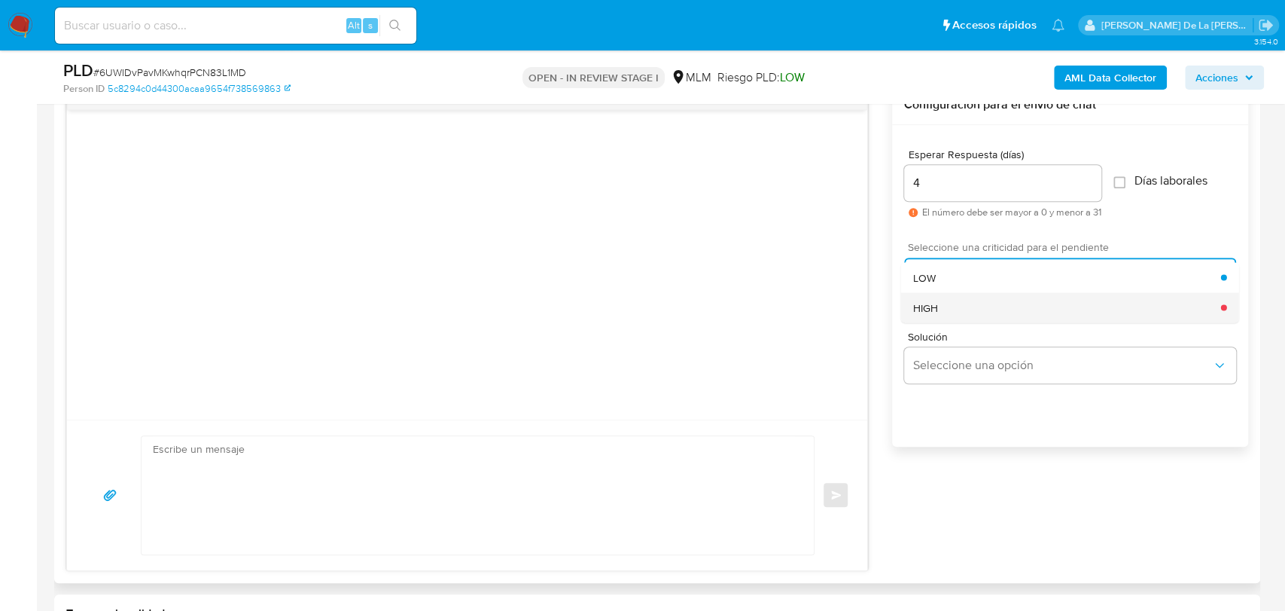
click at [940, 319] on div "HIGH" at bounding box center [1067, 307] width 308 height 30
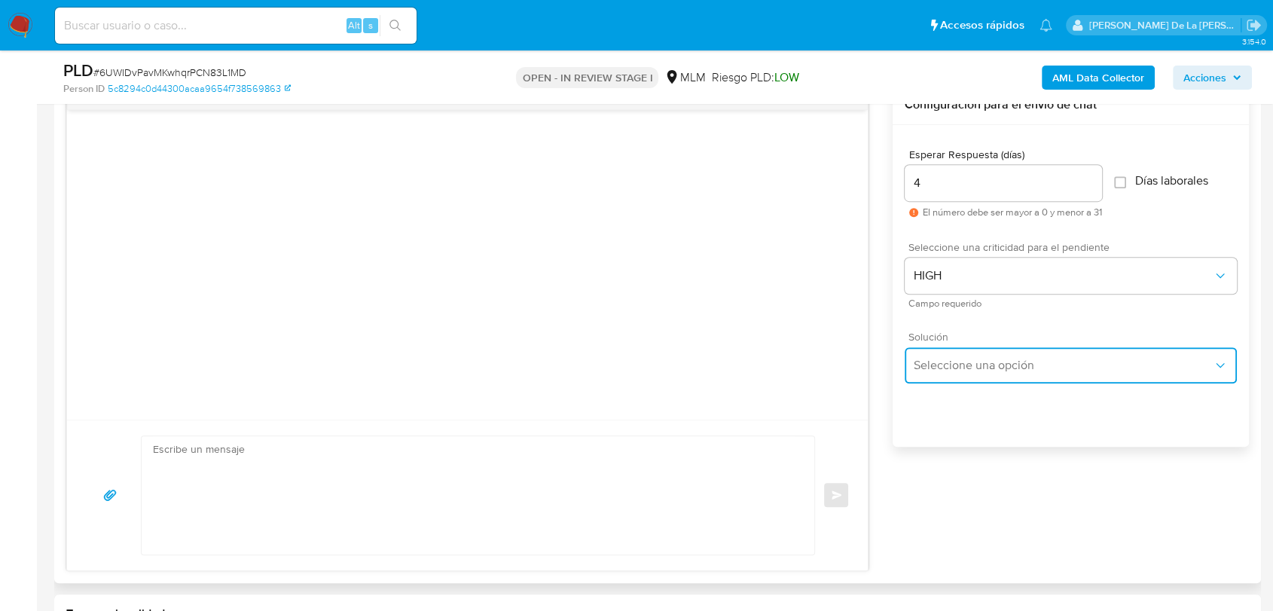
click at [940, 363] on span "Seleccione una opción" at bounding box center [1062, 365] width 299 height 15
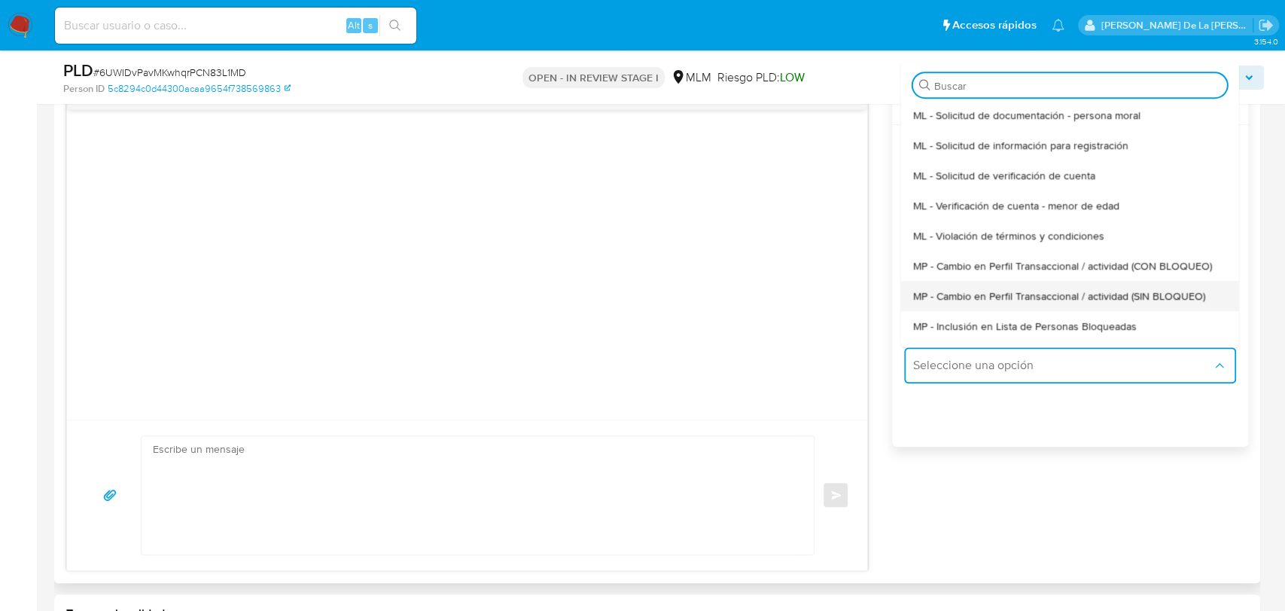
click at [997, 300] on span "MP - Cambio en Perfil Transaccional / actividad (SIN BLOQUEO)" at bounding box center [1059, 296] width 292 height 14
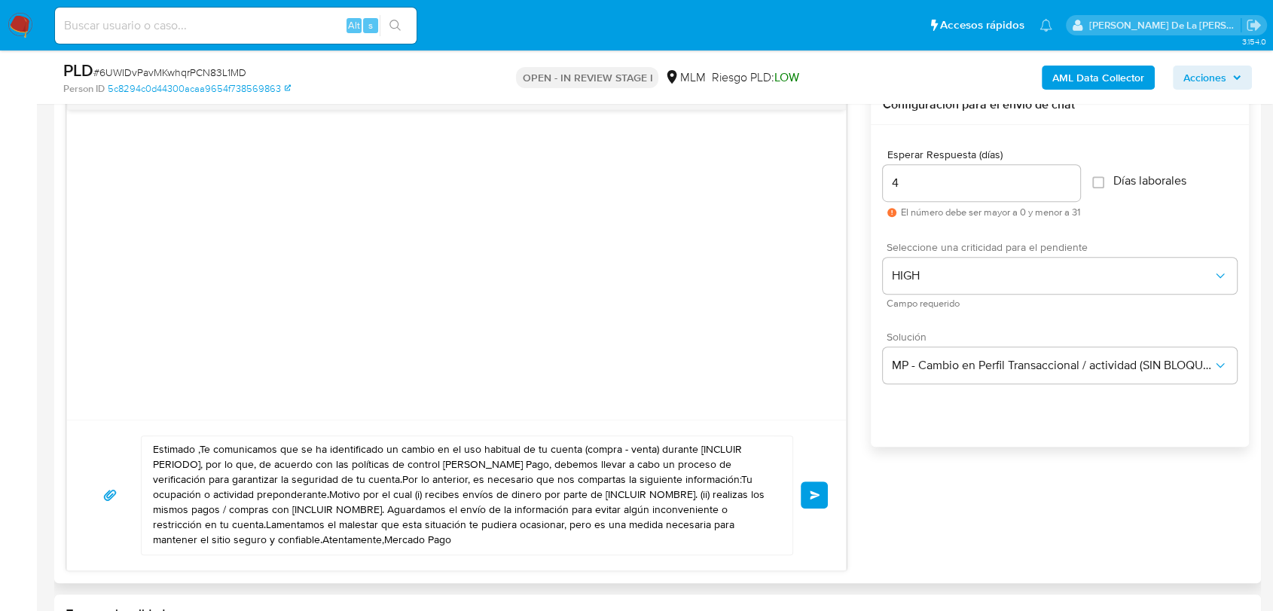
click at [193, 453] on textarea "Estimado ,Te comunicamos que se ha identificado un cambio en el uso habitual de…" at bounding box center [463, 495] width 620 height 118
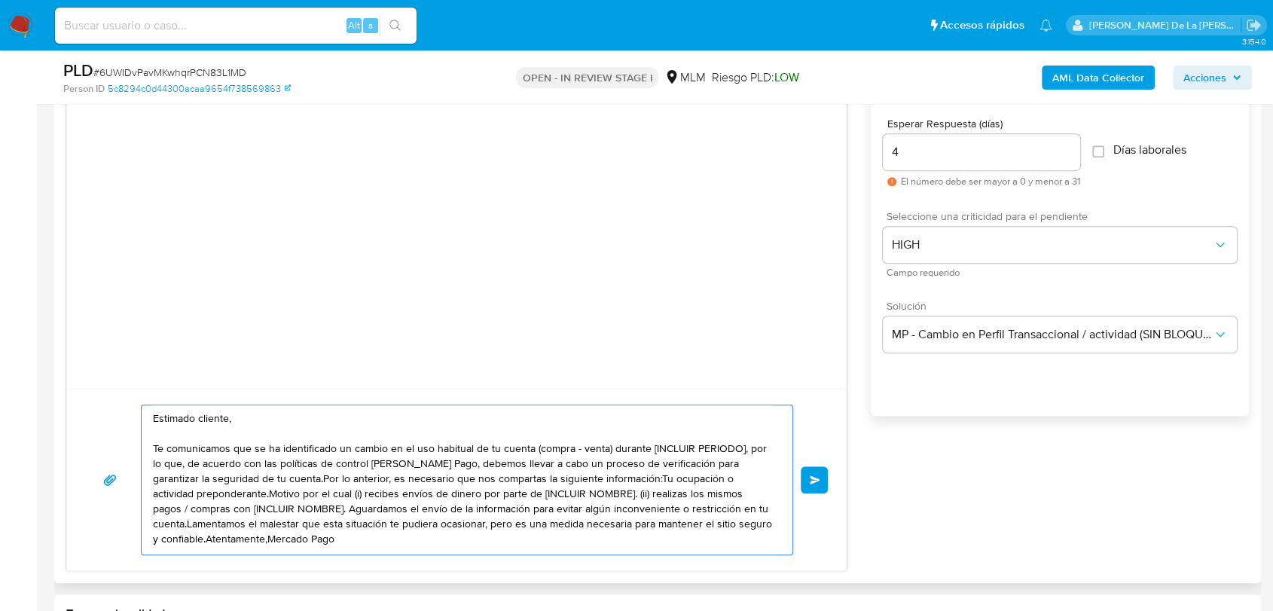
scroll to position [887, 0]
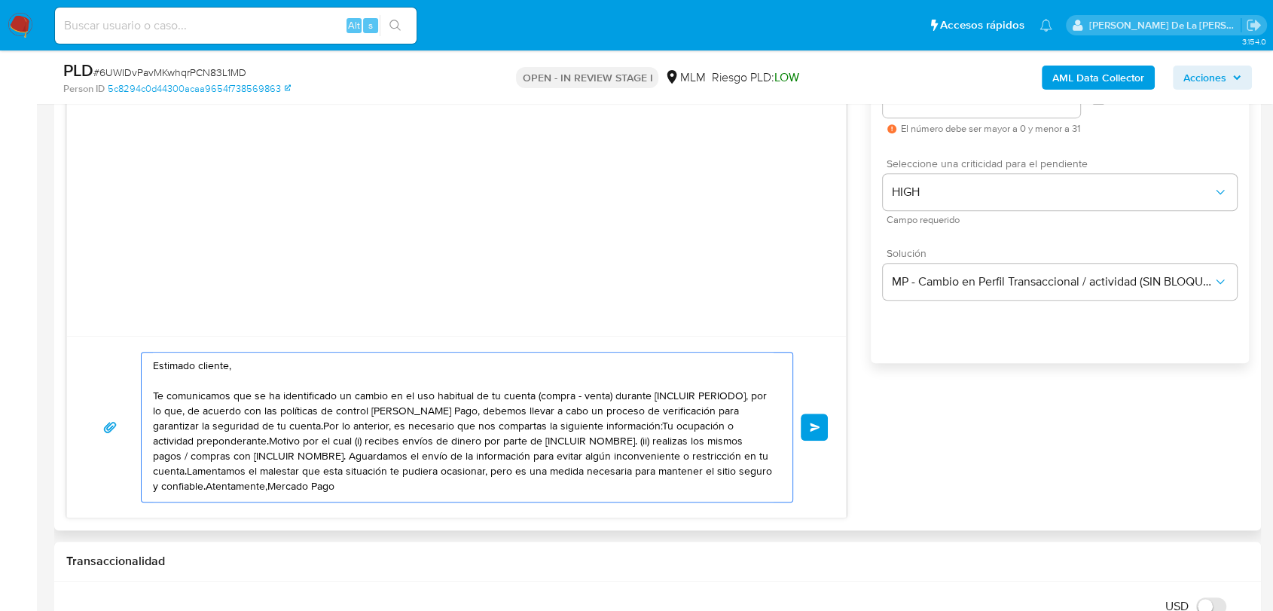
click at [259, 457] on textarea "Estimado cliente, Te comunicamos que se ha identificado un cambio en el uso hab…" at bounding box center [463, 426] width 620 height 149
click at [273, 459] on textarea "Estimado cliente, Te comunicamos que se ha identificado un cambio en el uso hab…" at bounding box center [463, 426] width 620 height 149
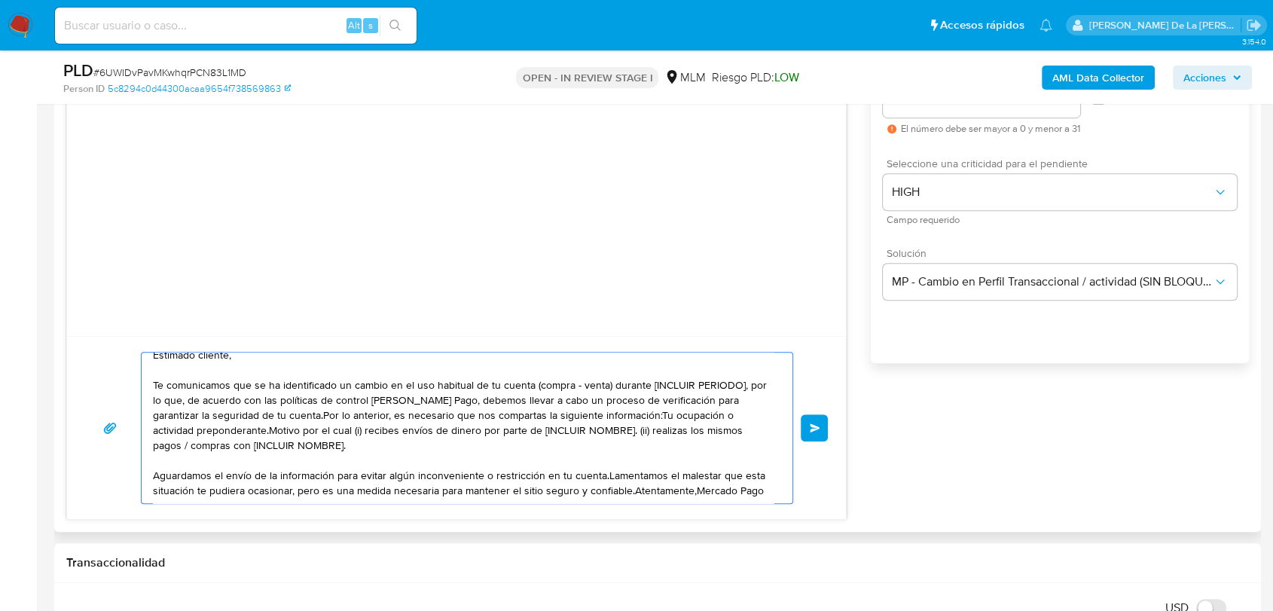
scroll to position [14, 0]
drag, startPoint x: 604, startPoint y: 474, endPoint x: 617, endPoint y: 474, distance: 12.8
click at [605, 474] on textarea "Estimado cliente, Te comunicamos que se ha identificado un cambio en el uso hab…" at bounding box center [463, 427] width 620 height 151
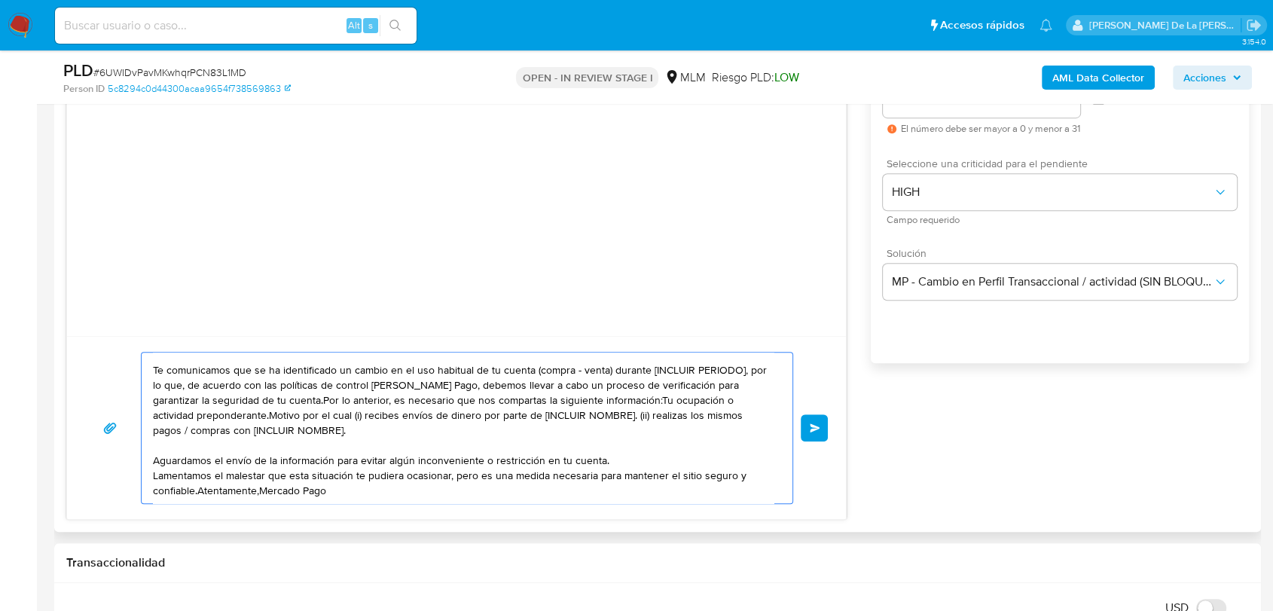
scroll to position [29, 0]
click at [200, 491] on textarea "Estimado cliente, Te comunicamos que se ha identificado un cambio en el uso hab…" at bounding box center [463, 427] width 620 height 151
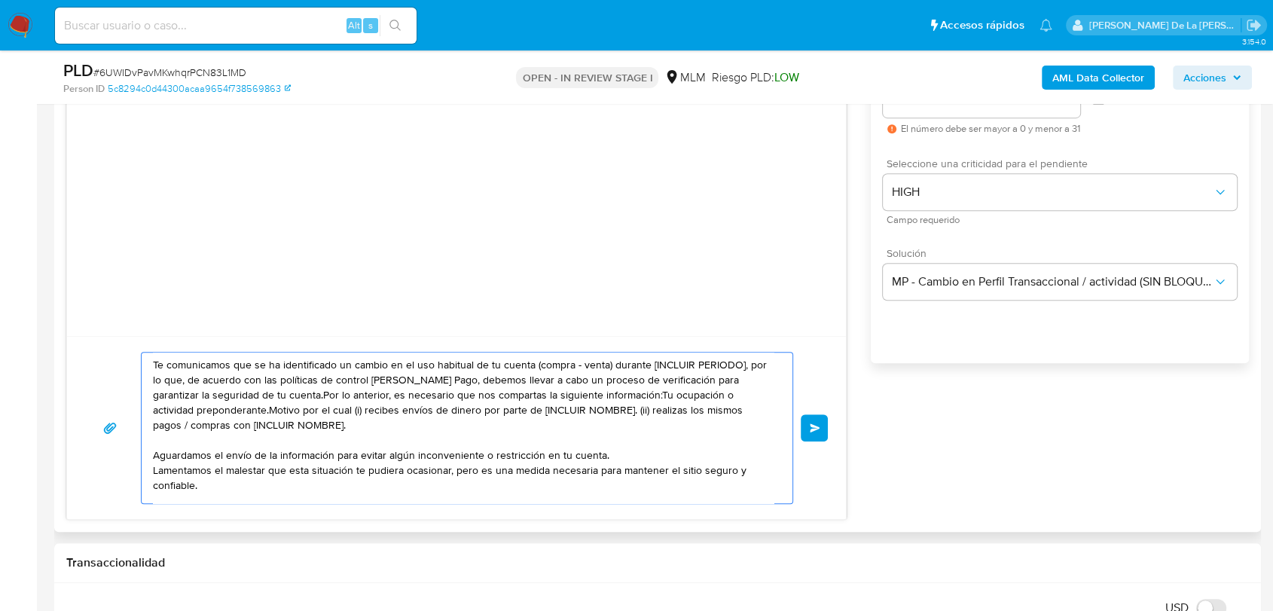
scroll to position [0, 0]
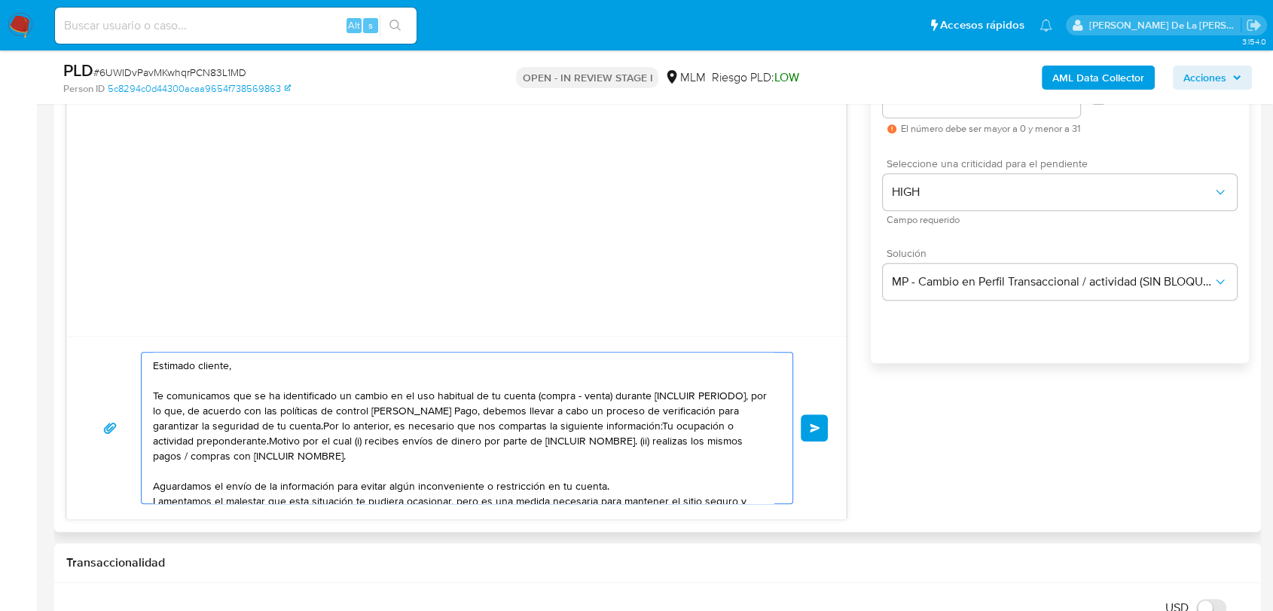
drag, startPoint x: 308, startPoint y: 465, endPoint x: 608, endPoint y: 425, distance: 303.0
click at [608, 425] on textarea "Estimado cliente, Te comunicamos que se ha identificado un cambio en el uso hab…" at bounding box center [463, 427] width 620 height 151
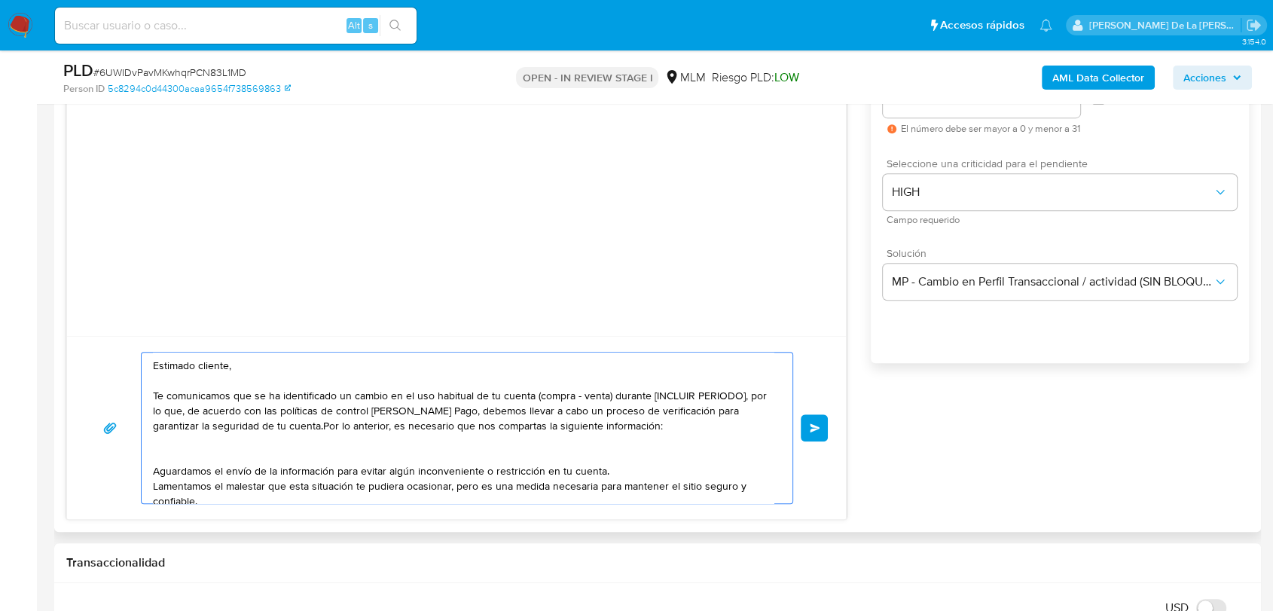
click at [274, 424] on textarea "Estimado cliente, Te comunicamos que se ha identificado un cambio en el uso hab…" at bounding box center [463, 427] width 620 height 151
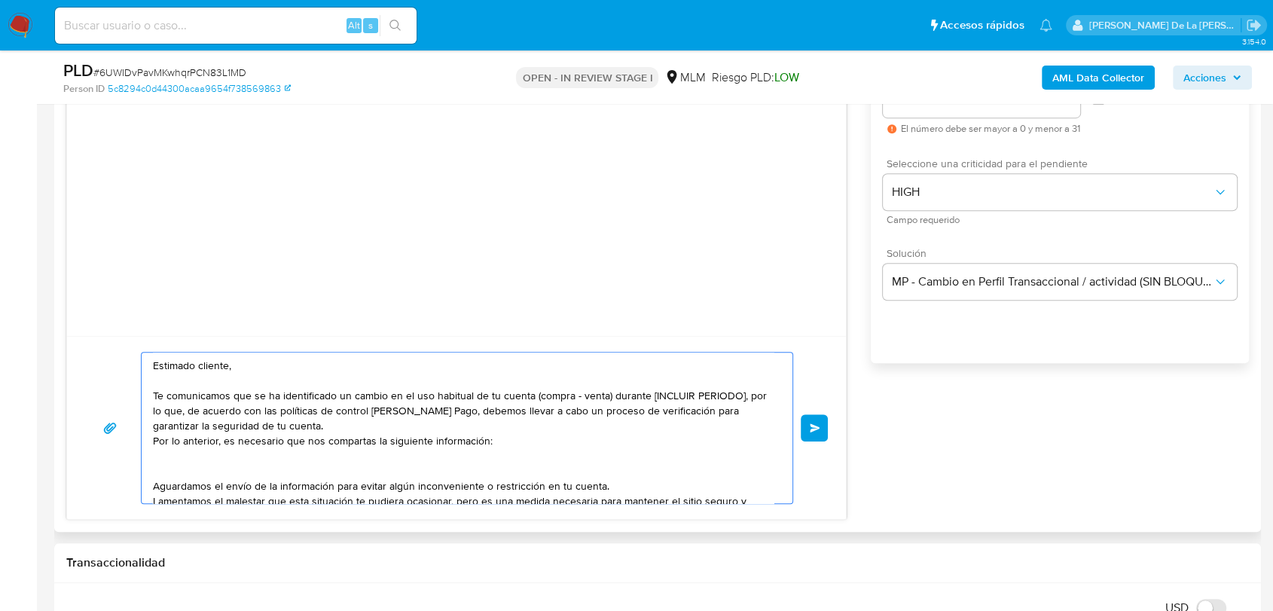
drag, startPoint x: 253, startPoint y: 395, endPoint x: 187, endPoint y: 410, distance: 67.8
click at [187, 410] on textarea "Estimado cliente, Te comunicamos que se ha identificado un cambio en el uso hab…" at bounding box center [463, 427] width 620 height 151
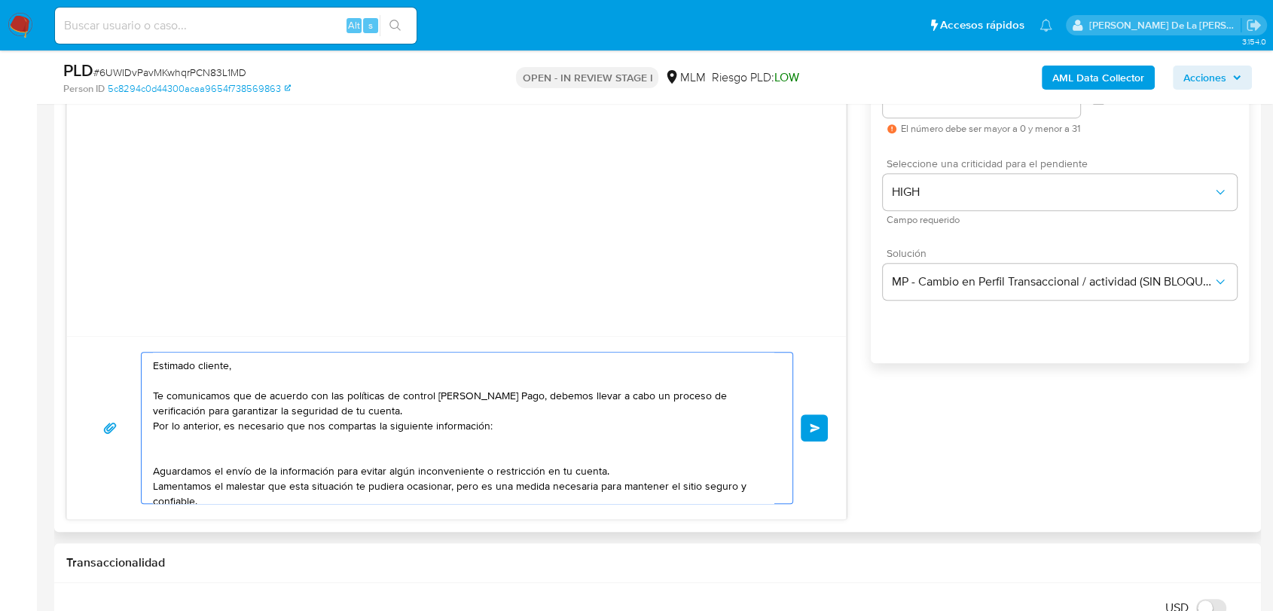
click at [444, 408] on textarea "Estimado cliente, Te comunicamos que de acuerdo con las políticas de control de…" at bounding box center [463, 427] width 620 height 151
click at [518, 428] on textarea "Estimado cliente, Te comunicamos que de acuerdo con las políticas de control de…" at bounding box center [463, 427] width 620 height 151
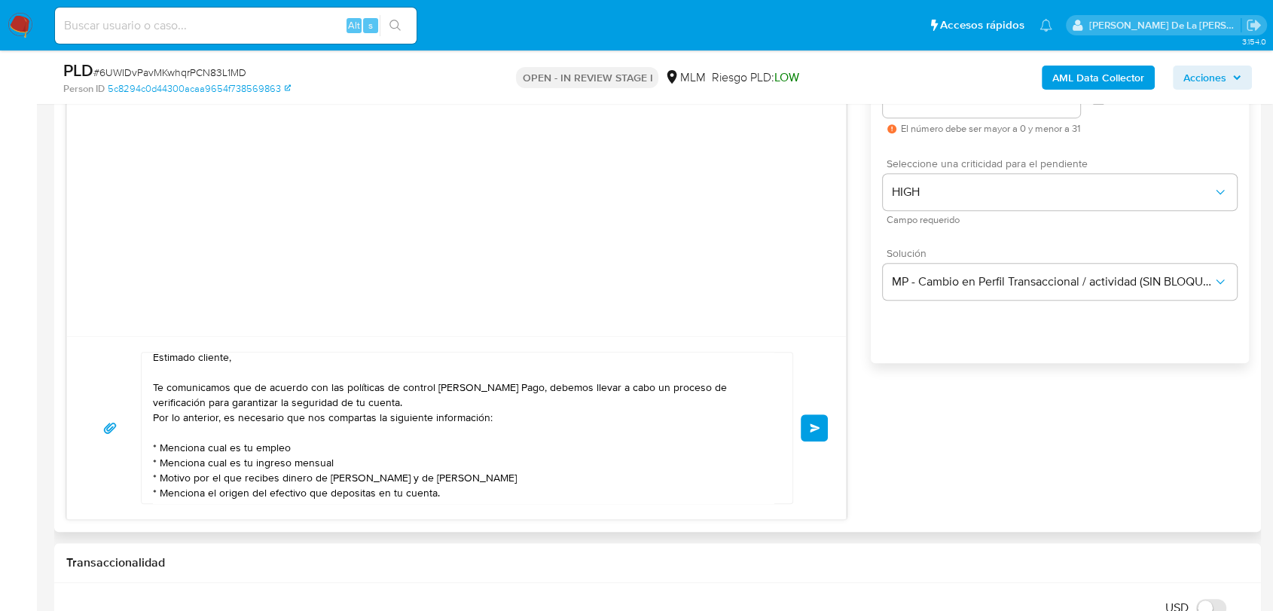
drag, startPoint x: 512, startPoint y: 488, endPoint x: 458, endPoint y: 523, distance: 64.3
click at [458, 523] on div "Historial CX Soluciones Chat Id Estado Fecha de creación Origen Proceso • 37417…" at bounding box center [657, 236] width 1206 height 591
drag, startPoint x: 505, startPoint y: 489, endPoint x: 500, endPoint y: 482, distance: 9.2
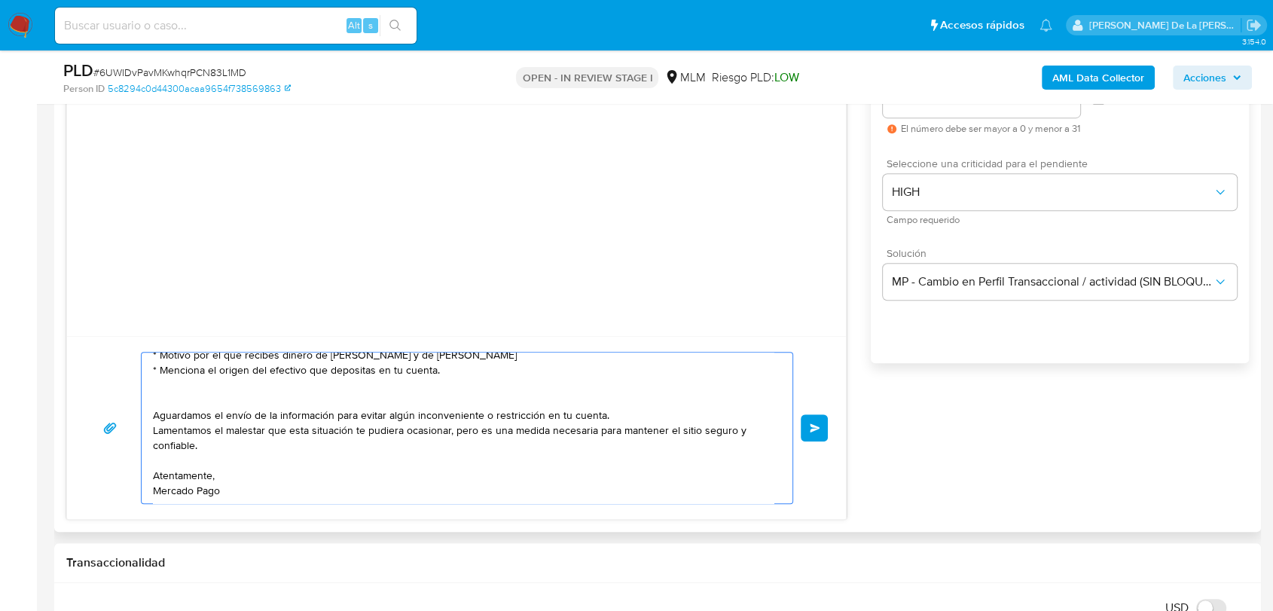
scroll to position [53, 0]
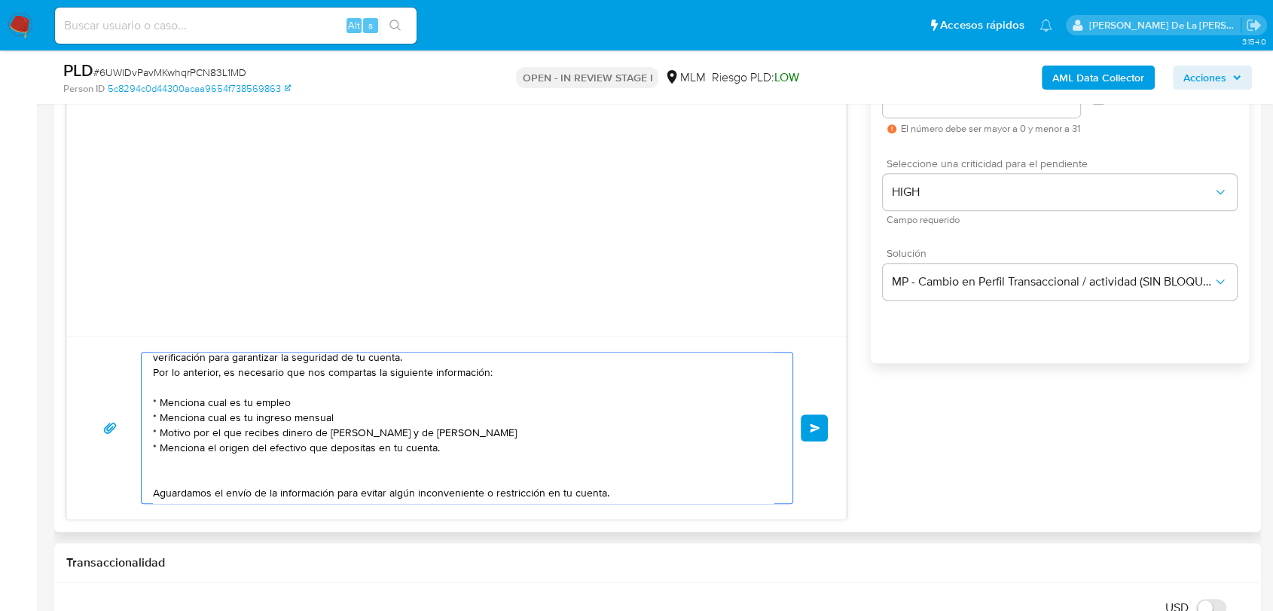
click at [218, 471] on textarea "Estimado cliente, Te comunicamos que de acuerdo con las políticas de control de…" at bounding box center [463, 427] width 620 height 151
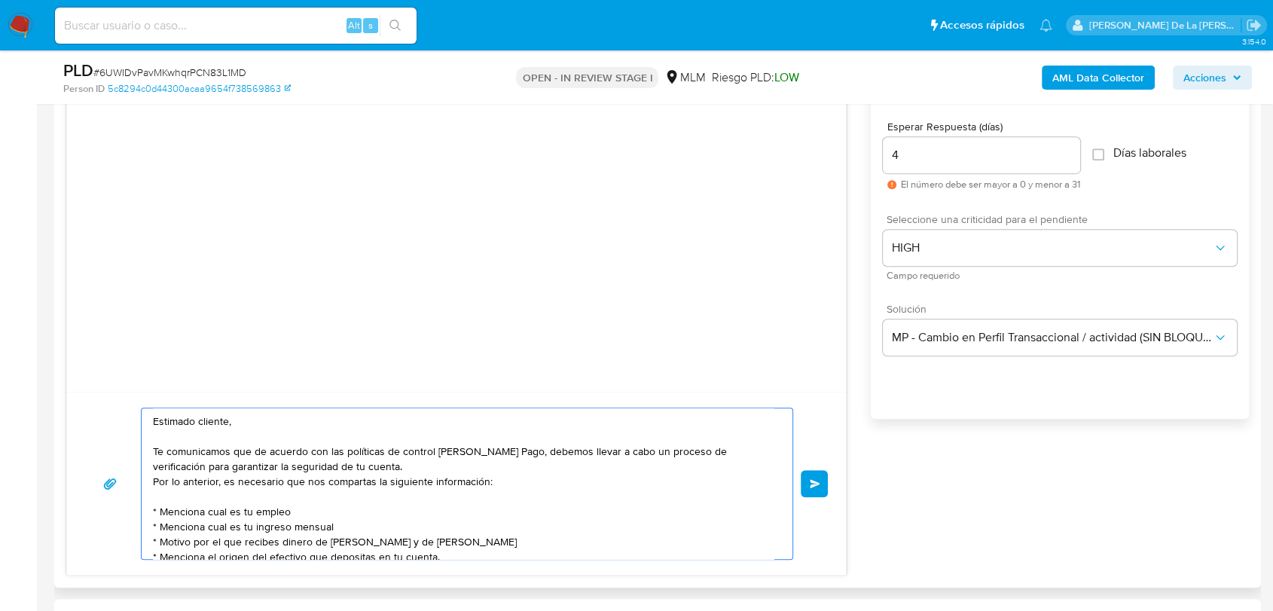
scroll to position [803, 0]
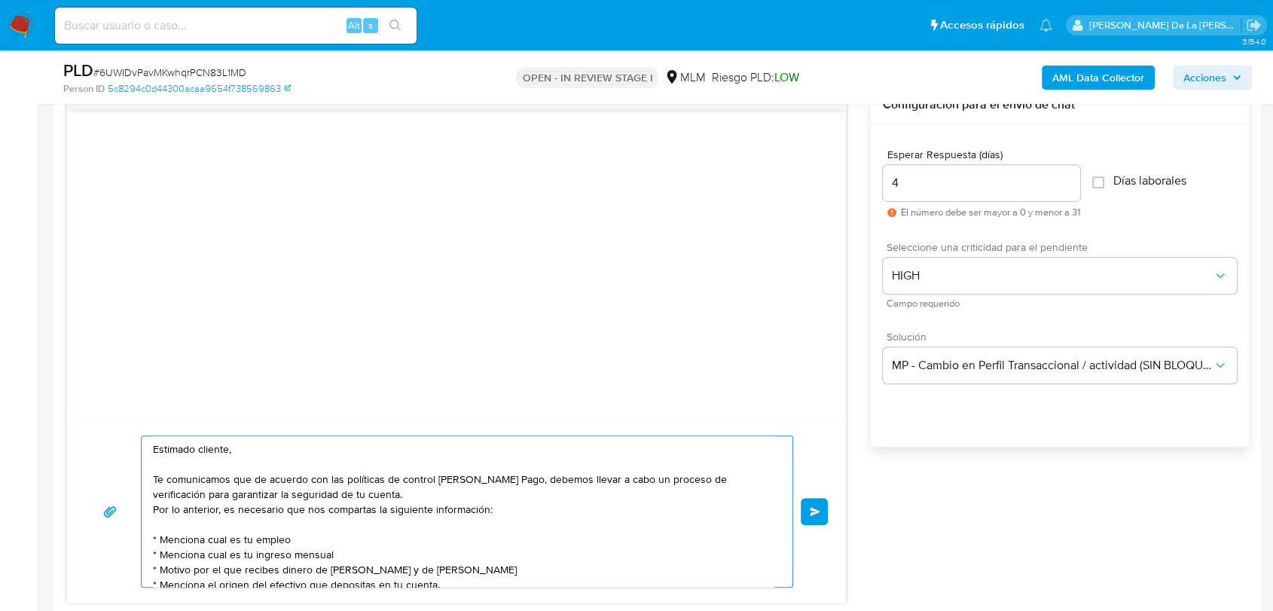
type textarea "Estimado cliente, Te comunicamos que de acuerdo con las políticas de control de…"
click at [800, 489] on div "Estimado cliente, Te comunicamos que de acuerdo con las políticas de control de…" at bounding box center [456, 511] width 742 height 152
click at [812, 507] on span "Enviar" at bounding box center [814, 511] width 11 height 9
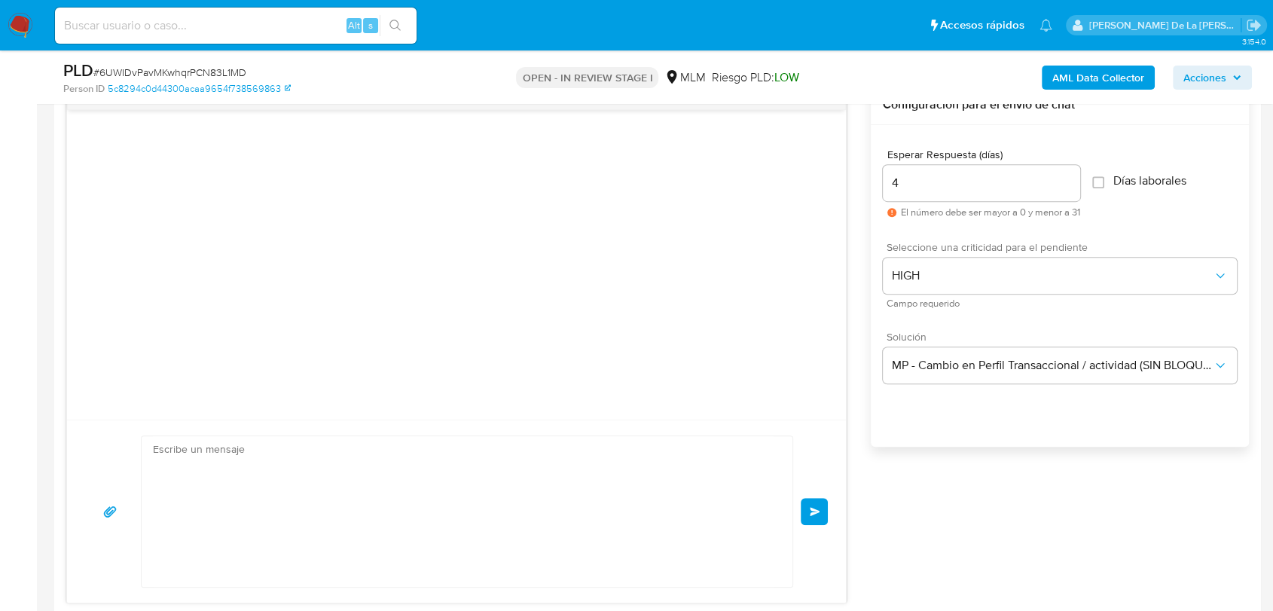
scroll to position [50, 0]
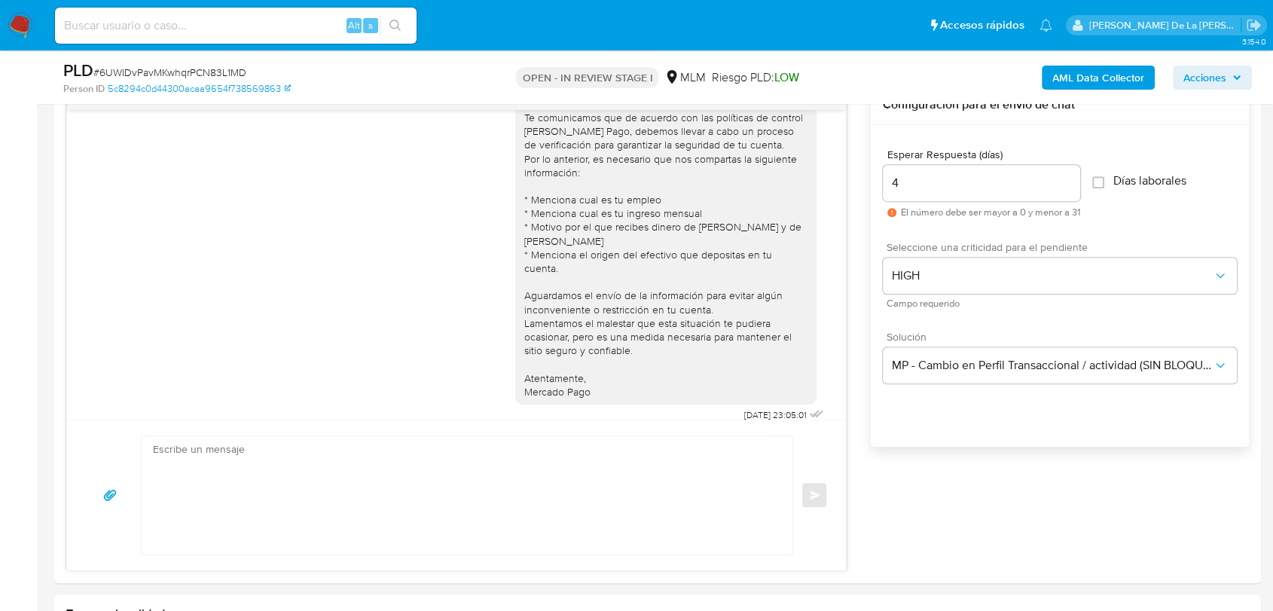
click at [24, 16] on img at bounding box center [21, 26] width 26 height 26
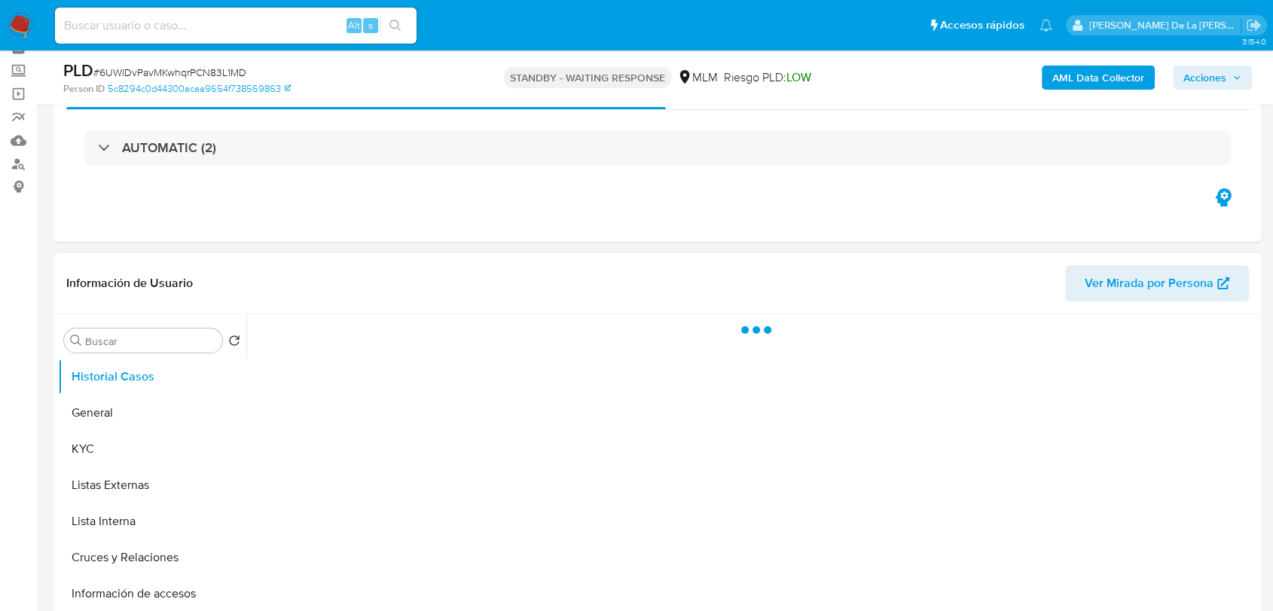
scroll to position [167, 0]
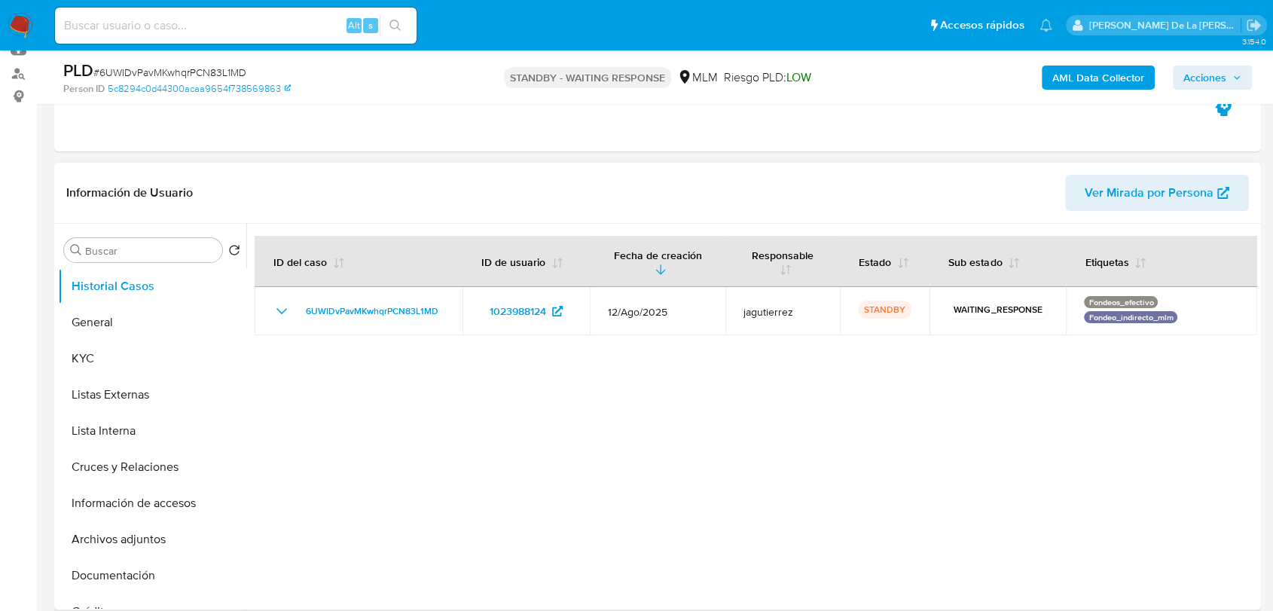
select select "10"
click at [9, 24] on img at bounding box center [21, 26] width 26 height 26
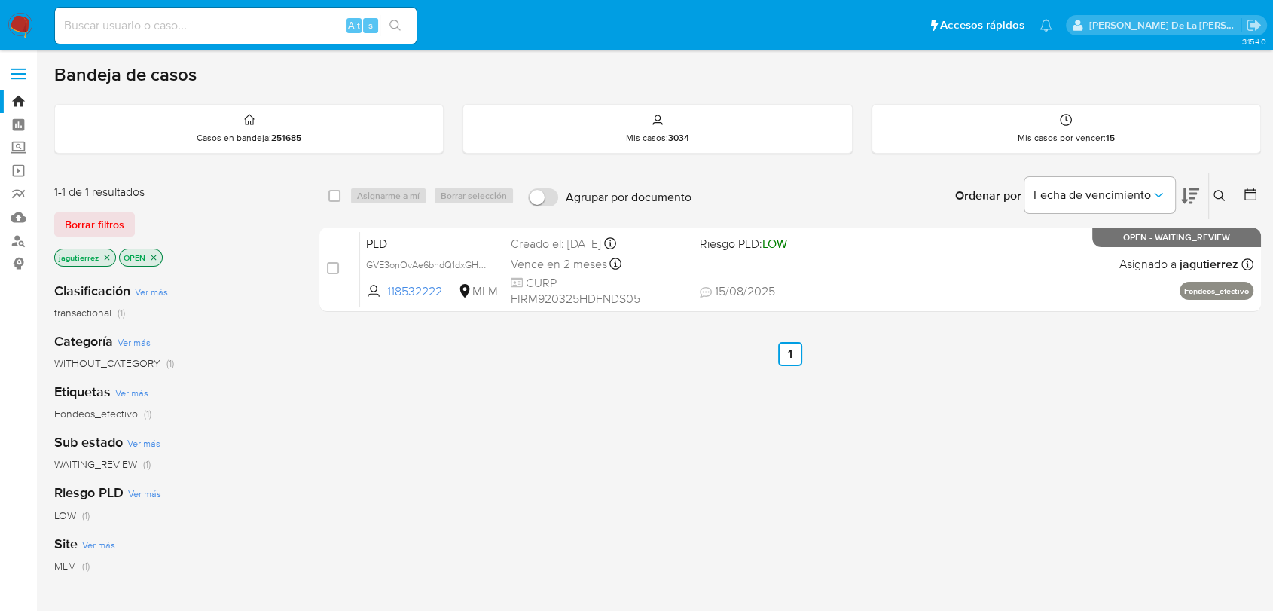
click at [107, 260] on icon "close-filter" at bounding box center [106, 257] width 9 height 9
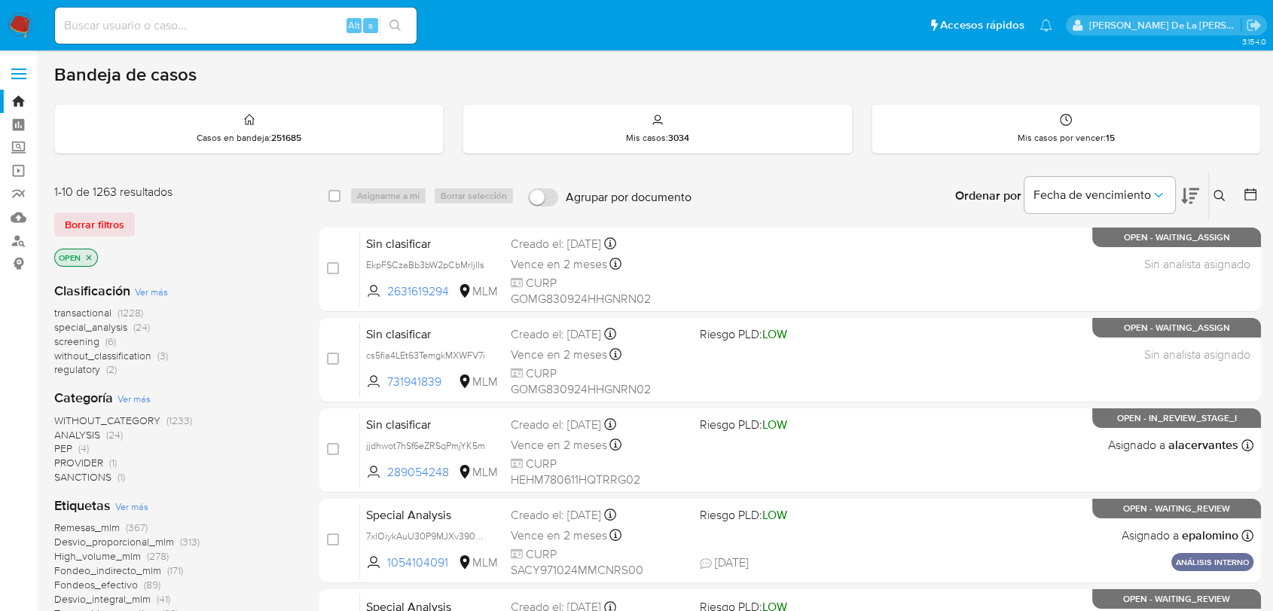
click at [80, 343] on span "screening" at bounding box center [76, 341] width 45 height 15
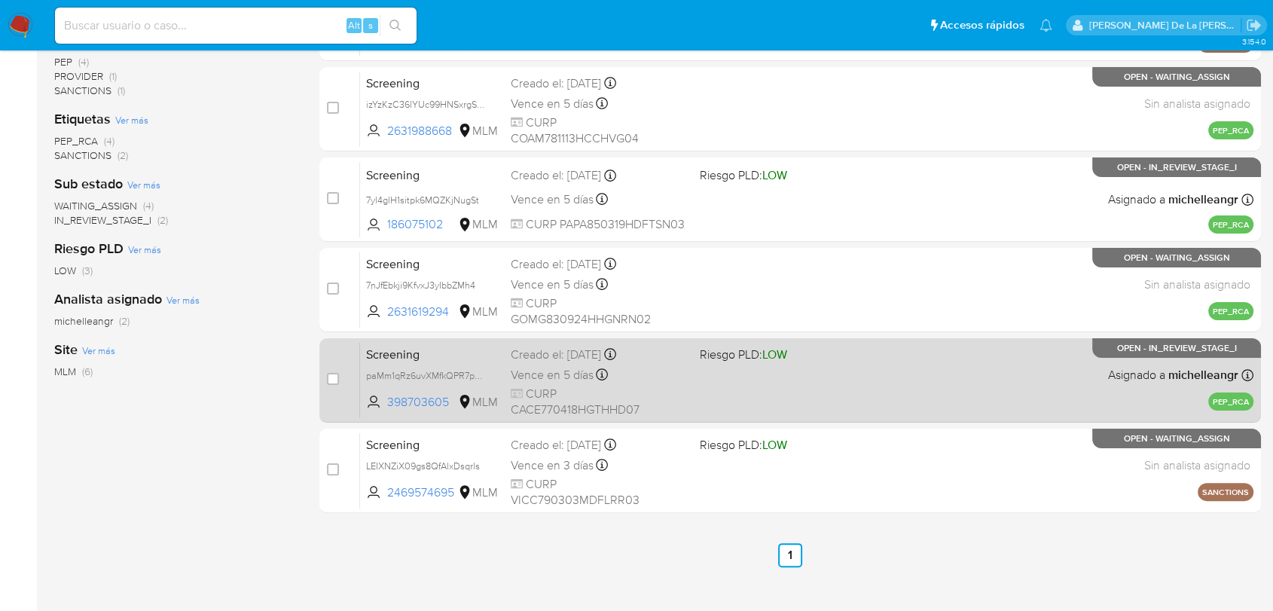
scroll to position [251, 0]
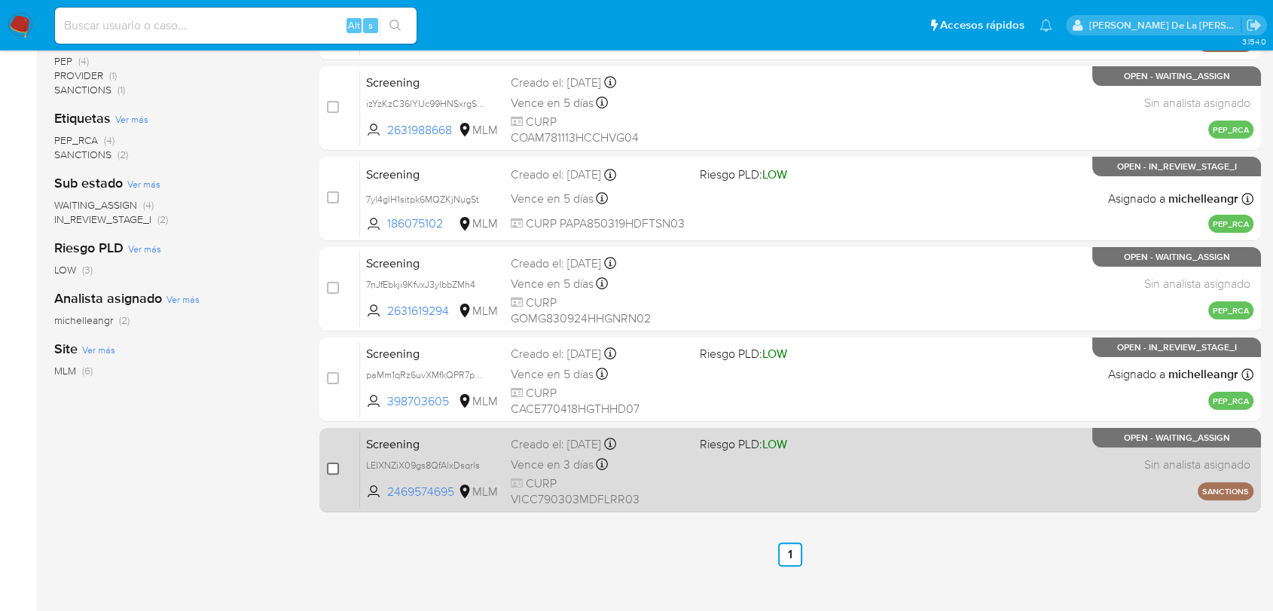
click at [337, 465] on input "checkbox" at bounding box center [333, 468] width 12 height 12
checkbox input "true"
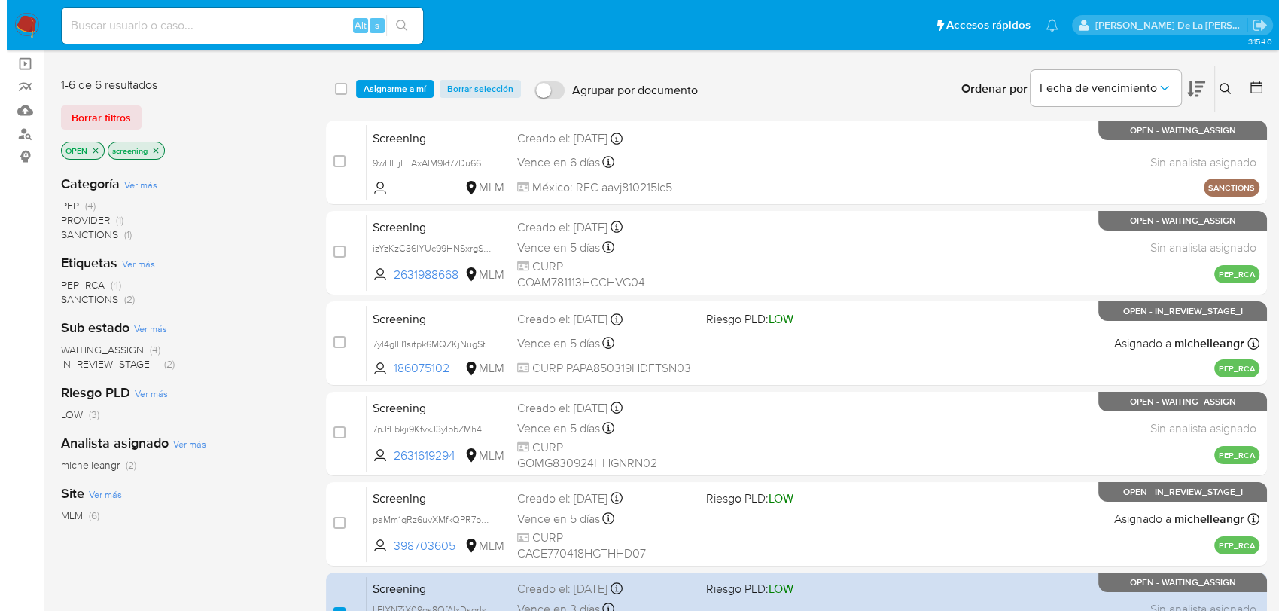
scroll to position [0, 0]
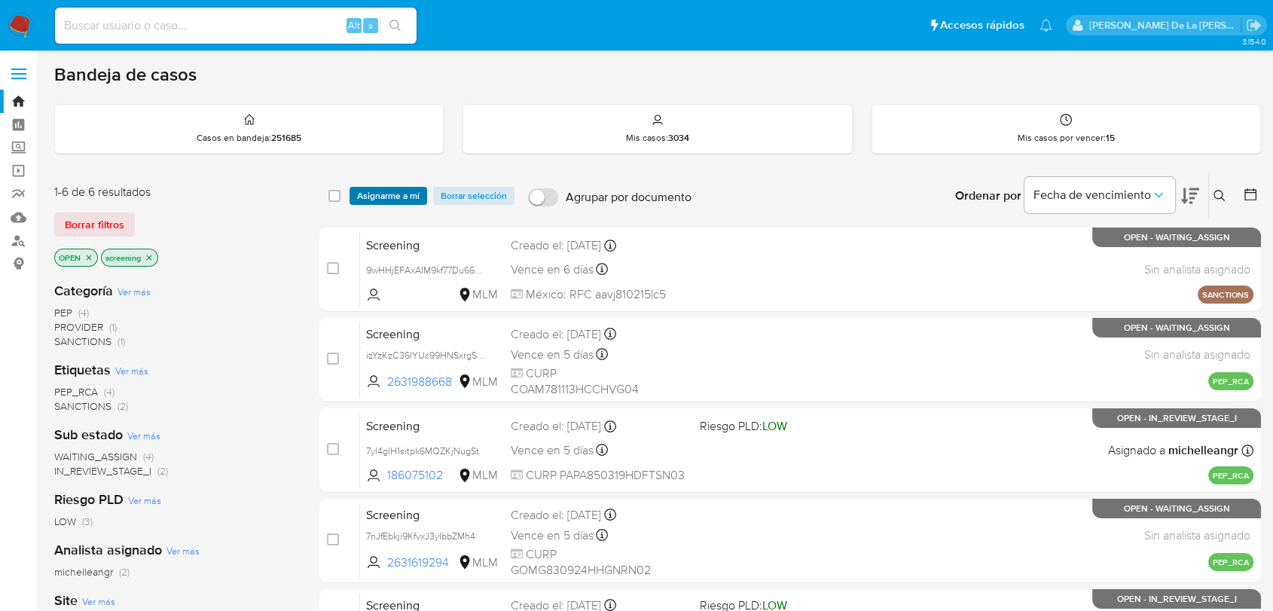
click at [394, 193] on span "Asignarme a mí" at bounding box center [388, 195] width 62 height 15
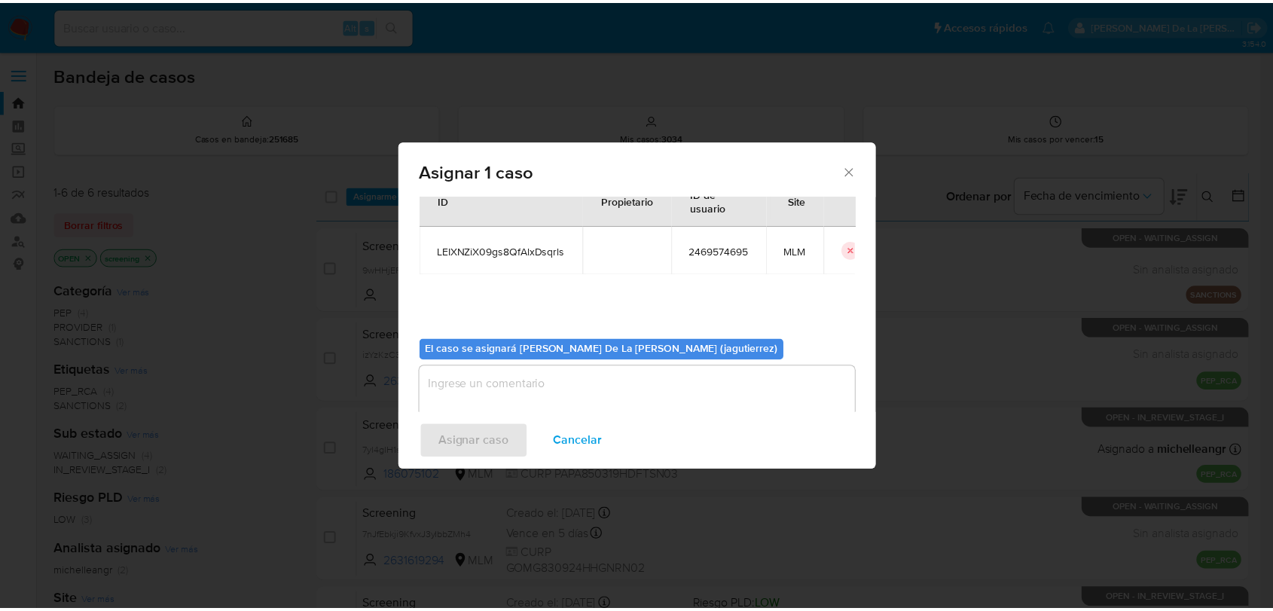
scroll to position [78, 0]
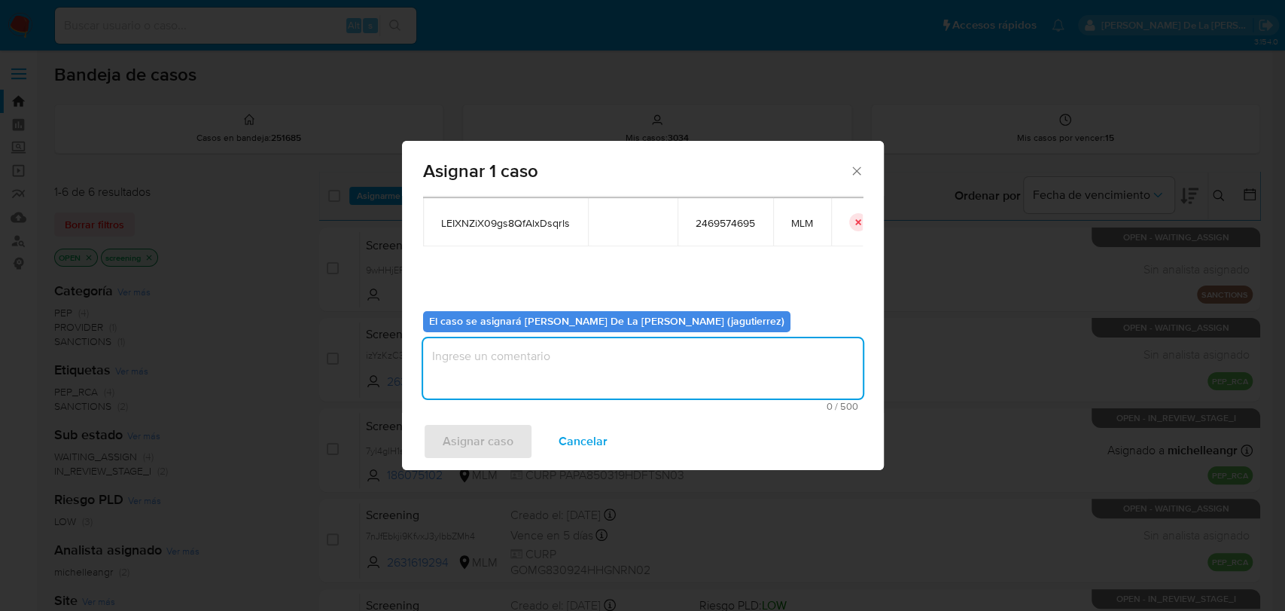
click at [452, 376] on textarea "assign-modal" at bounding box center [643, 368] width 440 height 60
type textarea "jg"
click at [437, 444] on button "Asignar caso" at bounding box center [478, 441] width 110 height 36
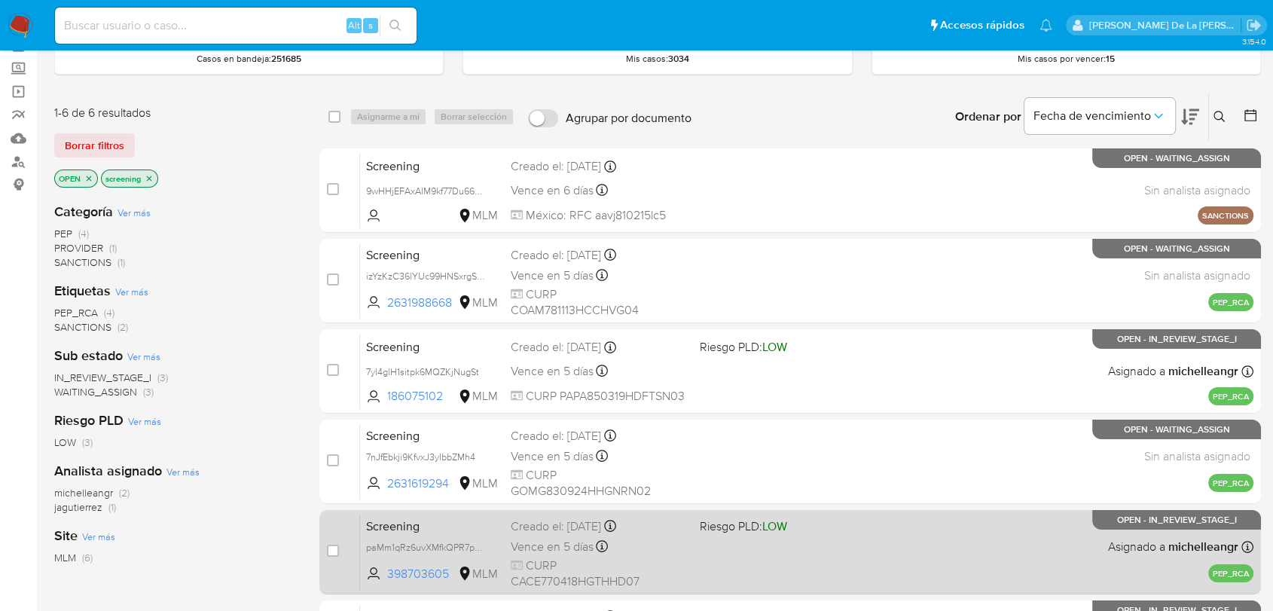
scroll to position [251, 0]
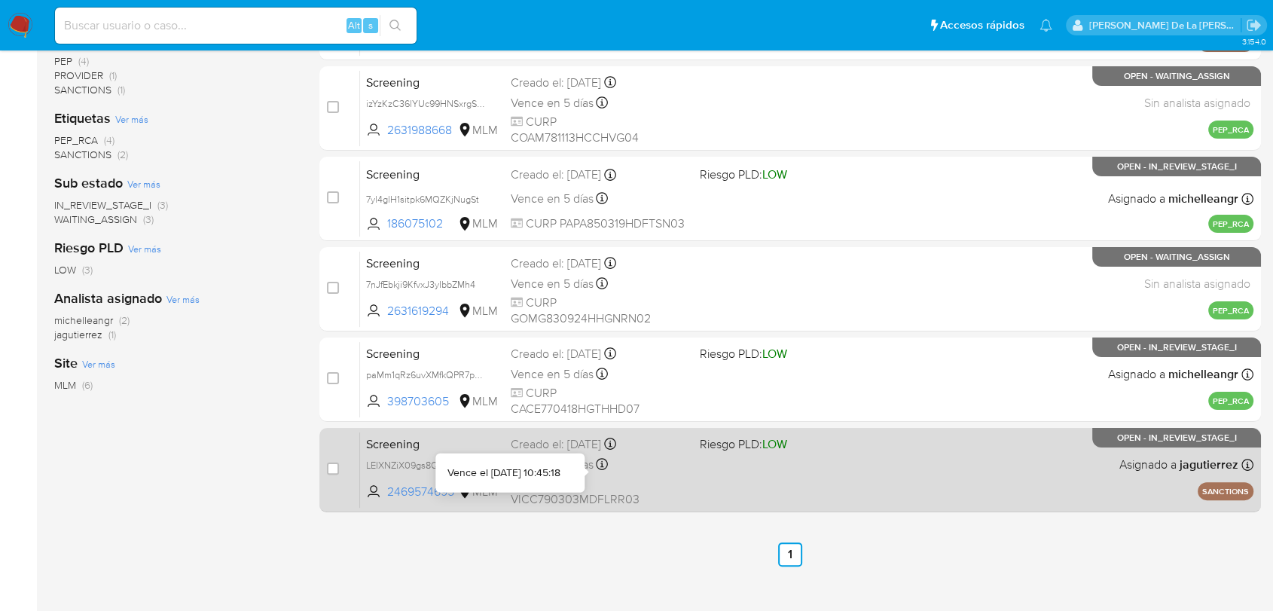
click at [752, 474] on div "Screening LEIXNZiX09gs8QfAlxDsqrls 2469574695 MLM Riesgo PLD: LOW Creado el: [D…" at bounding box center [806, 469] width 893 height 76
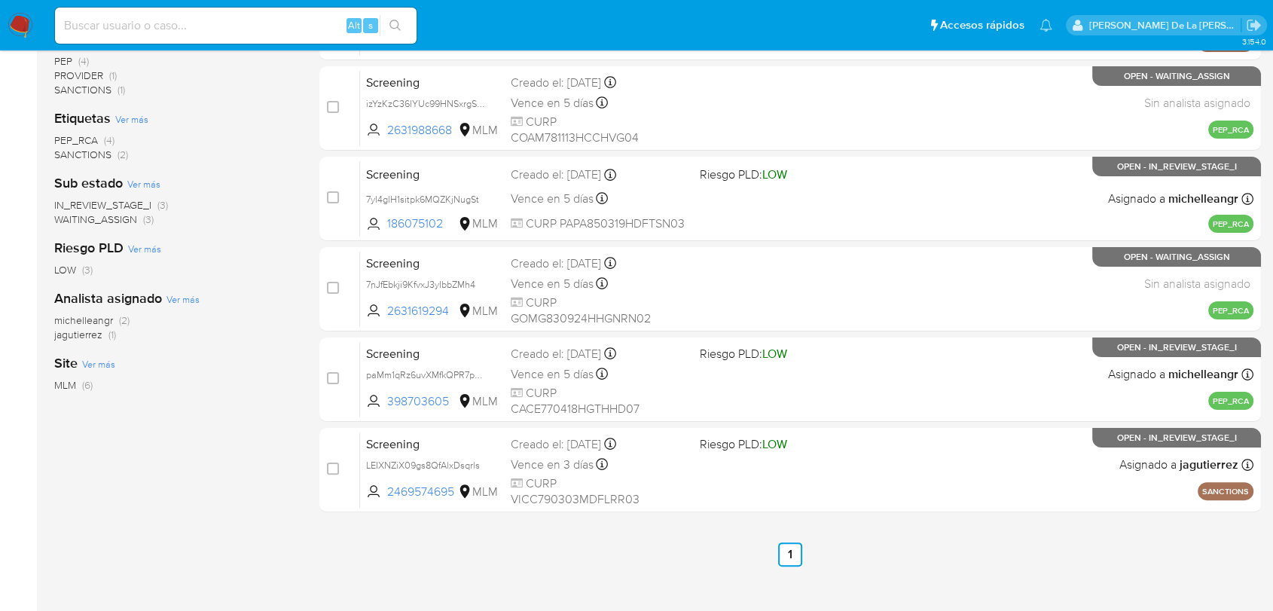
click at [14, 23] on img at bounding box center [21, 26] width 26 height 26
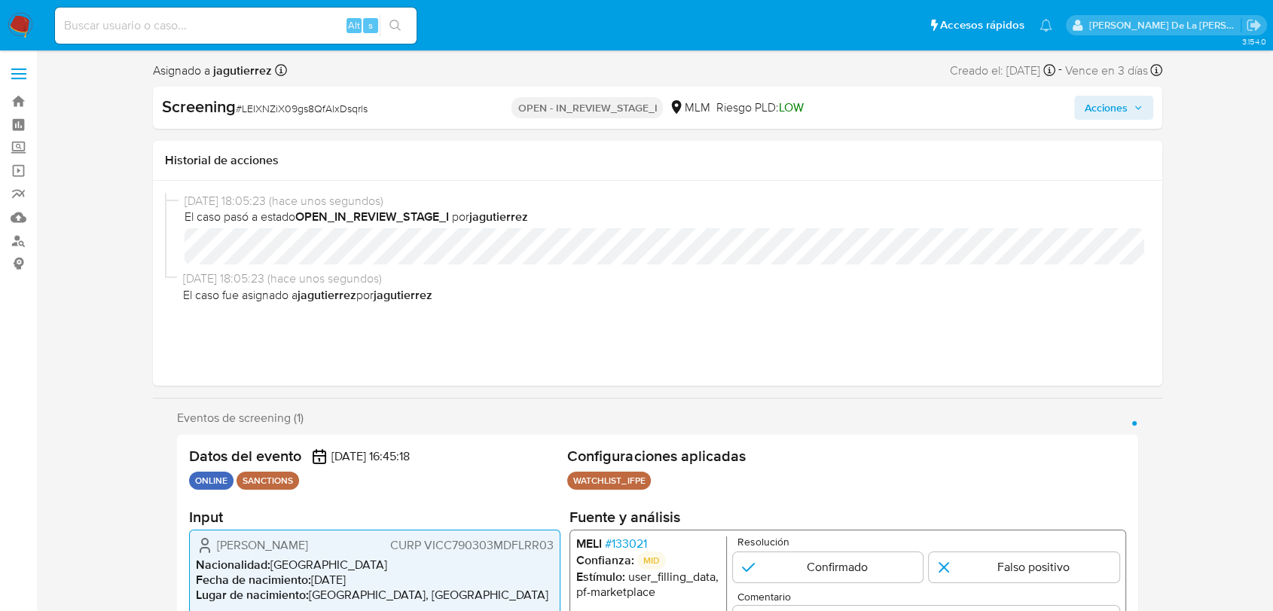
select select "10"
click at [482, 337] on div "[DATE] 18:05:23 (hace unos segundos) El caso pasó a estado OPEN_IN_REVIEW_STAGE…" at bounding box center [657, 283] width 985 height 181
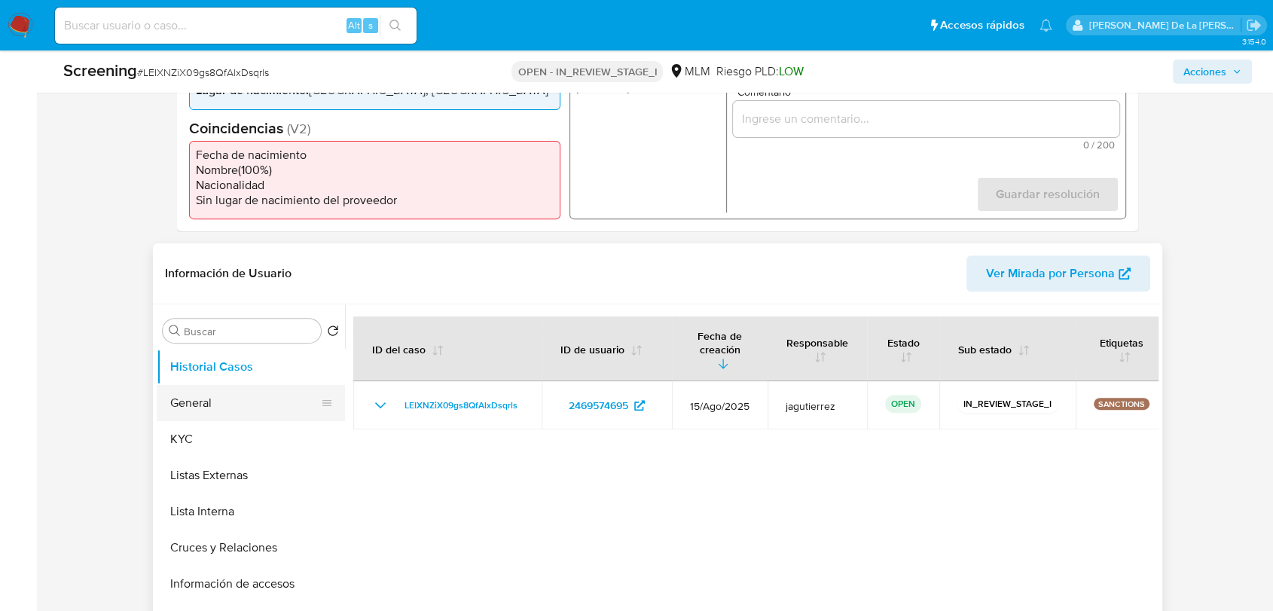
scroll to position [501, 0]
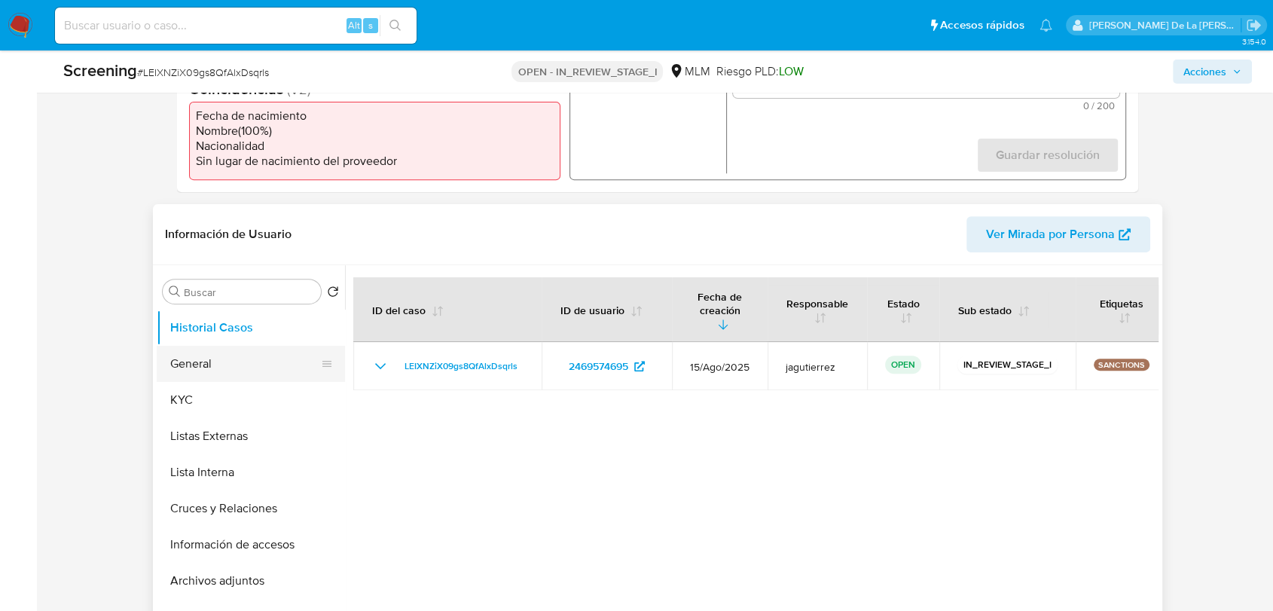
click at [218, 363] on button "General" at bounding box center [245, 364] width 176 height 36
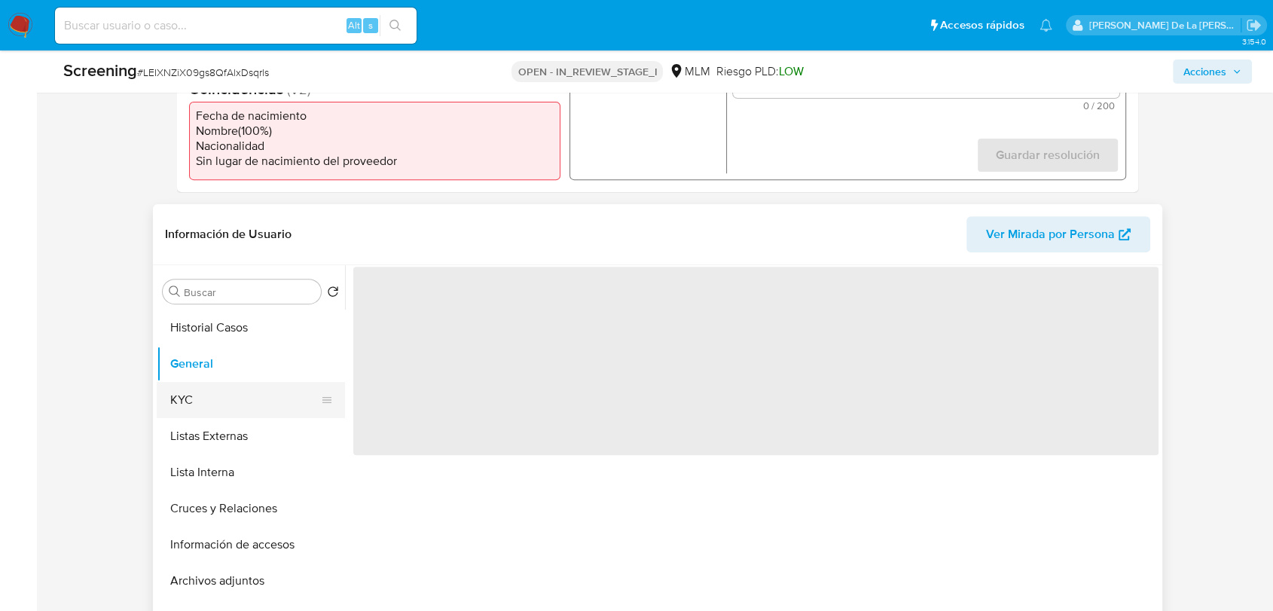
click at [220, 392] on button "KYC" at bounding box center [245, 400] width 176 height 36
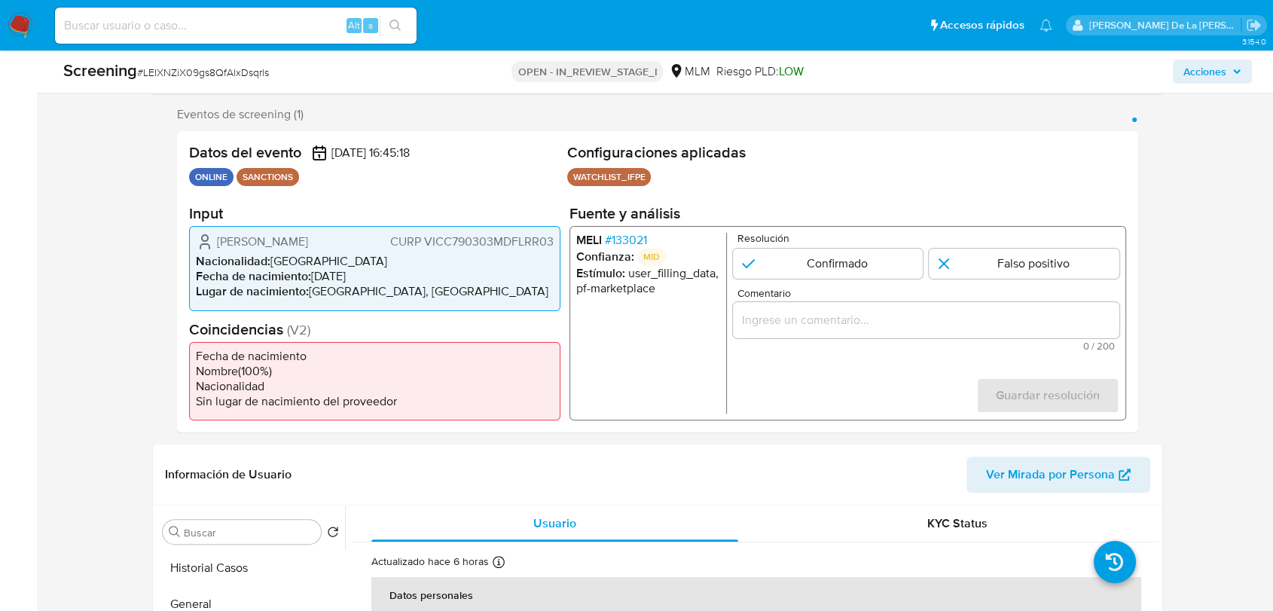
scroll to position [251, 0]
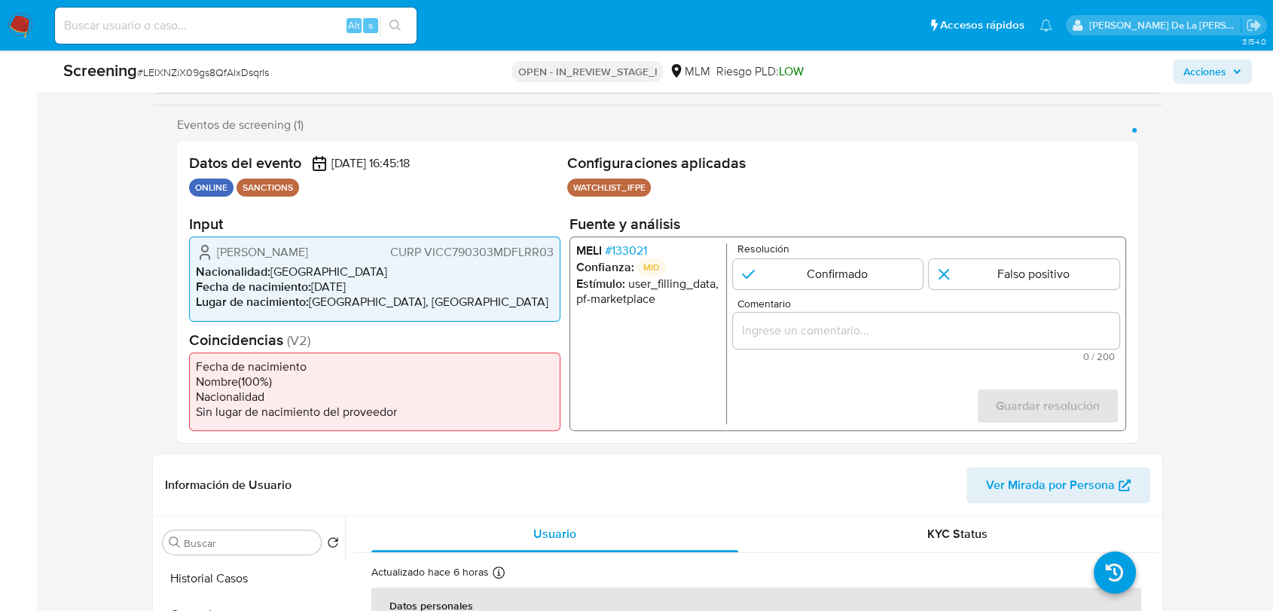
click at [633, 254] on span "# 133021" at bounding box center [626, 250] width 42 height 15
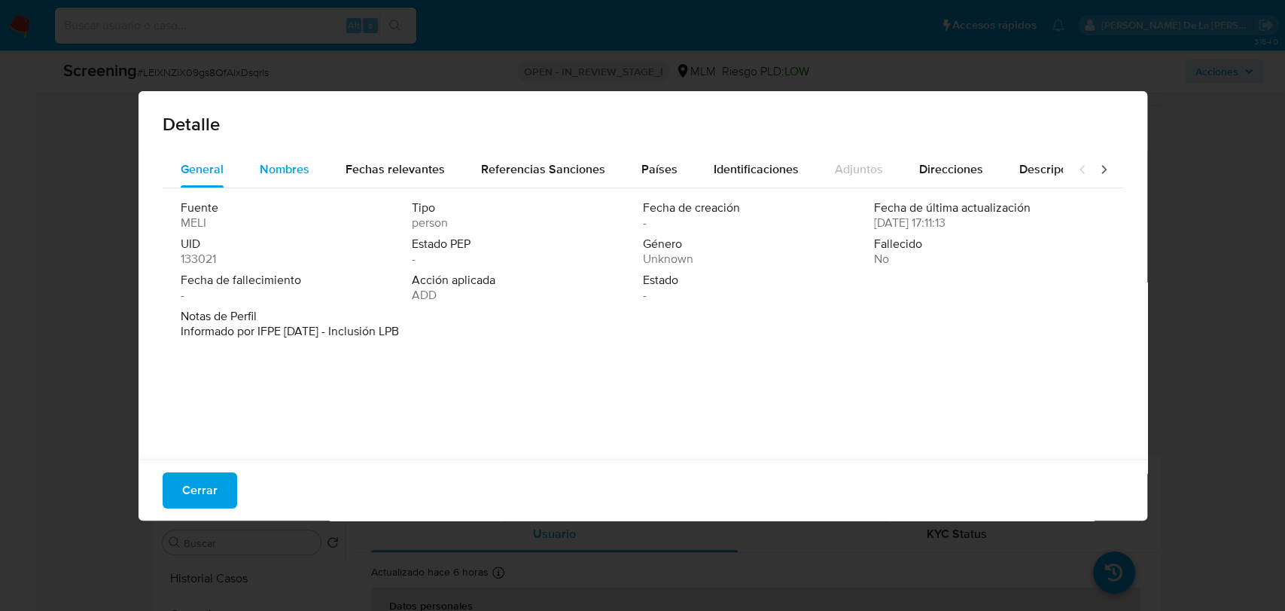
click at [309, 184] on button "Nombres" at bounding box center [285, 169] width 86 height 36
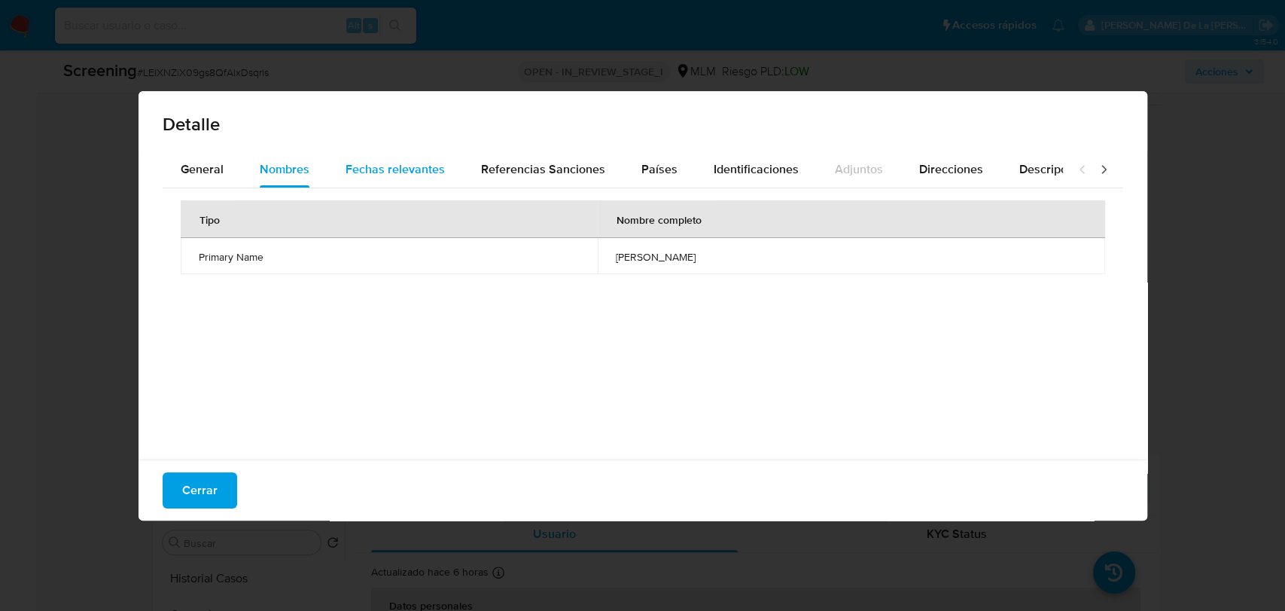
click at [355, 169] on span "Fechas relevantes" at bounding box center [395, 168] width 99 height 17
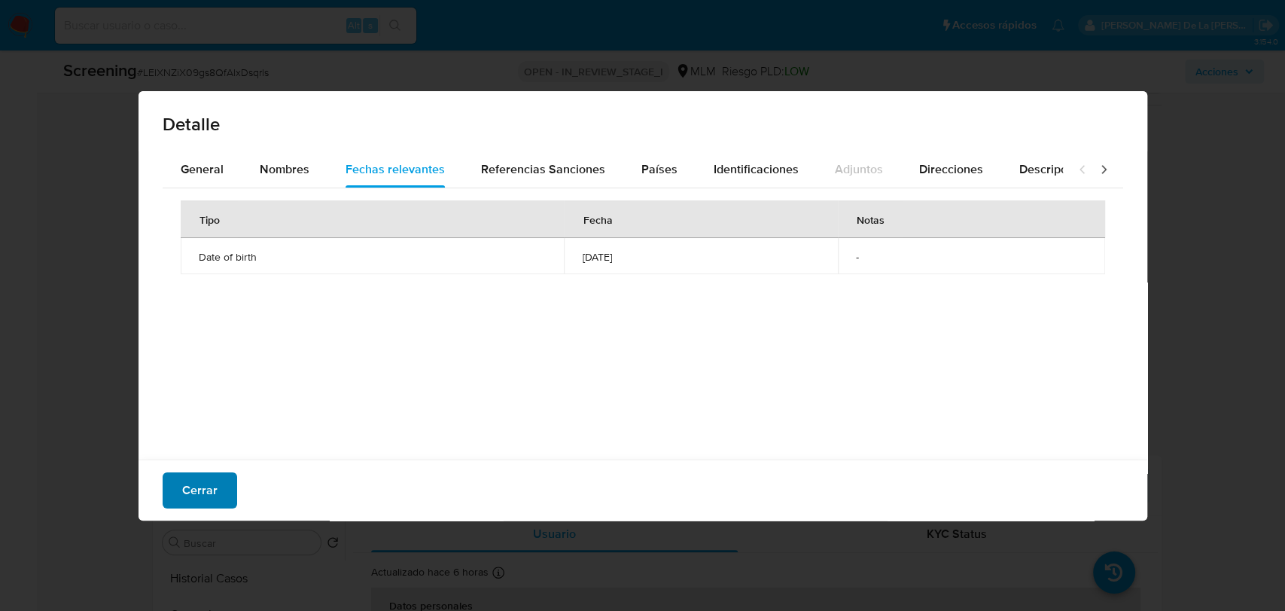
click at [215, 495] on span "Cerrar" at bounding box center [199, 490] width 35 height 33
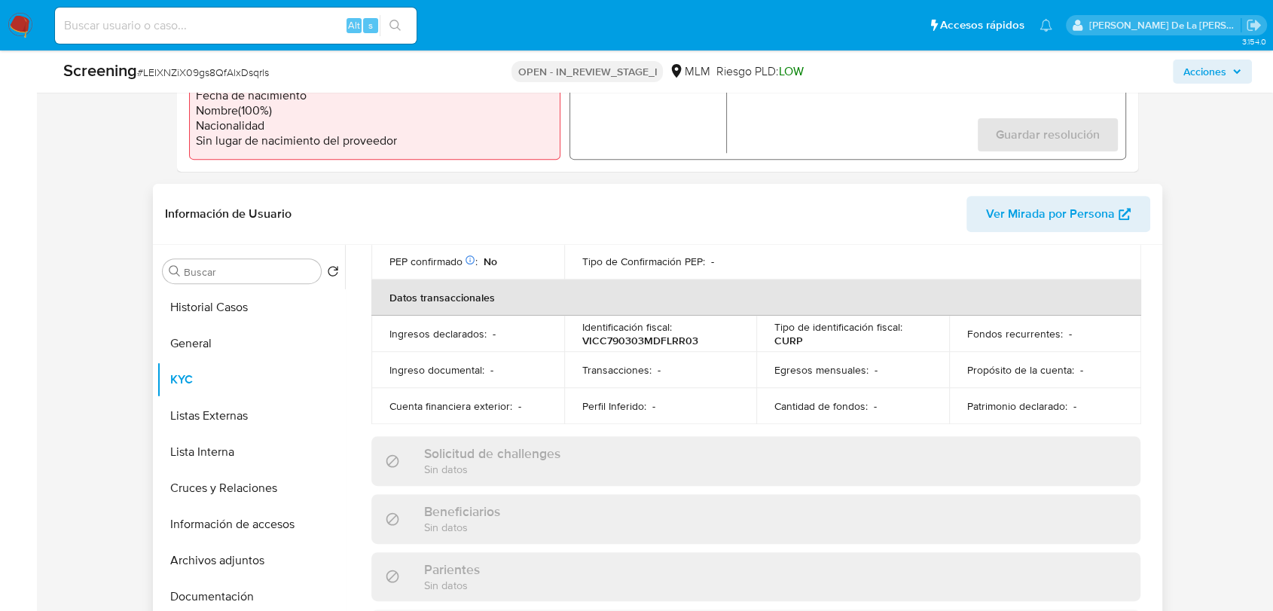
scroll to position [418, 0]
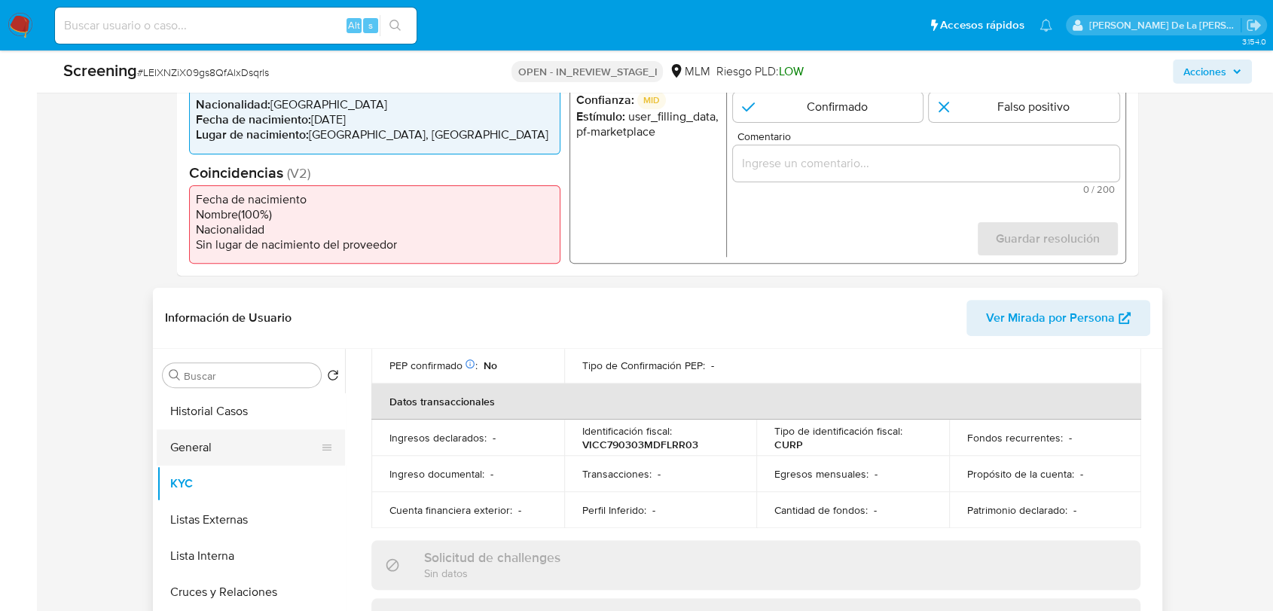
click at [203, 459] on button "General" at bounding box center [245, 447] width 176 height 36
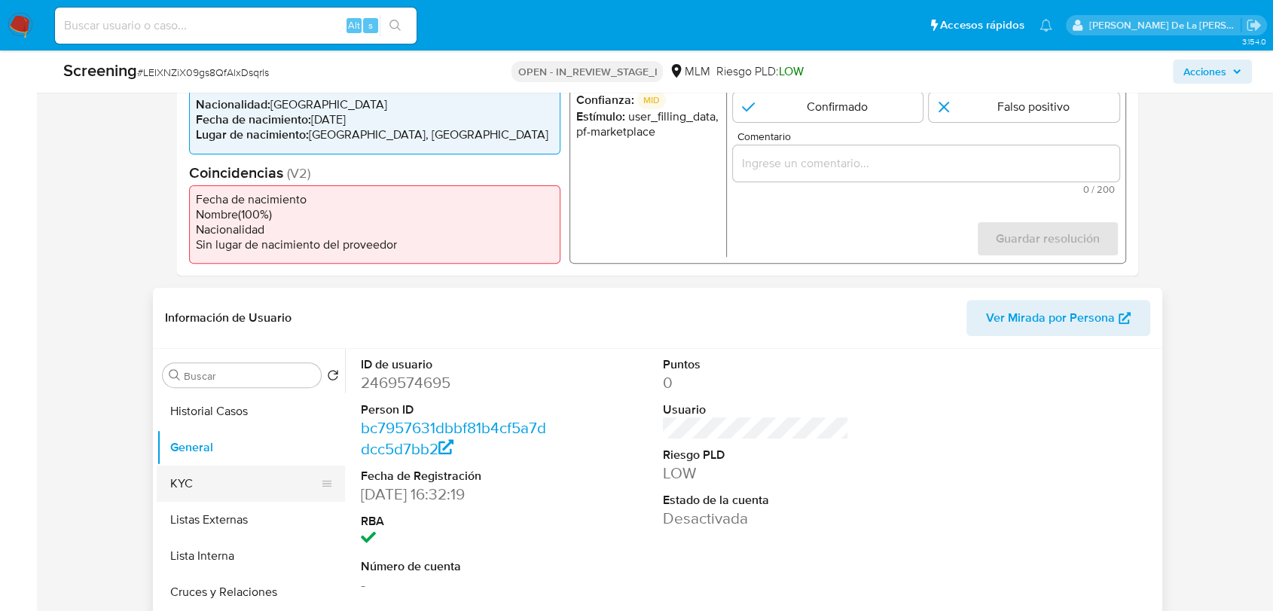
click at [198, 486] on button "KYC" at bounding box center [245, 483] width 176 height 36
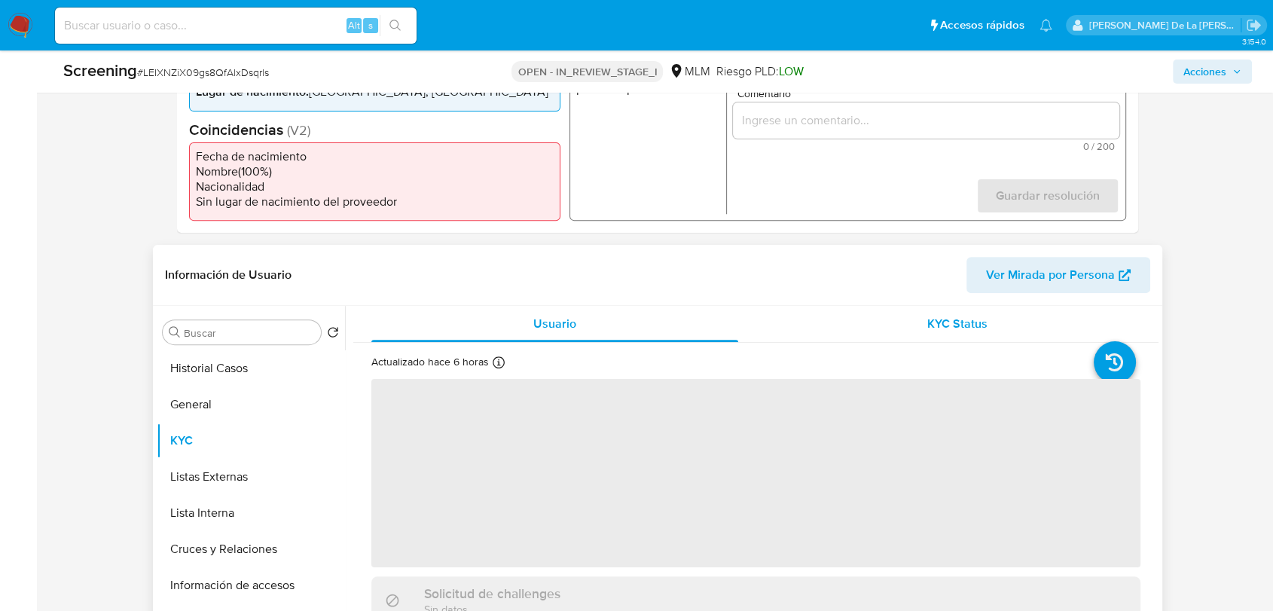
scroll to position [501, 0]
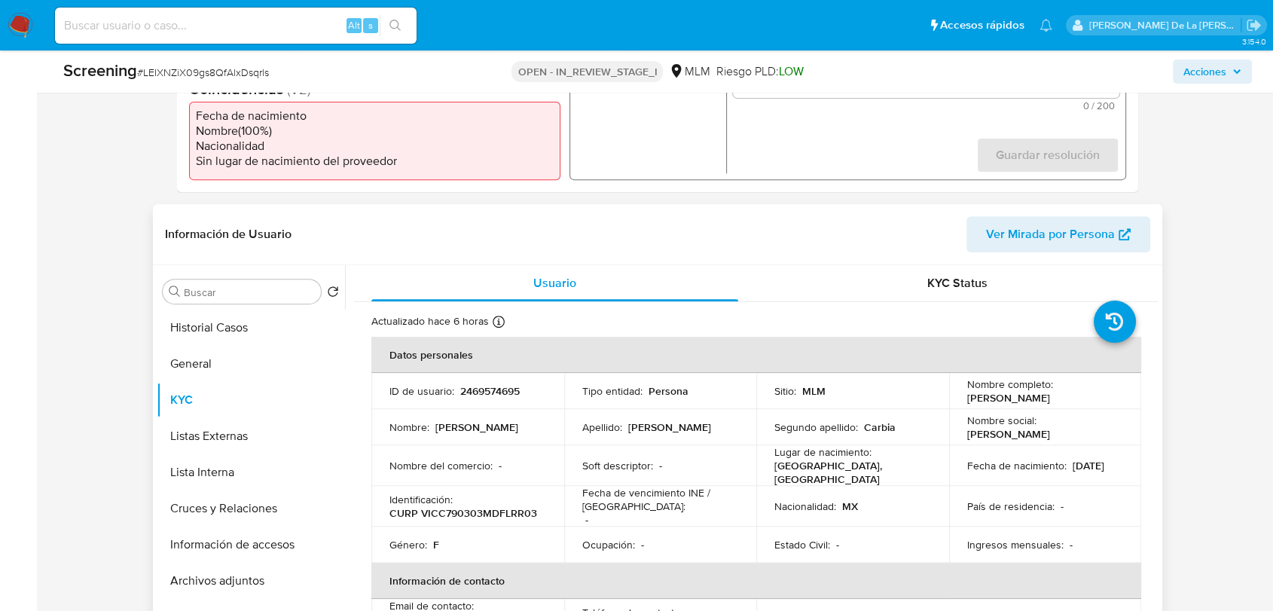
drag, startPoint x: 991, startPoint y: 399, endPoint x: 1105, endPoint y: 397, distance: 114.5
click at [1105, 397] on td "Nombre completo : Maria Cristina Vilchis Carbia" at bounding box center [1045, 391] width 193 height 36
copy p "Maria Cristina Vilchis Carbia"
click at [484, 508] on p "CURP VICC790303MDFLRR03" at bounding box center [463, 513] width 148 height 14
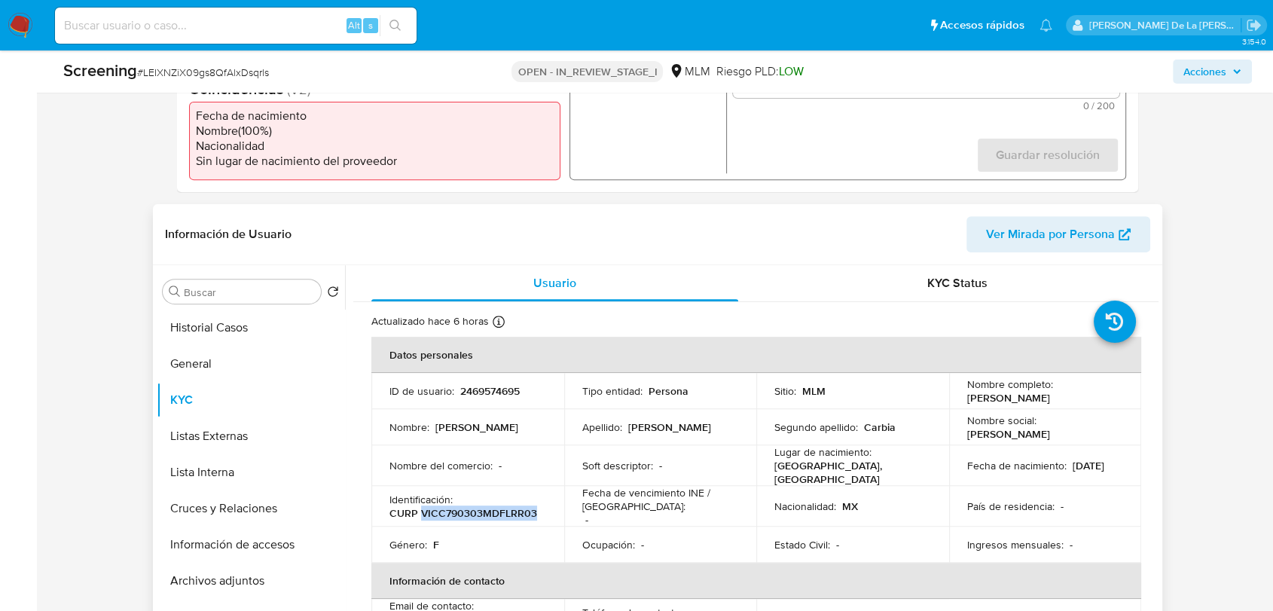
copy p "VICC790303MDFLRR03"
click at [235, 369] on button "General" at bounding box center [245, 364] width 176 height 36
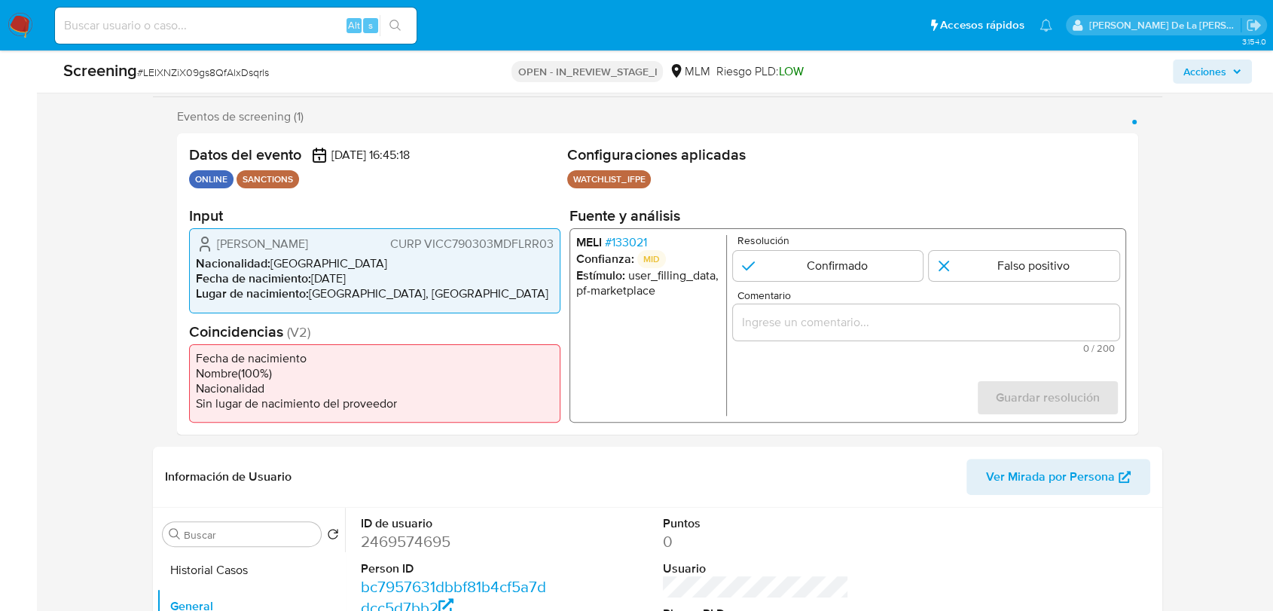
scroll to position [251, 0]
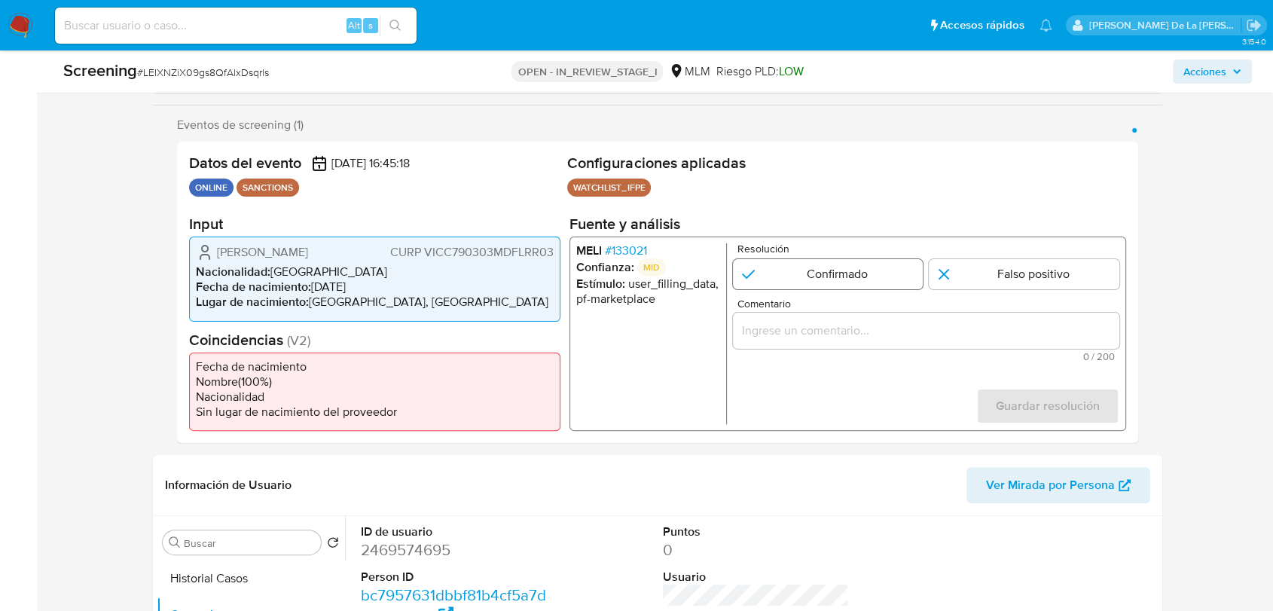
click at [784, 273] on input "1 de 1" at bounding box center [828, 274] width 191 height 30
radio input "true"
click at [769, 341] on div "1 de 1" at bounding box center [926, 330] width 386 height 36
click at [778, 330] on input "Comentario" at bounding box center [926, 331] width 386 height 20
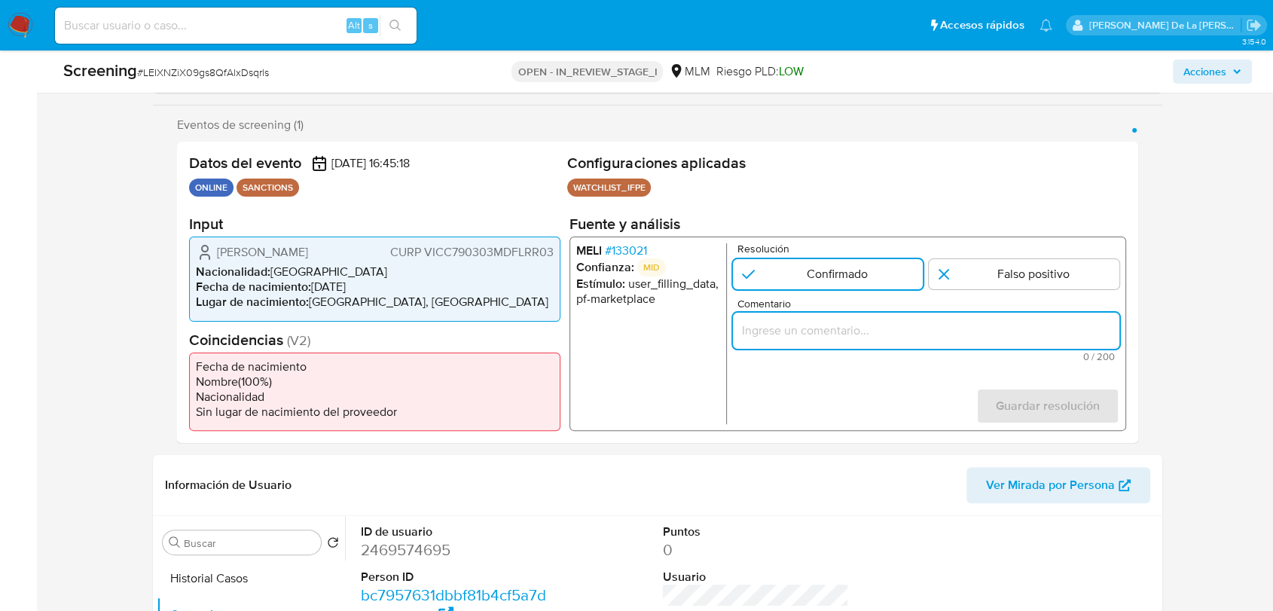
paste input "SE CONFIRMA COINCIDENCIA EN LISTA DE SANCIONES DENOMINADA IFPE POR NOMBRE Y FEC…"
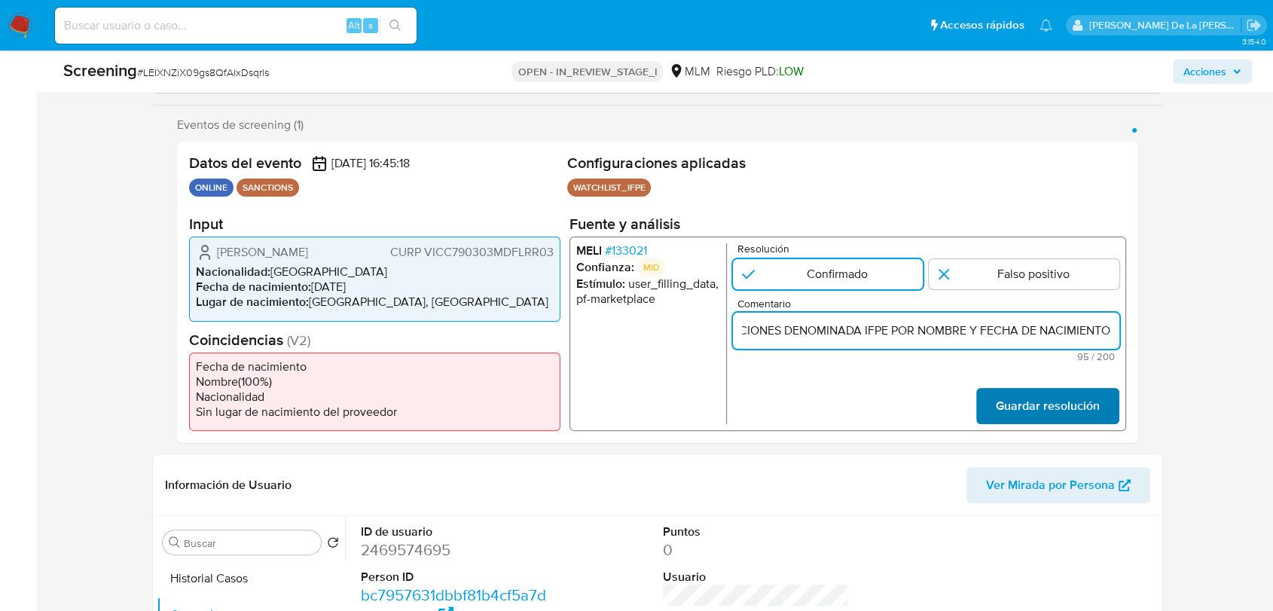
type input "SE CONFIRMA COINCIDENCIA EN LISTA DE SANCIONES DENOMINADA IFPE POR NOMBRE Y FEC…"
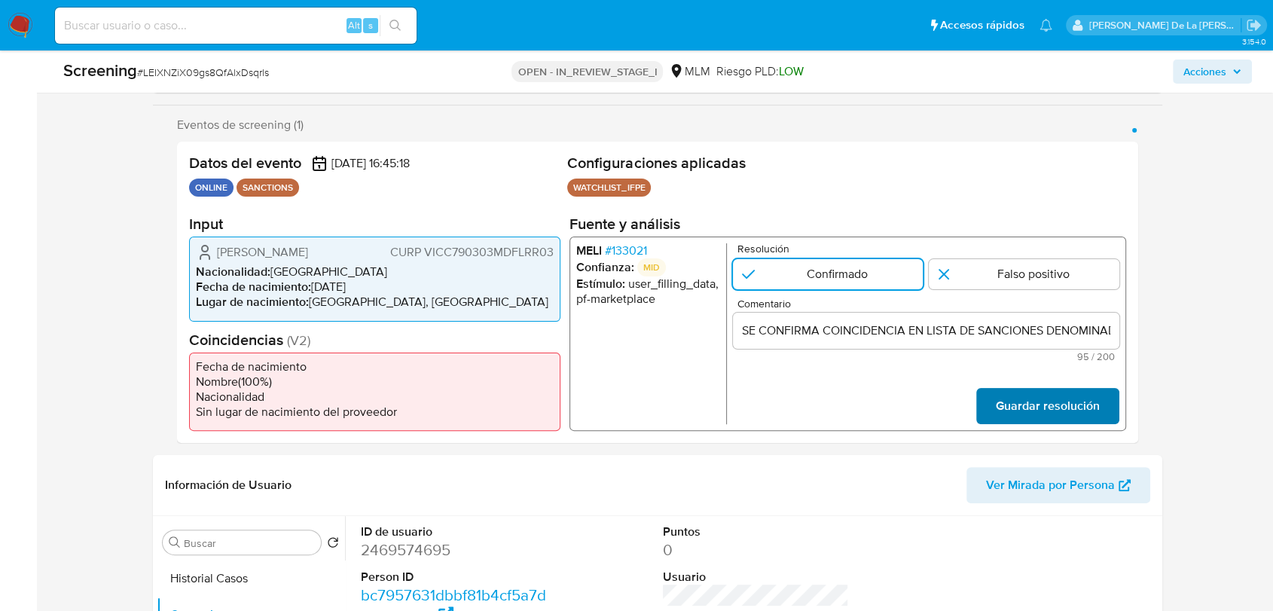
click at [1035, 401] on span "Guardar resolución" at bounding box center [1047, 405] width 104 height 33
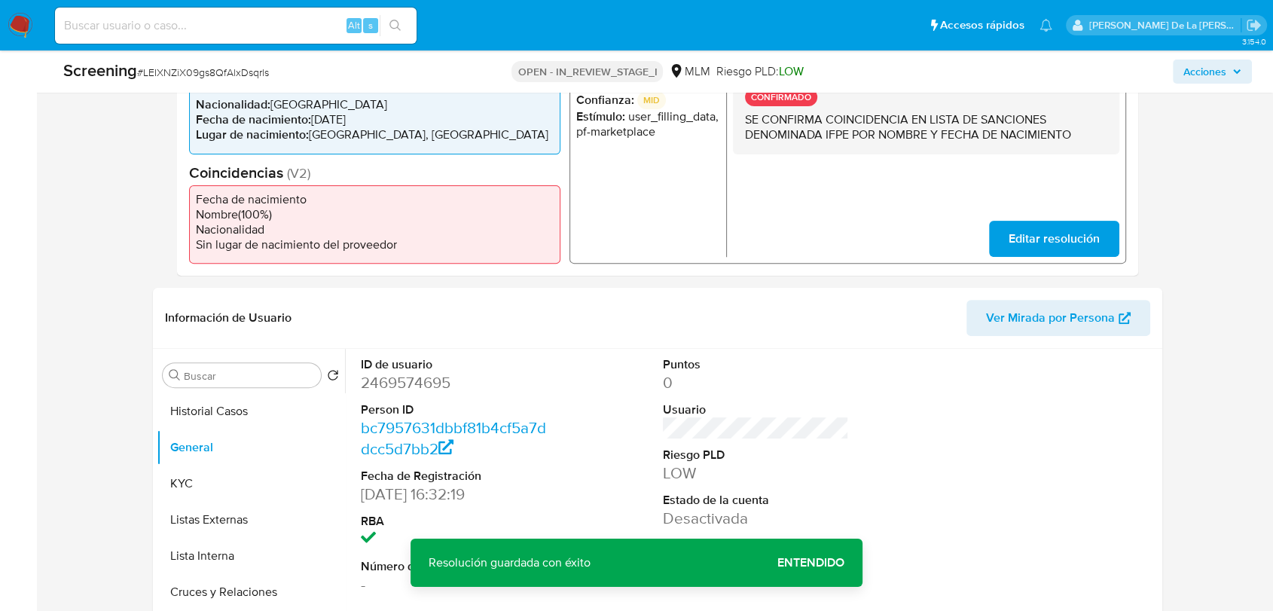
scroll to position [501, 0]
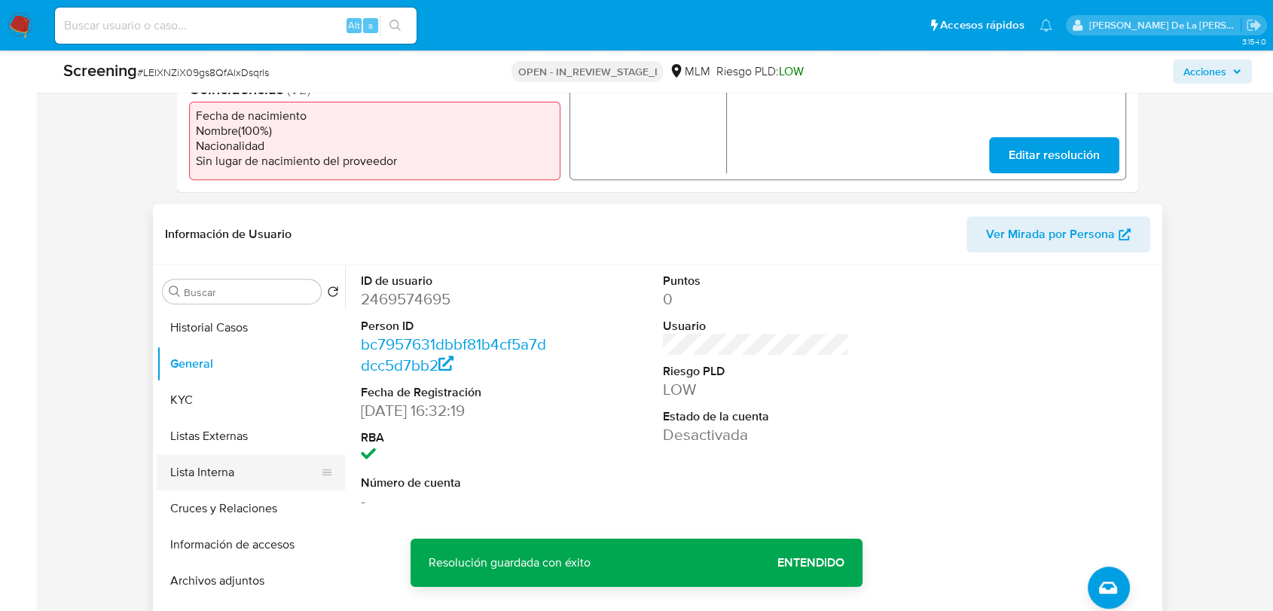
click at [253, 477] on button "Lista Interna" at bounding box center [245, 472] width 176 height 36
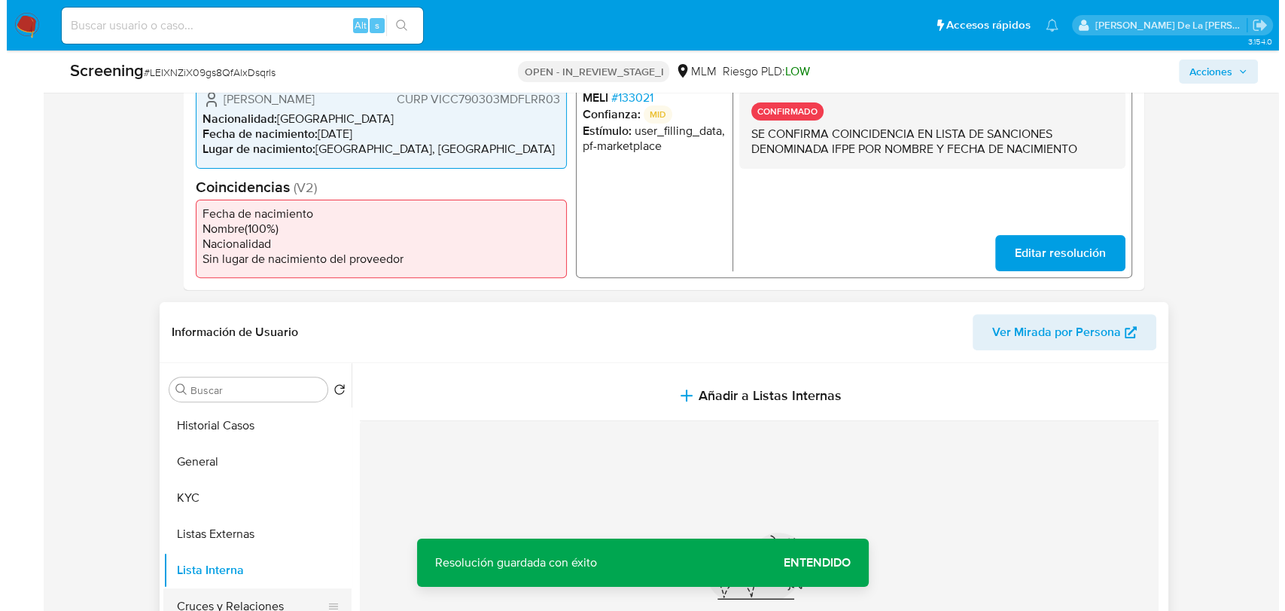
scroll to position [585, 0]
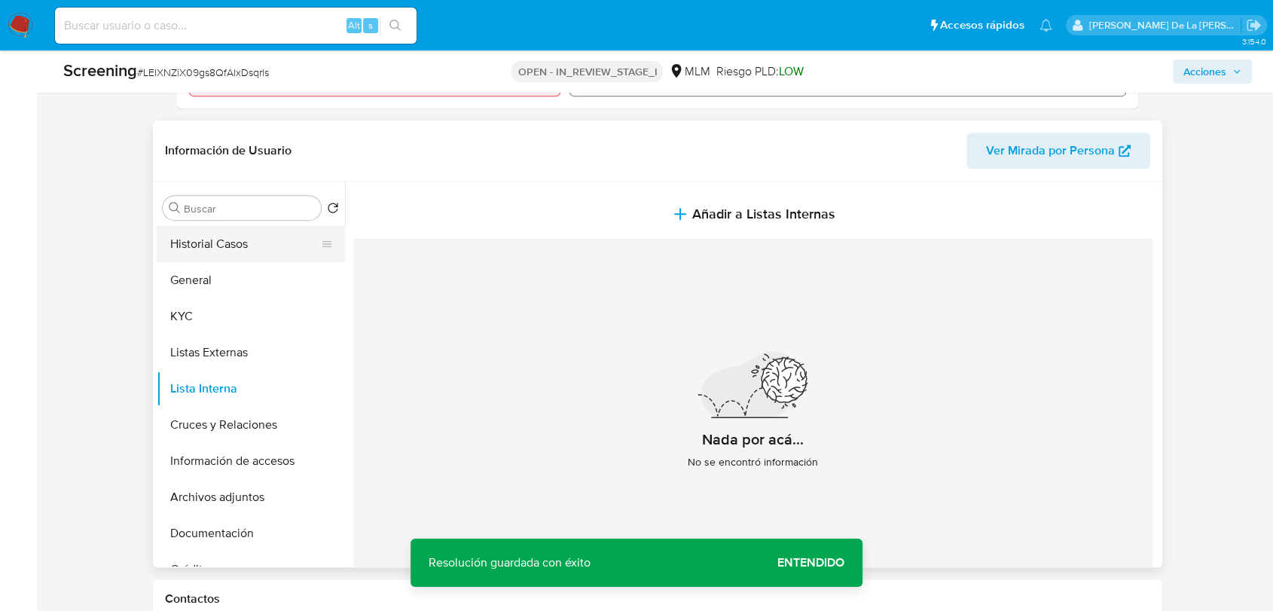
click at [245, 260] on button "Historial Casos" at bounding box center [245, 244] width 176 height 36
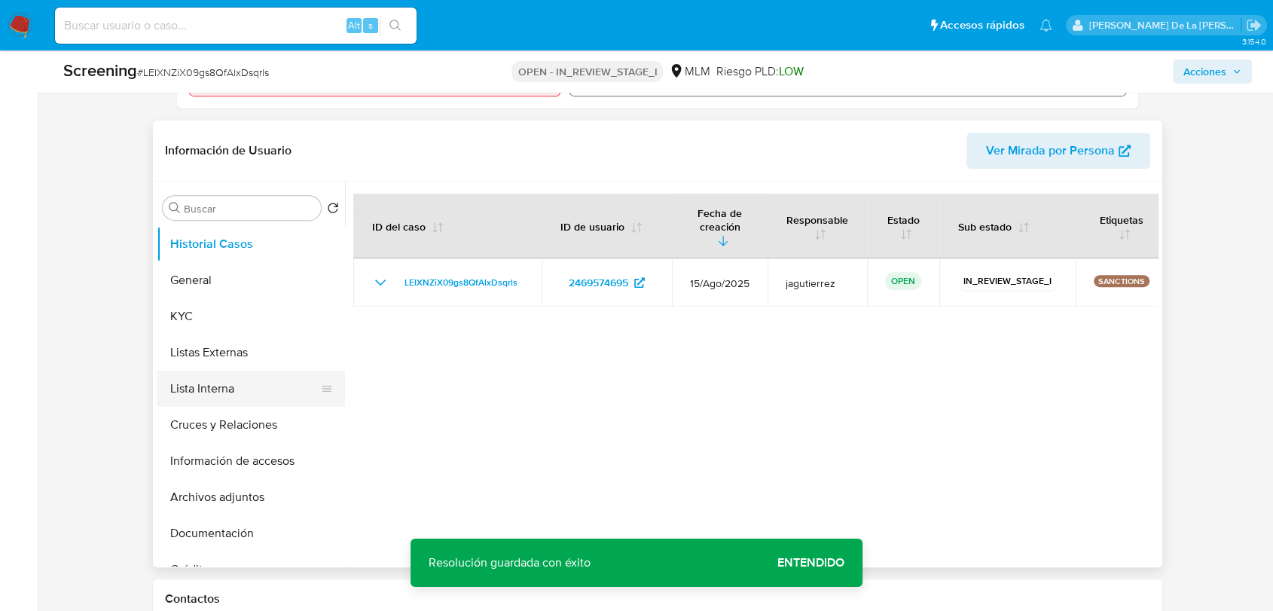
click at [230, 392] on button "Lista Interna" at bounding box center [245, 388] width 176 height 36
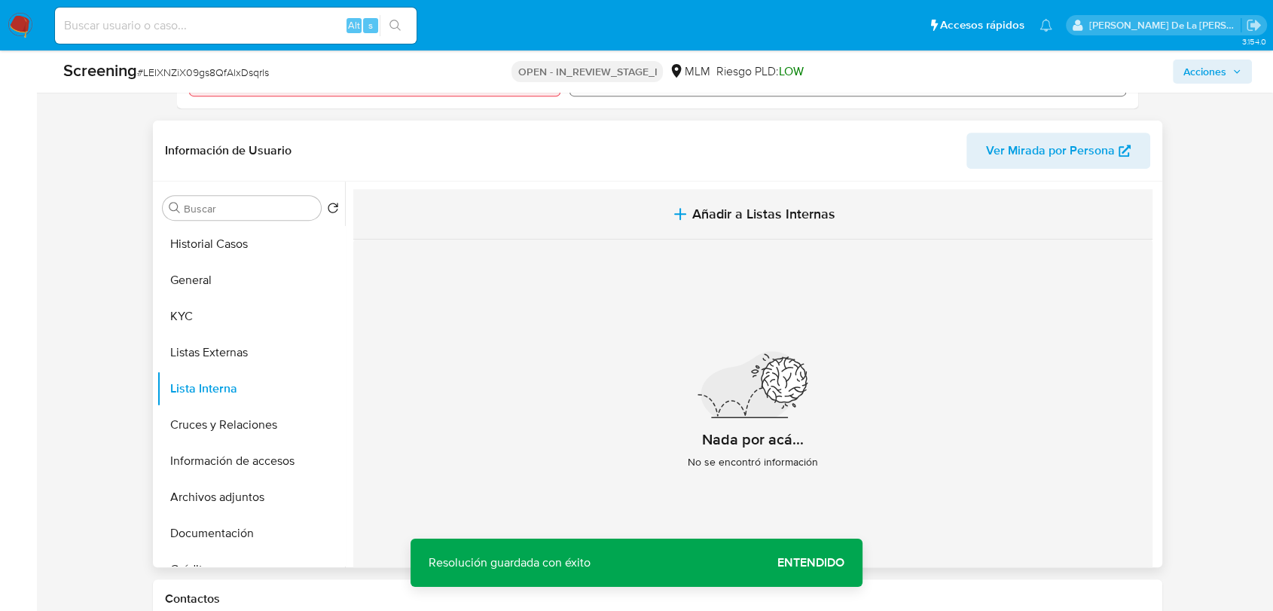
click at [680, 218] on icon "button" at bounding box center [680, 214] width 18 height 18
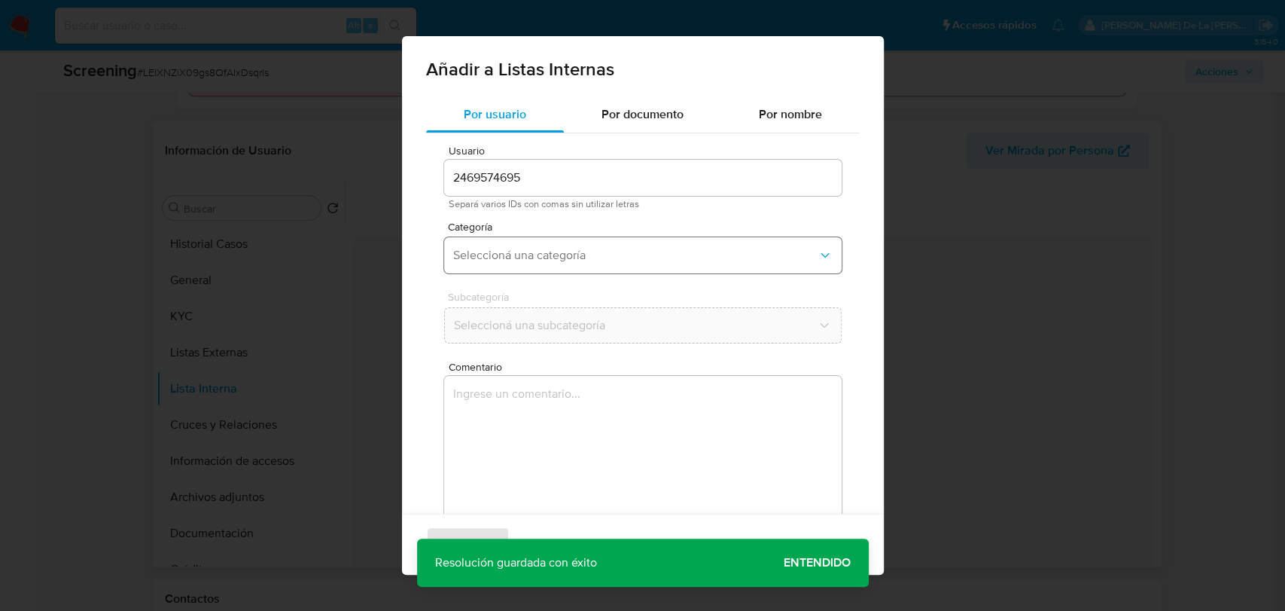
click at [561, 243] on button "Seleccioná una categoría" at bounding box center [643, 255] width 398 height 36
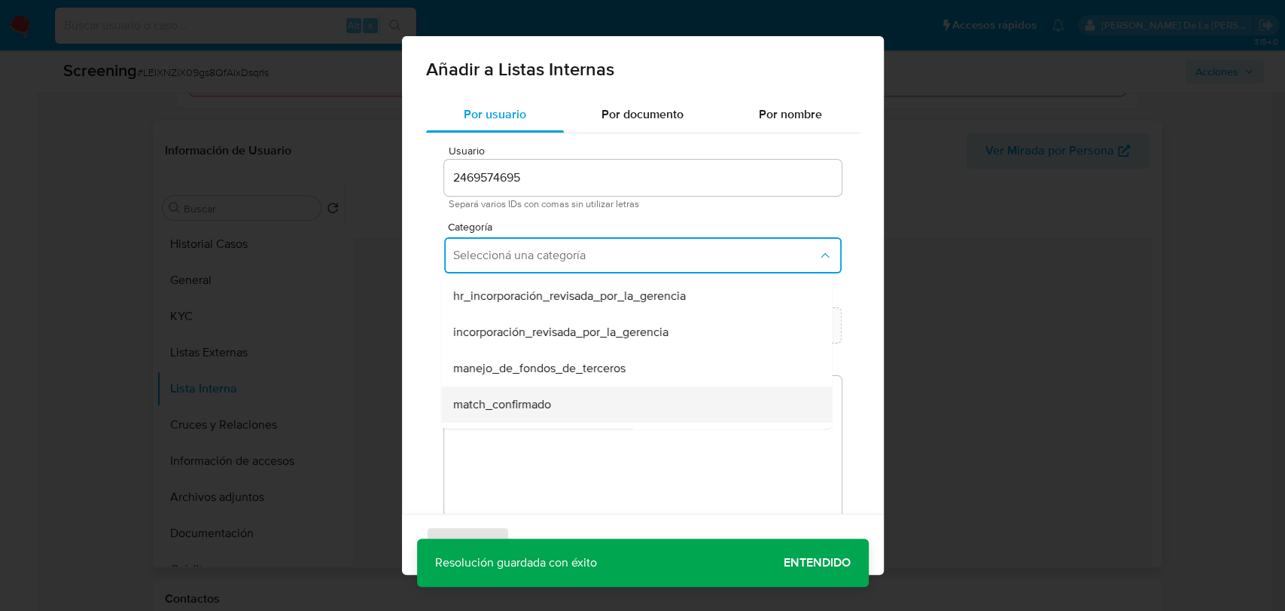
click at [517, 401] on span "match_confirmado" at bounding box center [502, 404] width 98 height 15
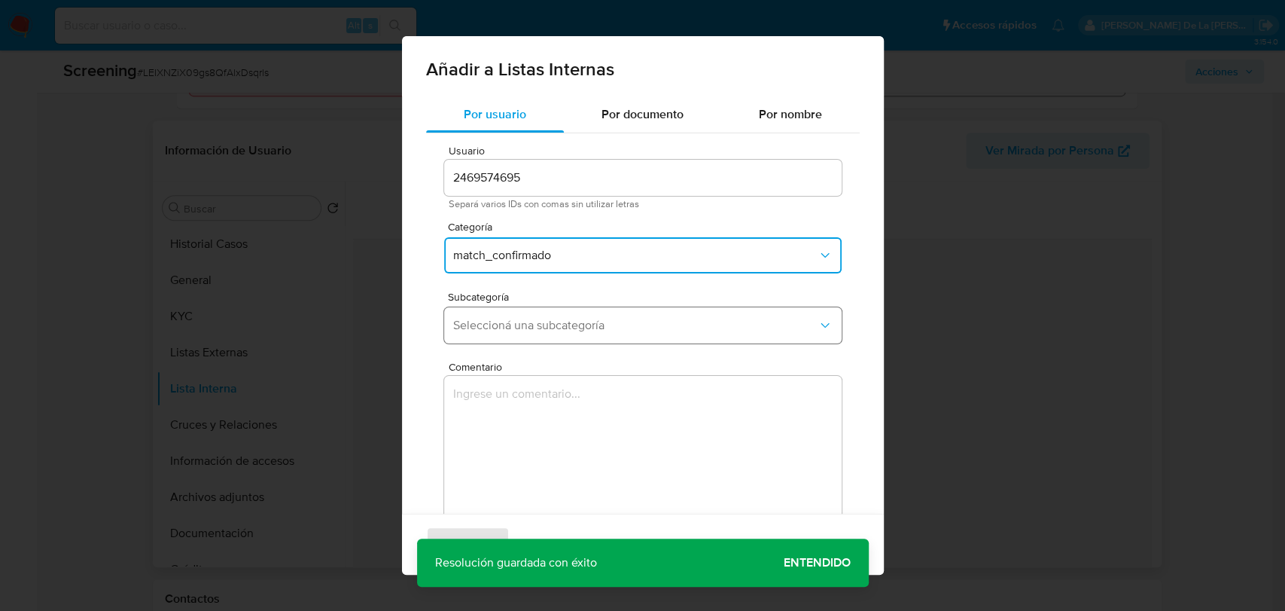
click at [543, 315] on button "Seleccioná una subcategoría" at bounding box center [643, 325] width 398 height 36
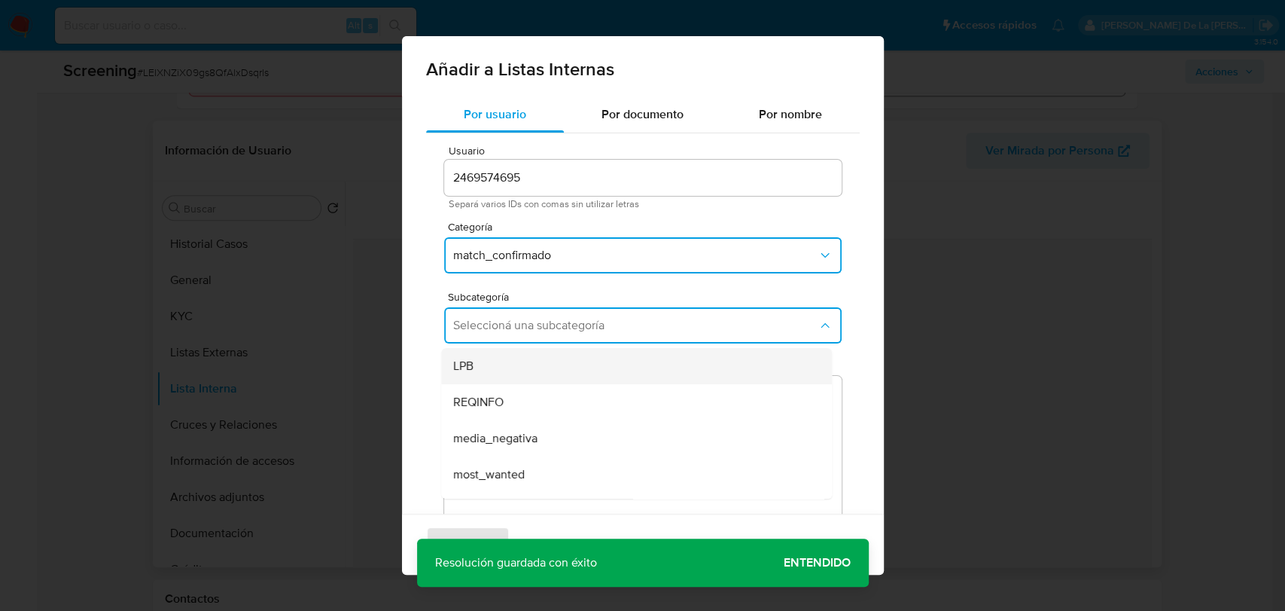
click at [527, 368] on div "LPB" at bounding box center [632, 366] width 358 height 36
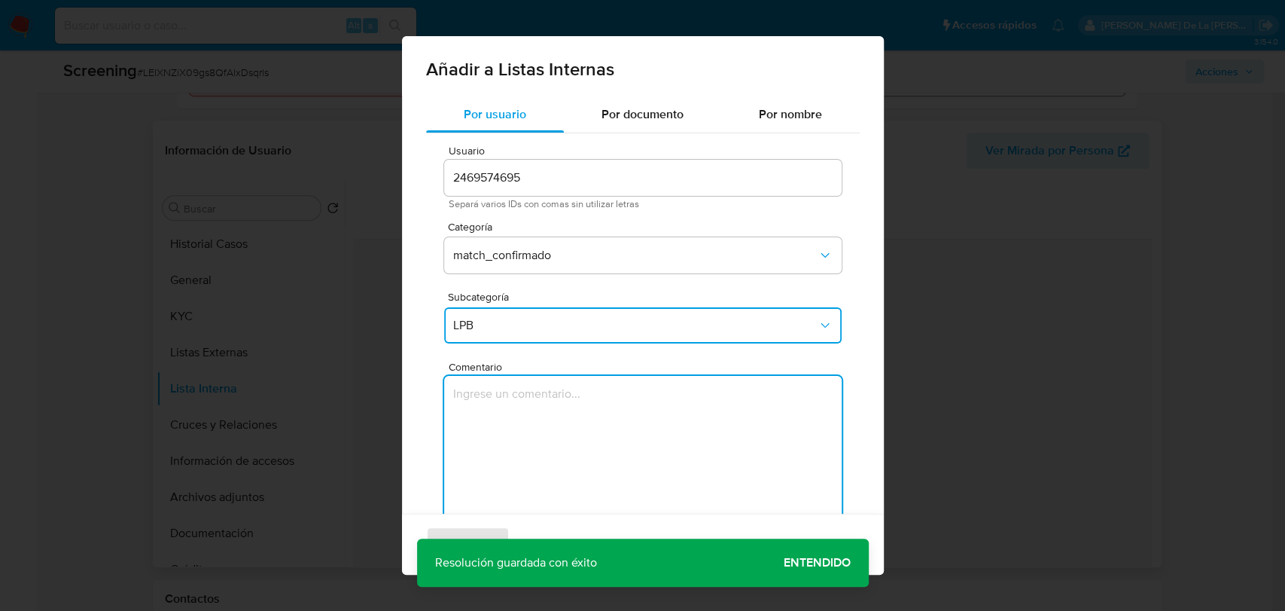
click at [510, 410] on textarea "Comentario" at bounding box center [643, 448] width 398 height 145
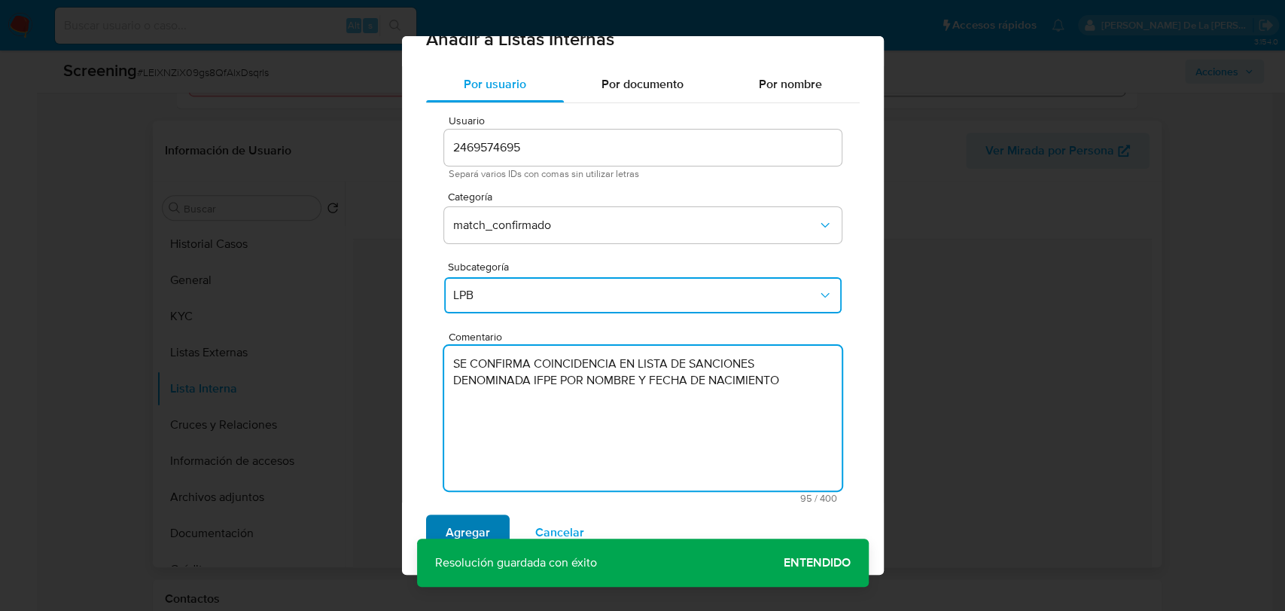
scroll to position [44, 0]
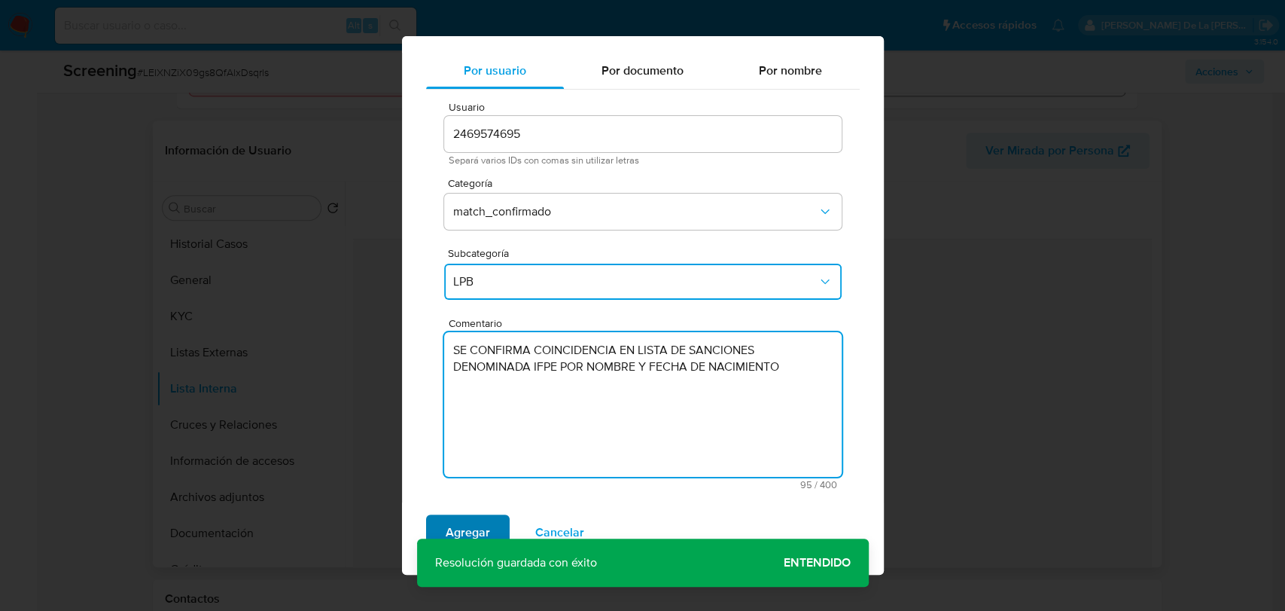
type textarea "SE CONFIRMA COINCIDENCIA EN LISTA DE SANCIONES DENOMINADA IFPE POR NOMBRE Y FEC…"
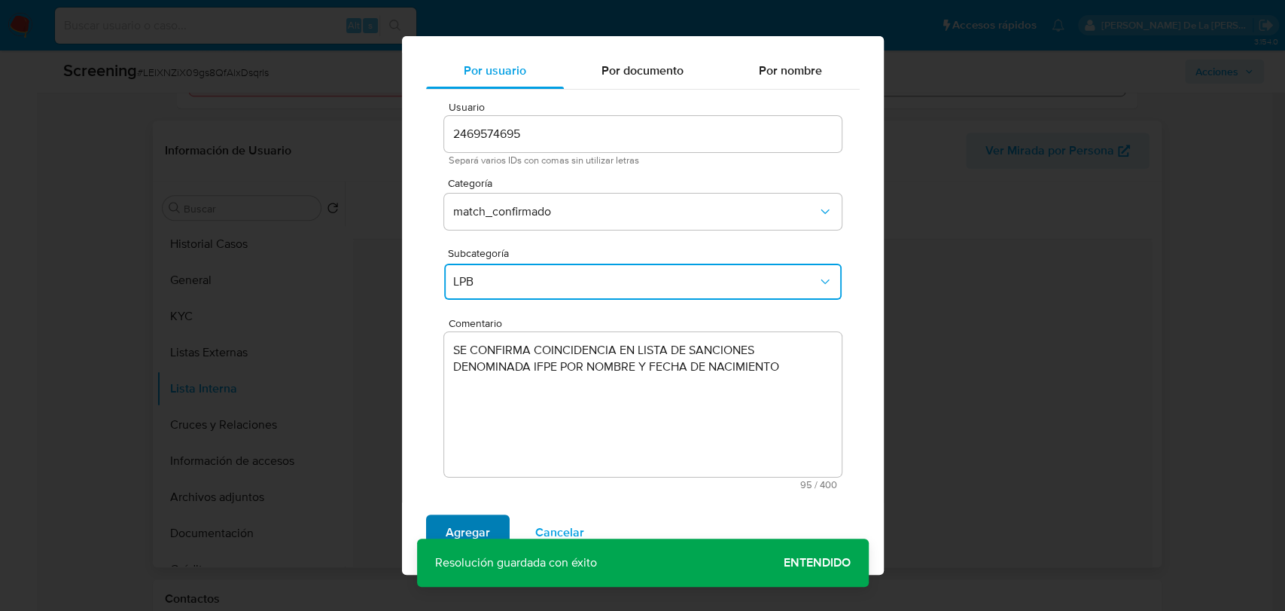
click at [462, 520] on span "Agregar" at bounding box center [468, 532] width 44 height 33
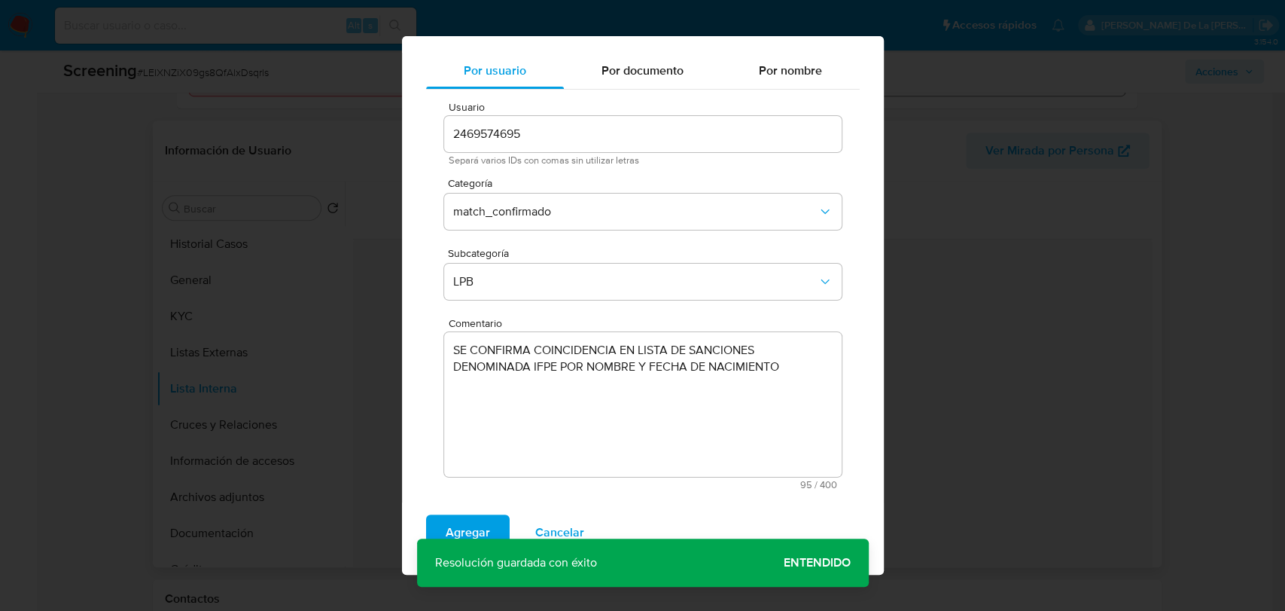
scroll to position [0, 0]
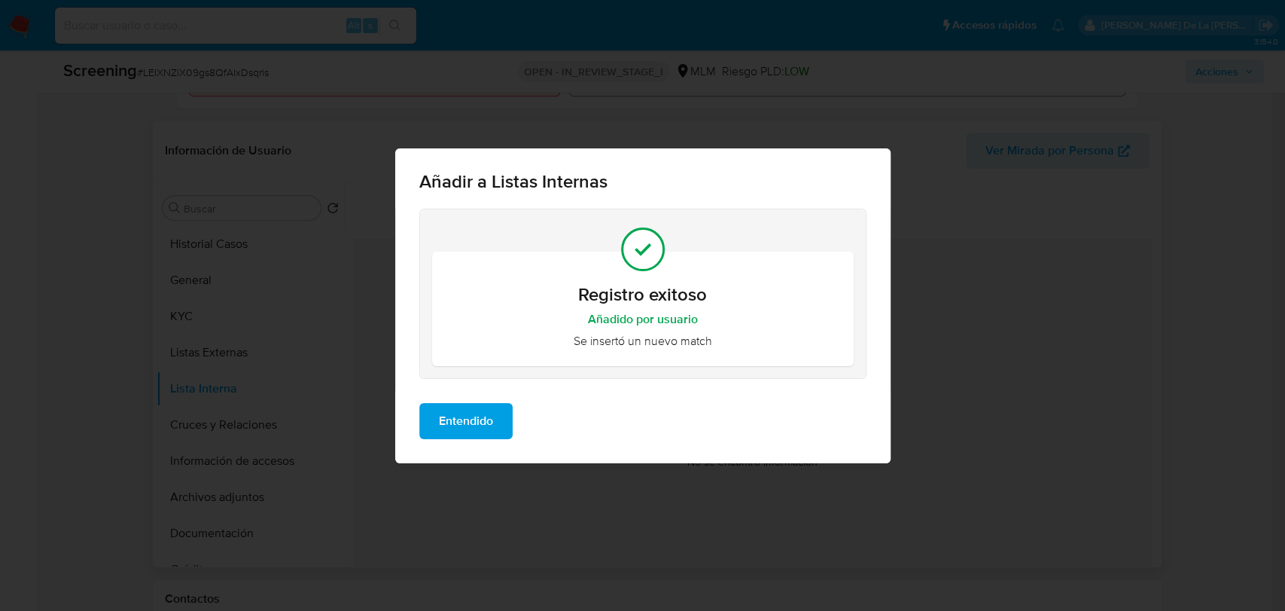
click at [487, 424] on span "Entendido" at bounding box center [466, 420] width 54 height 33
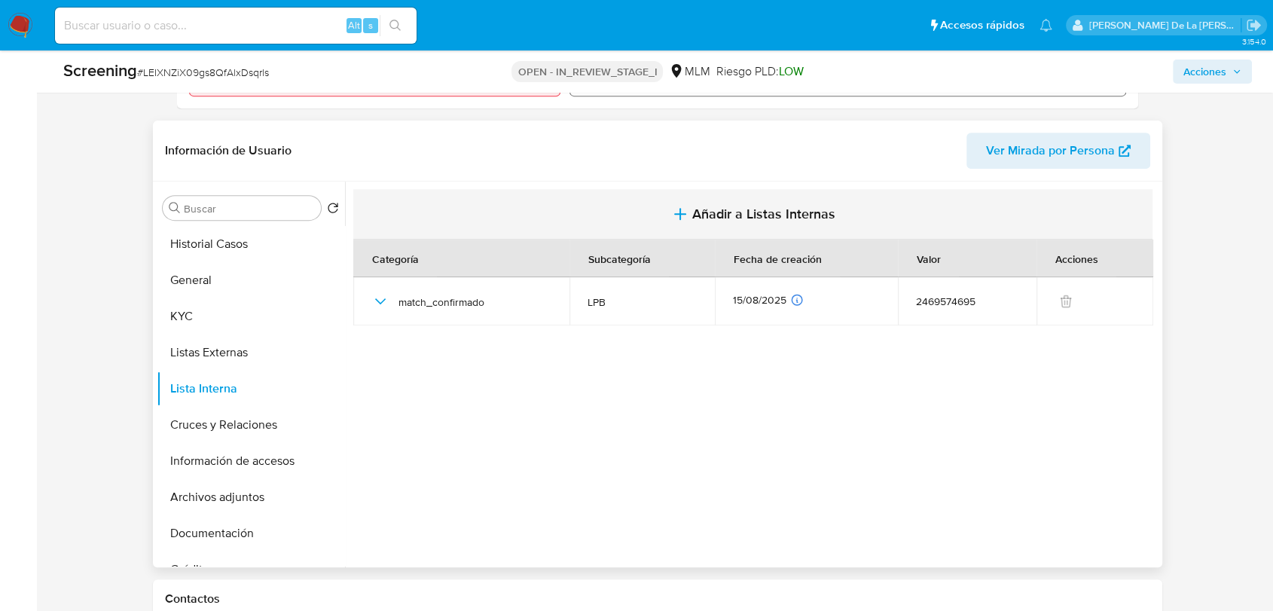
click at [696, 216] on span "Añadir a Listas Internas" at bounding box center [763, 214] width 143 height 17
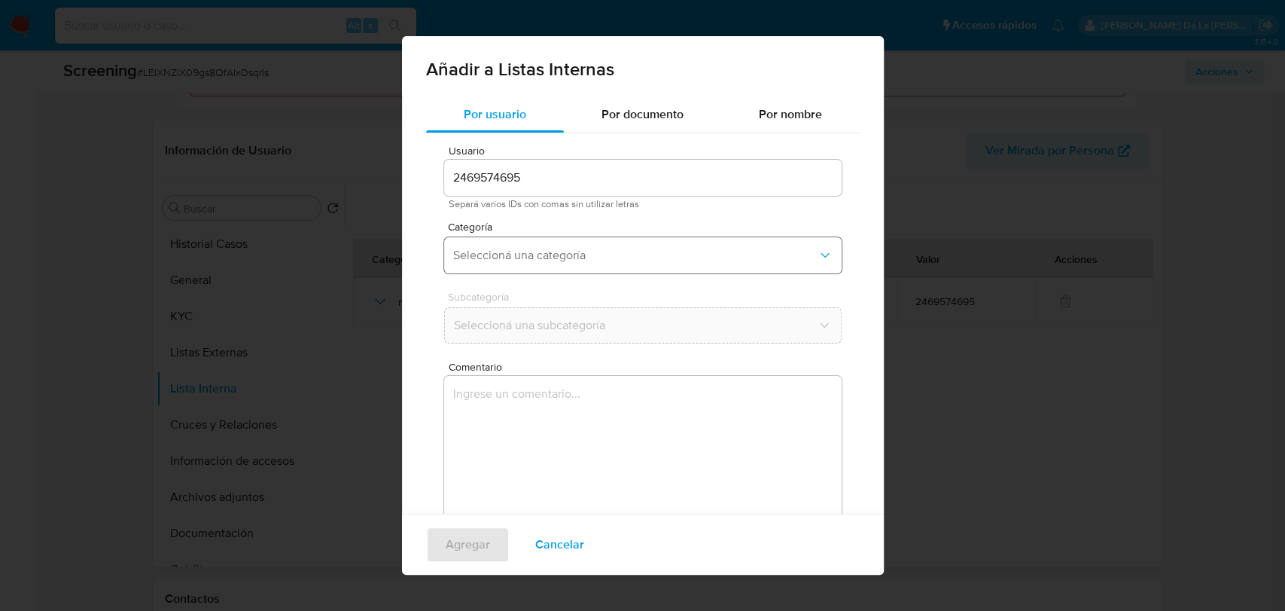
click at [540, 242] on button "Seleccioná una categoría" at bounding box center [643, 255] width 398 height 36
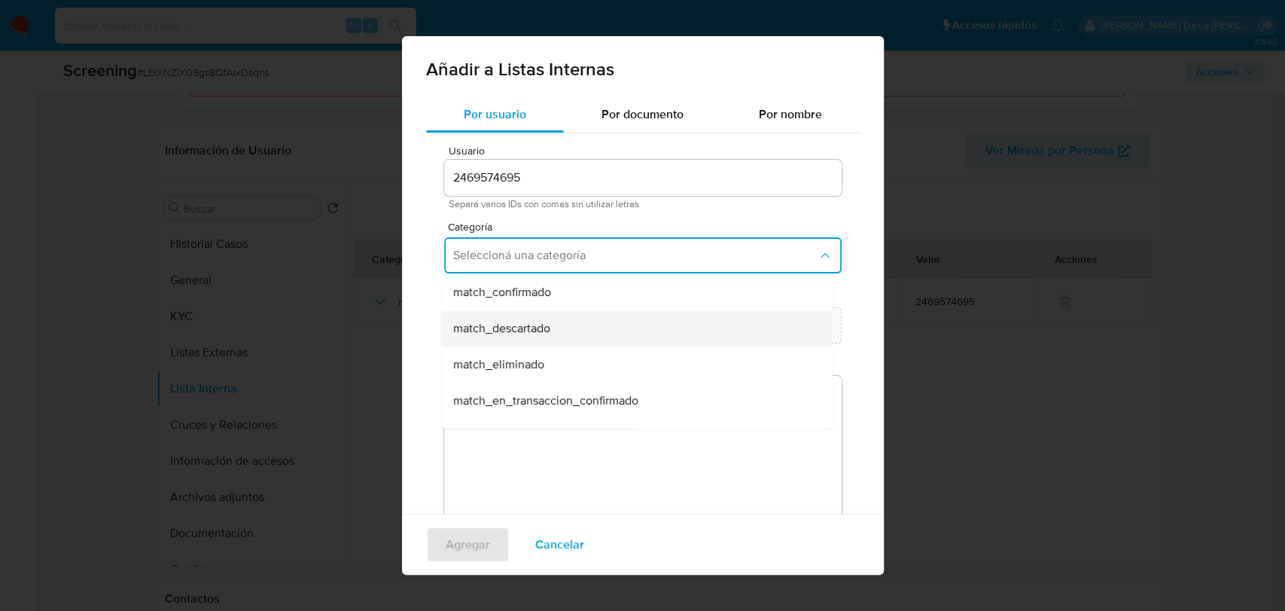
scroll to position [84, 0]
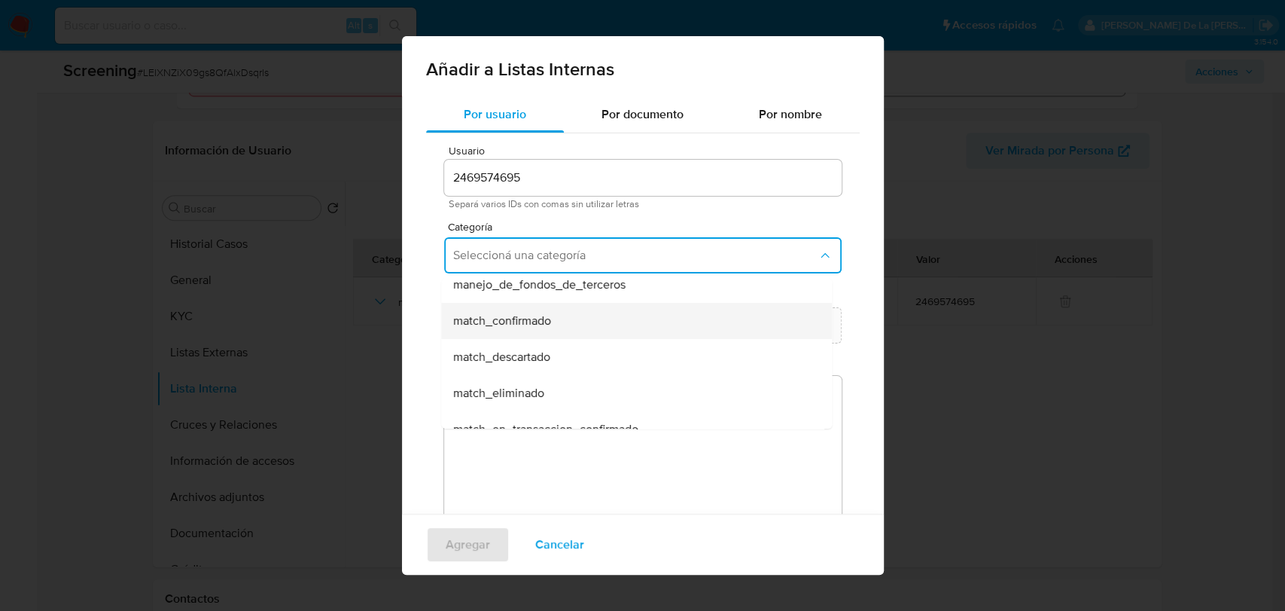
click at [541, 314] on span "match_confirmado" at bounding box center [502, 320] width 98 height 15
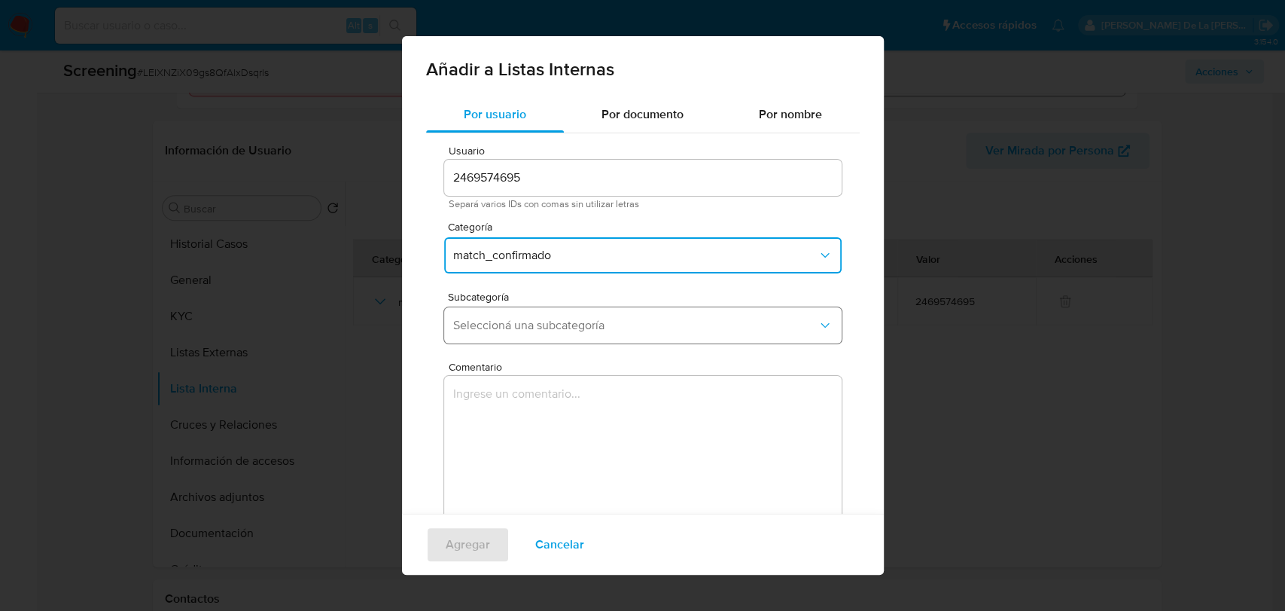
drag, startPoint x: 535, startPoint y: 325, endPoint x: 536, endPoint y: 341, distance: 16.6
click at [536, 325] on span "Seleccioná una subcategoría" at bounding box center [635, 325] width 364 height 15
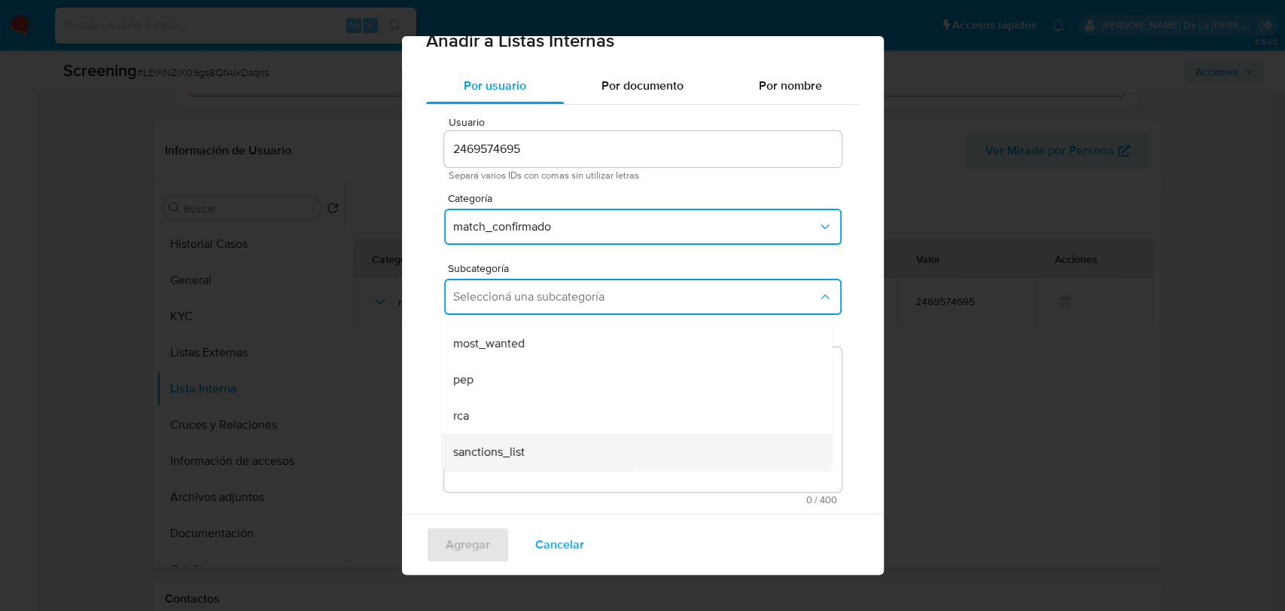
scroll to position [43, 0]
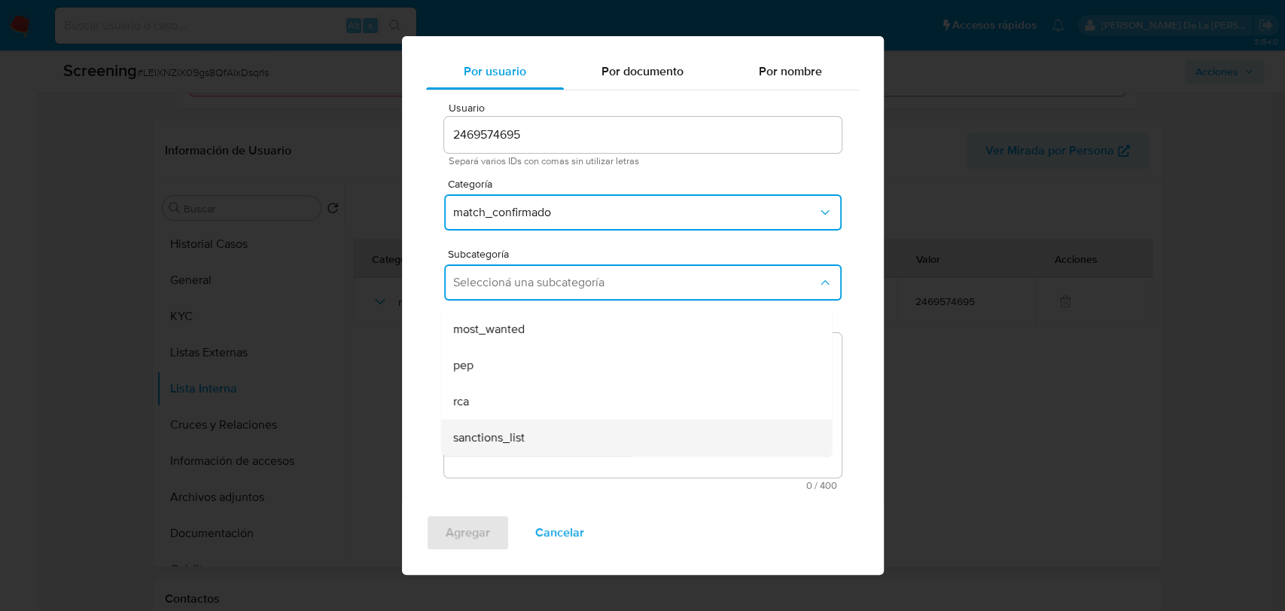
click at [521, 443] on span "sanctions_list" at bounding box center [489, 437] width 72 height 15
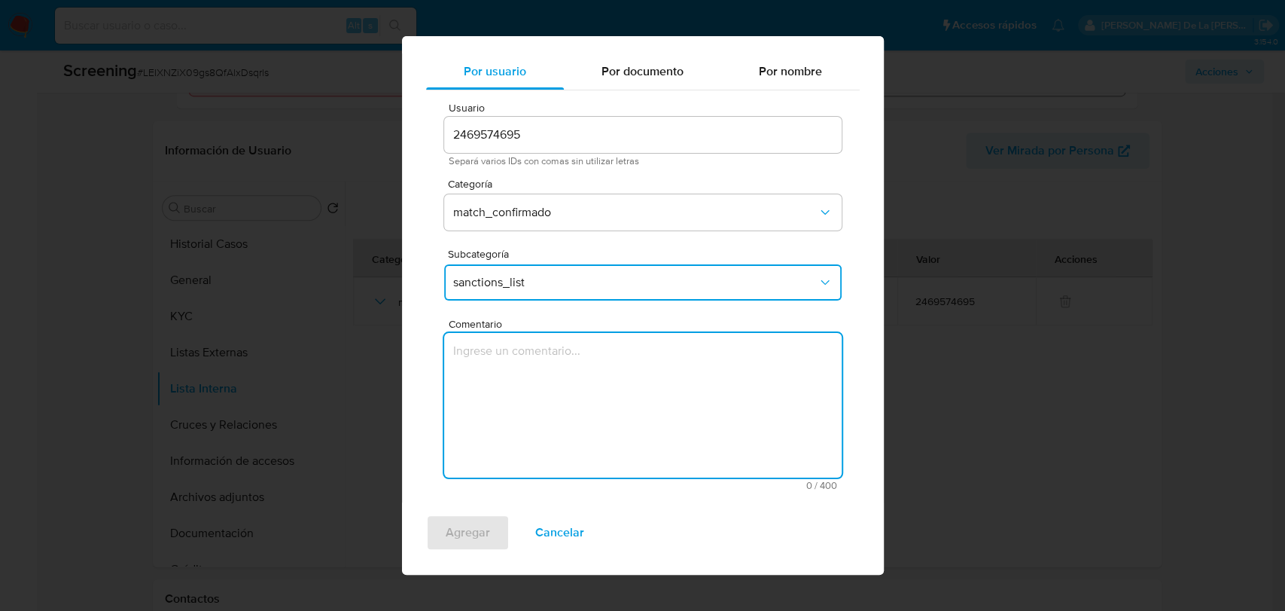
click at [518, 406] on textarea "Comentario" at bounding box center [643, 405] width 398 height 145
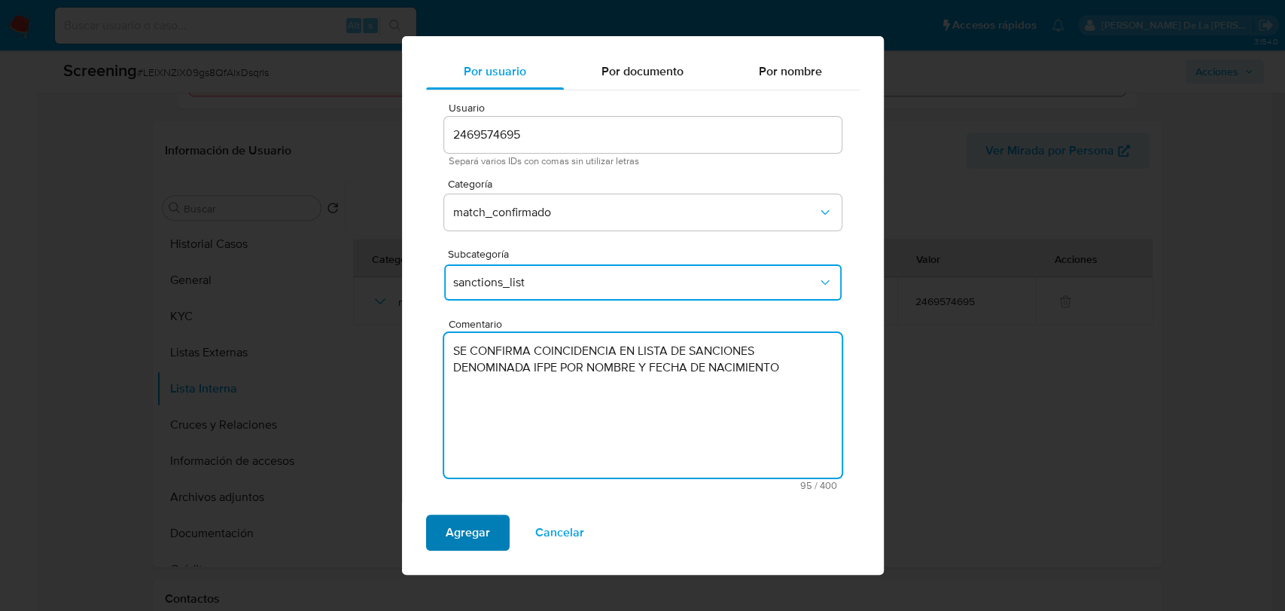
type textarea "SE CONFIRMA COINCIDENCIA EN LISTA DE SANCIONES DENOMINADA IFPE POR NOMBRE Y FEC…"
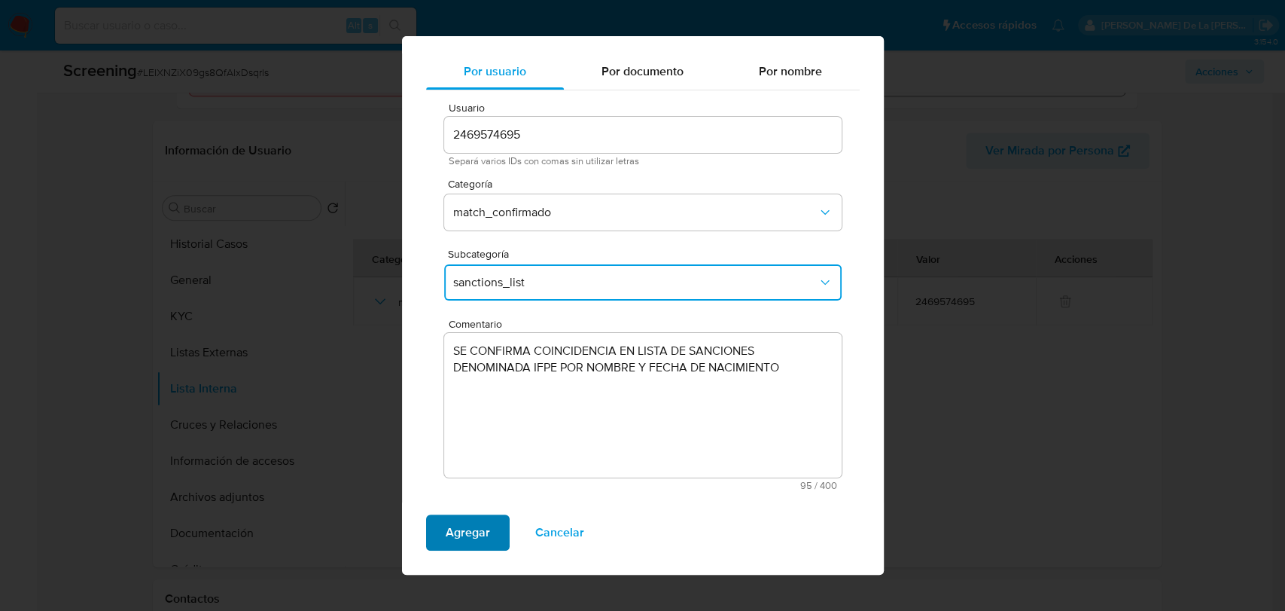
click at [459, 522] on span "Agregar" at bounding box center [468, 532] width 44 height 33
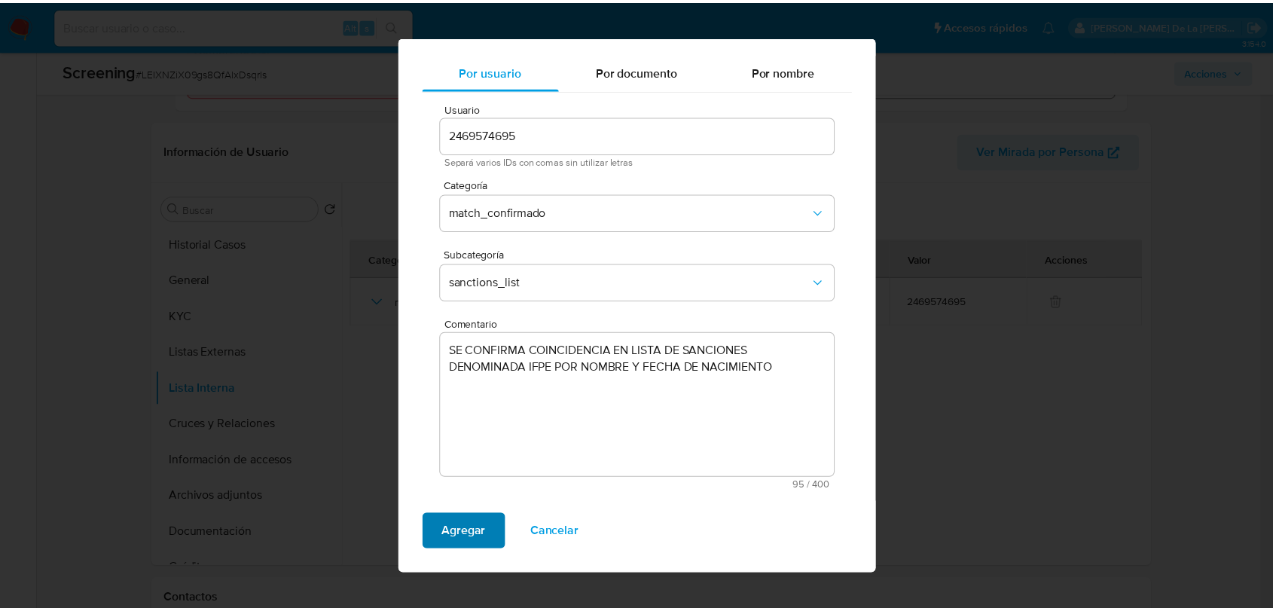
scroll to position [0, 0]
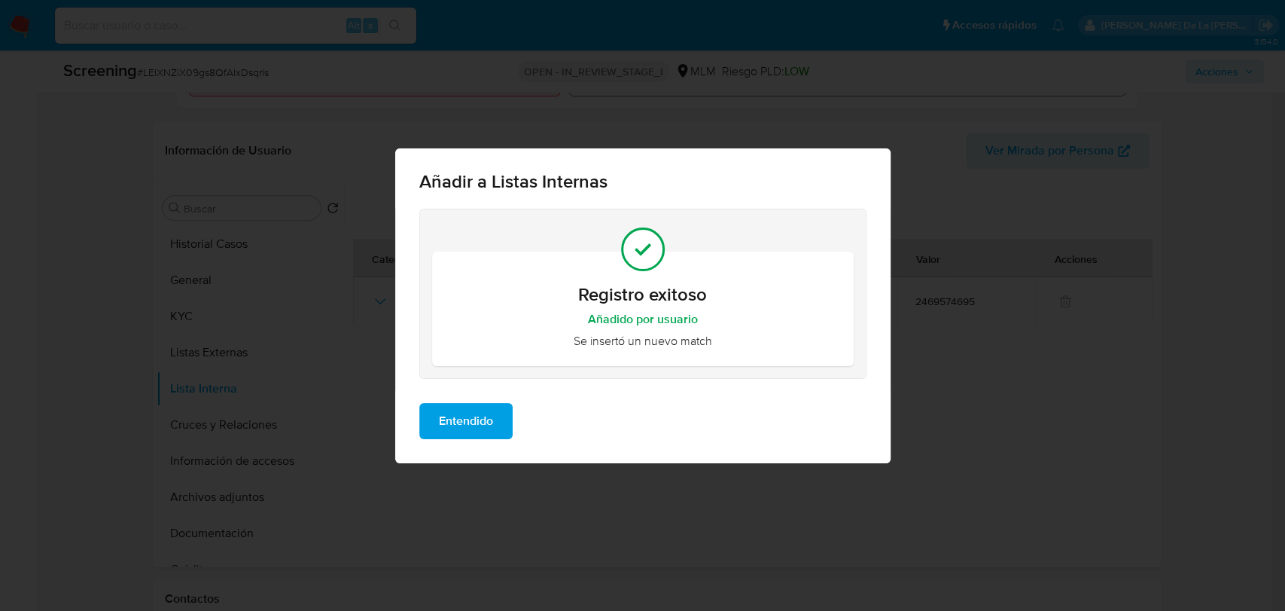
click at [481, 423] on span "Entendido" at bounding box center [466, 420] width 54 height 33
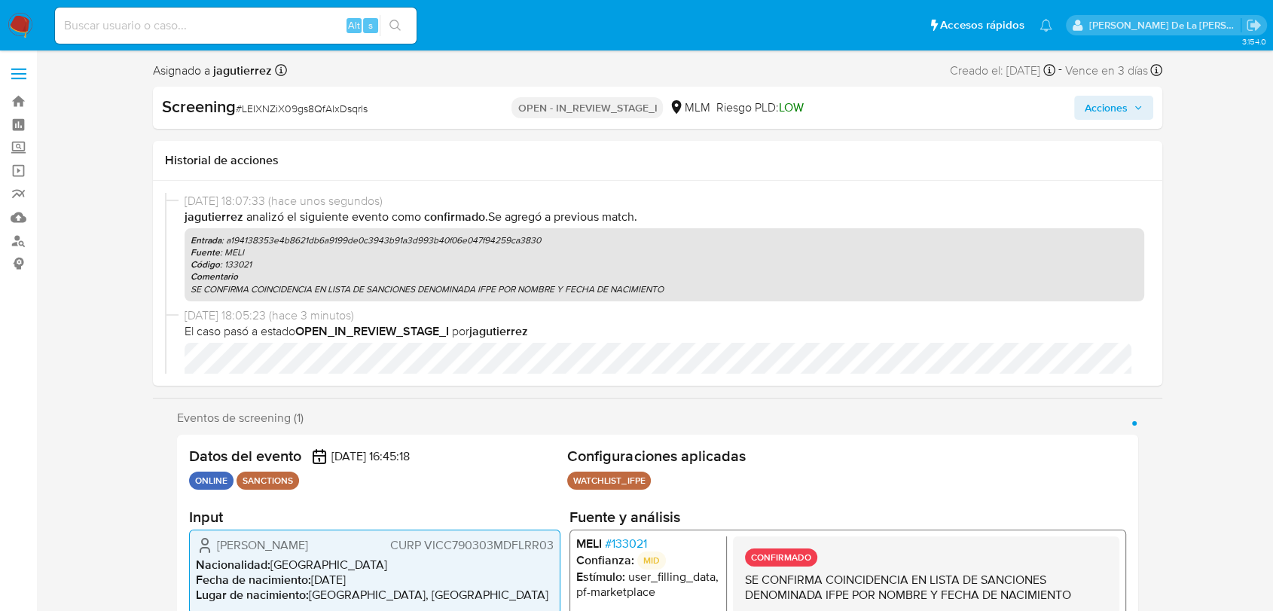
click at [1090, 105] on span "Acciones" at bounding box center [1105, 108] width 43 height 24
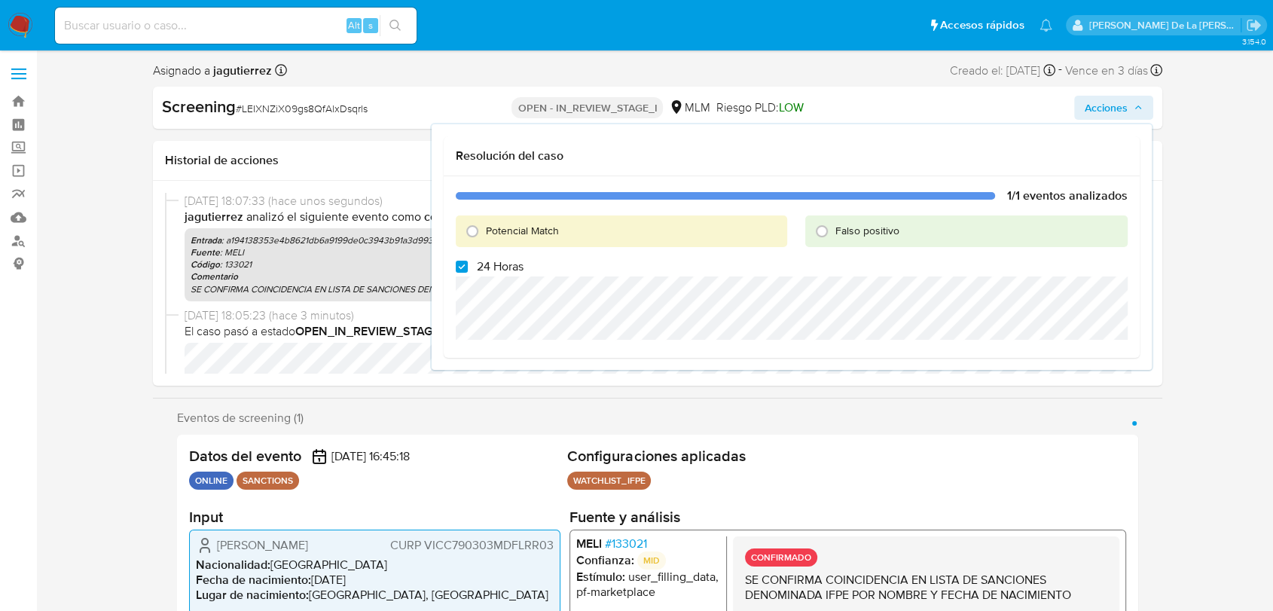
click at [497, 224] on span "Potencial Match" at bounding box center [522, 230] width 73 height 15
click at [484, 224] on input "Potencial Match" at bounding box center [472, 231] width 24 height 24
radio input "true"
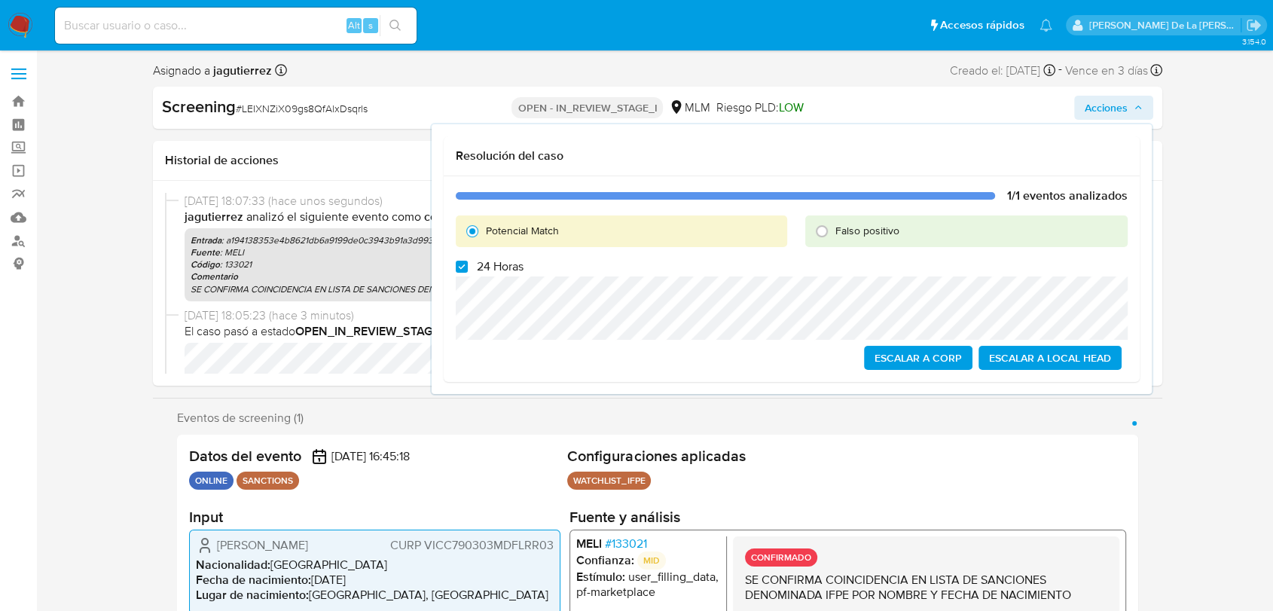
click at [468, 259] on label "24 Horas" at bounding box center [490, 266] width 68 height 15
click at [468, 261] on input "24 Horas" at bounding box center [462, 267] width 12 height 12
checkbox input "false"
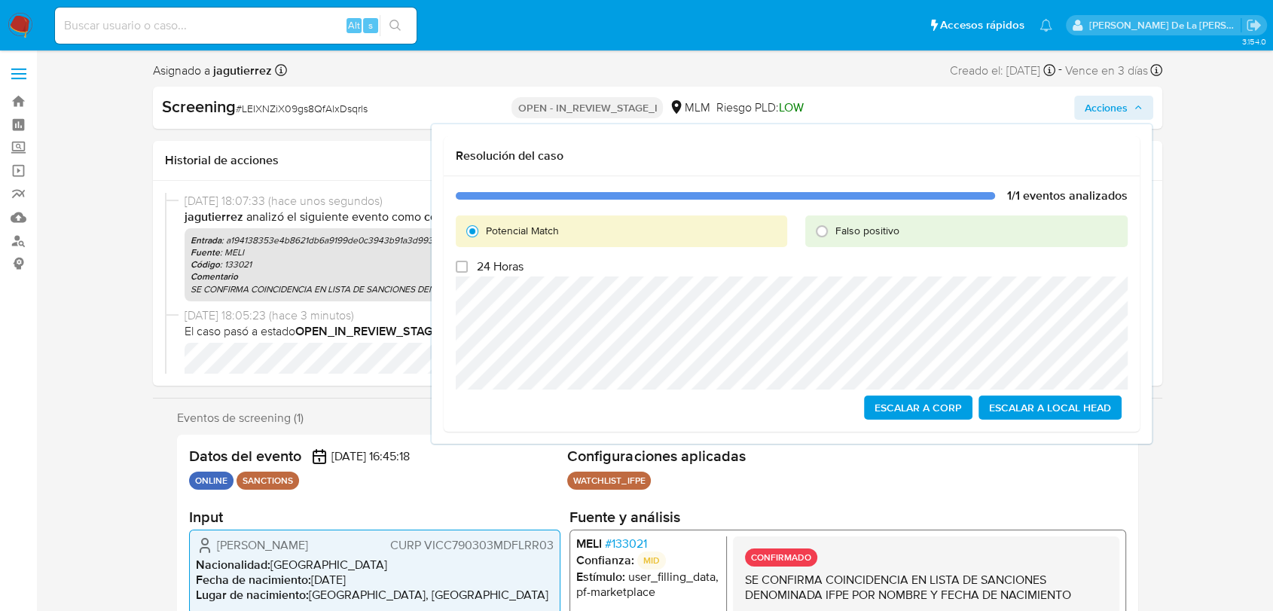
click at [1080, 412] on span "Escalar a Local Head" at bounding box center [1050, 407] width 122 height 21
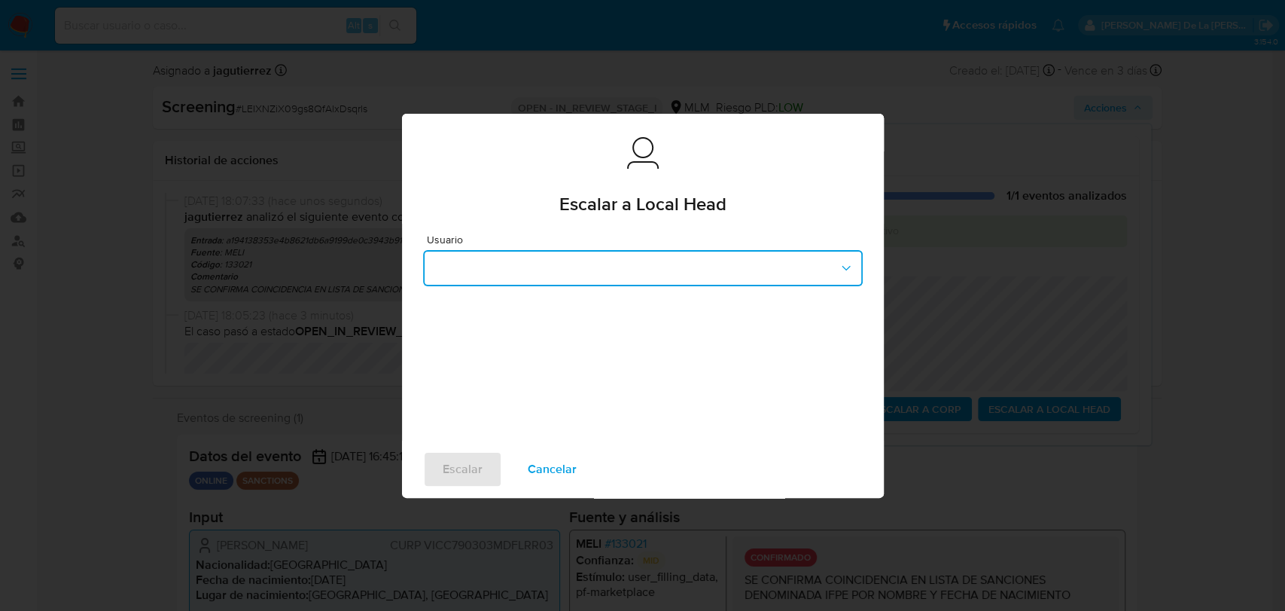
click at [675, 269] on button "button" at bounding box center [643, 268] width 440 height 36
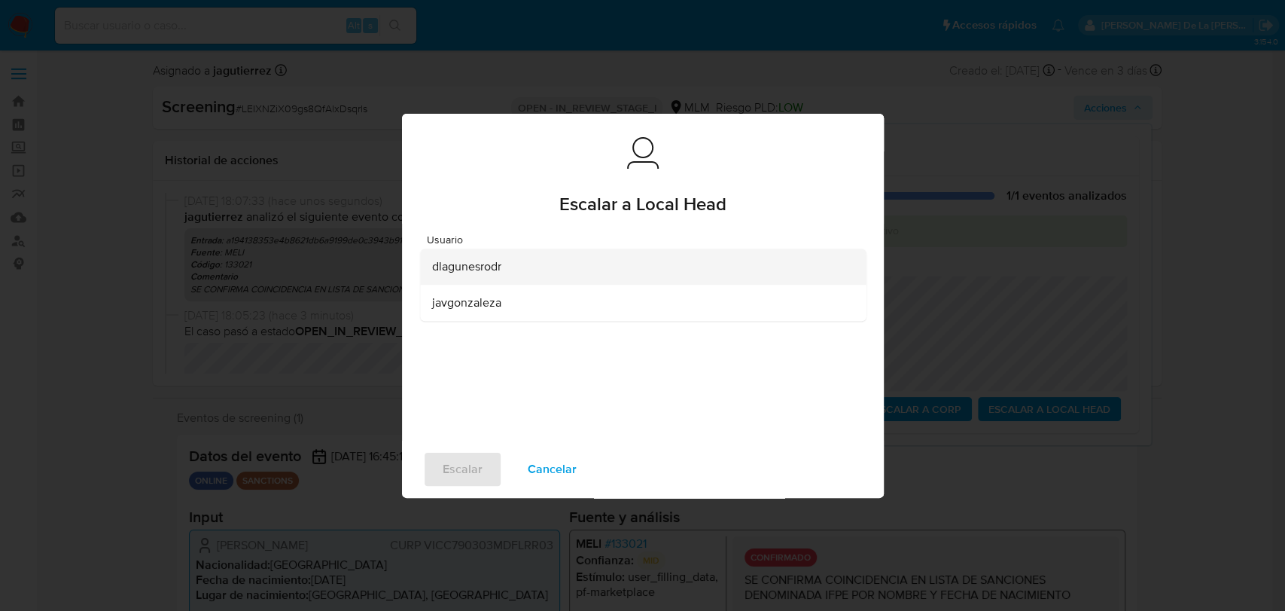
click at [526, 265] on div "dlagunesrodr" at bounding box center [638, 266] width 413 height 36
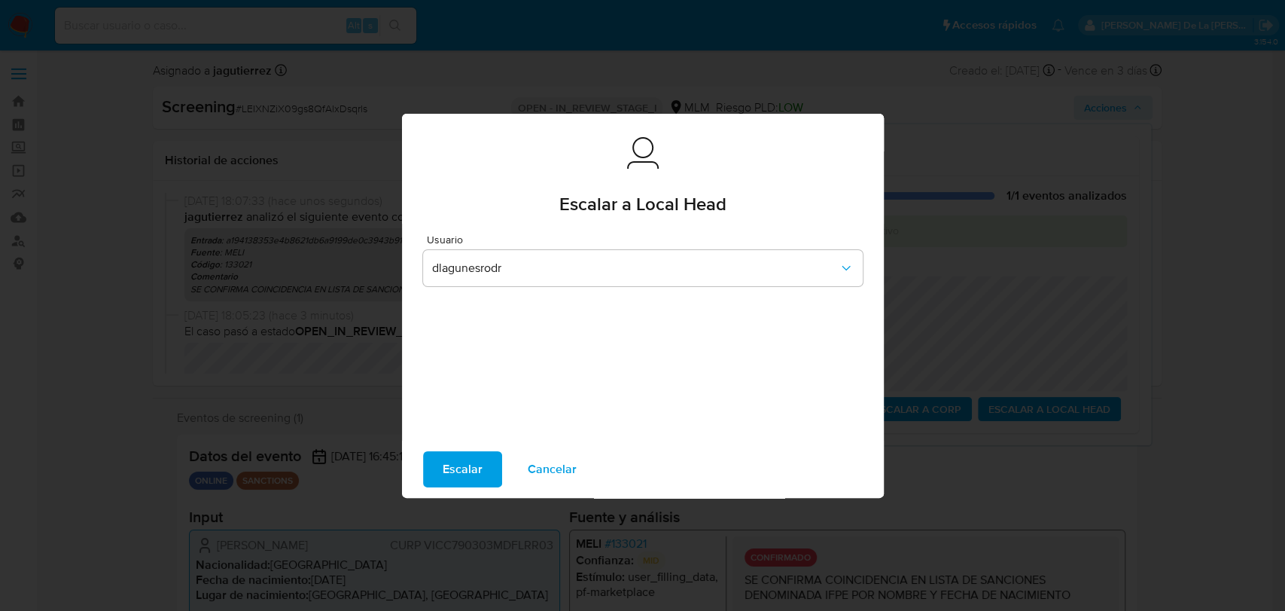
click at [471, 453] on span "Escalar" at bounding box center [463, 469] width 40 height 33
click at [456, 476] on span "Escalar" at bounding box center [463, 469] width 40 height 33
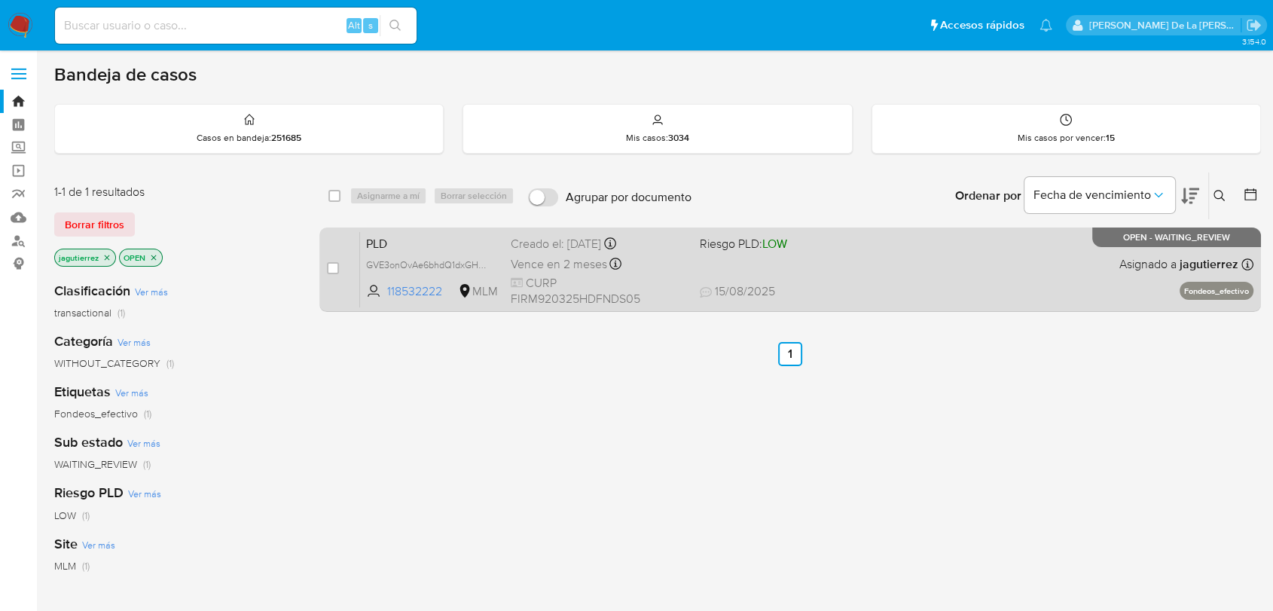
click at [951, 288] on span "[DATE] [DATE] 11:23" at bounding box center [882, 291] width 365 height 17
click at [329, 263] on input "checkbox" at bounding box center [333, 268] width 12 height 12
checkbox input "true"
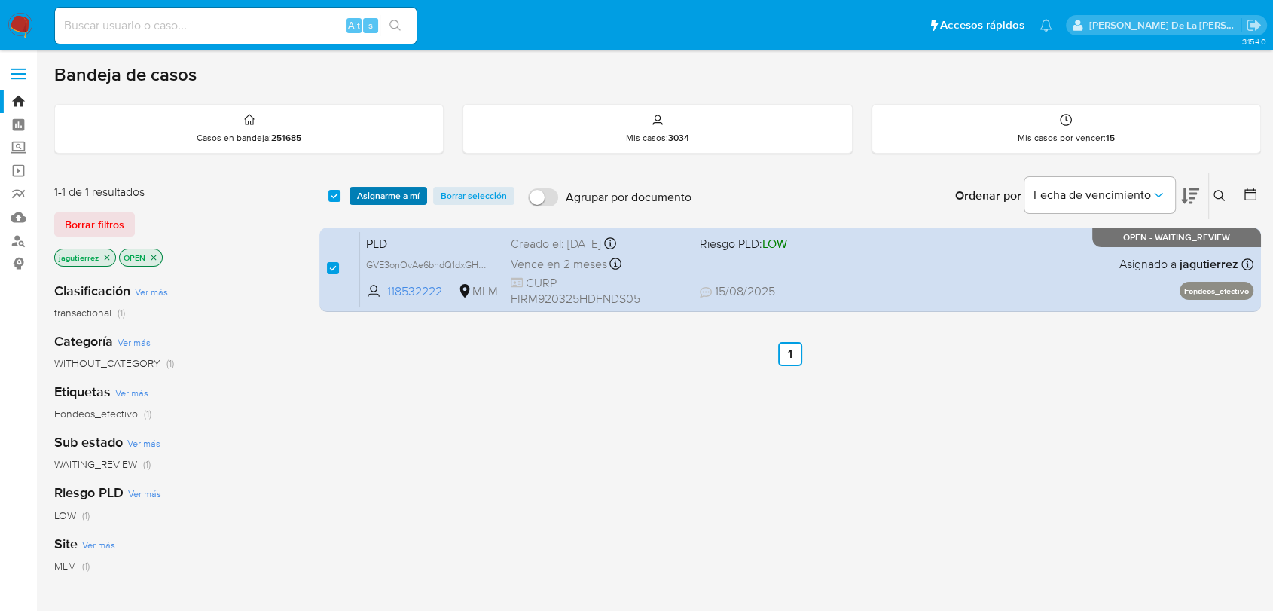
click at [373, 193] on span "Asignarme a mí" at bounding box center [388, 195] width 62 height 15
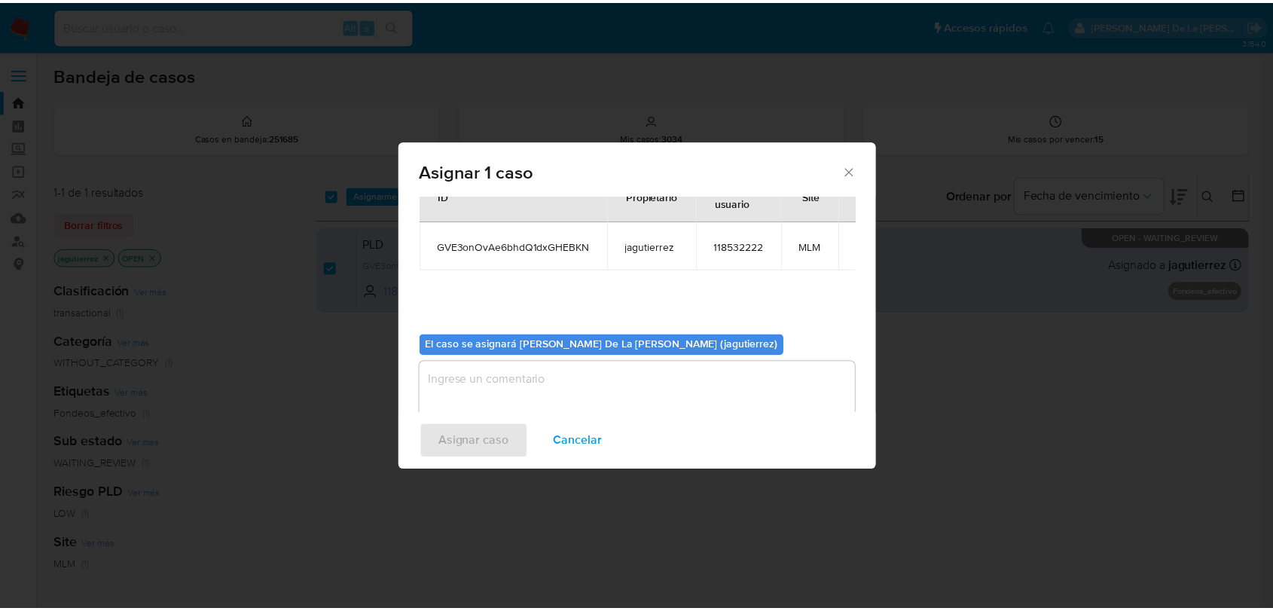
scroll to position [78, 0]
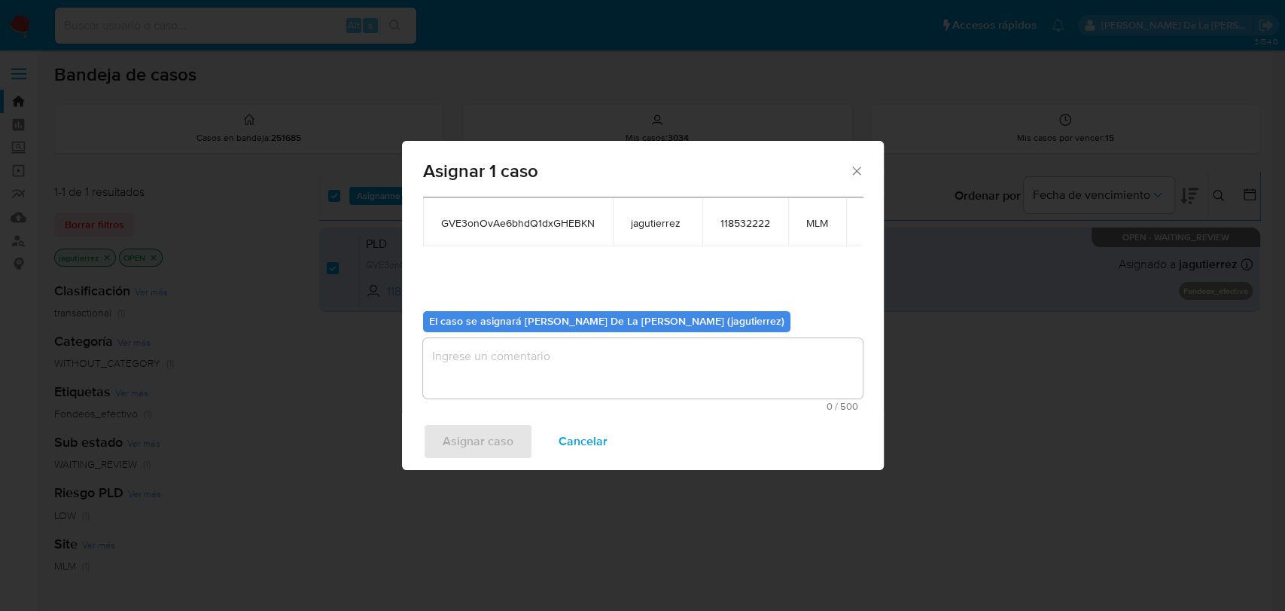
drag, startPoint x: 468, startPoint y: 382, endPoint x: 464, endPoint y: 364, distance: 18.5
click at [467, 382] on textarea "assign-modal" at bounding box center [643, 368] width 440 height 60
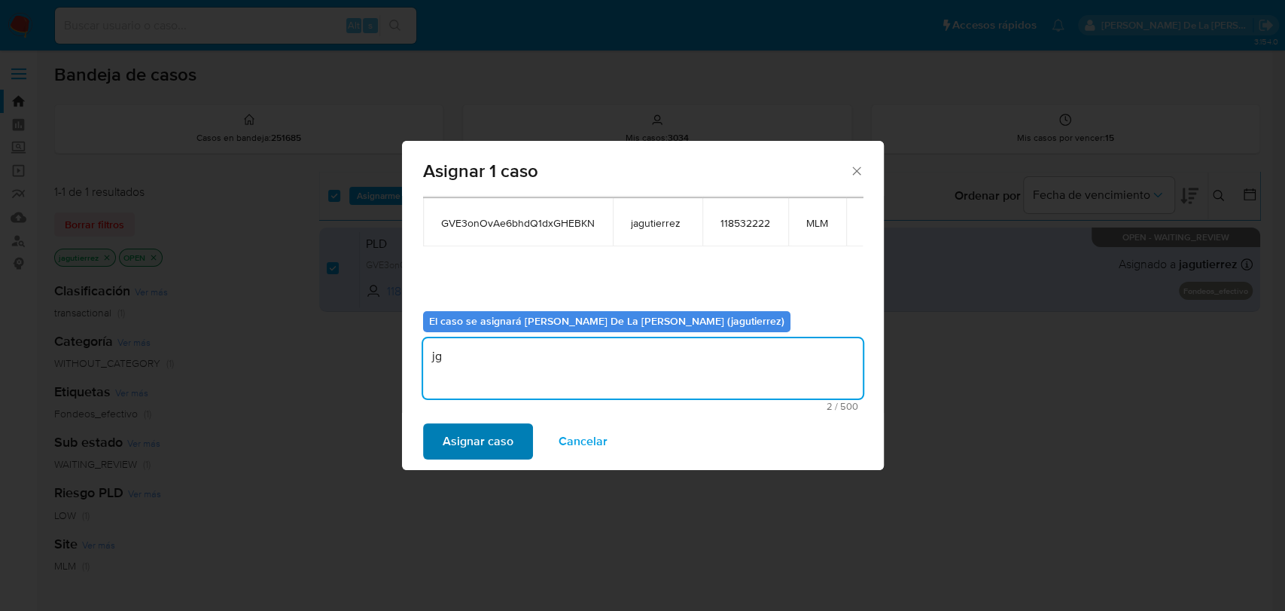
type textarea "jg"
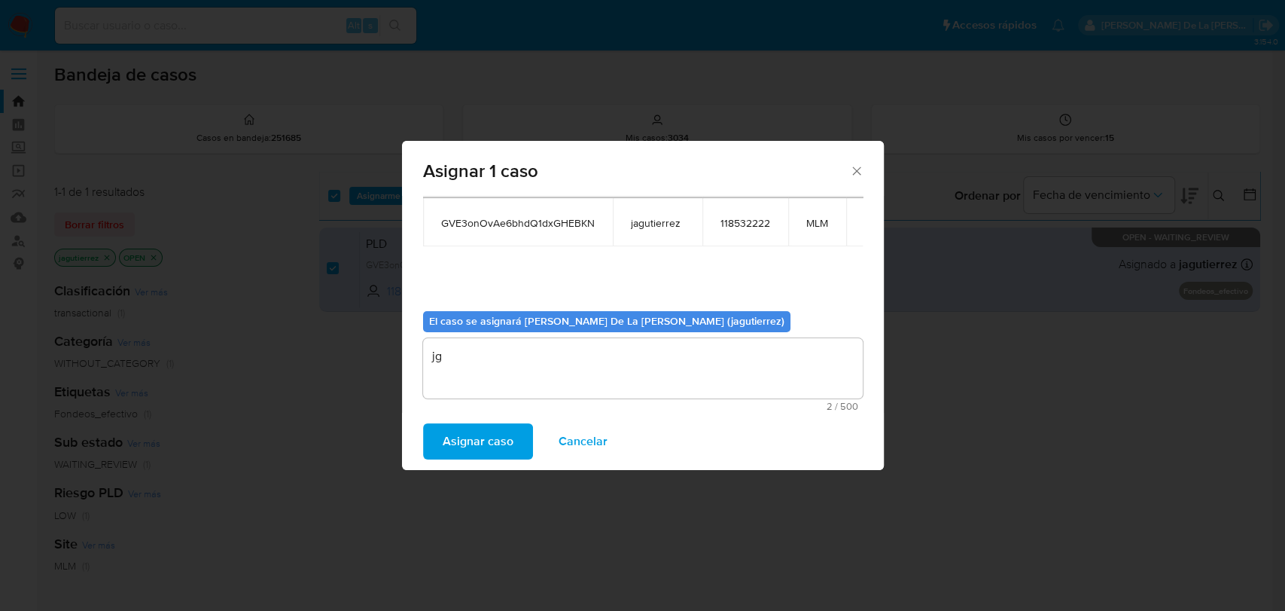
click at [455, 446] on span "Asignar caso" at bounding box center [478, 441] width 71 height 33
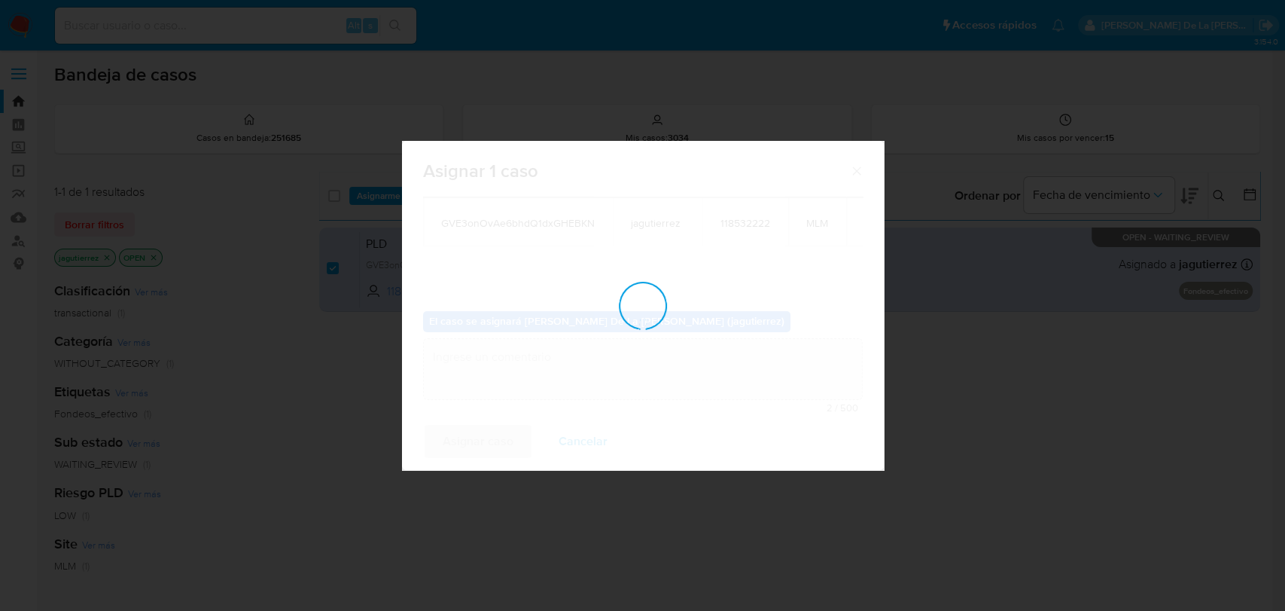
checkbox input "false"
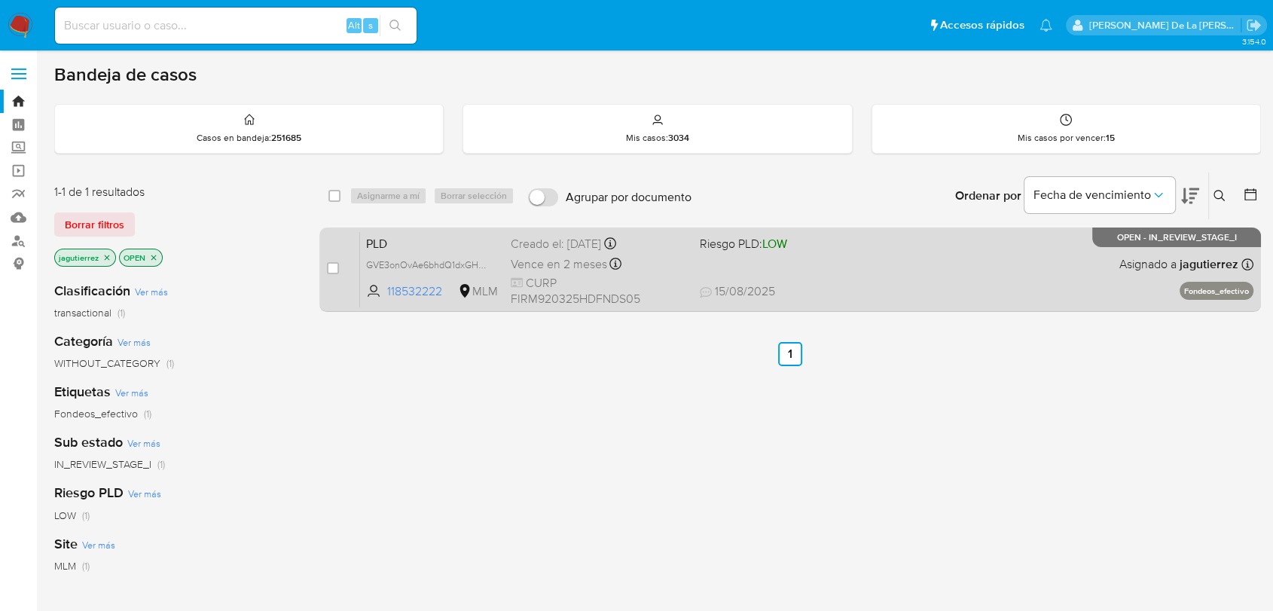
click at [907, 267] on div "PLD GVE3onOvAe6bhdQ1dxGHEBKN 118532222 MLM Riesgo PLD: LOW Creado el: [DATE] Cr…" at bounding box center [806, 269] width 893 height 76
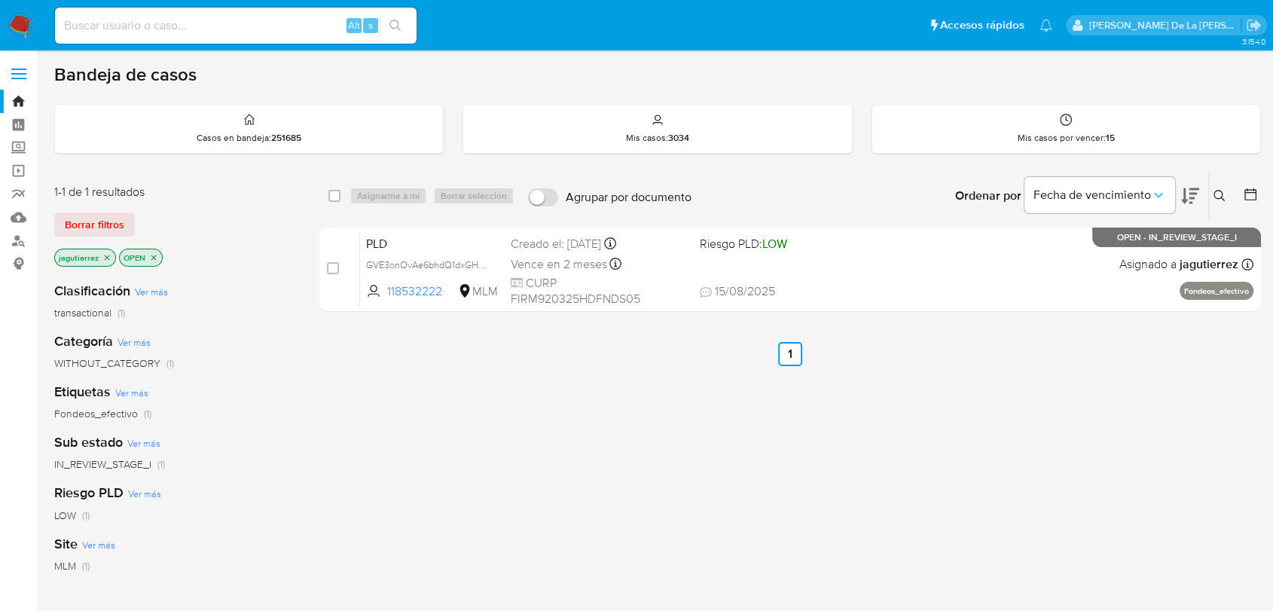
click at [32, 21] on img at bounding box center [21, 26] width 26 height 26
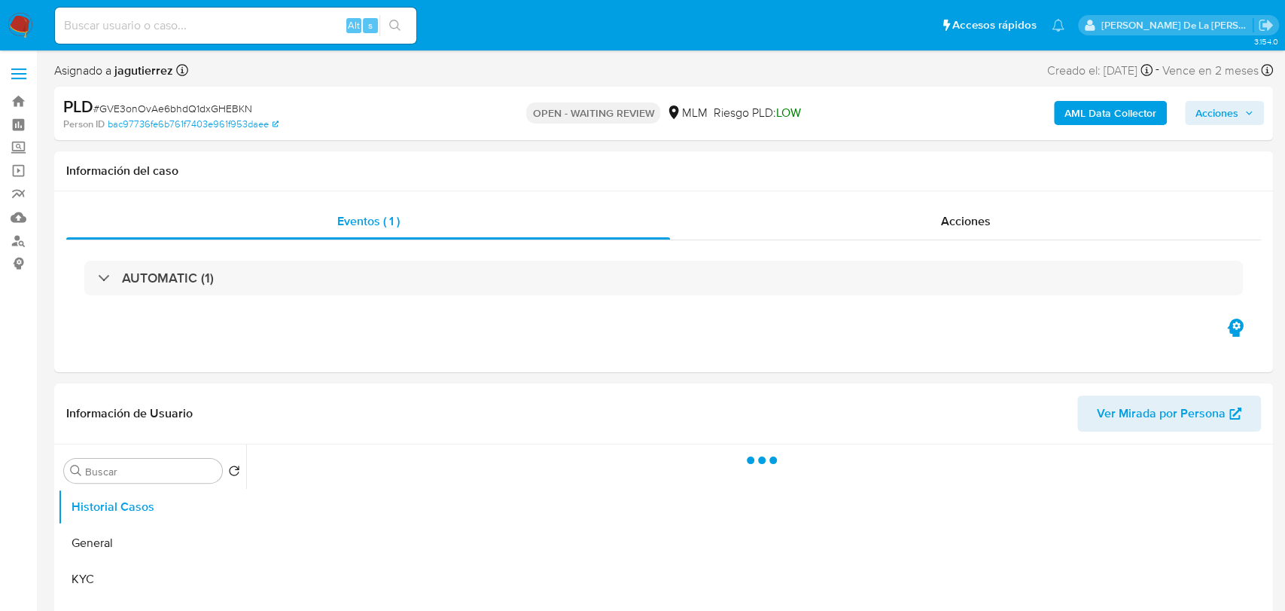
select select "10"
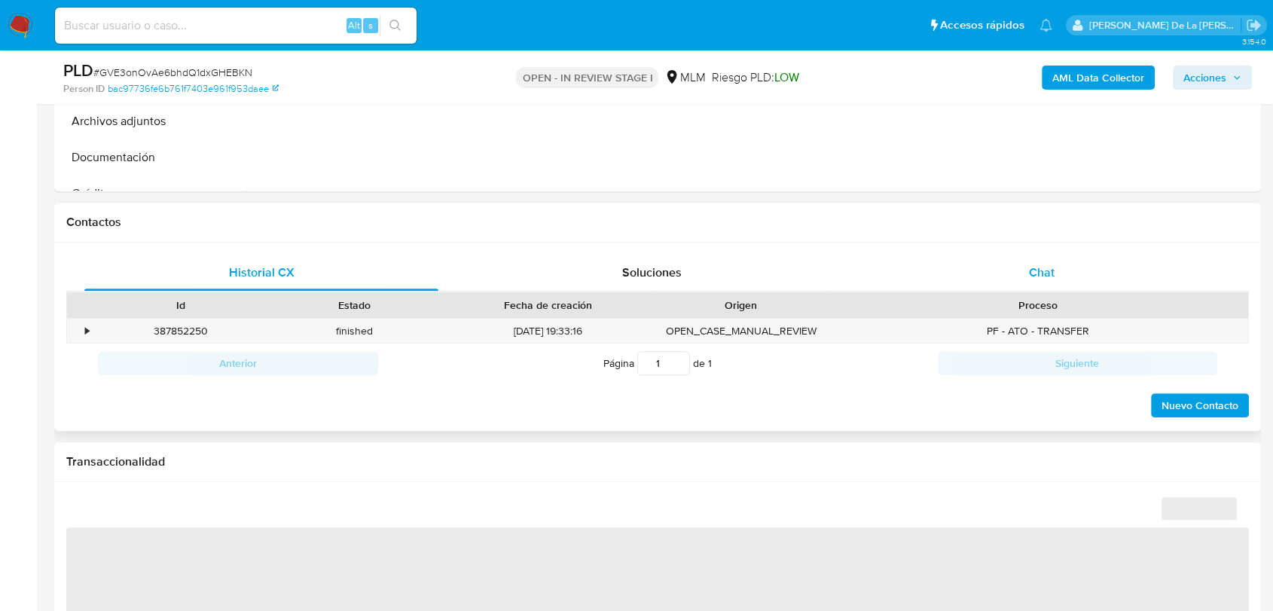
select select "10"
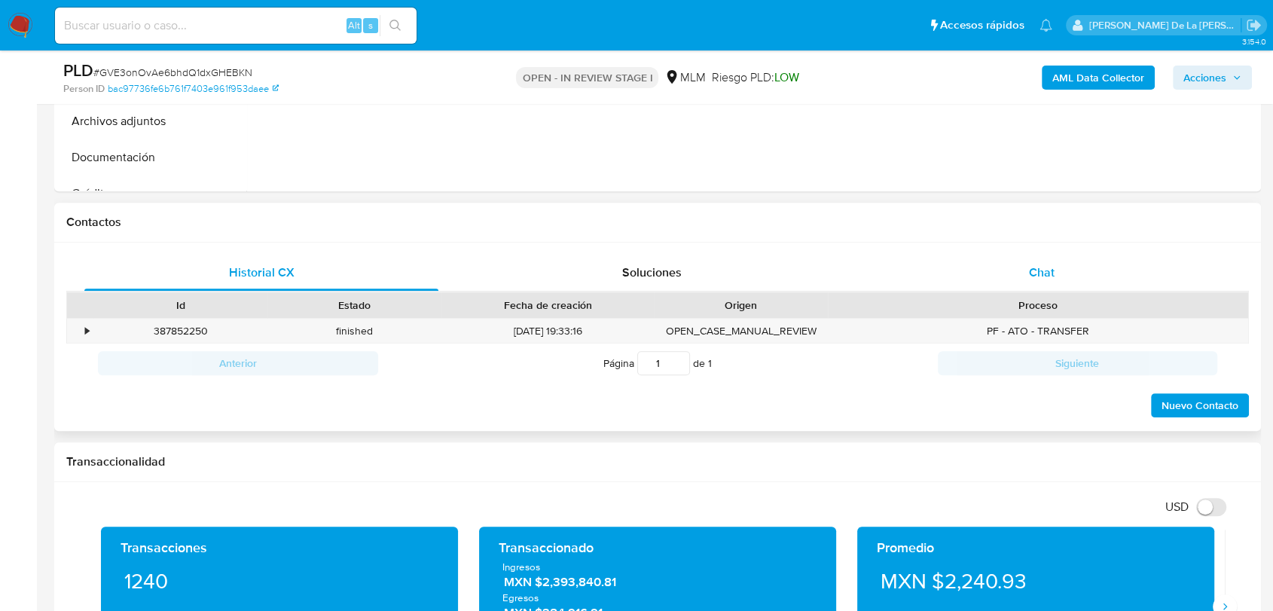
click at [1030, 273] on span "Chat" at bounding box center [1042, 272] width 26 height 17
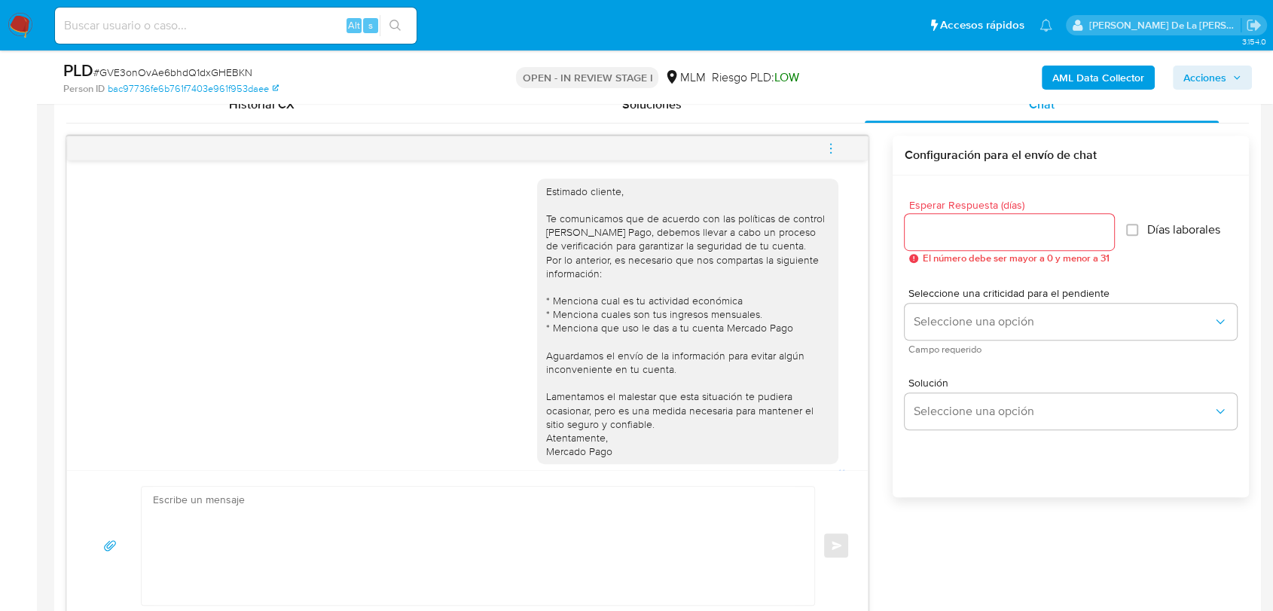
scroll to position [96, 0]
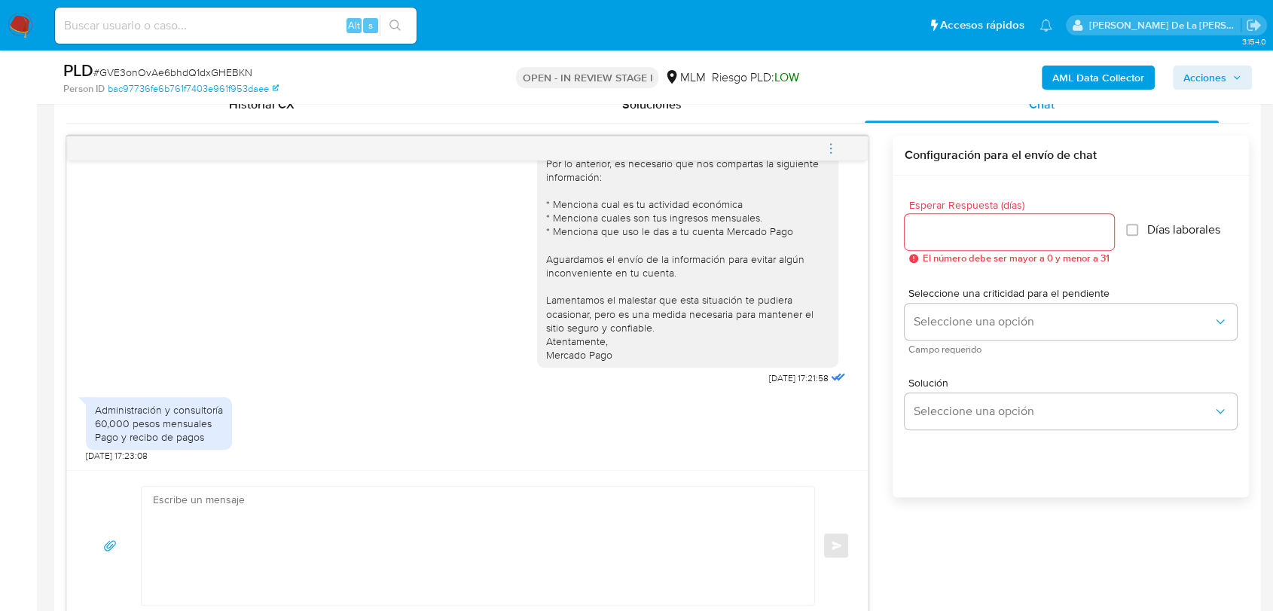
click at [965, 230] on input "Esperar Respuesta (días)" at bounding box center [1008, 232] width 209 height 20
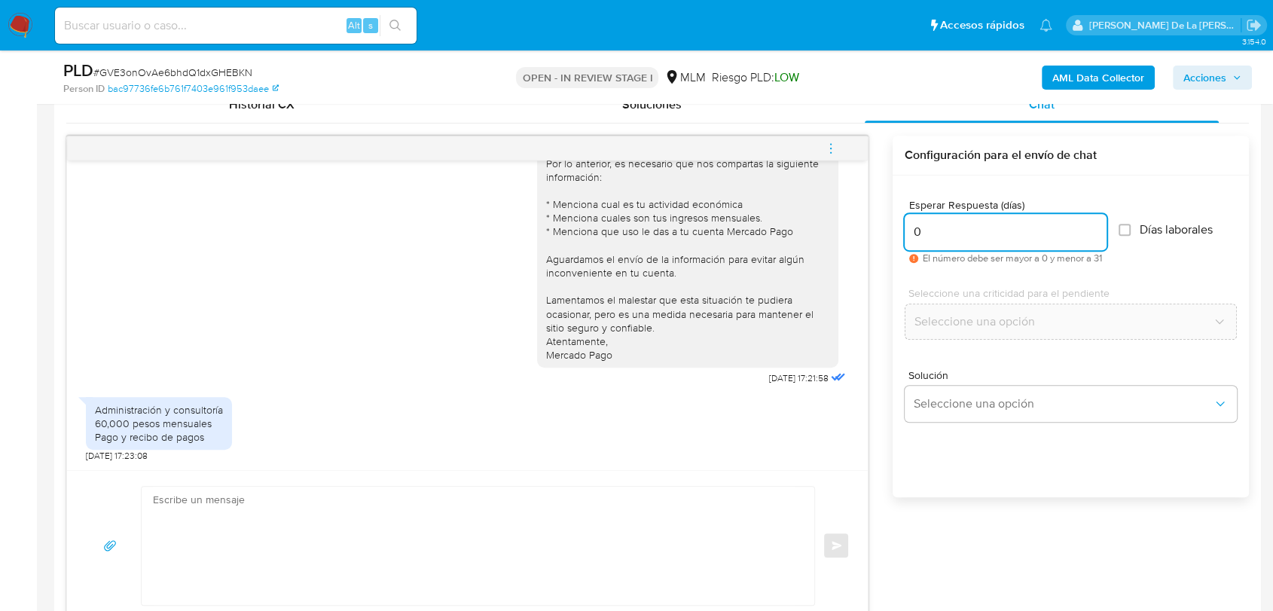
type input "0"
click at [428, 555] on textarea at bounding box center [474, 545] width 642 height 118
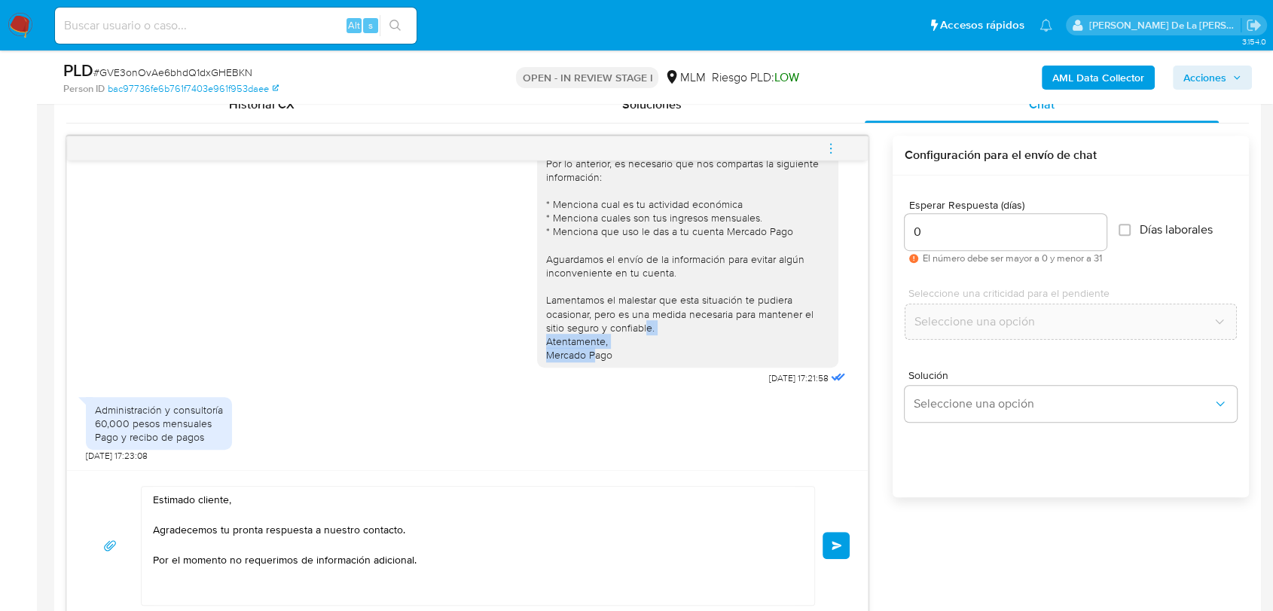
drag, startPoint x: 600, startPoint y: 356, endPoint x: 532, endPoint y: 345, distance: 69.4
click at [537, 345] on div "Estimado cliente, Te comunicamos que de acuerdo con las políticas de control de…" at bounding box center [687, 225] width 301 height 286
copy div "Atentamente, Mercado Pago"
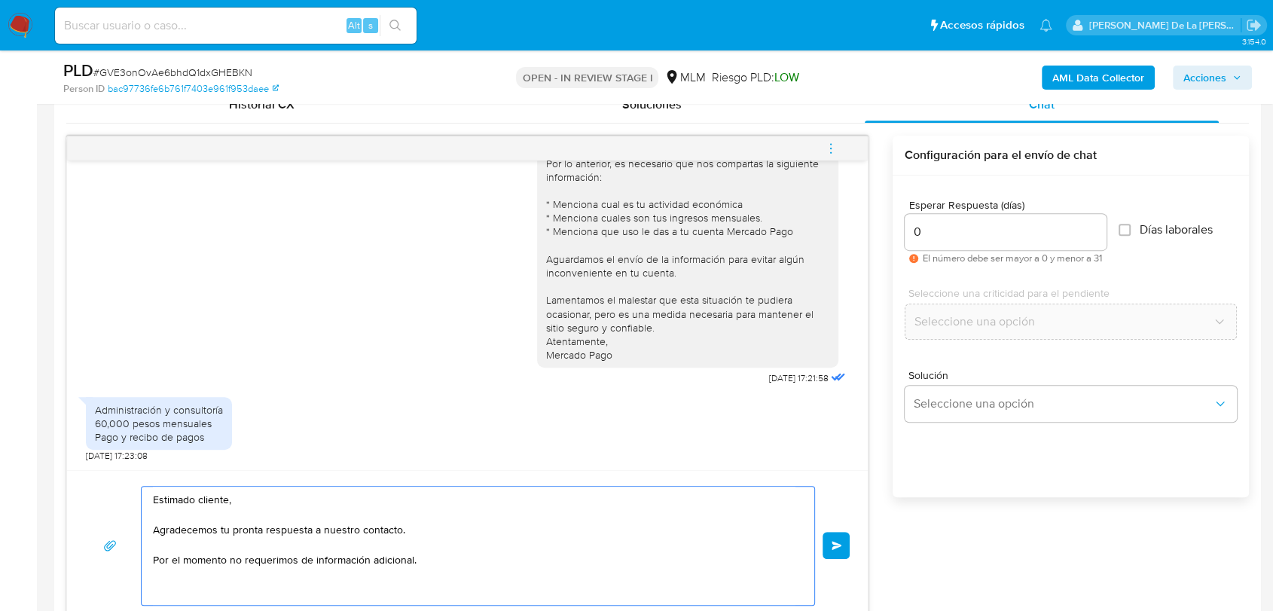
click at [227, 592] on textarea "Estimado cliente, Agradecemos tu pronta respuesta a nuestro contacto. Por el mo…" at bounding box center [474, 545] width 642 height 118
click at [443, 565] on textarea "Estimado cliente, Agradecemos tu pronta respuesta a nuestro contacto. Por el mo…" at bounding box center [474, 545] width 642 height 118
paste textarea "Atentamente, Mercado Pago"
type textarea "Estimado cliente, Agradecemos tu pronta respuesta a nuestro contacto. Por el mo…"
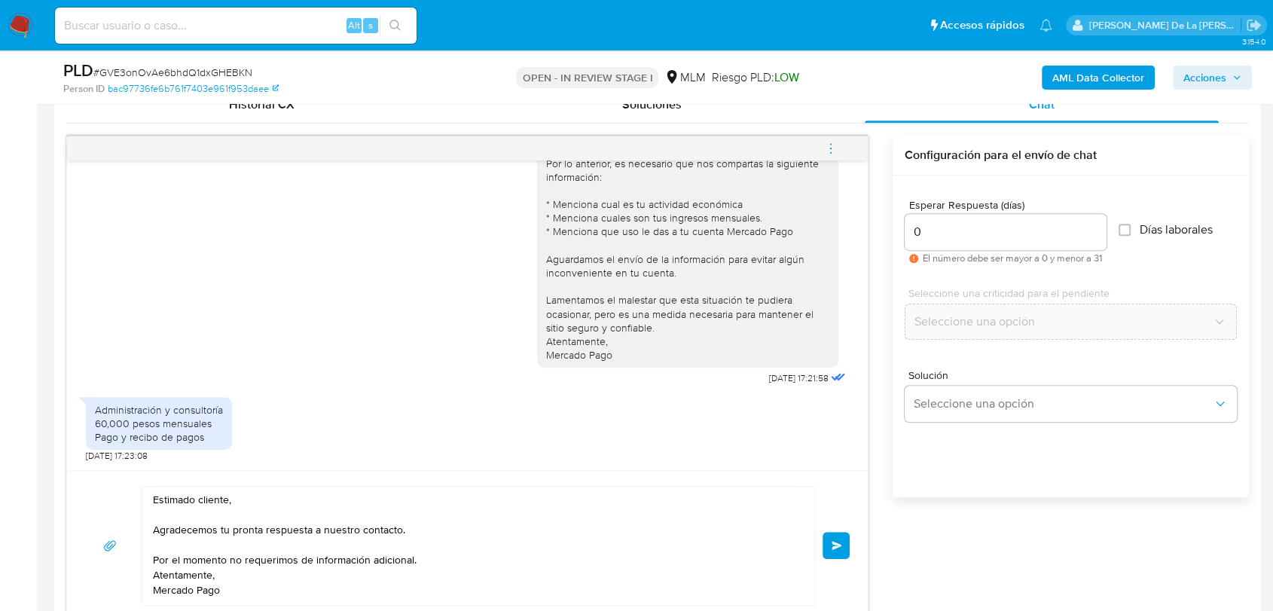
click at [840, 544] on span "Enviar" at bounding box center [836, 545] width 11 height 9
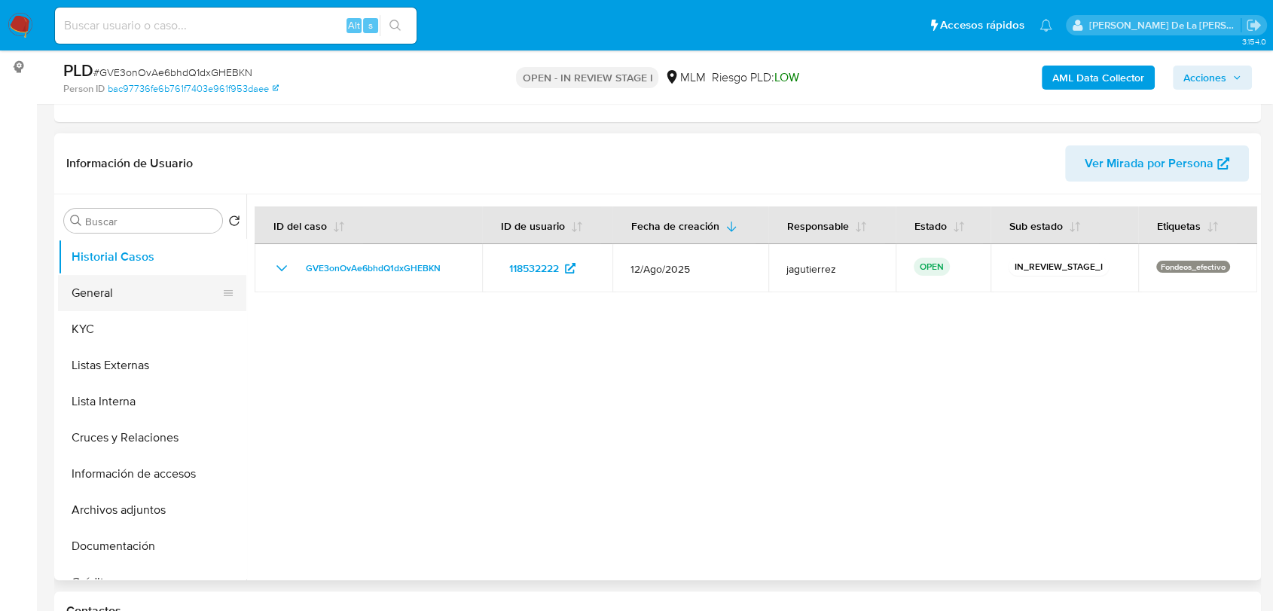
scroll to position [167, 0]
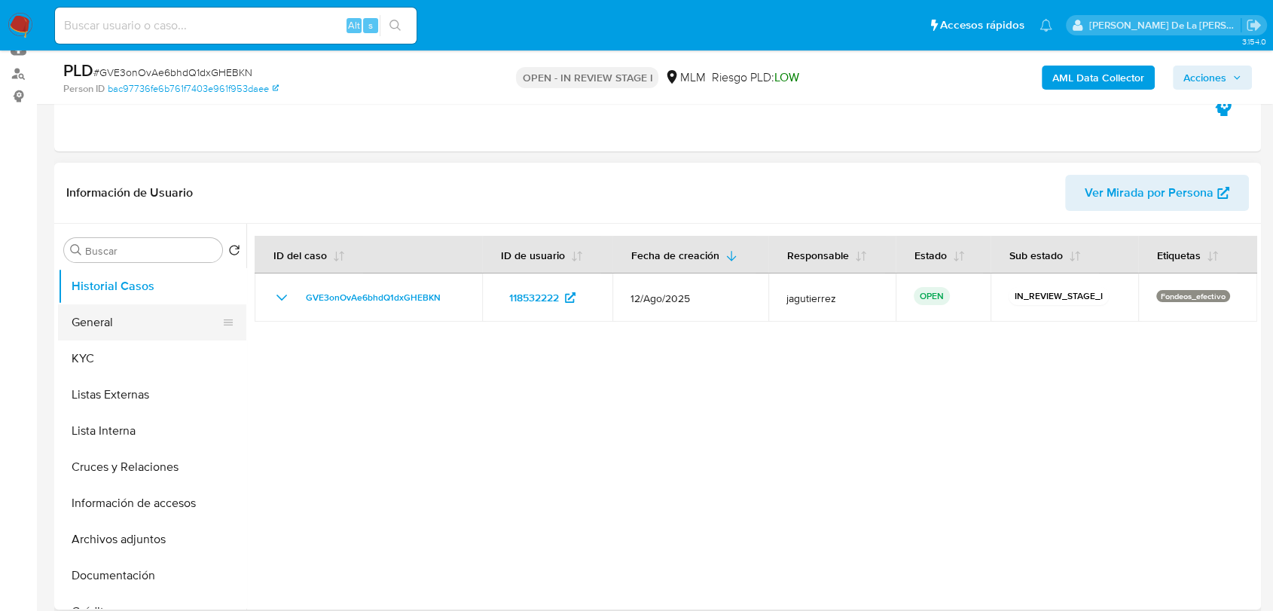
click at [69, 328] on button "General" at bounding box center [146, 322] width 176 height 36
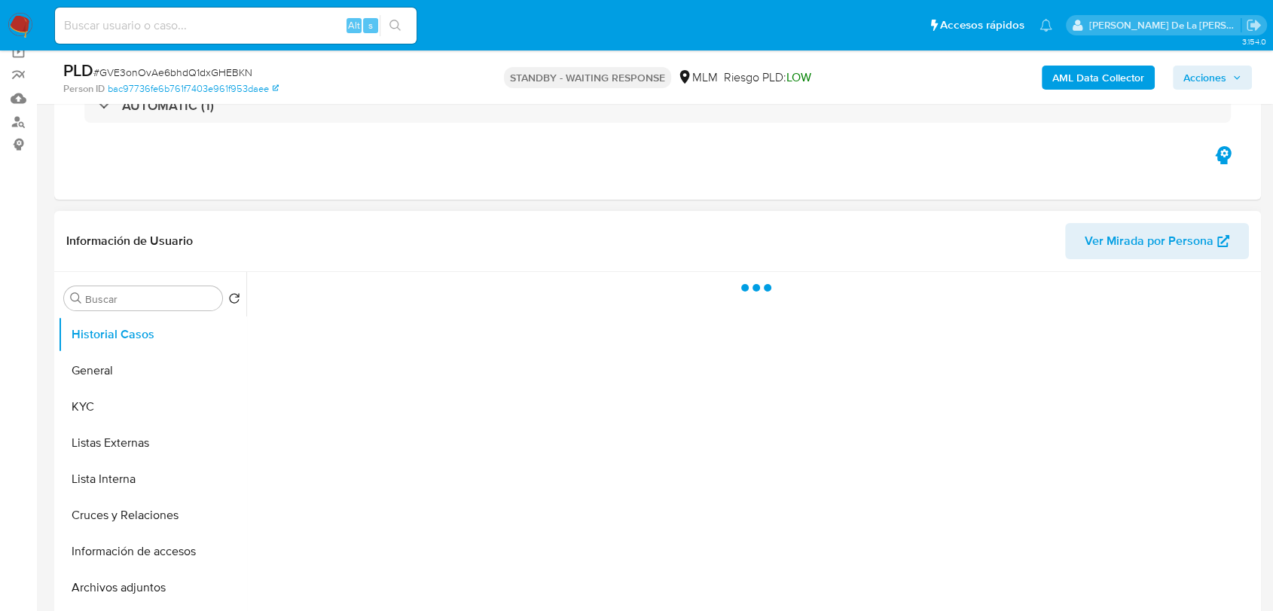
scroll to position [167, 0]
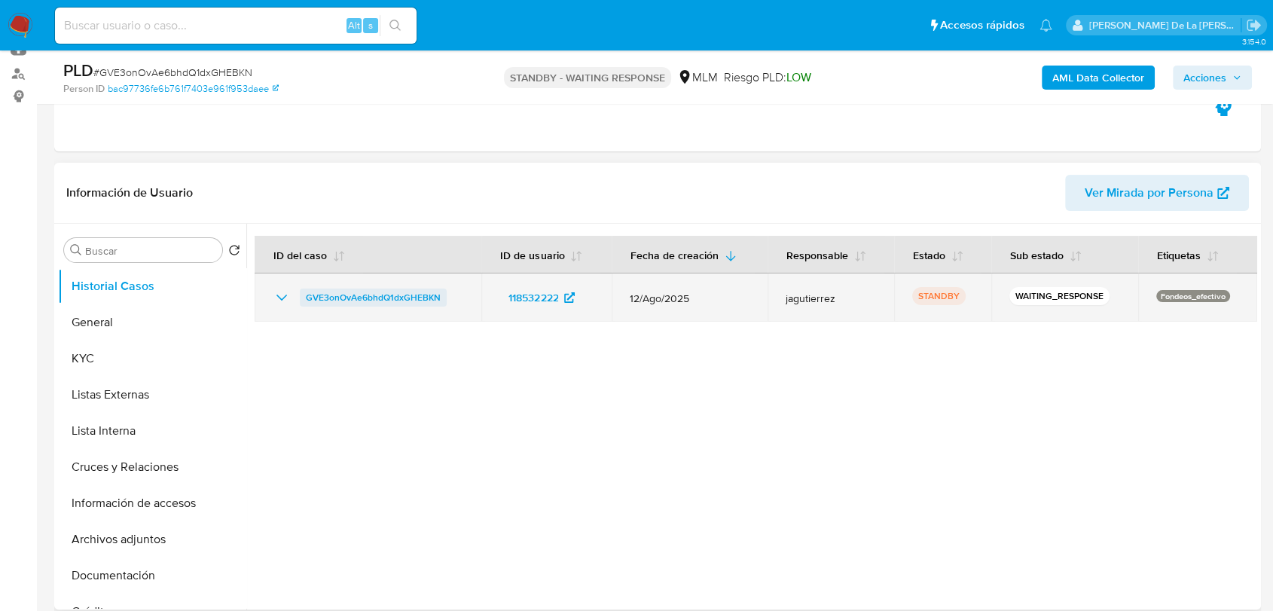
select select "10"
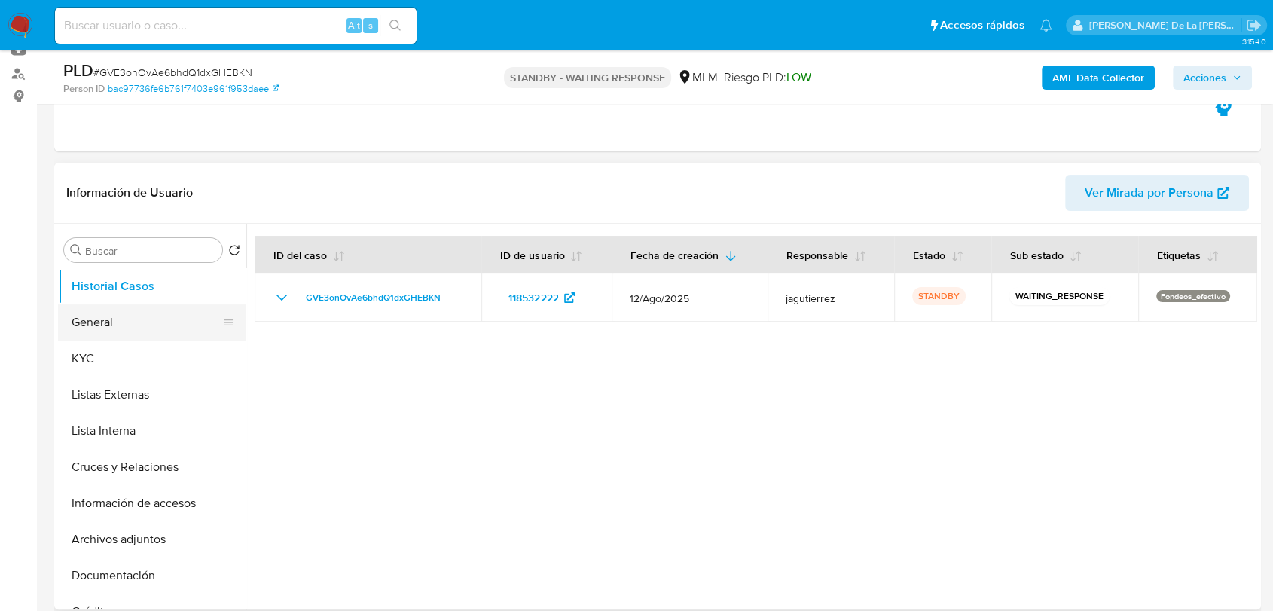
click at [150, 323] on button "General" at bounding box center [146, 322] width 176 height 36
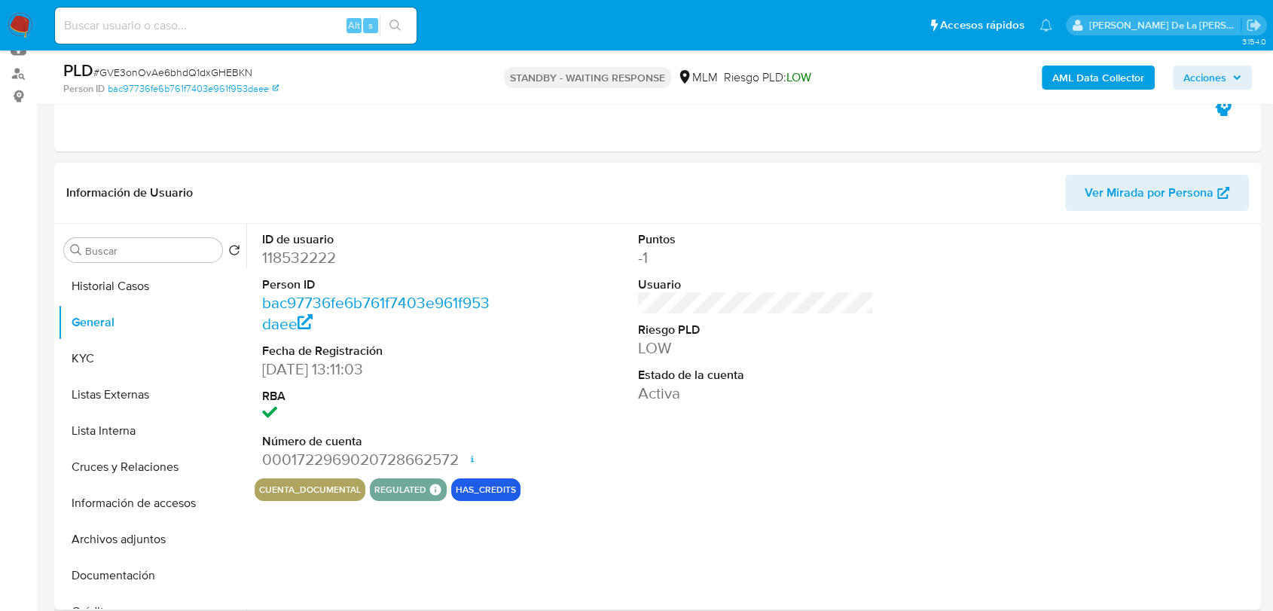
click at [321, 257] on dd "118532222" at bounding box center [380, 257] width 236 height 21
copy dd "118532222"
click at [445, 309] on link "bac97736fe6b761f7403e961f953daee" at bounding box center [375, 312] width 227 height 43
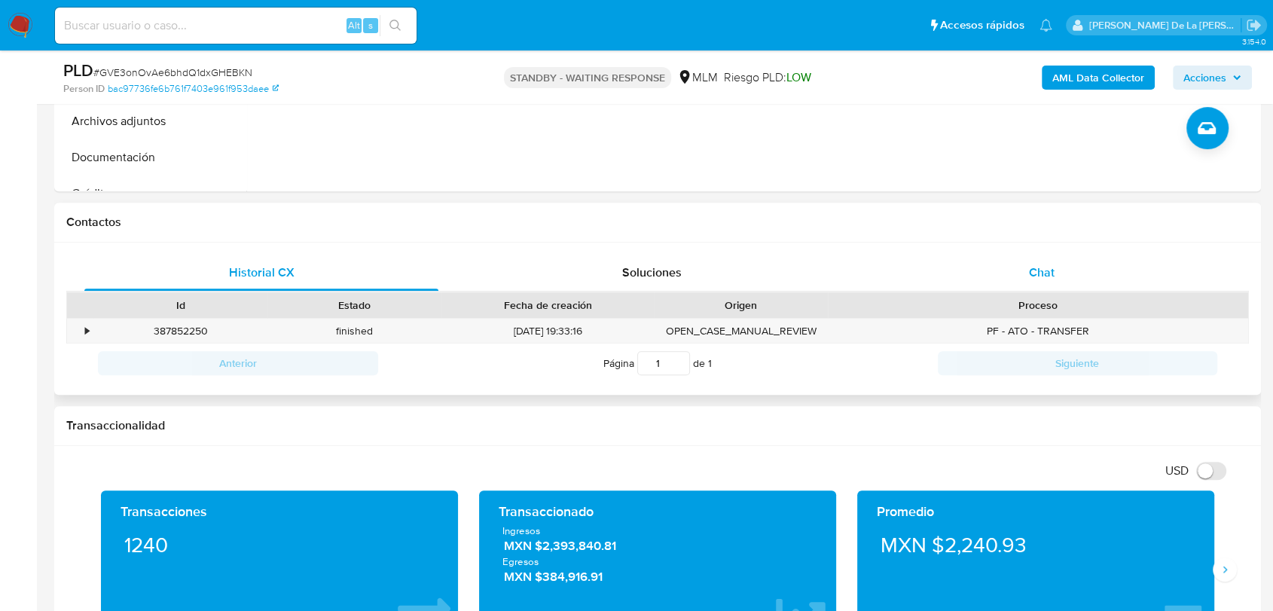
click at [1034, 279] on span "Chat" at bounding box center [1042, 272] width 26 height 17
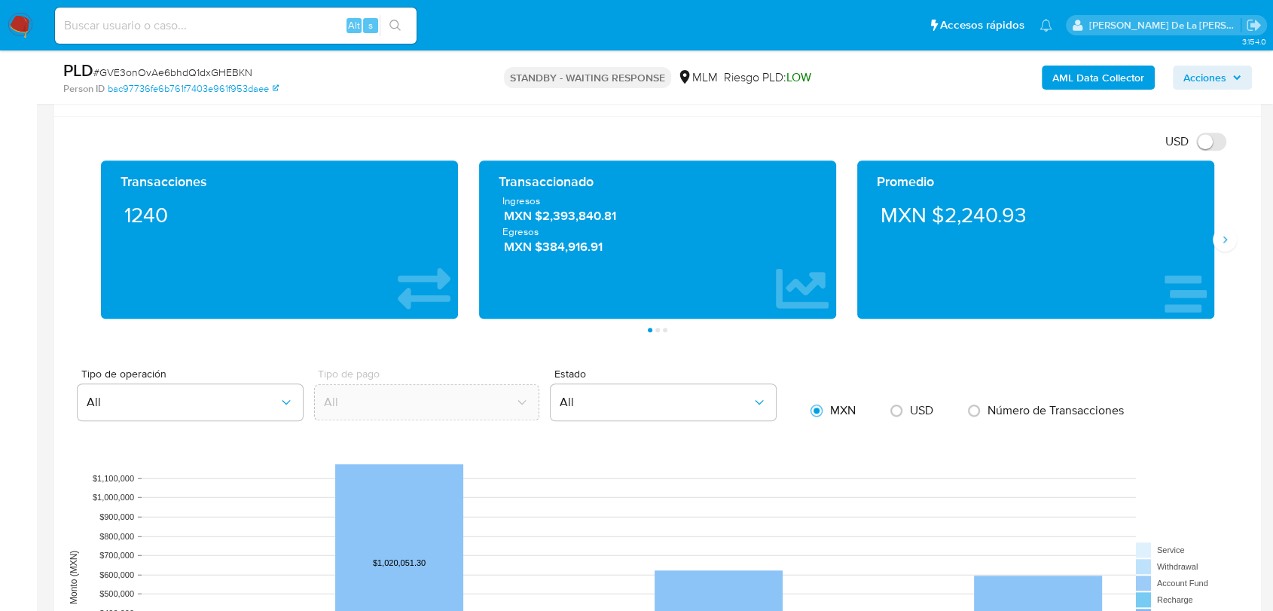
scroll to position [1087, 0]
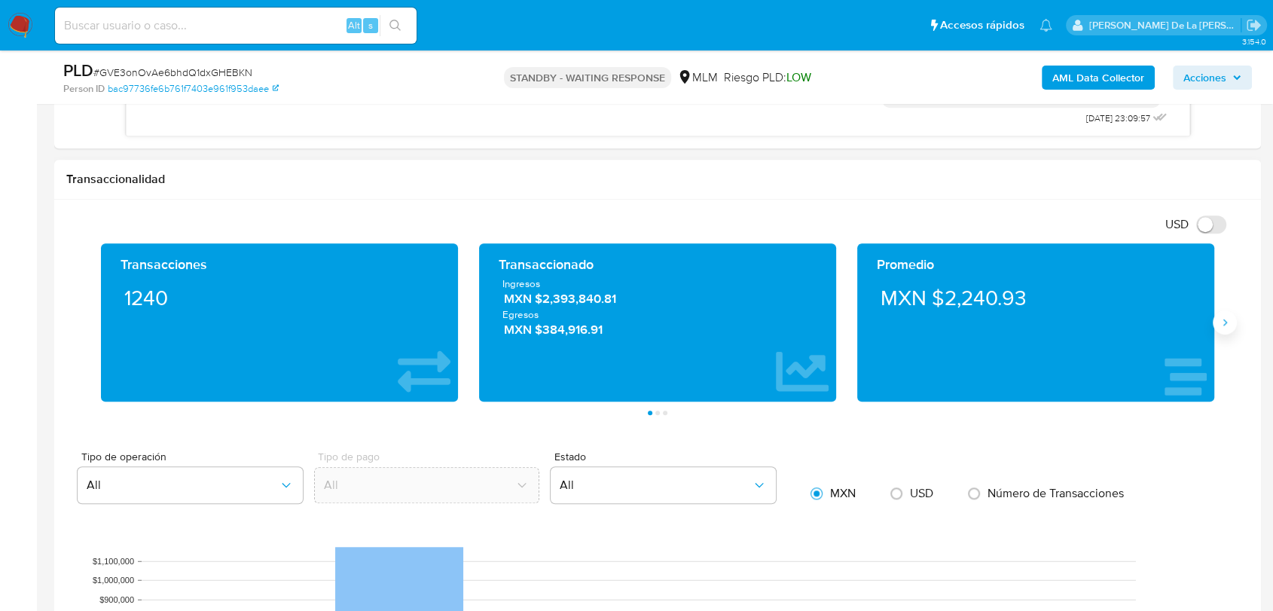
click at [1234, 321] on button "Siguiente" at bounding box center [1224, 322] width 24 height 24
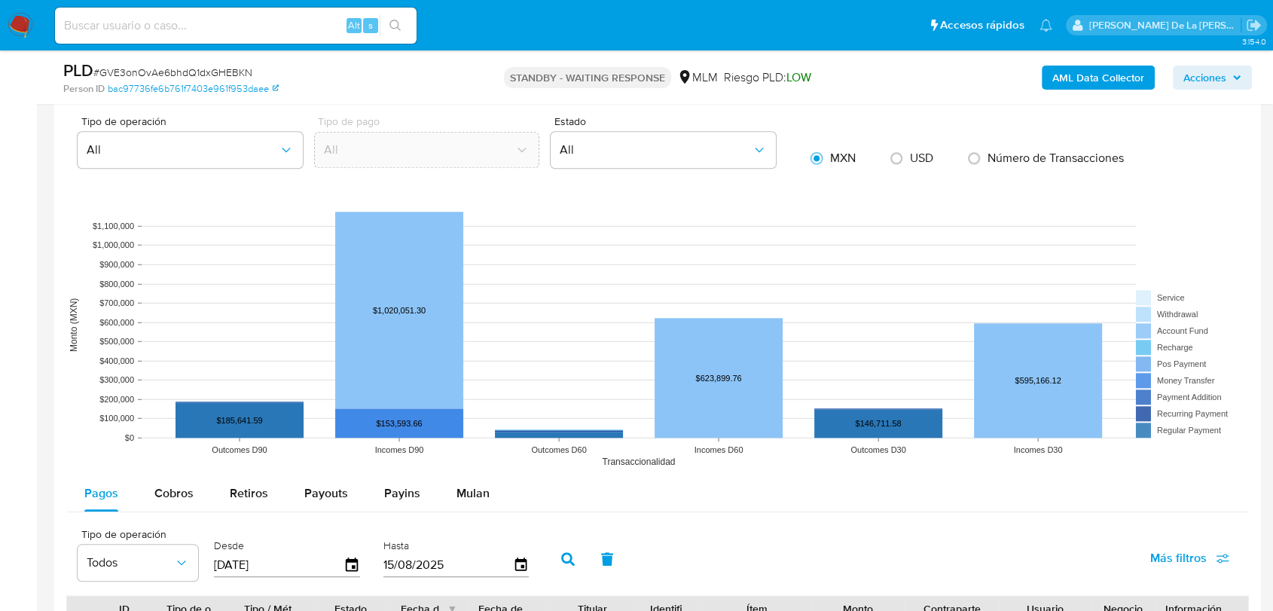
scroll to position [1422, 0]
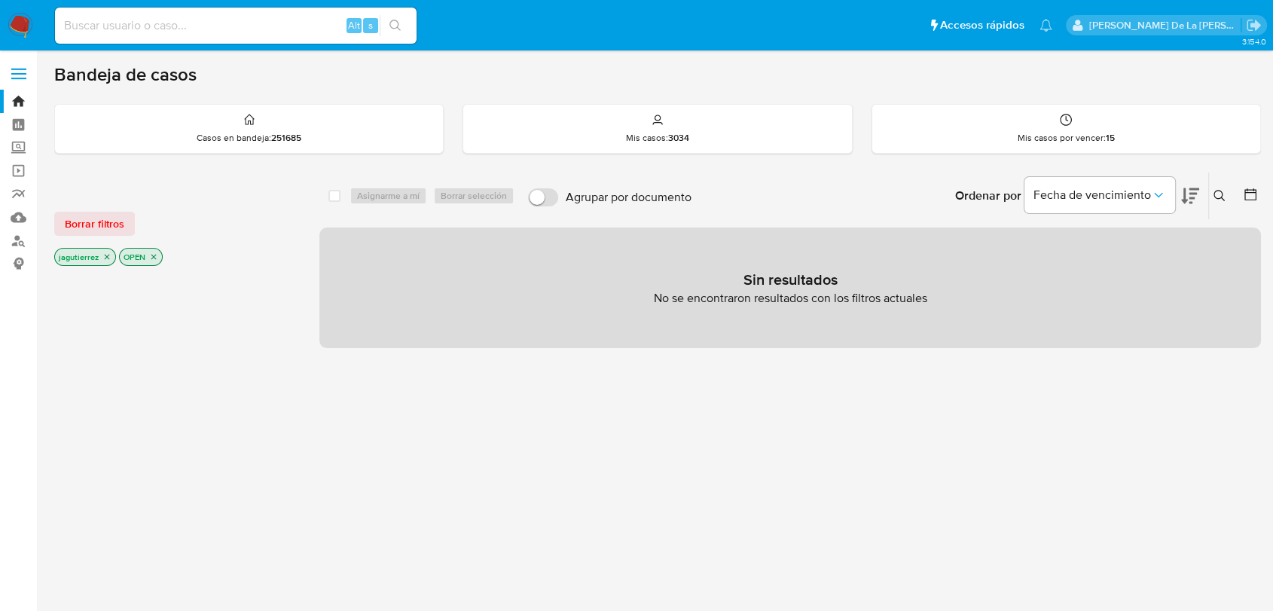
click at [29, 17] on img at bounding box center [21, 26] width 26 height 26
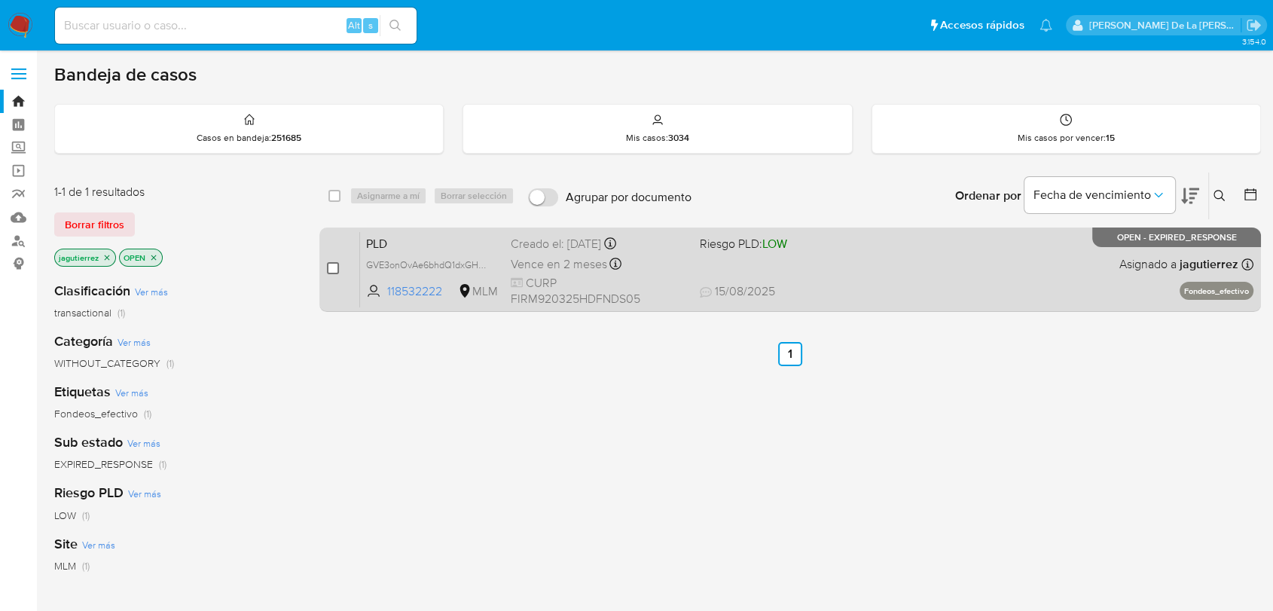
click at [333, 264] on input "checkbox" at bounding box center [333, 268] width 12 height 12
checkbox input "true"
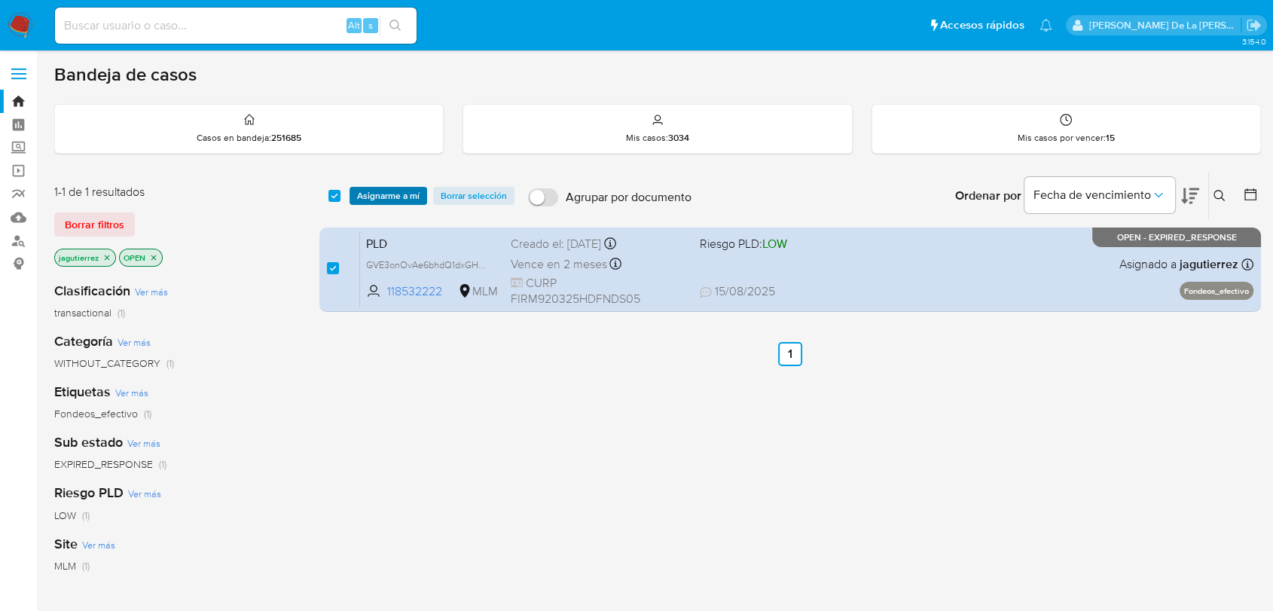
click at [374, 188] on span "Asignarme a mí" at bounding box center [388, 195] width 62 height 15
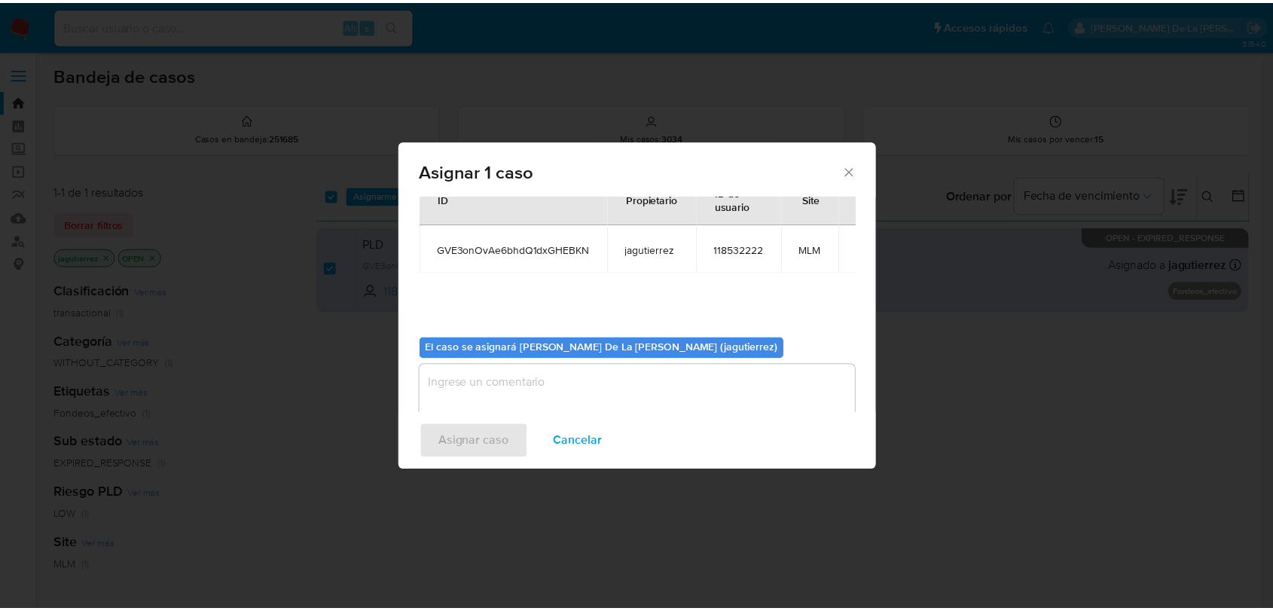
scroll to position [78, 0]
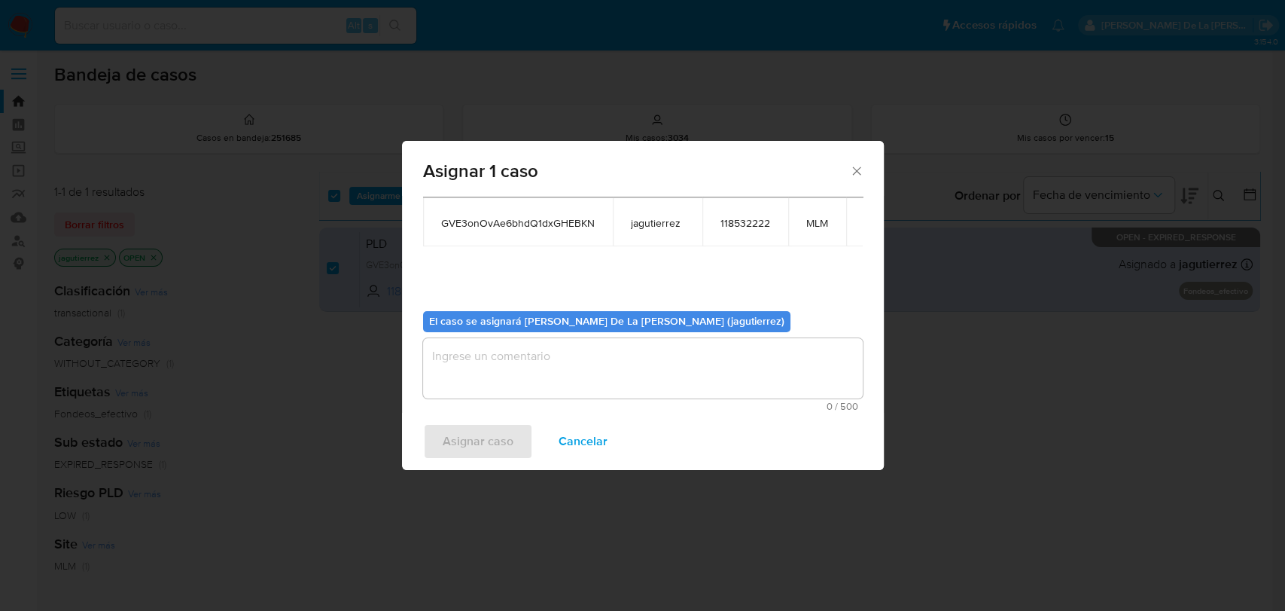
click at [514, 383] on textarea "assign-modal" at bounding box center [643, 368] width 440 height 60
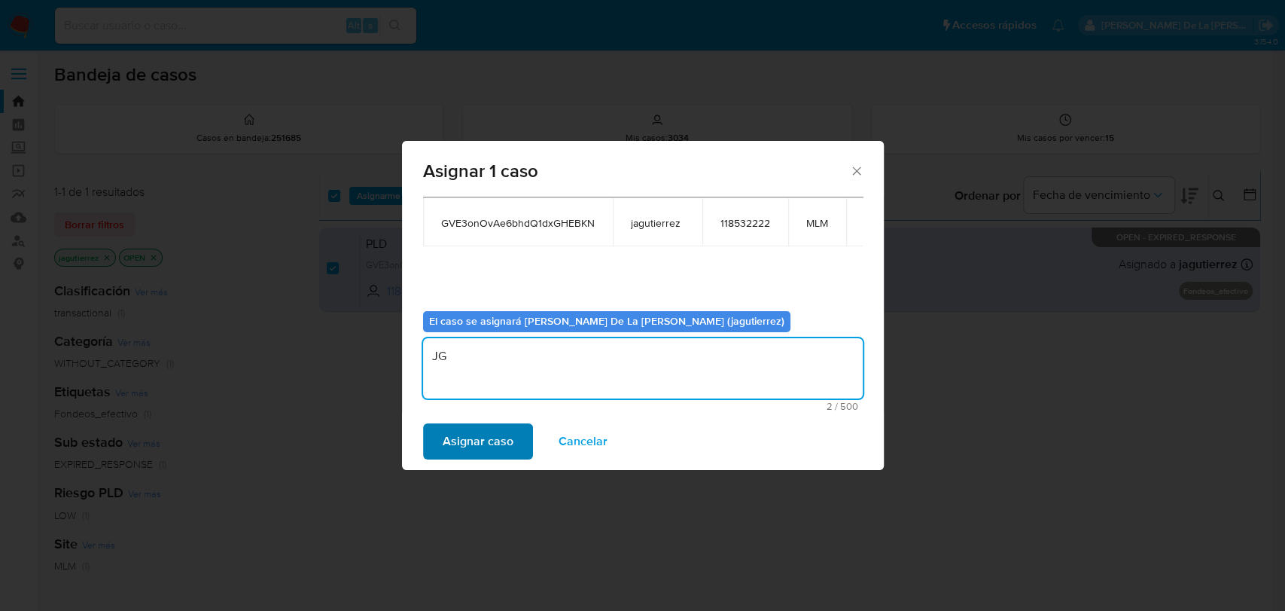
type textarea "JG"
click at [505, 448] on span "Asignar caso" at bounding box center [478, 441] width 71 height 33
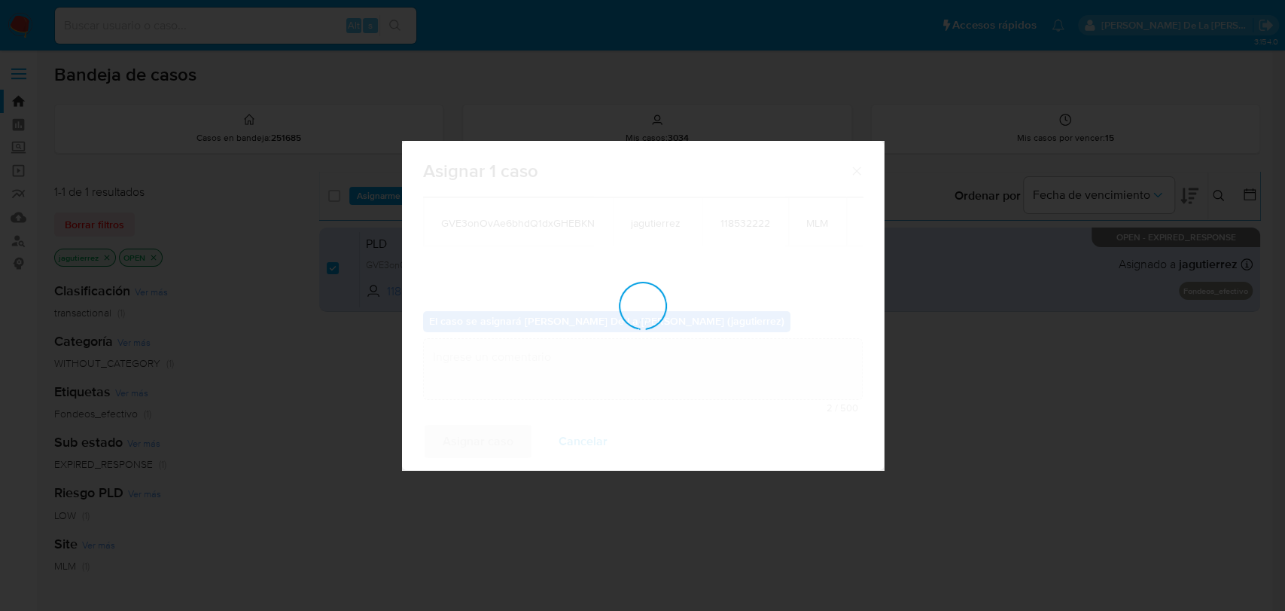
checkbox input "false"
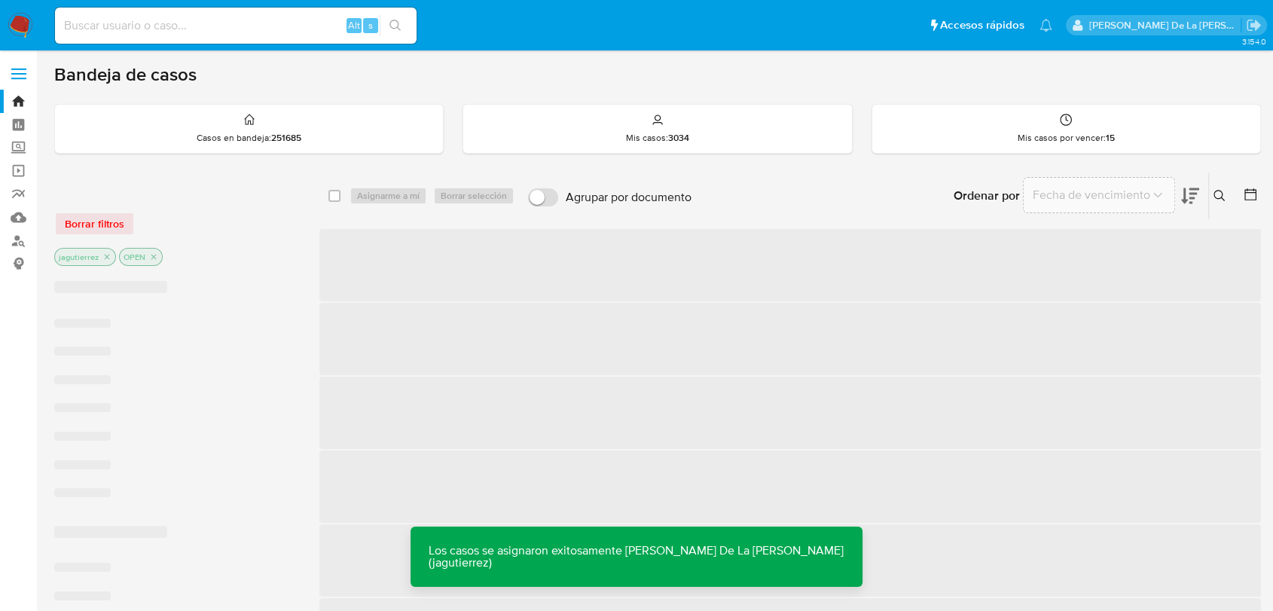
click at [956, 366] on span "‌" at bounding box center [789, 339] width 941 height 72
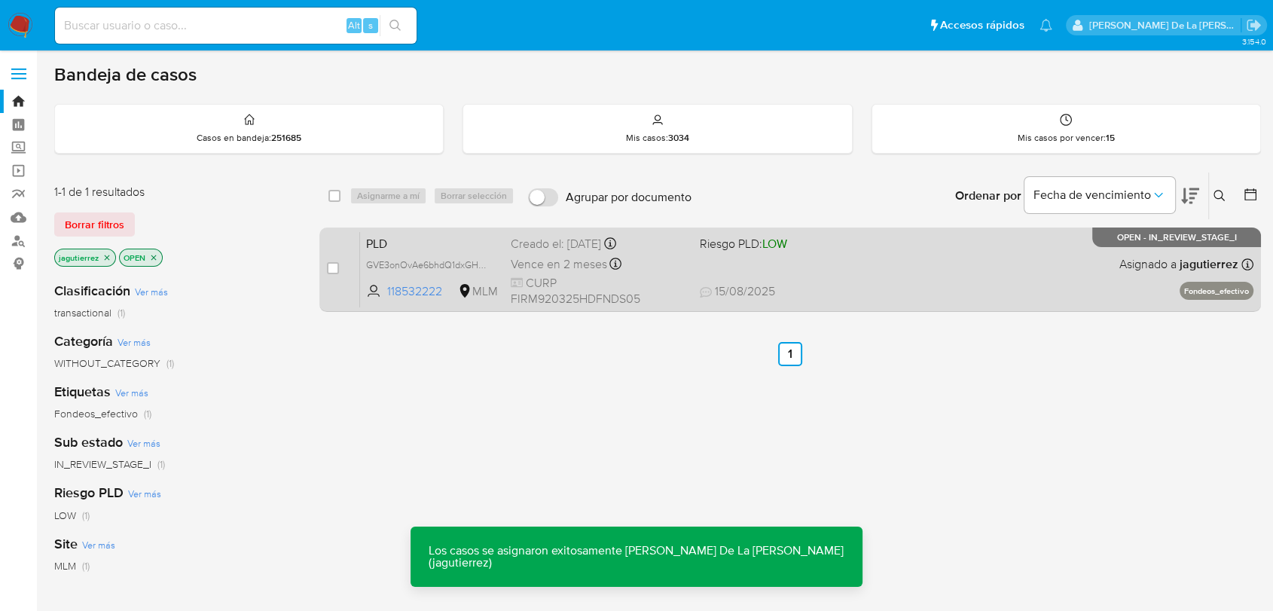
click at [819, 273] on div "PLD GVE3onOvAe6bhdQ1dxGHEBKN 118532222 MLM Riesgo PLD: LOW Creado el: [DATE] Cr…" at bounding box center [806, 269] width 893 height 76
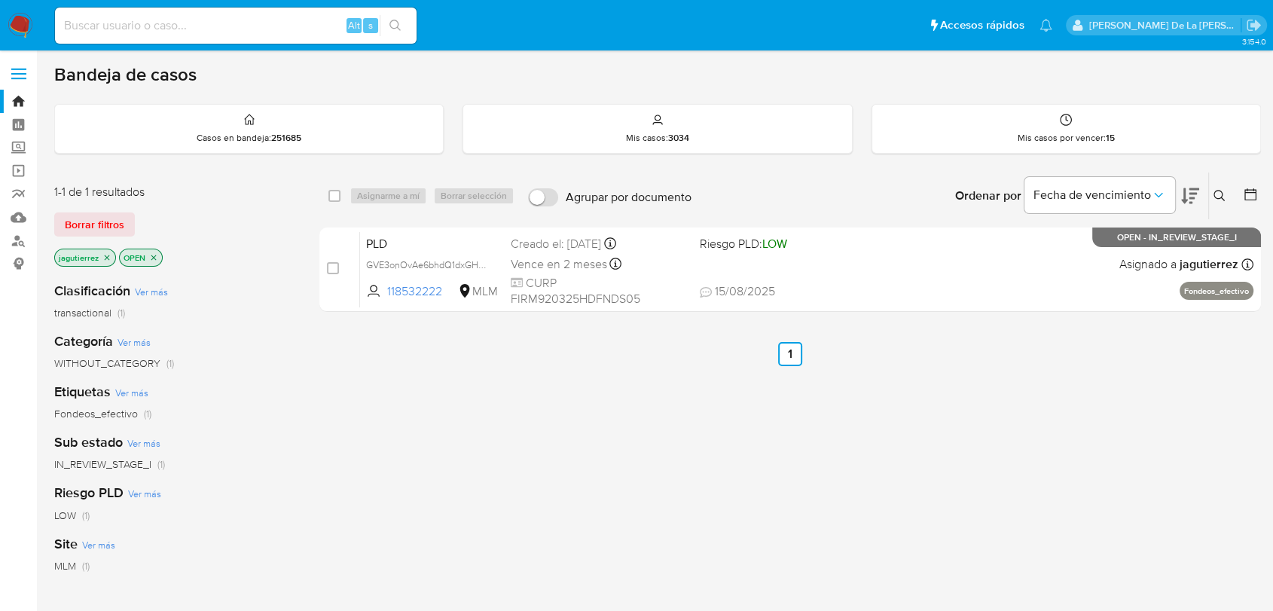
click at [38, 19] on nav "Pausado Ver notificaciones Alt s Accesos rápidos Presiona las siguientes teclas…" at bounding box center [636, 25] width 1273 height 50
click at [16, 21] on img at bounding box center [21, 26] width 26 height 26
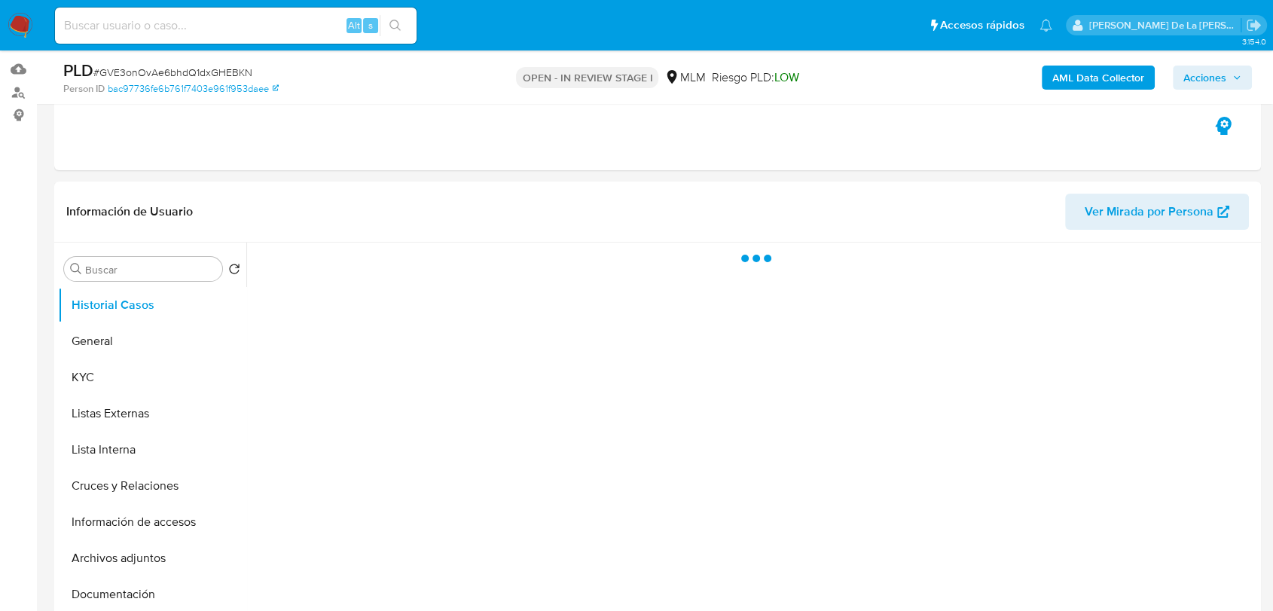
scroll to position [334, 0]
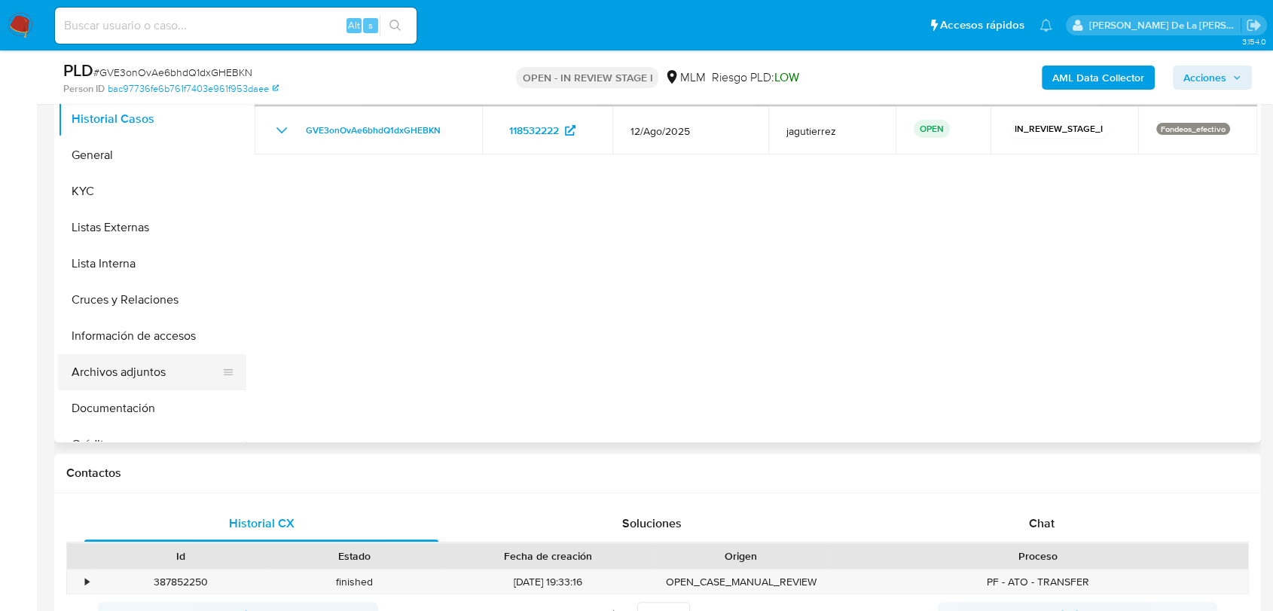
select select "10"
click at [175, 375] on button "Archivos adjuntos" at bounding box center [146, 372] width 176 height 36
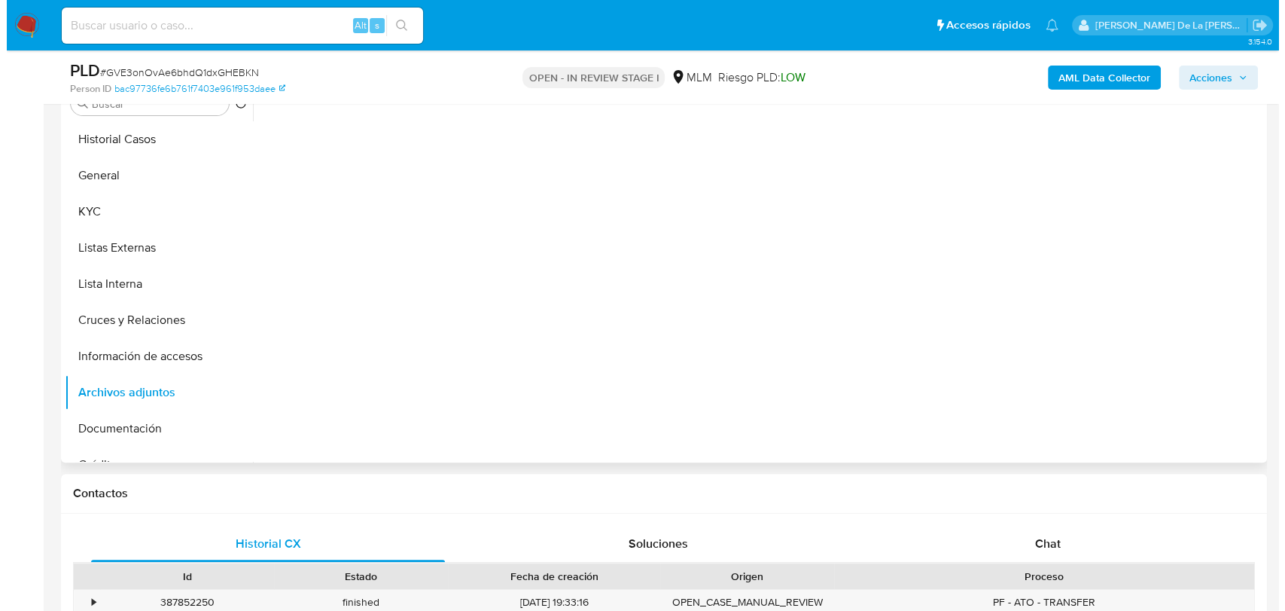
scroll to position [251, 0]
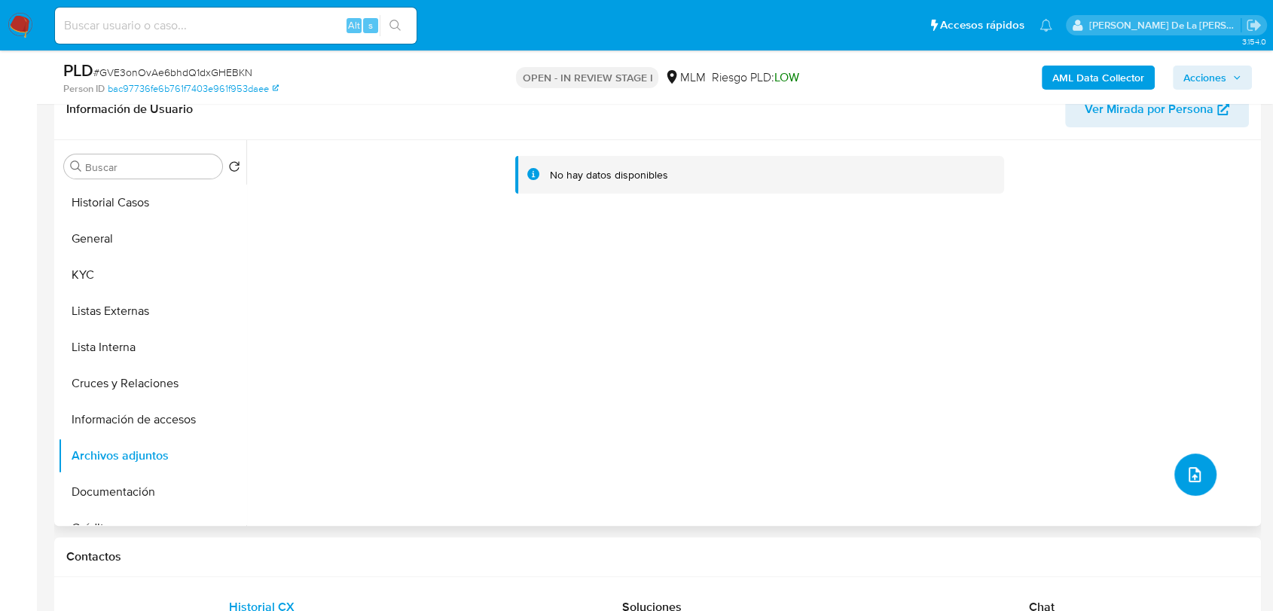
click at [1174, 471] on button "upload-file" at bounding box center [1195, 474] width 42 height 42
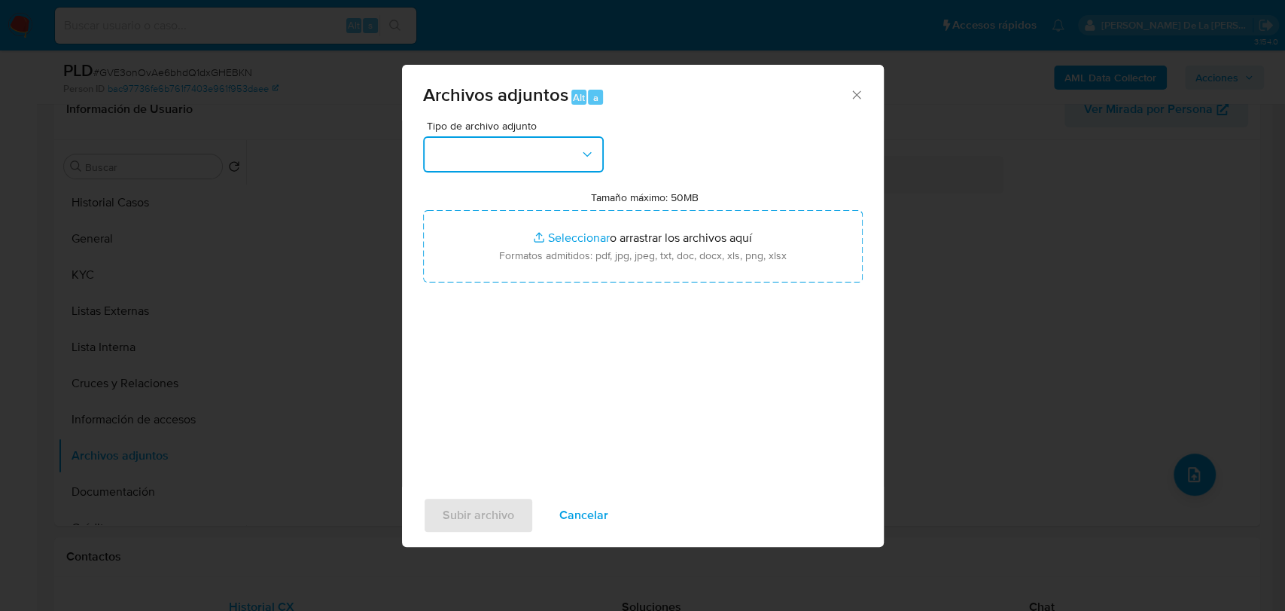
click at [569, 157] on button "button" at bounding box center [513, 154] width 181 height 36
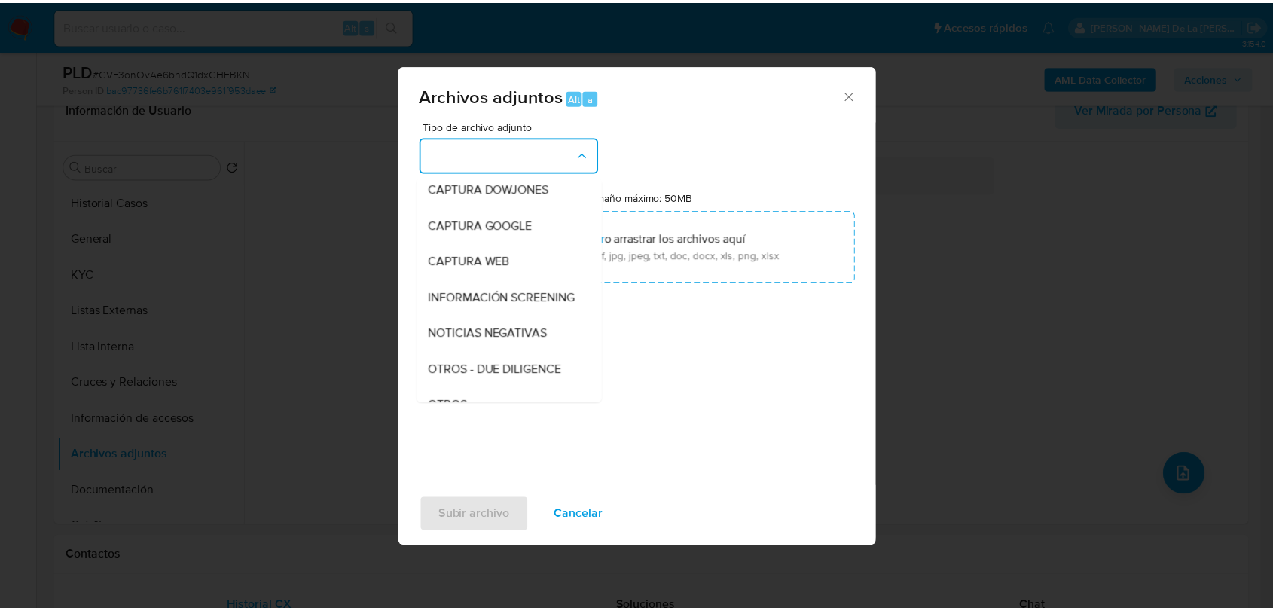
scroll to position [78, 0]
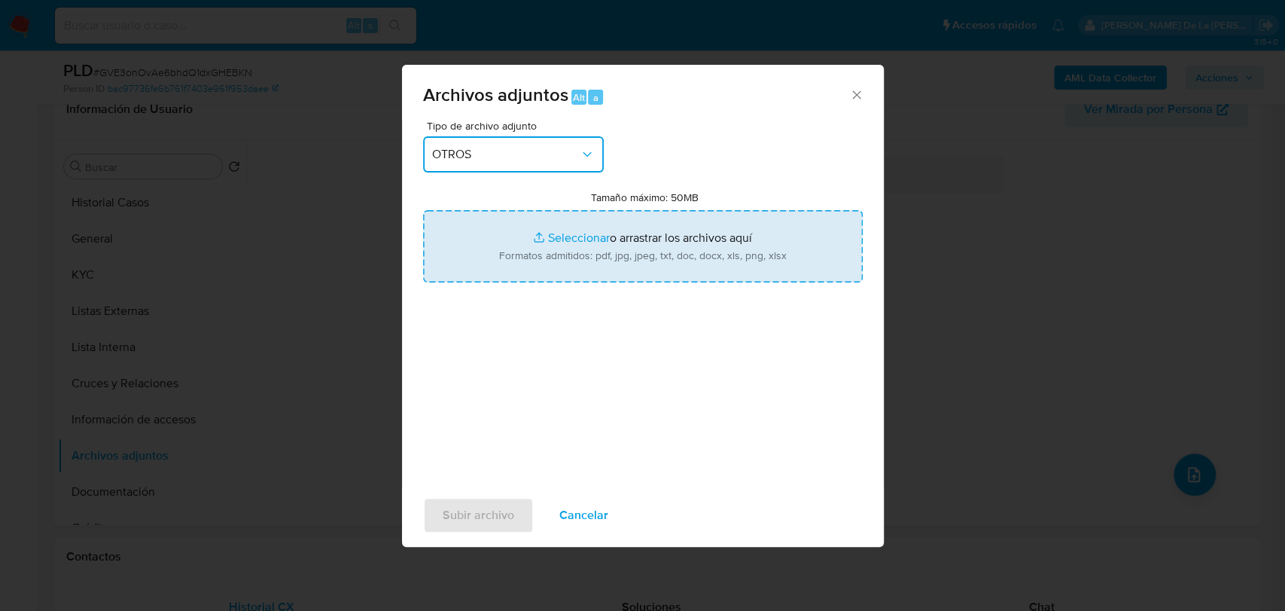
type input "C:\fakepath\118532222_MOISES [PERSON_NAME] RADOSH_AGO2025_AT.xlsx"
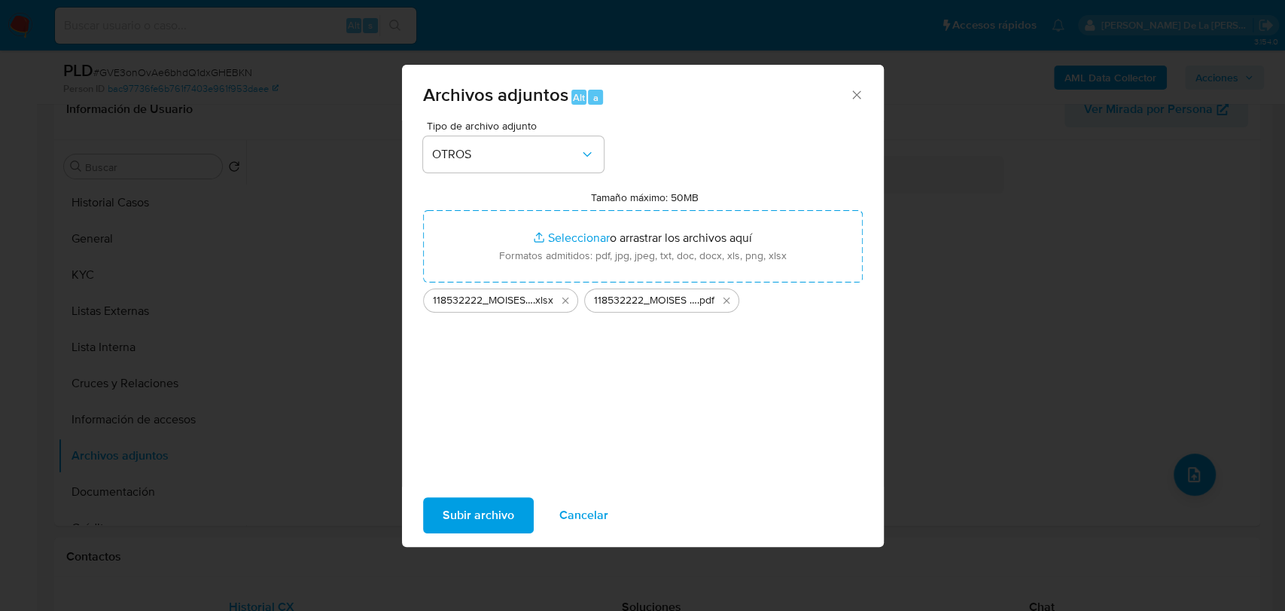
click at [507, 522] on span "Subir archivo" at bounding box center [479, 514] width 72 height 33
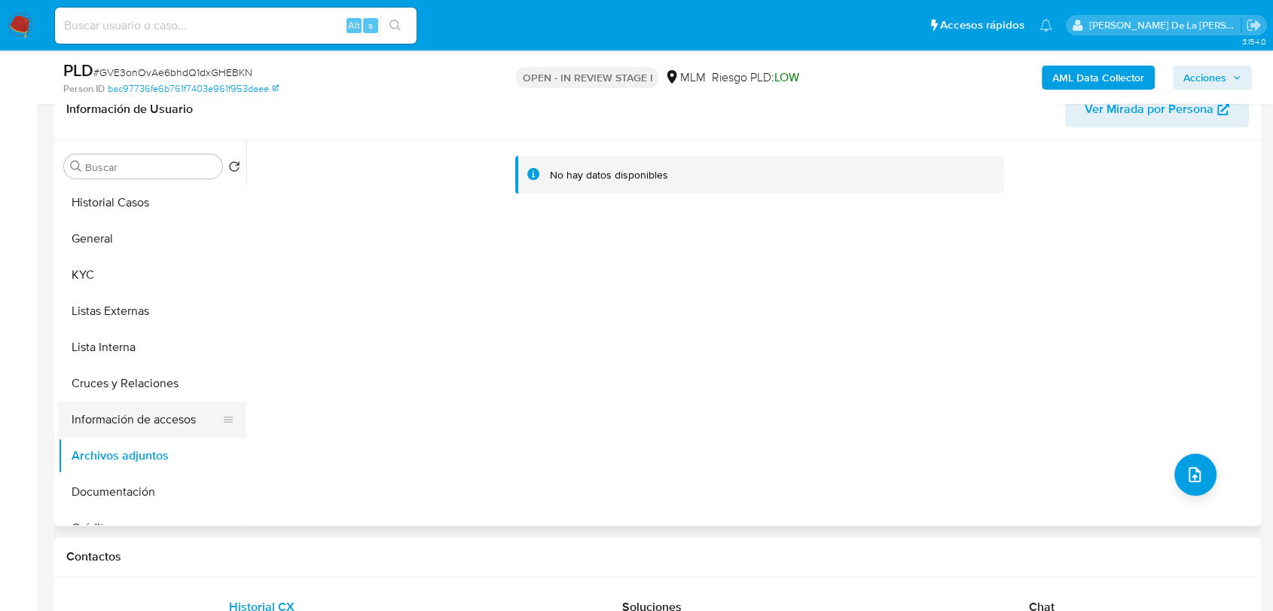
click at [120, 411] on button "Información de accesos" at bounding box center [146, 419] width 176 height 36
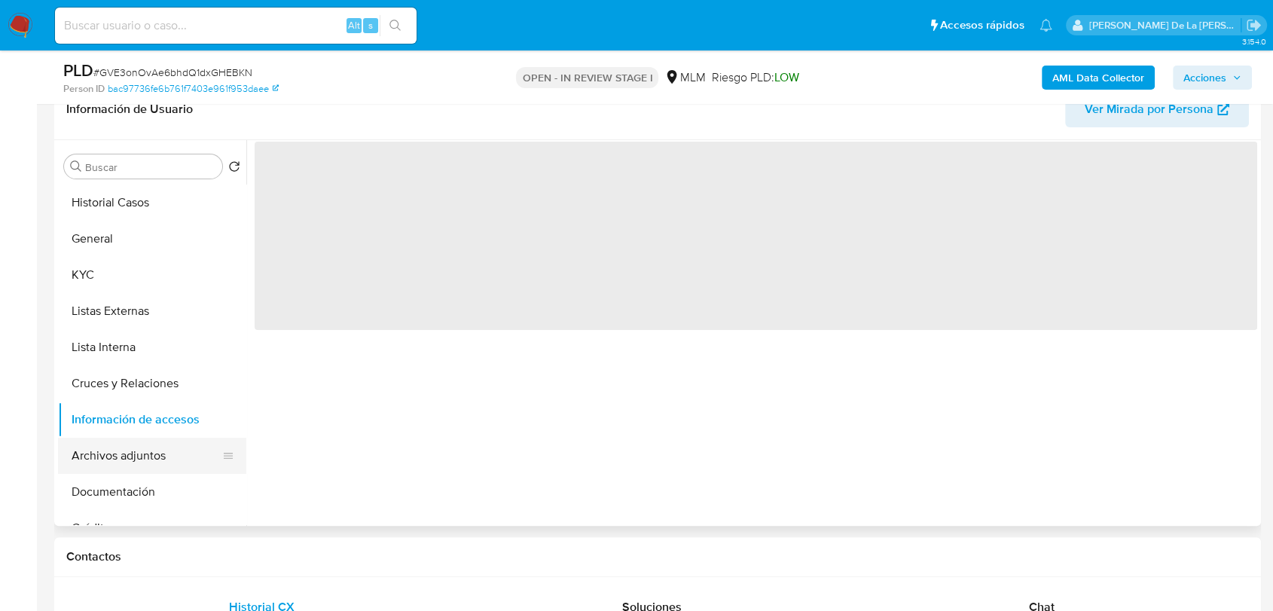
click at [120, 450] on button "Archivos adjuntos" at bounding box center [146, 455] width 176 height 36
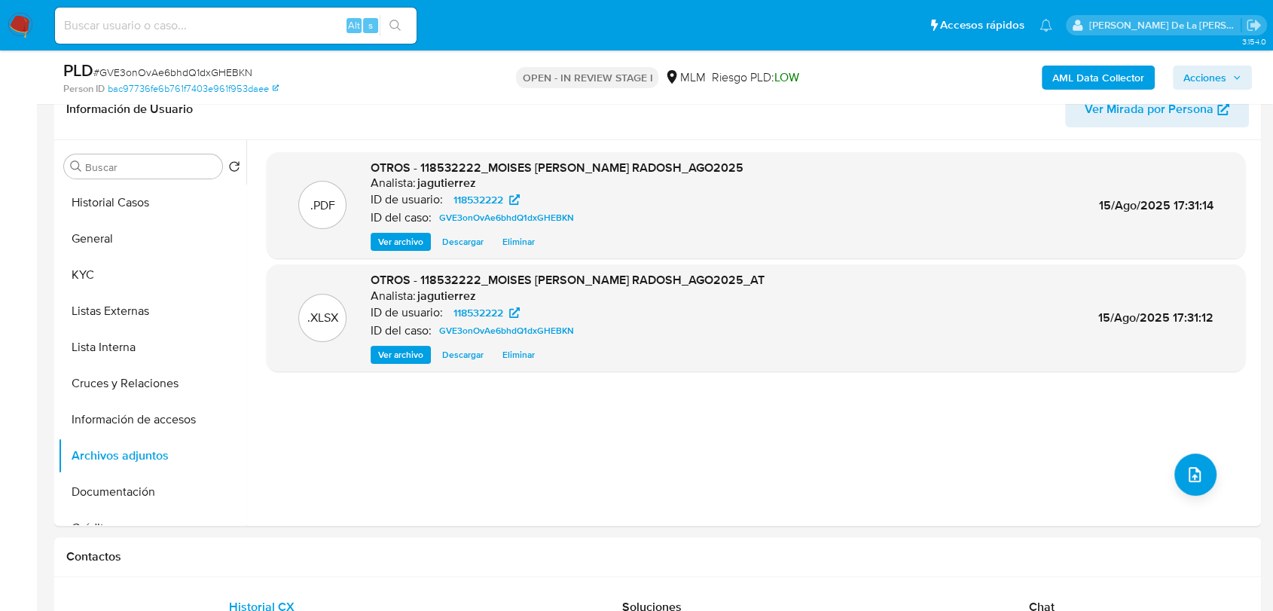
click at [1260, 83] on div "PLD # GVE3onOvAe6bhdQ1dxGHEBKN Person ID bac97736fe6b761f7403e961f953daee OPEN …" at bounding box center [636, 76] width 1273 height 53
click at [1234, 75] on icon "button" at bounding box center [1236, 77] width 9 height 9
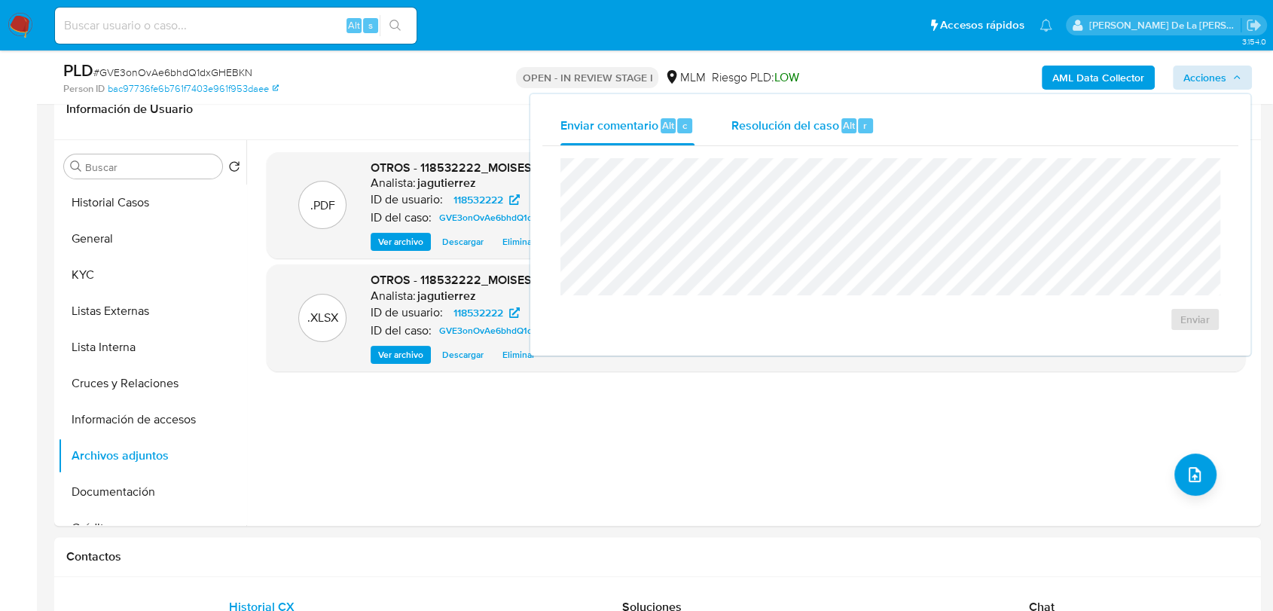
drag, startPoint x: 876, startPoint y: 117, endPoint x: 831, endPoint y: 142, distance: 51.6
click at [868, 117] on button "Resolución del caso Alt r" at bounding box center [802, 125] width 180 height 39
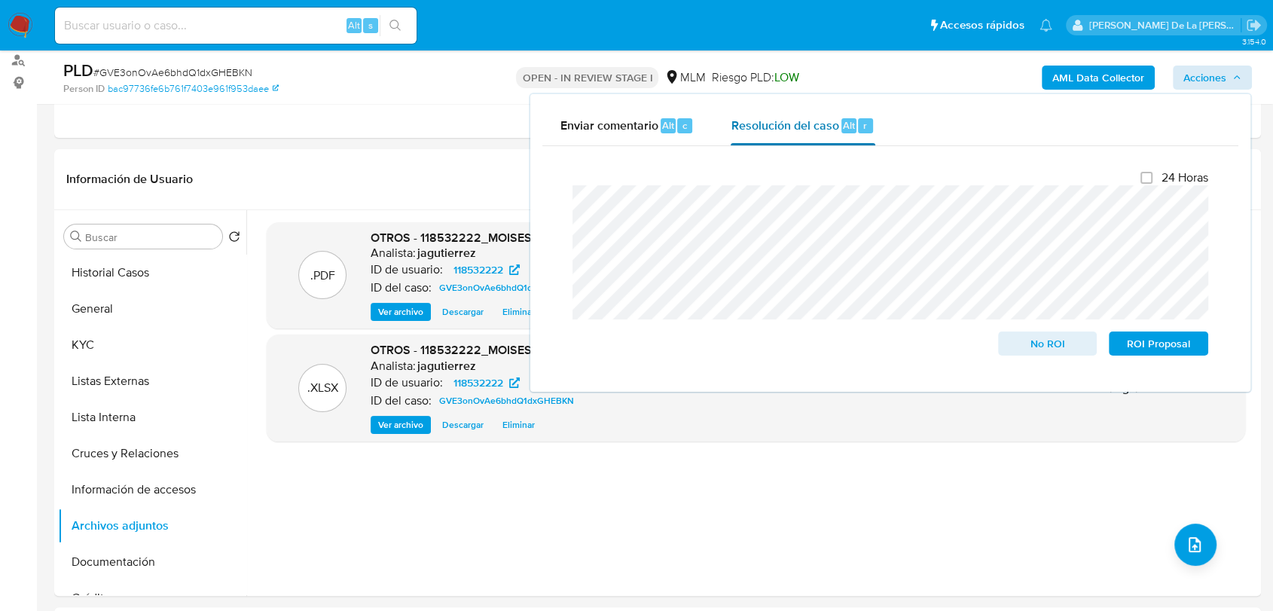
scroll to position [84, 0]
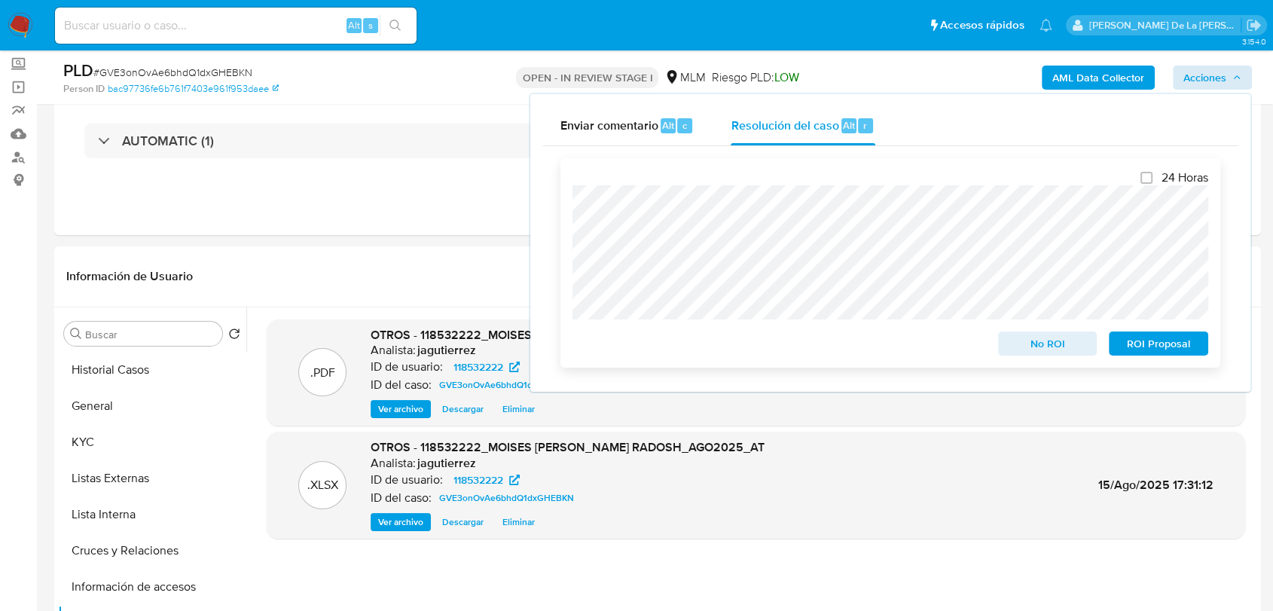
click at [1027, 336] on span "No ROI" at bounding box center [1047, 343] width 78 height 21
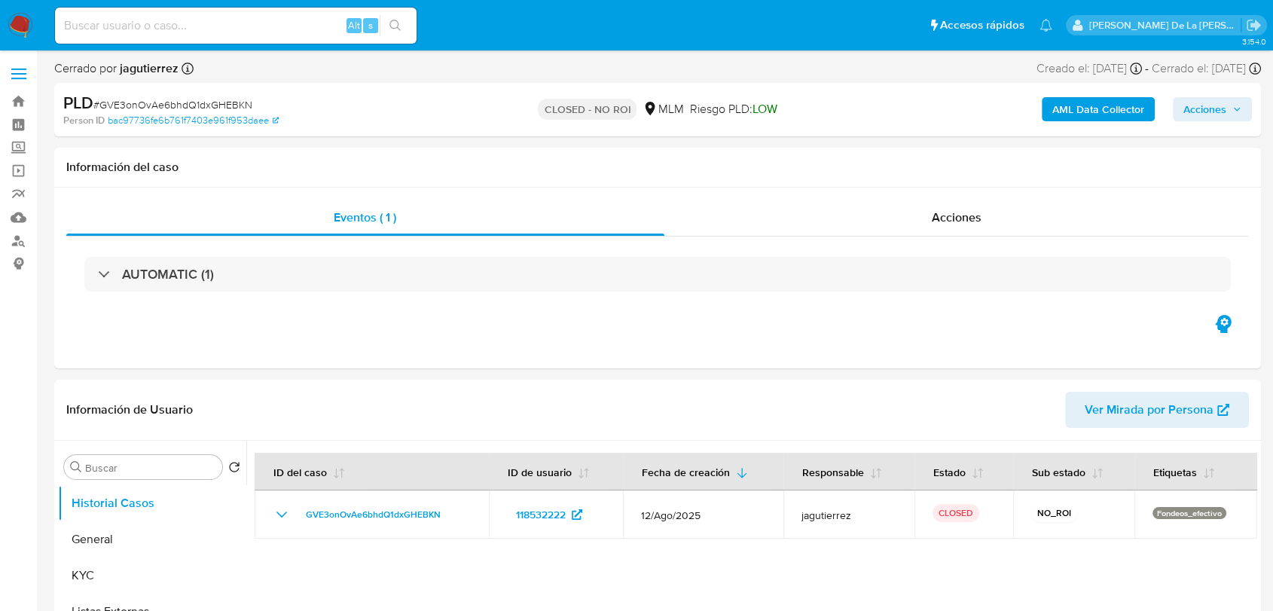
select select "10"
